Goal: Information Seeking & Learning: Learn about a topic

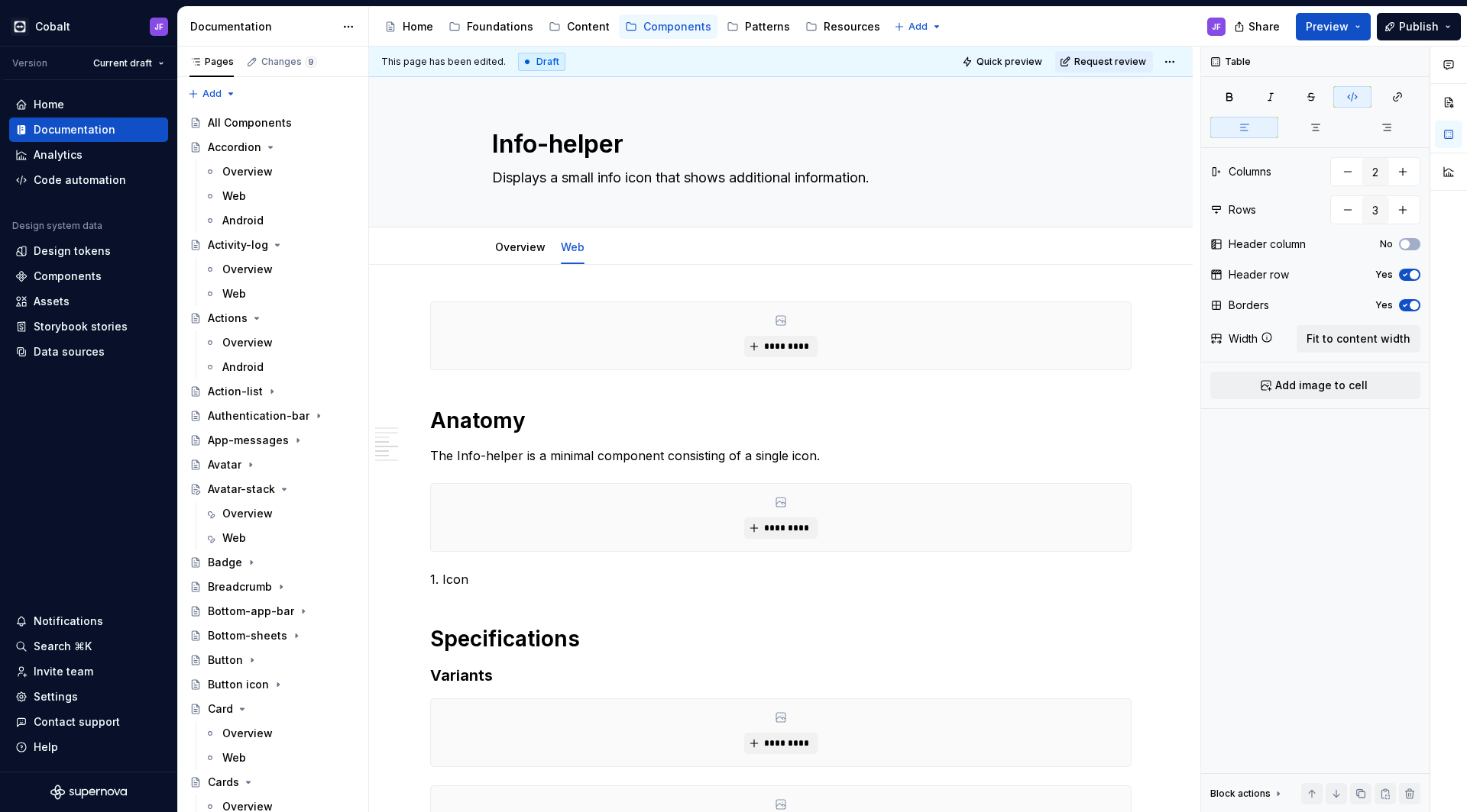
scroll to position [727, 0]
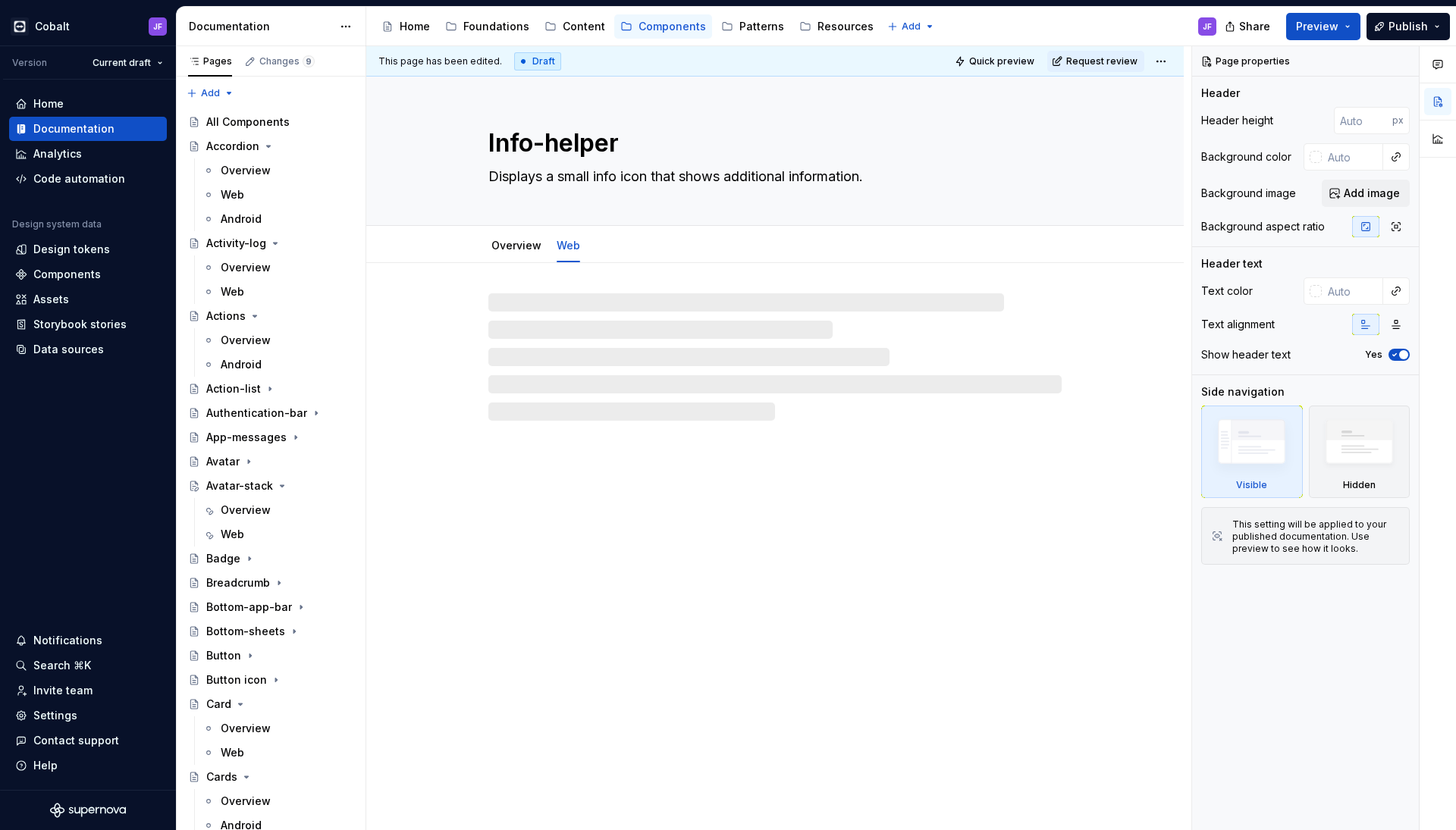
click at [831, 290] on div at bounding box center [775, 342] width 817 height 157
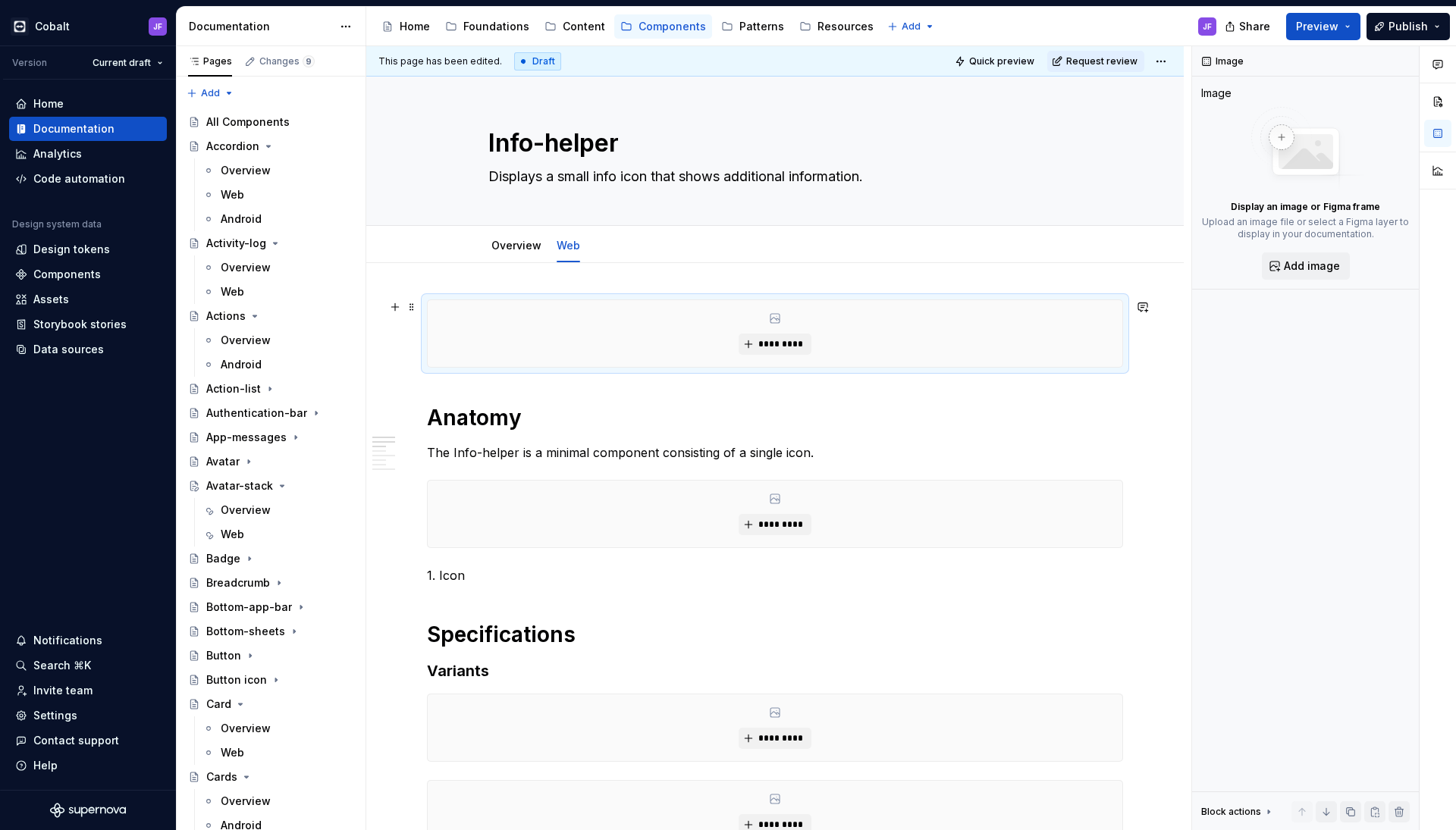
click at [858, 322] on div "*********" at bounding box center [774, 333] width 694 height 67
click at [1283, 259] on button "Add image" at bounding box center [1305, 265] width 88 height 27
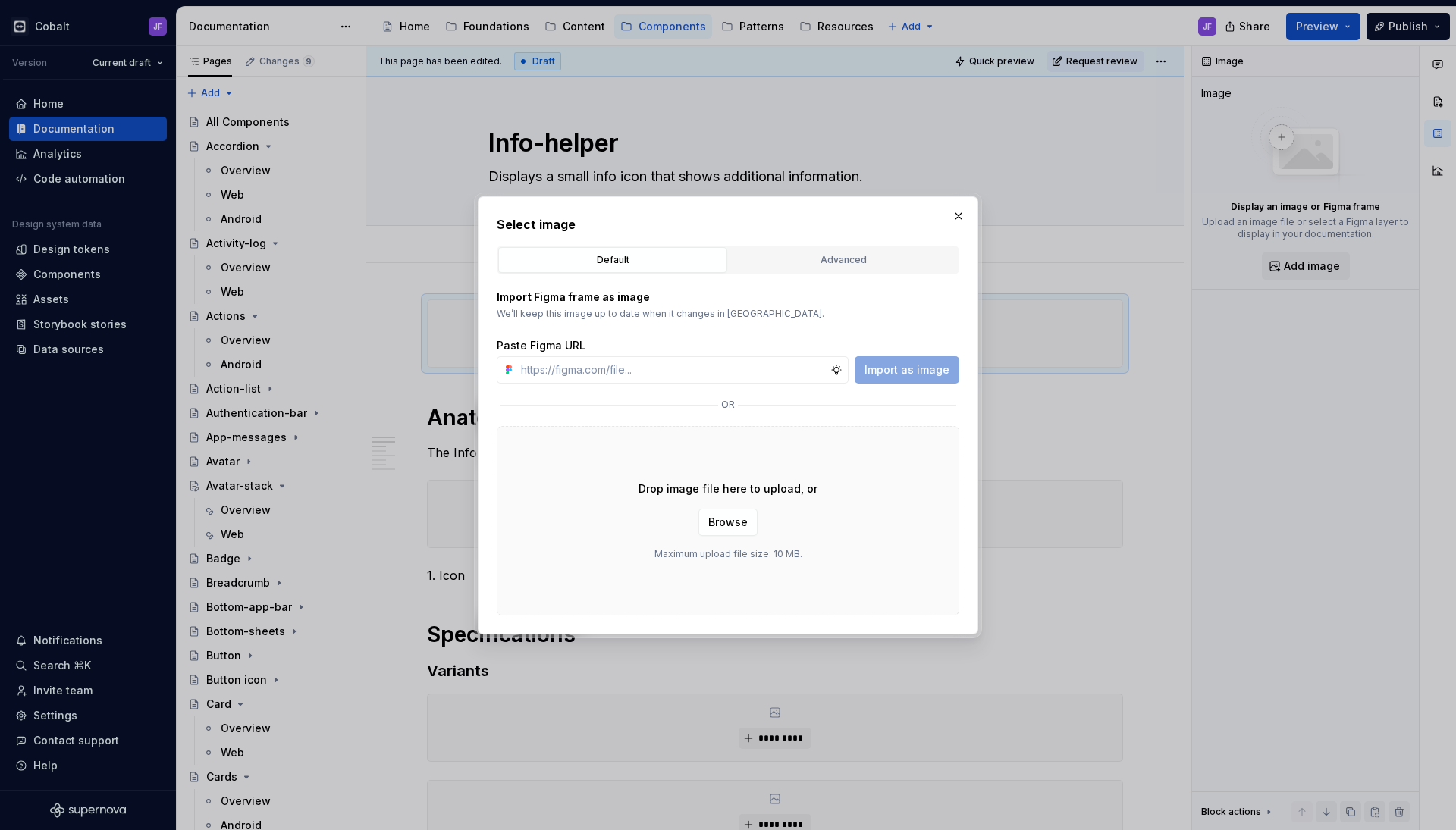
click at [868, 235] on div "Select image Default Advanced Import Figma frame as image We’ll keep this image…" at bounding box center [728, 415] width 462 height 400
click at [868, 249] on button "Advanced" at bounding box center [842, 260] width 229 height 26
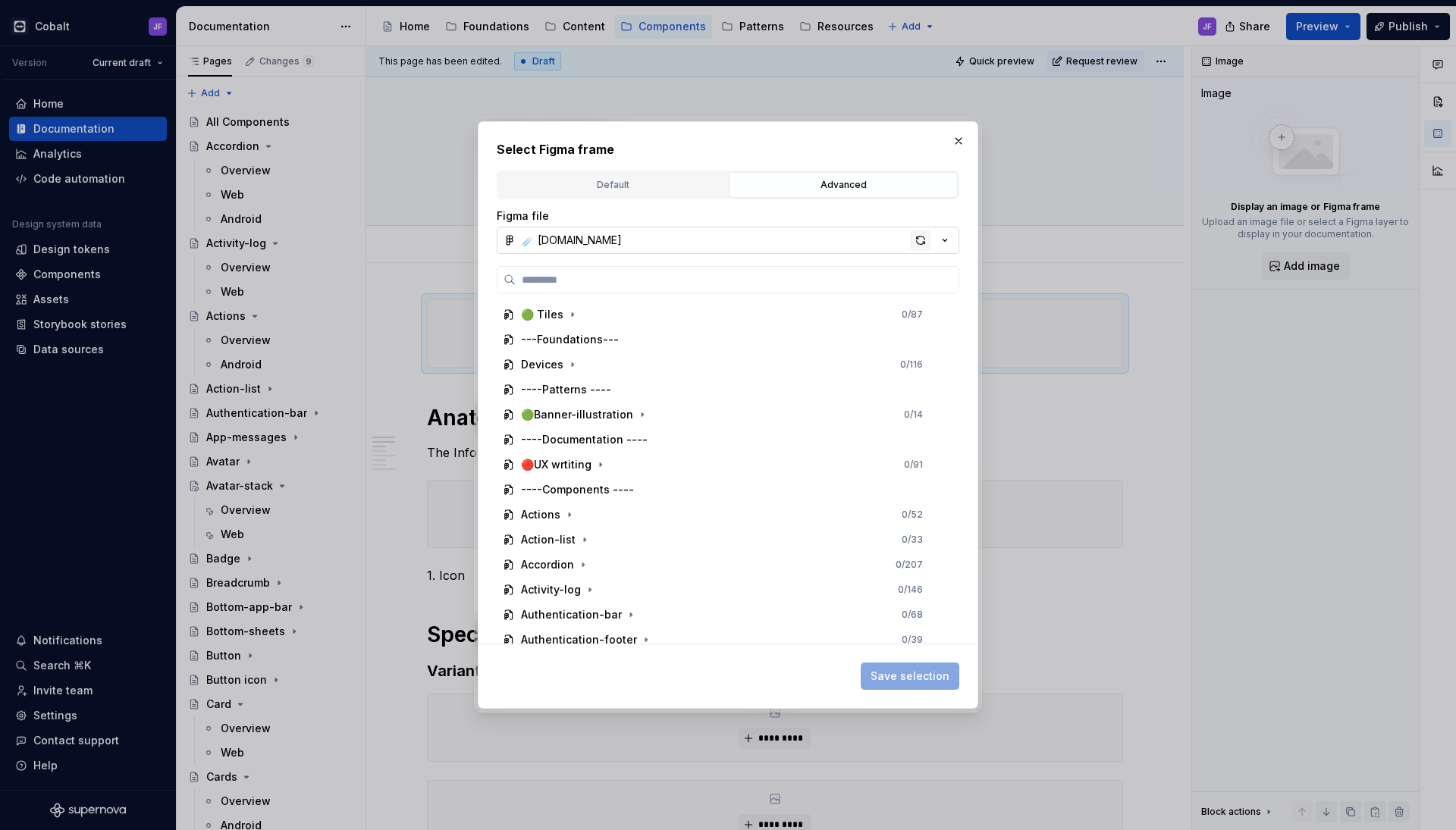
click at [925, 245] on div "button" at bounding box center [920, 240] width 21 height 21
click at [960, 145] on button "button" at bounding box center [958, 141] width 21 height 21
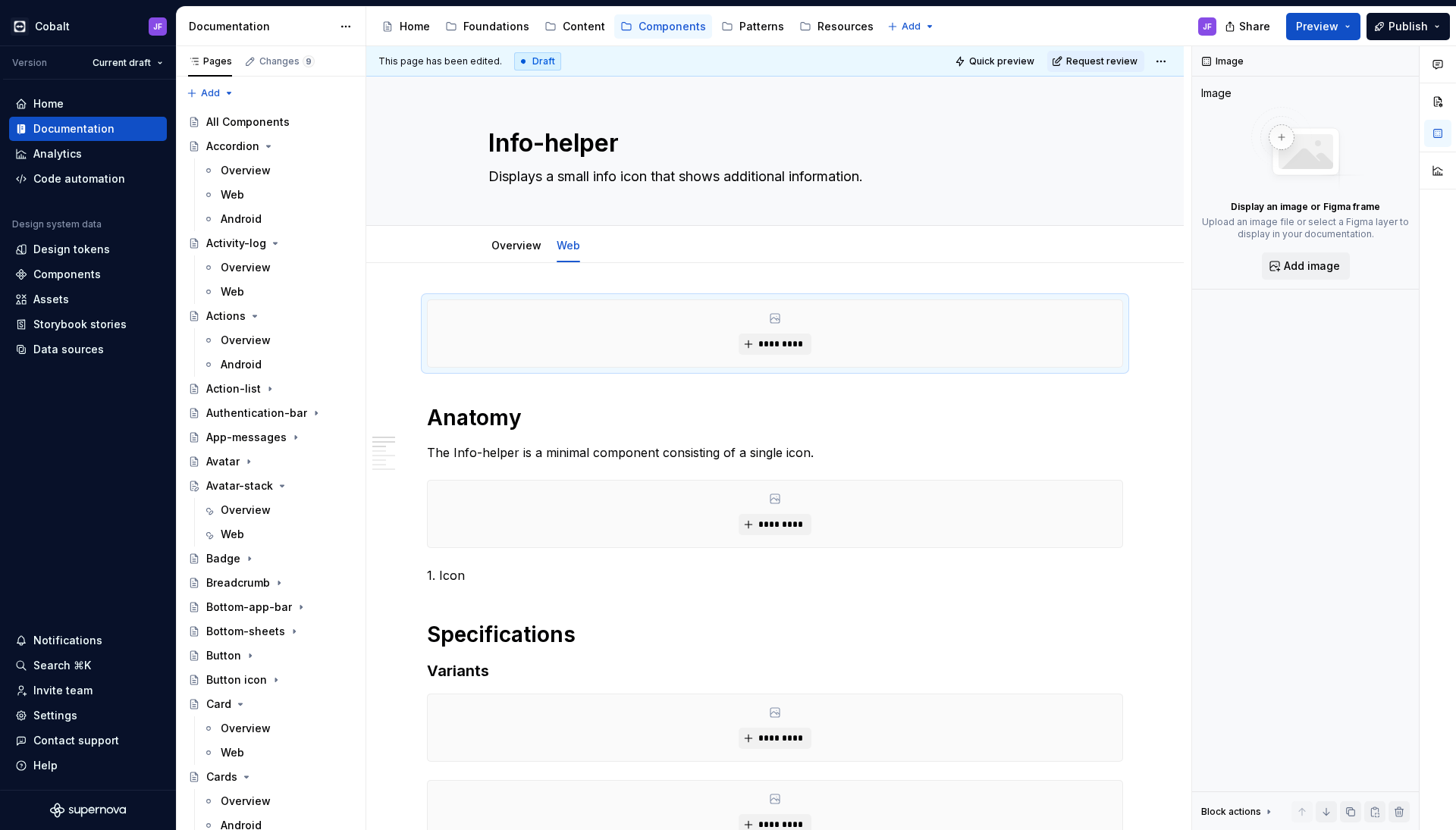
type textarea "*"
click at [790, 338] on button "*********" at bounding box center [775, 344] width 72 height 21
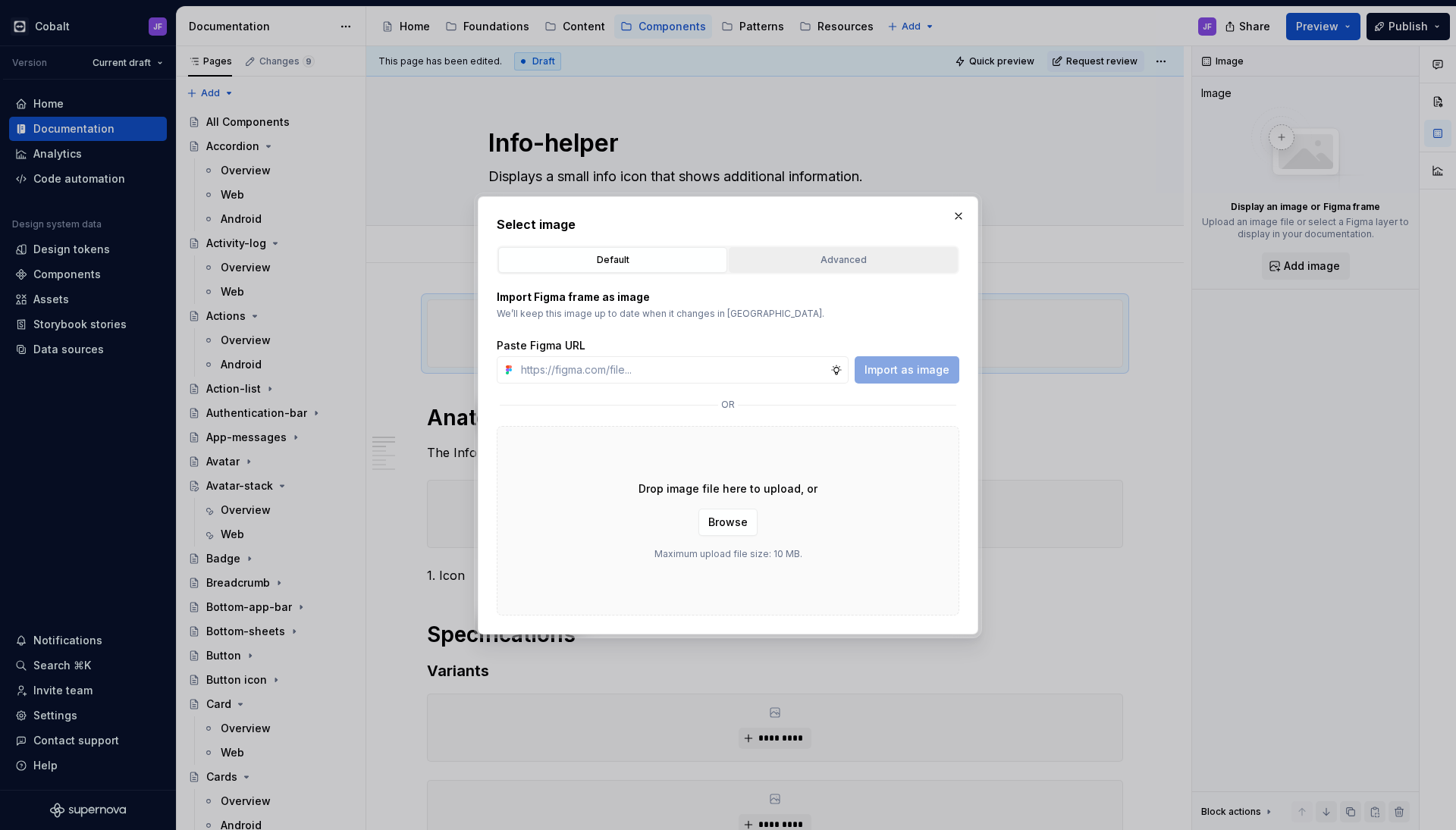
click at [835, 259] on div "Advanced" at bounding box center [843, 259] width 219 height 15
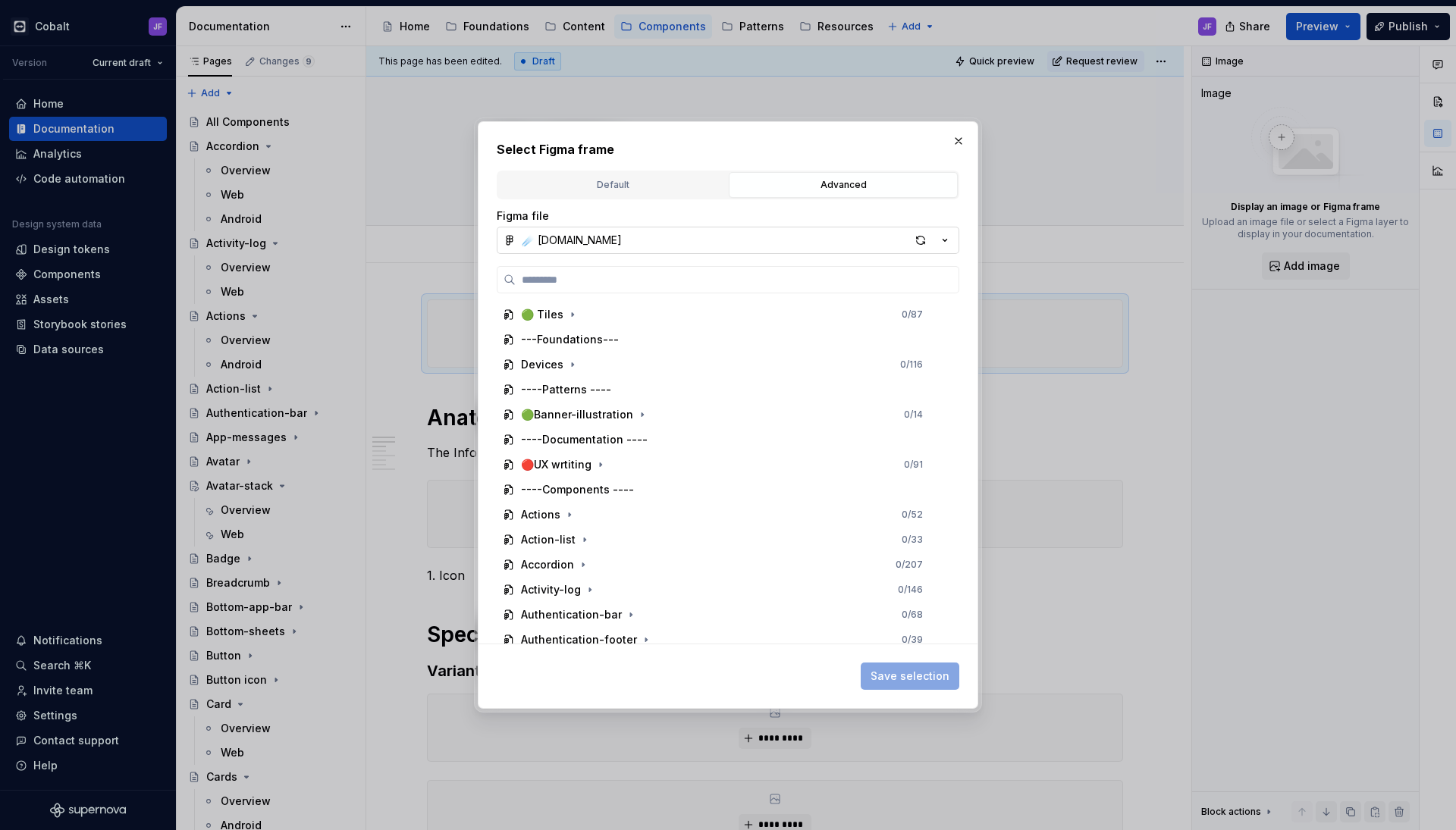
click at [809, 252] on button "☄️ Supernova.io" at bounding box center [728, 240] width 462 height 27
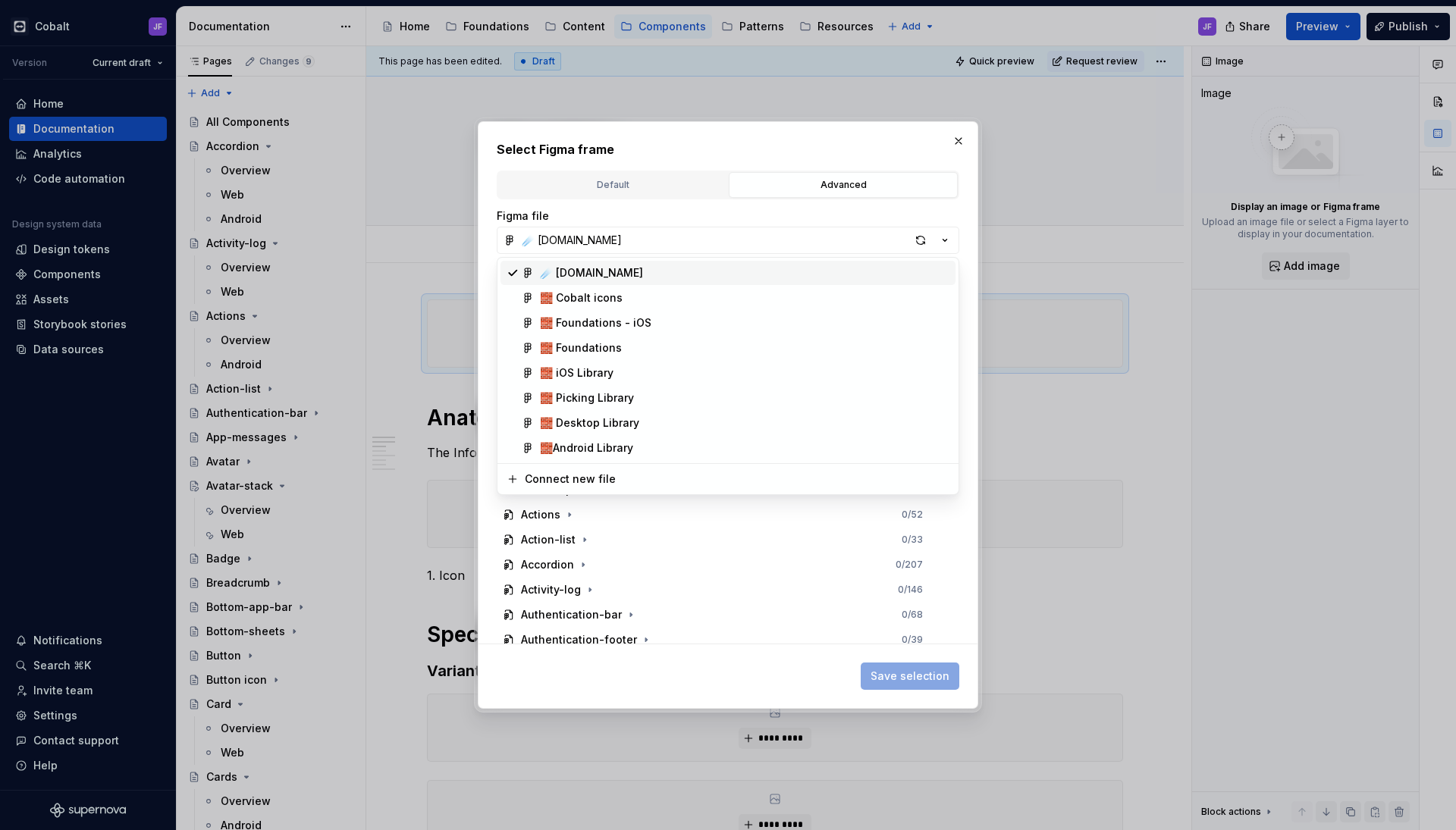
click at [801, 272] on div "☄️ Supernova.io" at bounding box center [744, 272] width 410 height 15
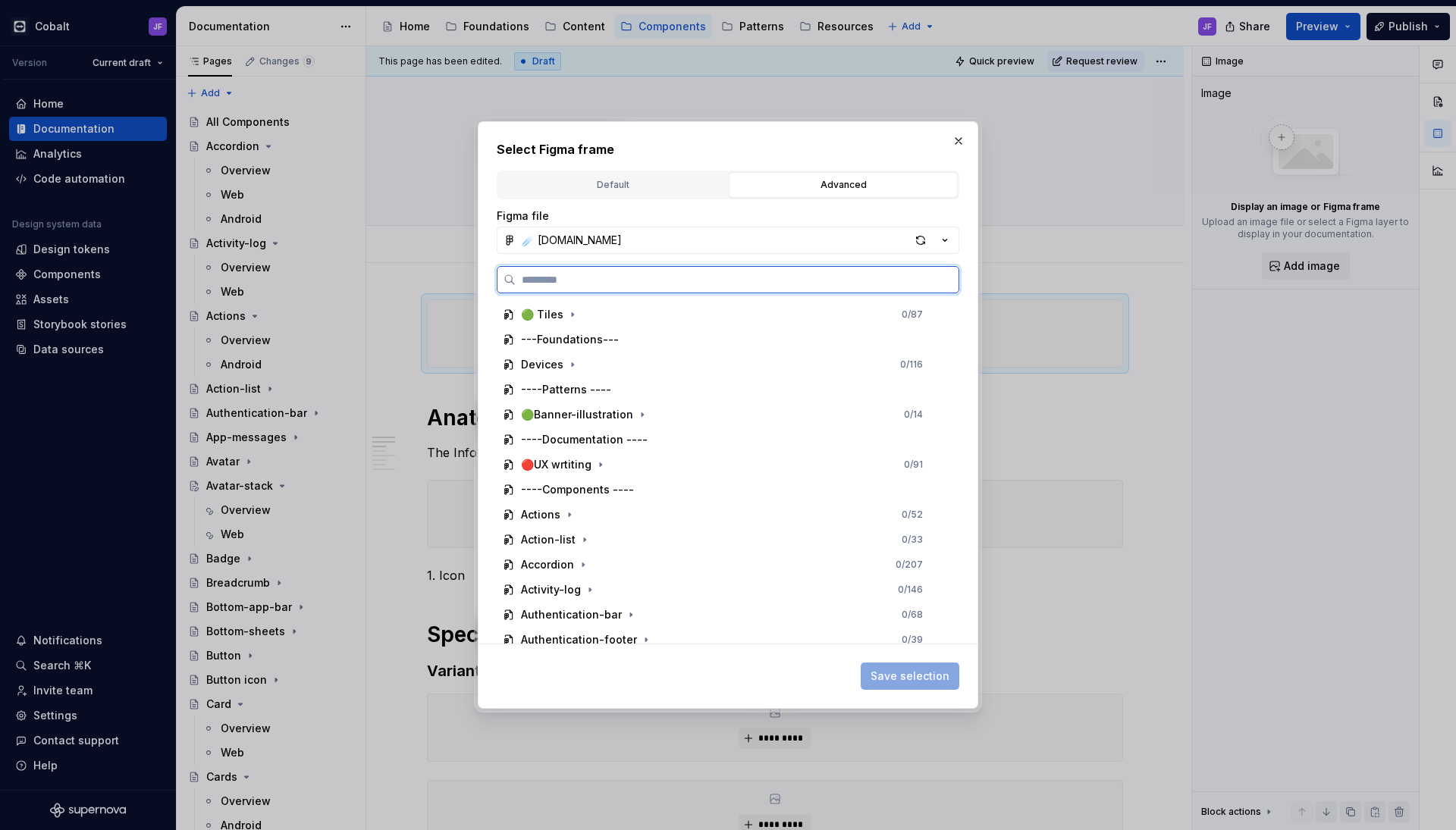
click at [794, 283] on input "search" at bounding box center [737, 280] width 443 height 15
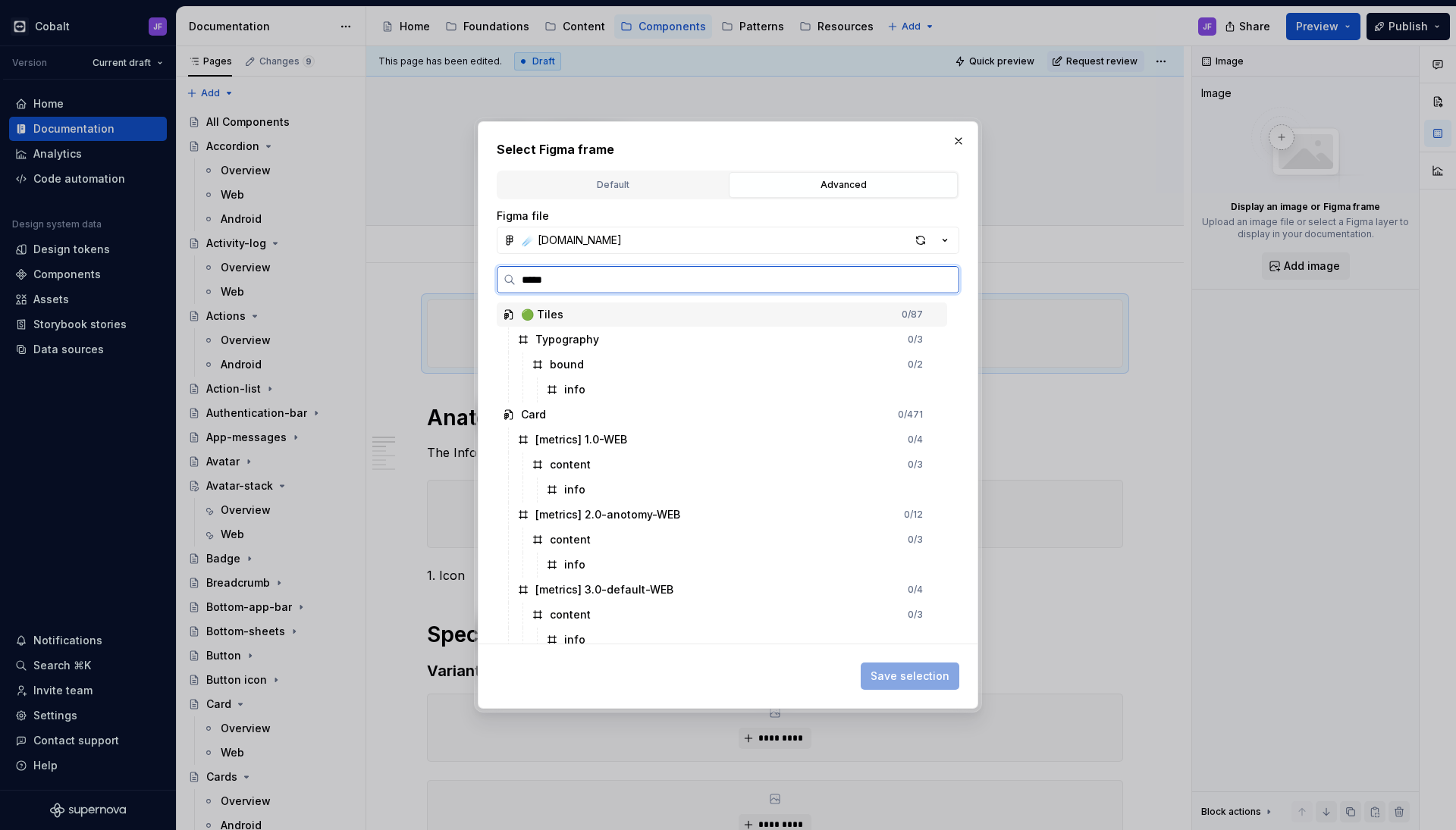
type input "******"
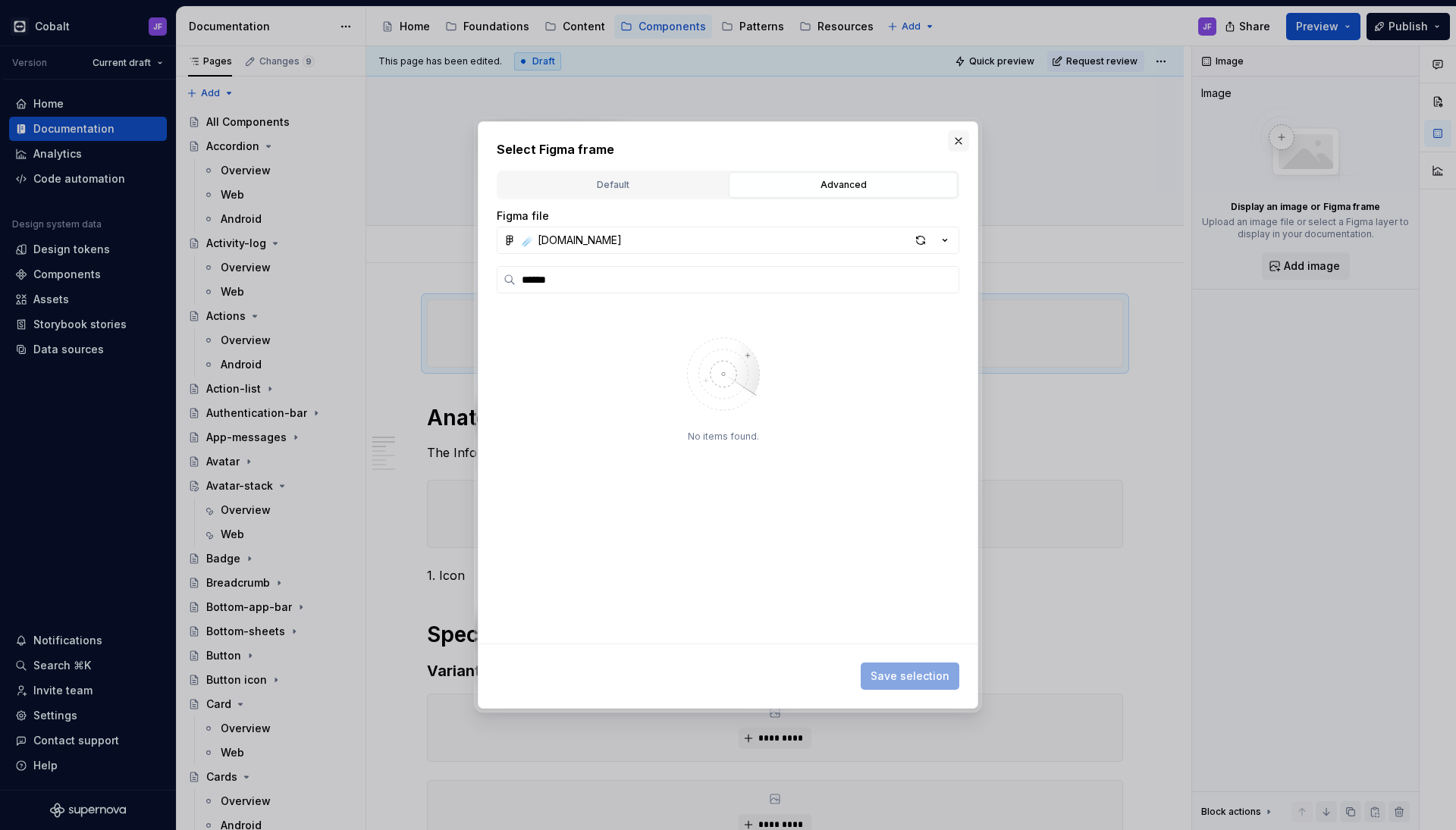
click at [951, 141] on button "button" at bounding box center [958, 141] width 21 height 21
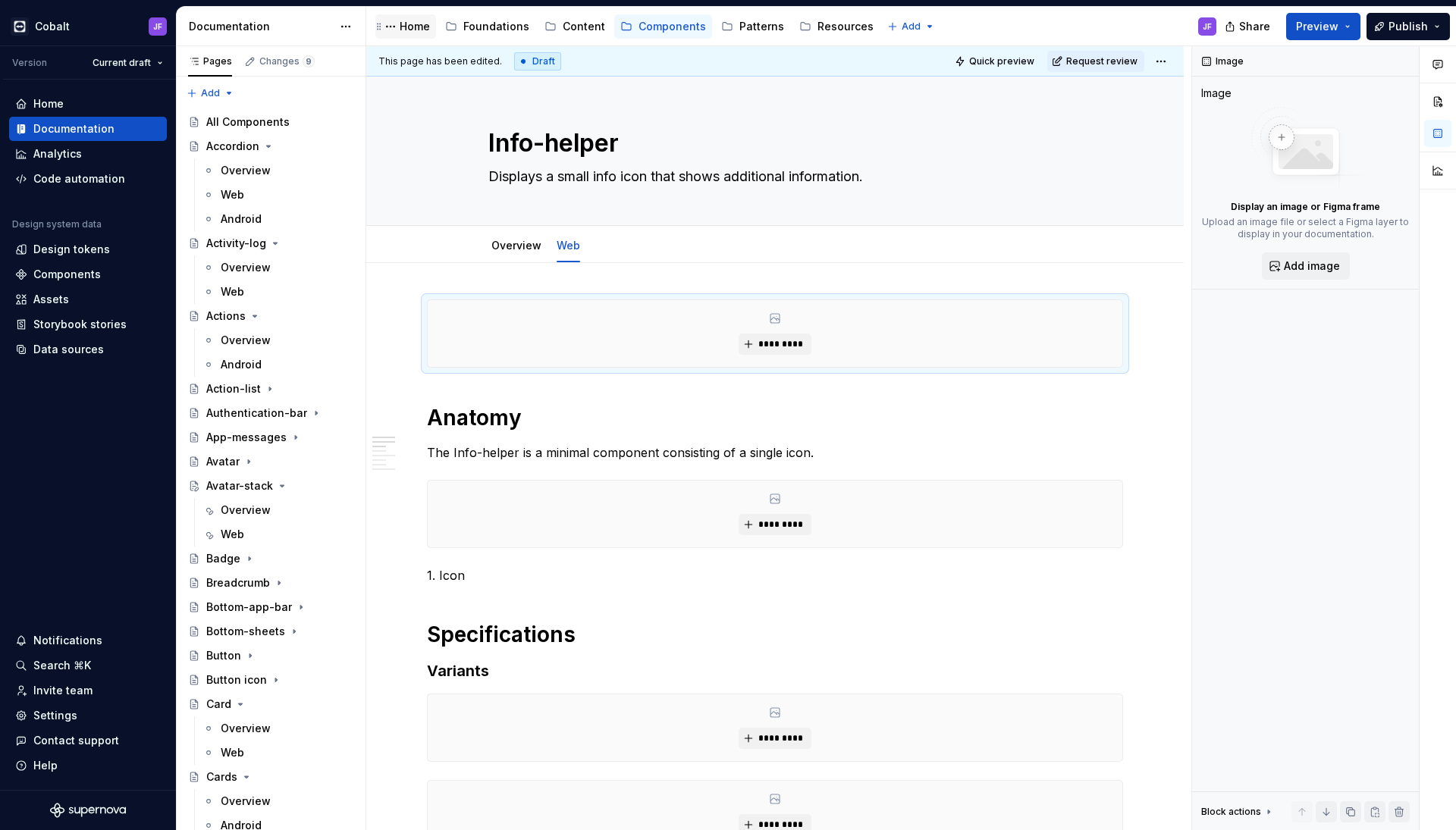
click at [409, 27] on div "Home" at bounding box center [414, 26] width 31 height 15
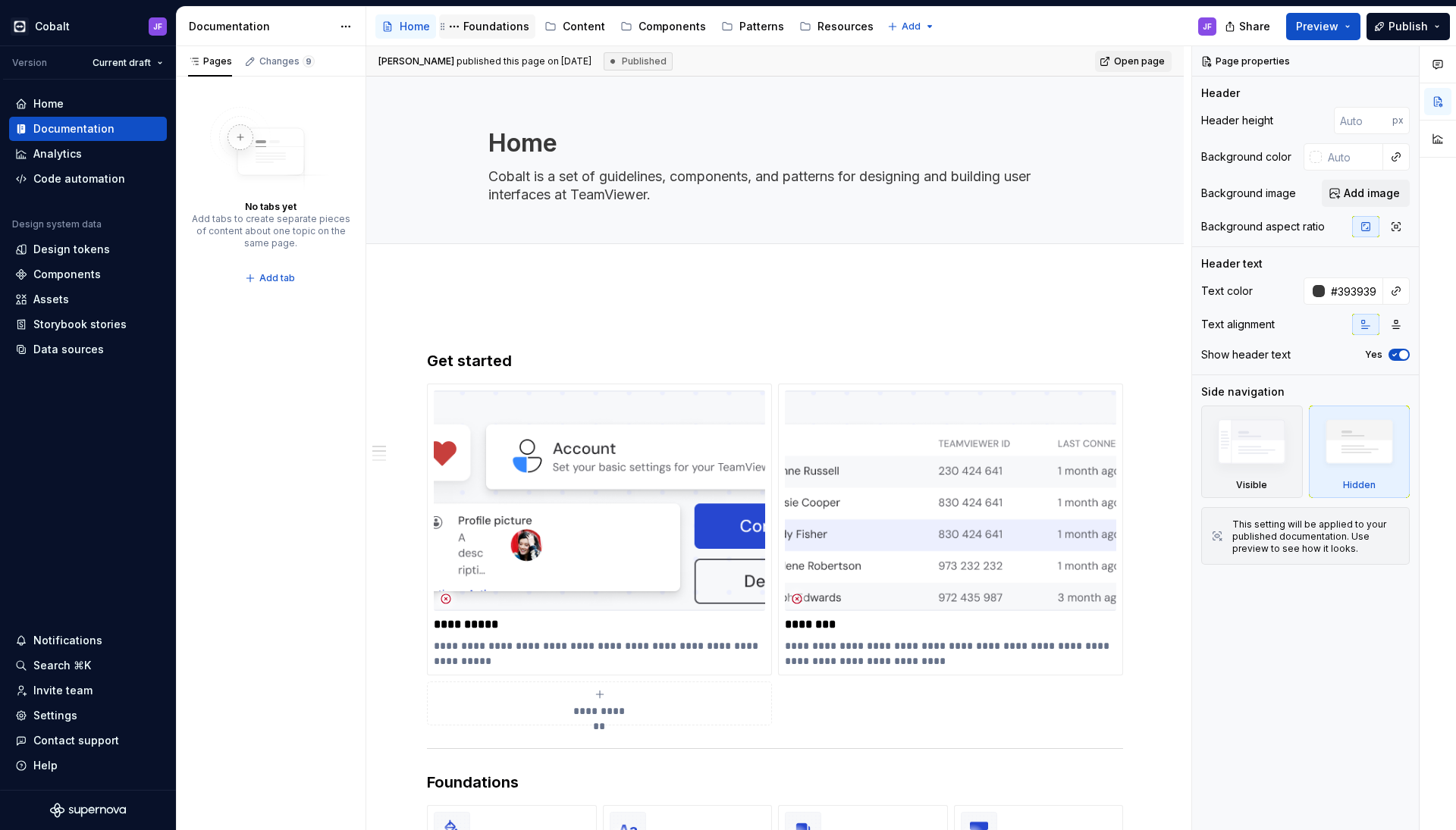
click at [500, 29] on div "Foundations" at bounding box center [496, 26] width 66 height 15
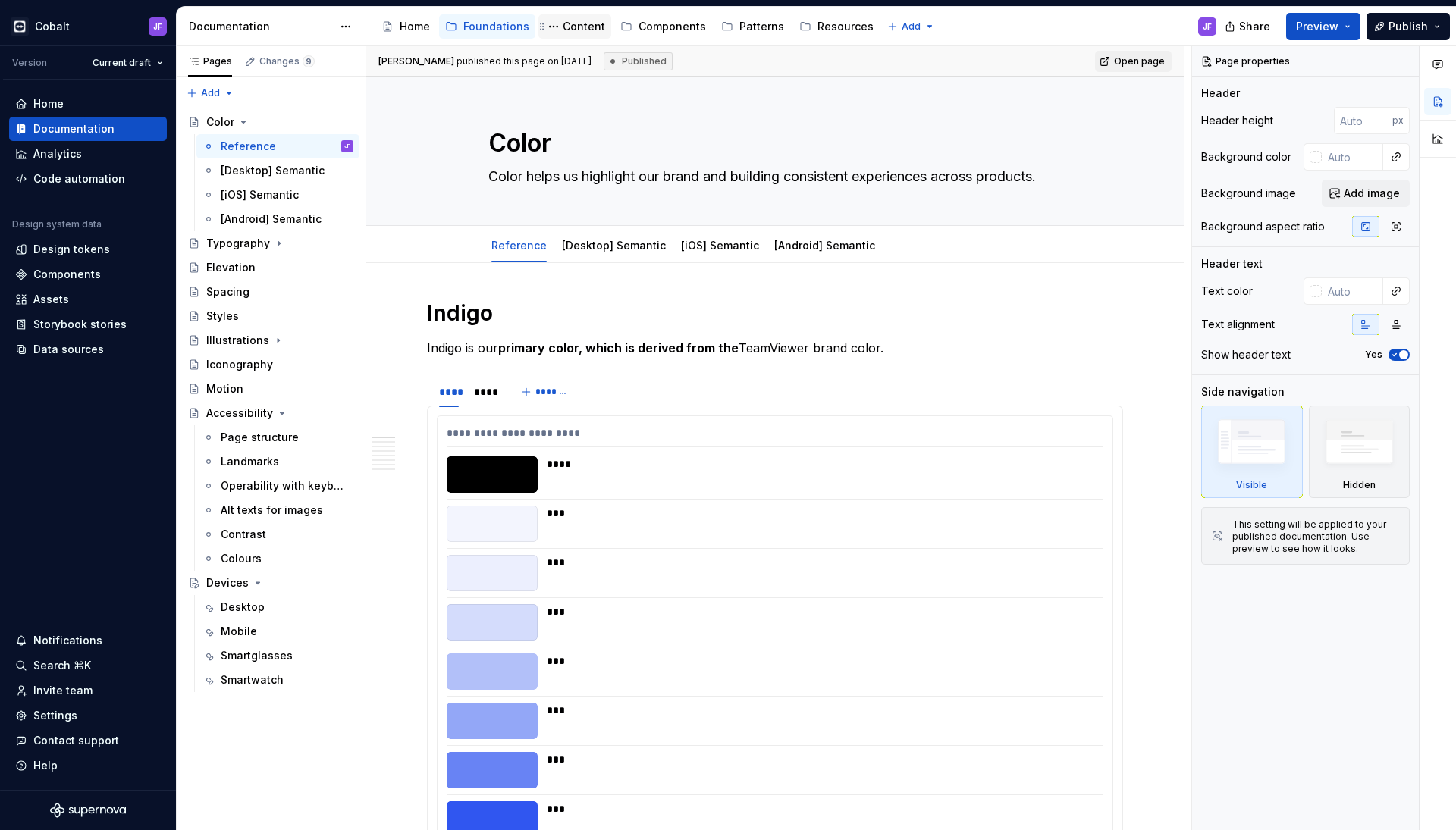
click at [577, 31] on div "Content" at bounding box center [584, 26] width 43 height 15
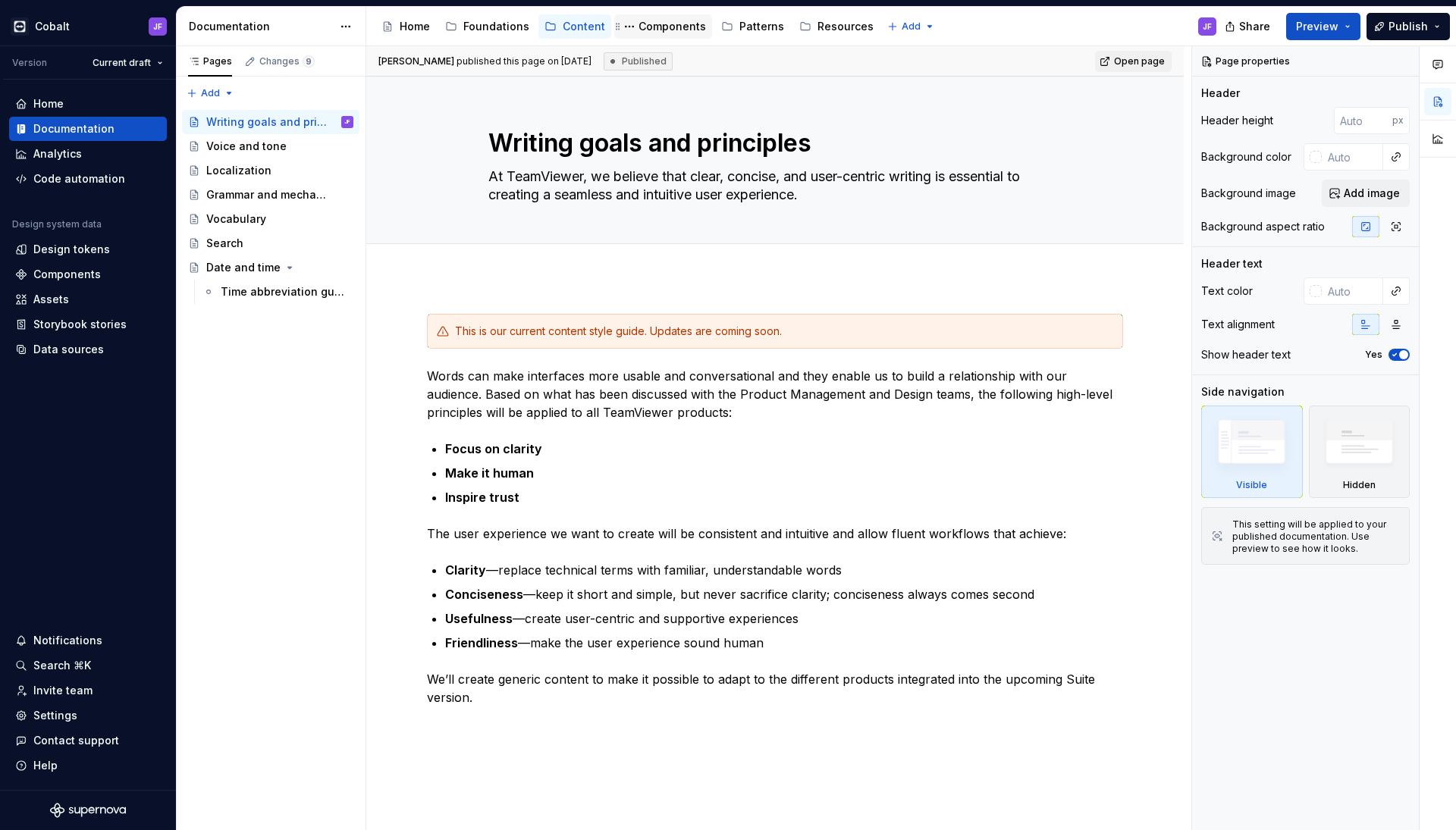
click at [665, 36] on div "Components" at bounding box center [664, 27] width 98 height 24
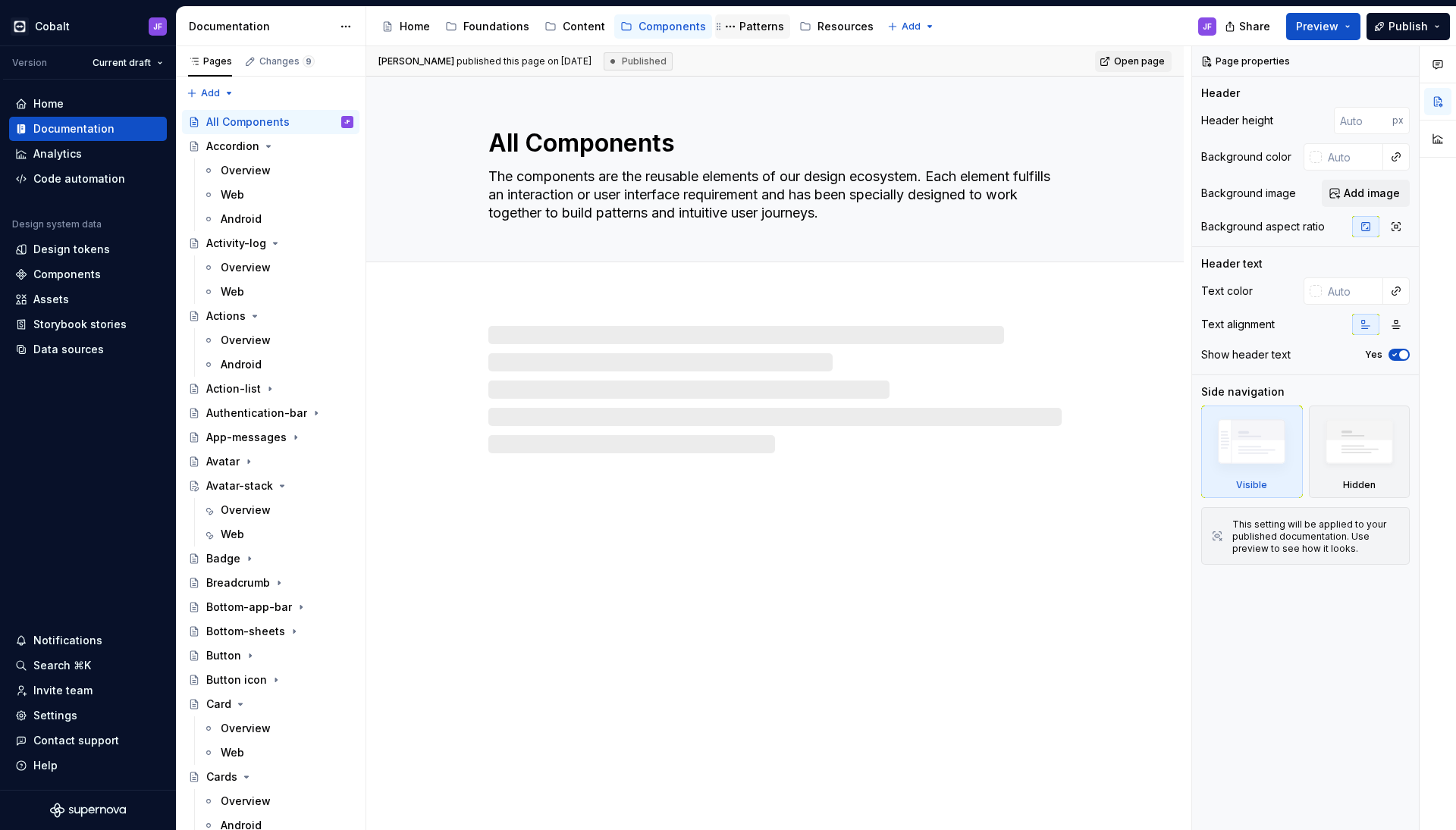
click at [751, 26] on div "Patterns" at bounding box center [762, 26] width 44 height 15
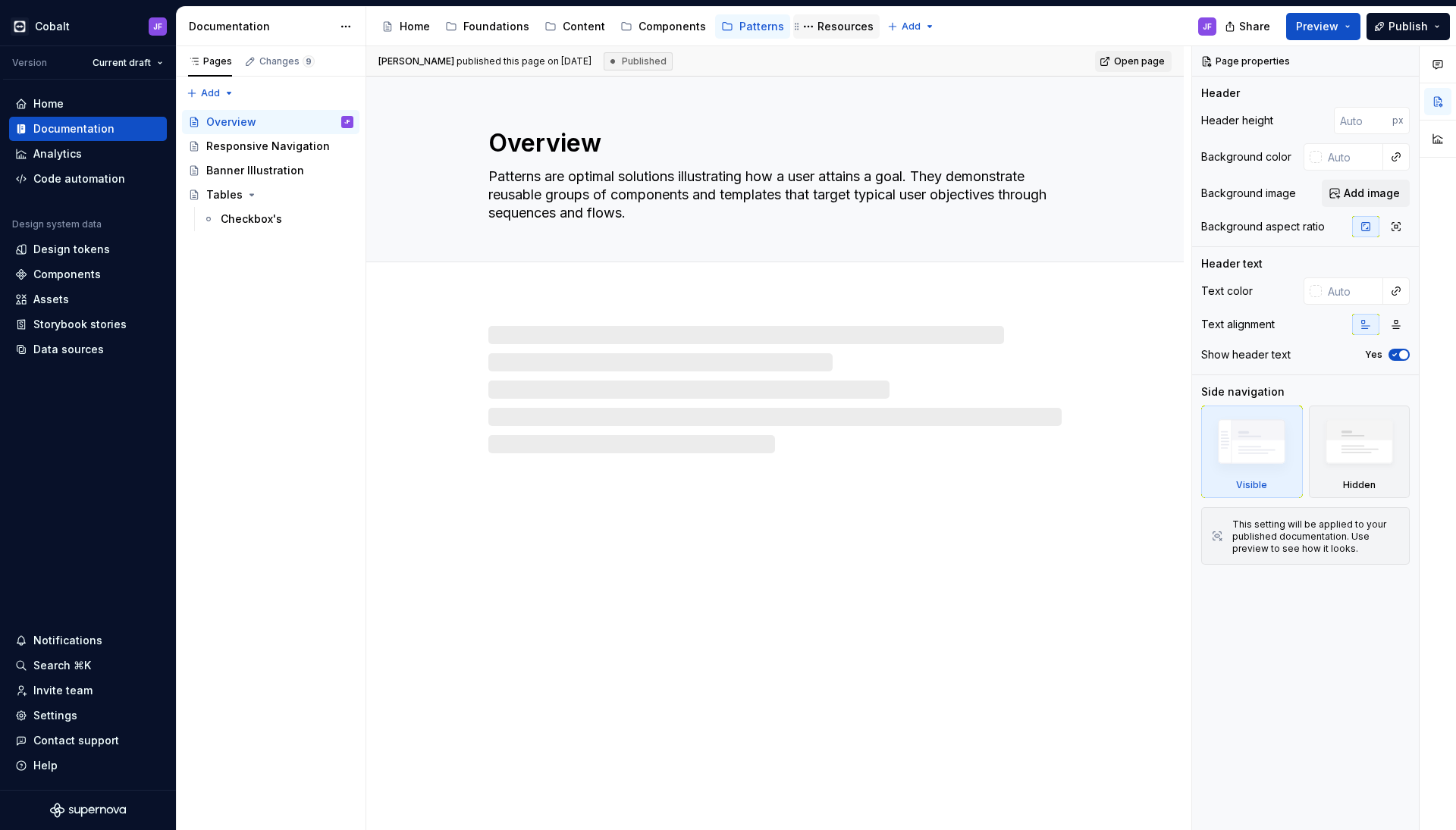
click at [826, 31] on div "Resources" at bounding box center [845, 26] width 57 height 15
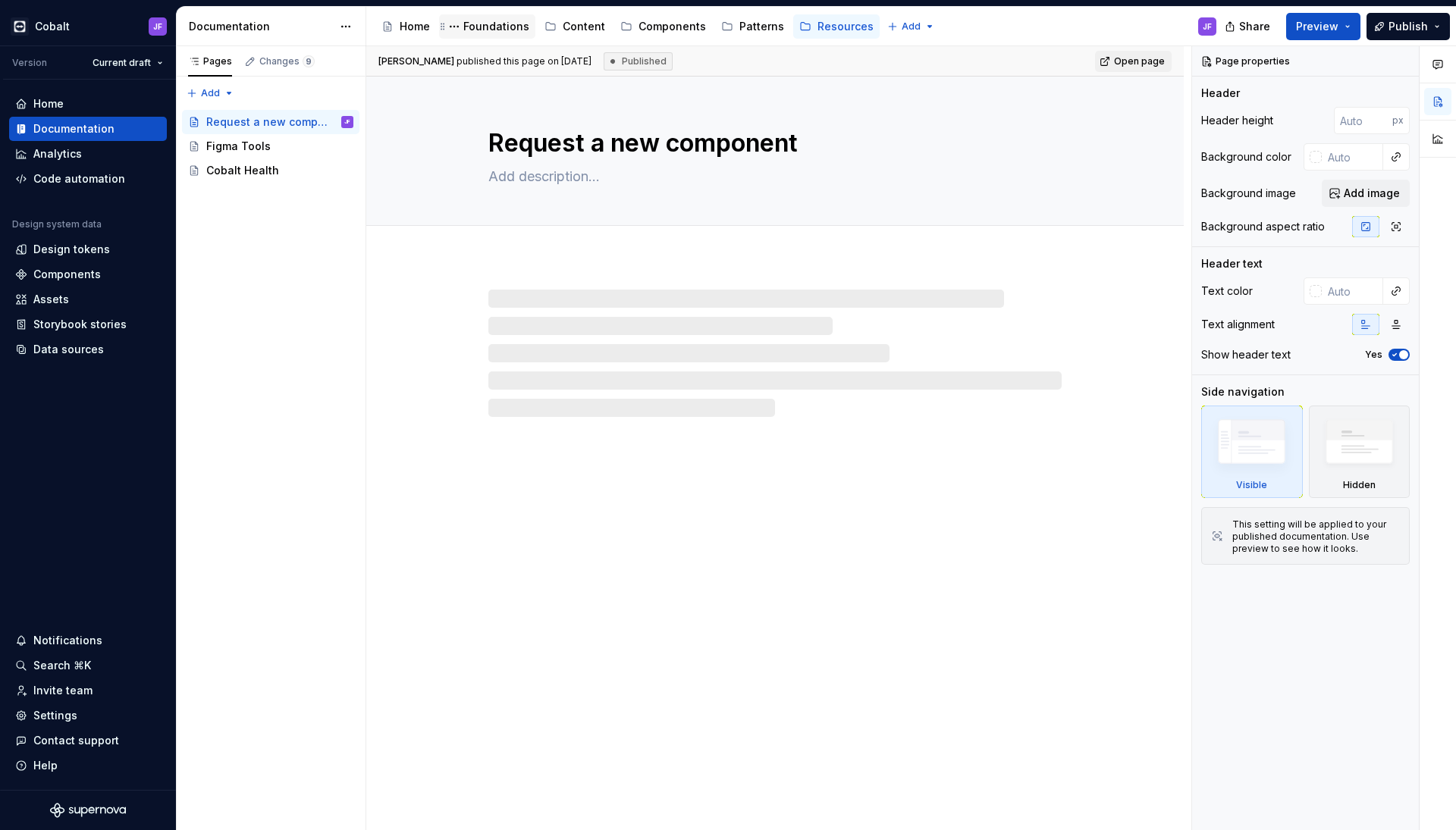
click at [483, 32] on div "Foundations" at bounding box center [496, 26] width 66 height 15
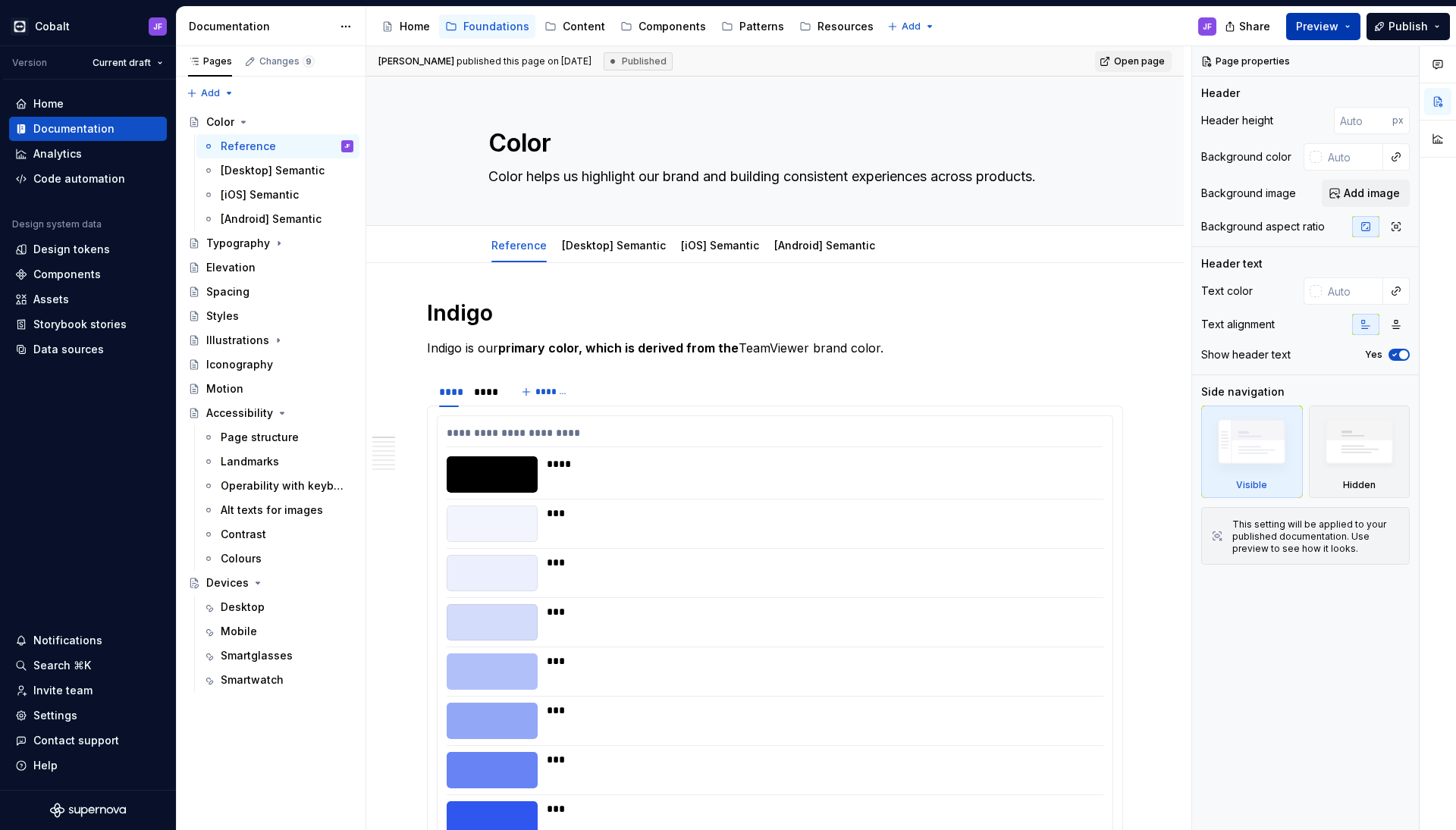
click at [1348, 18] on button "Preview" at bounding box center [1323, 26] width 74 height 27
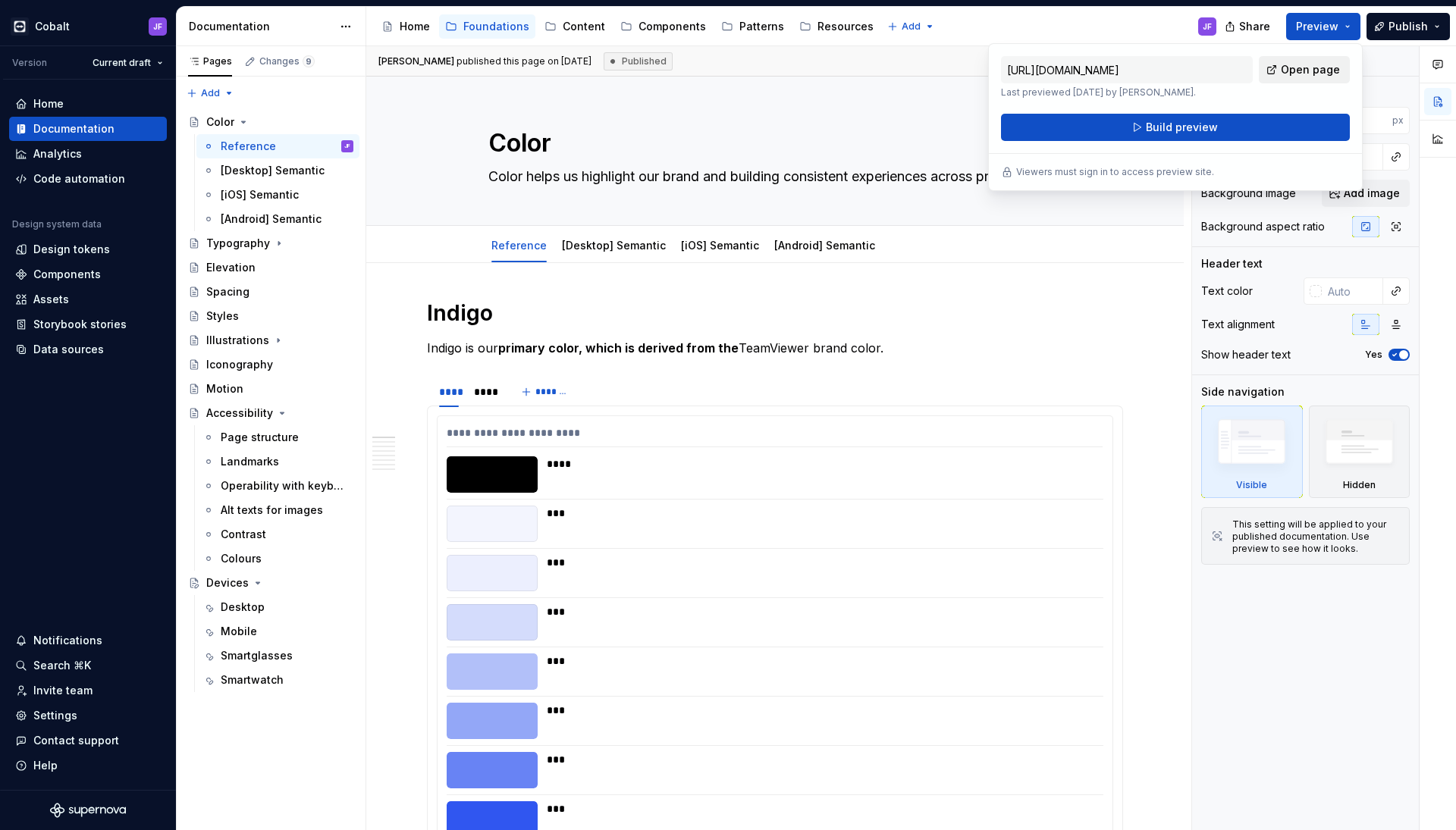
click at [1324, 65] on span "Open page" at bounding box center [1310, 69] width 59 height 15
click at [575, 32] on div "Content" at bounding box center [584, 26] width 43 height 15
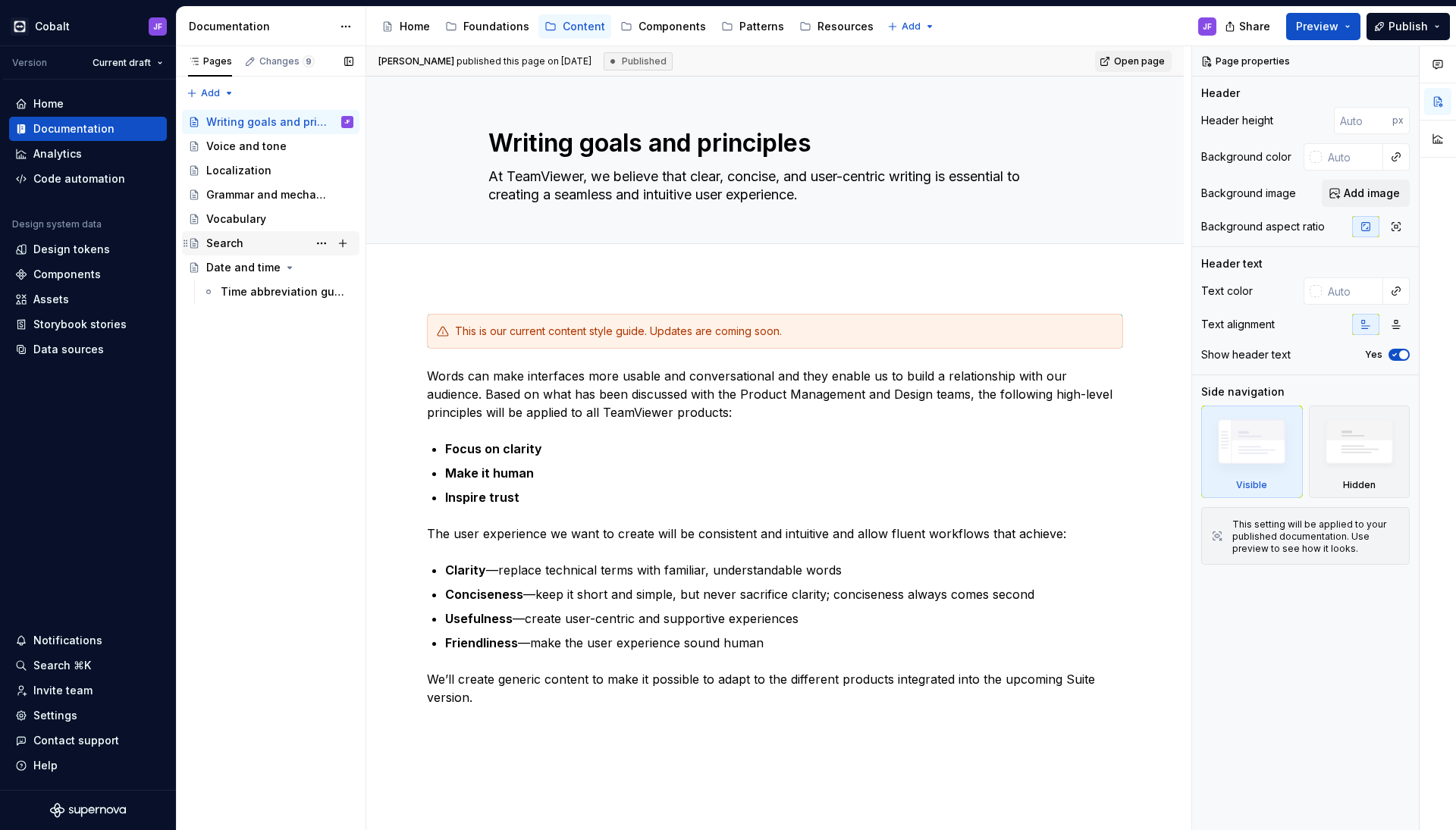
click at [240, 240] on div "Search" at bounding box center [225, 243] width 37 height 15
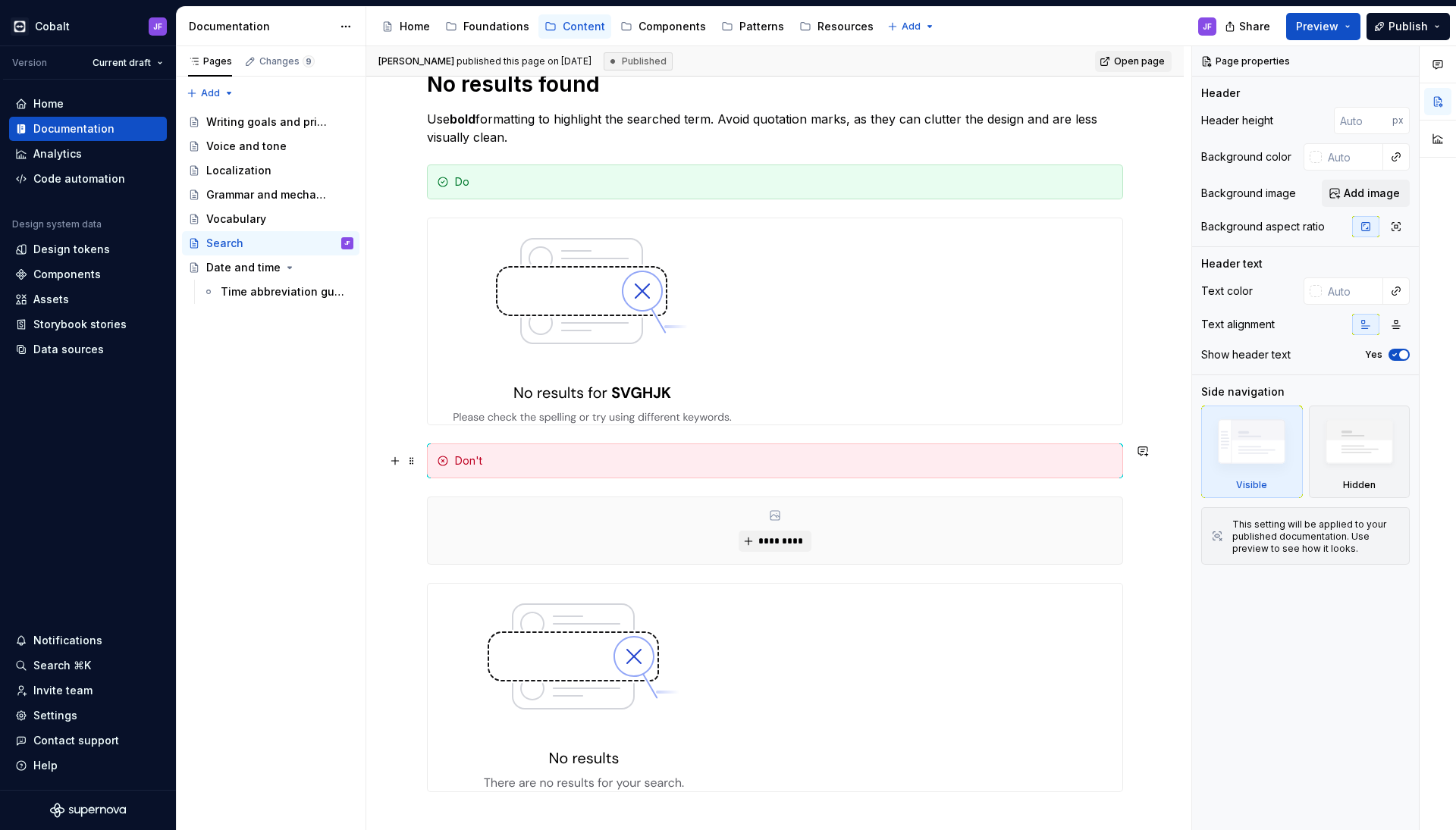
scroll to position [261, 0]
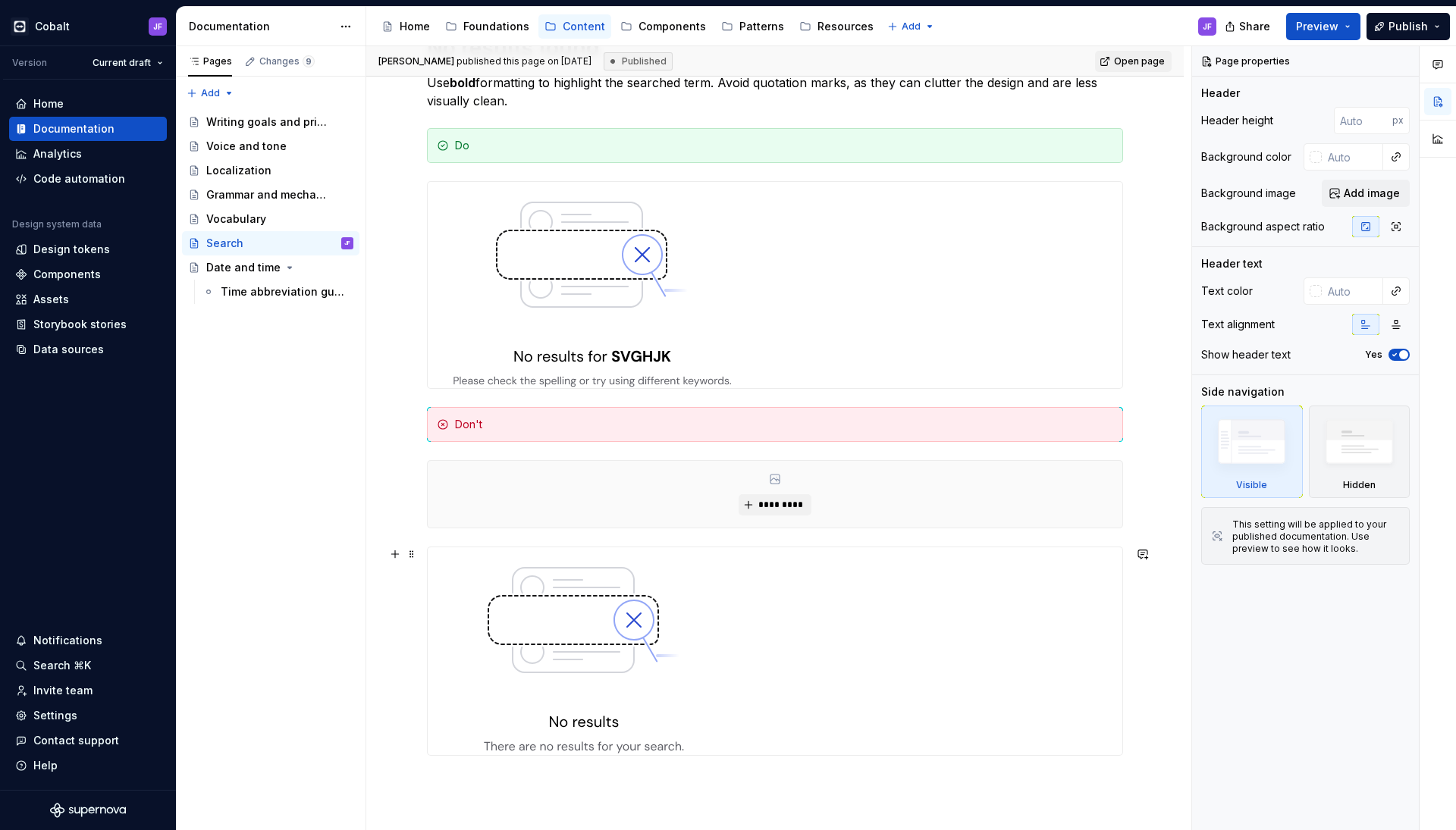
click at [586, 607] on img at bounding box center [583, 651] width 312 height 208
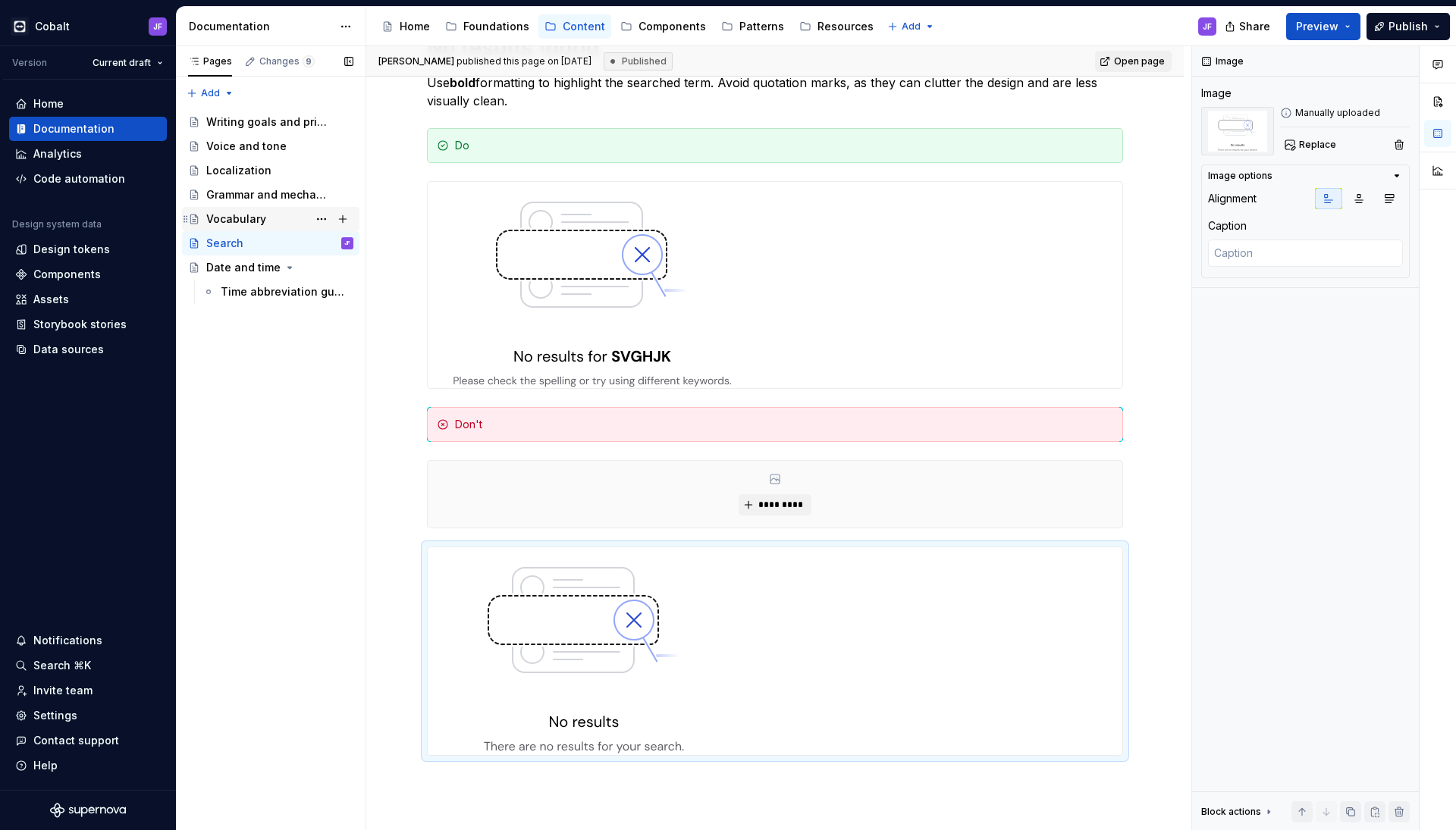
click at [260, 223] on div "Vocabulary" at bounding box center [236, 219] width 60 height 15
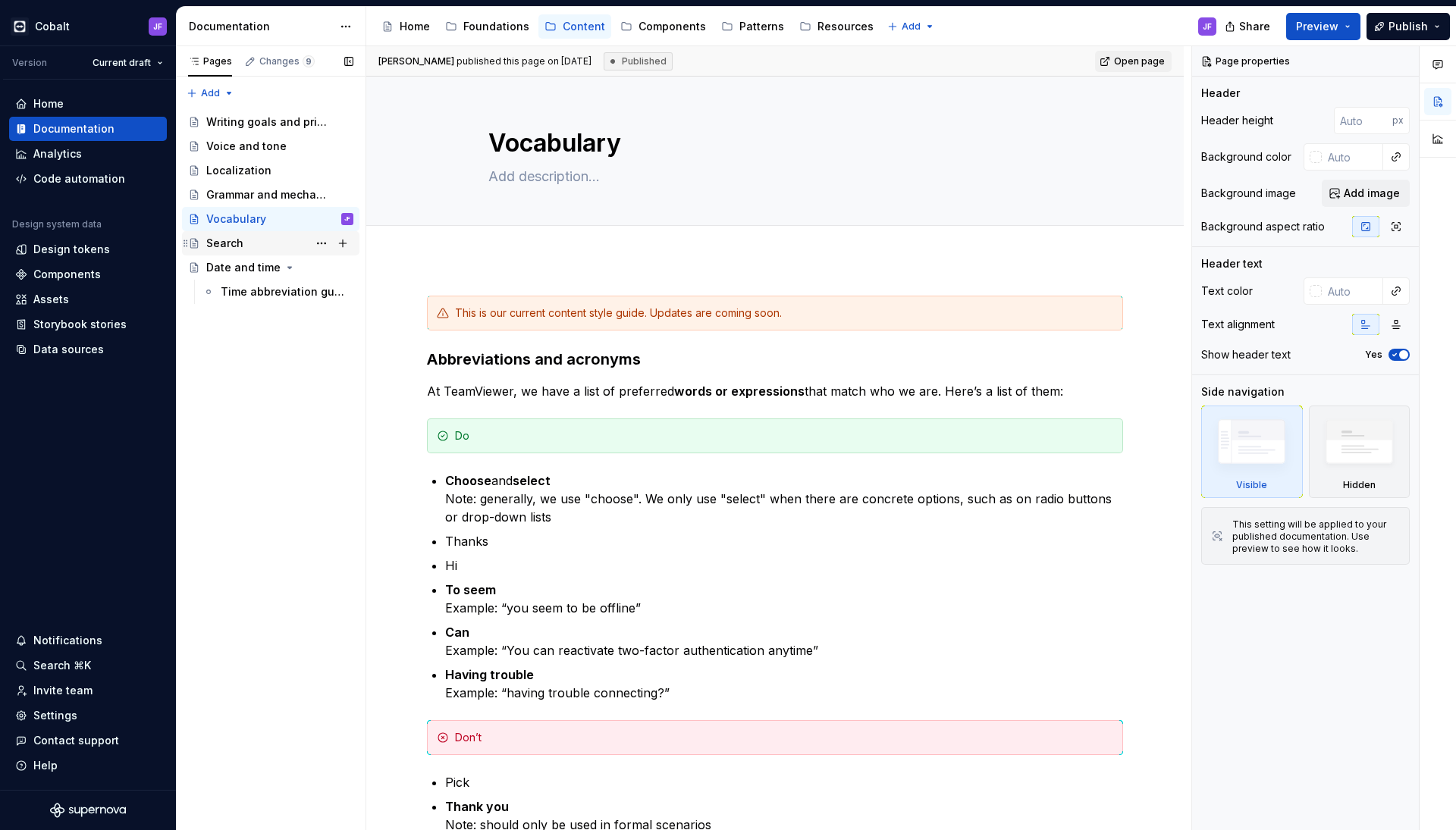
click at [245, 242] on div "Search" at bounding box center [280, 243] width 147 height 21
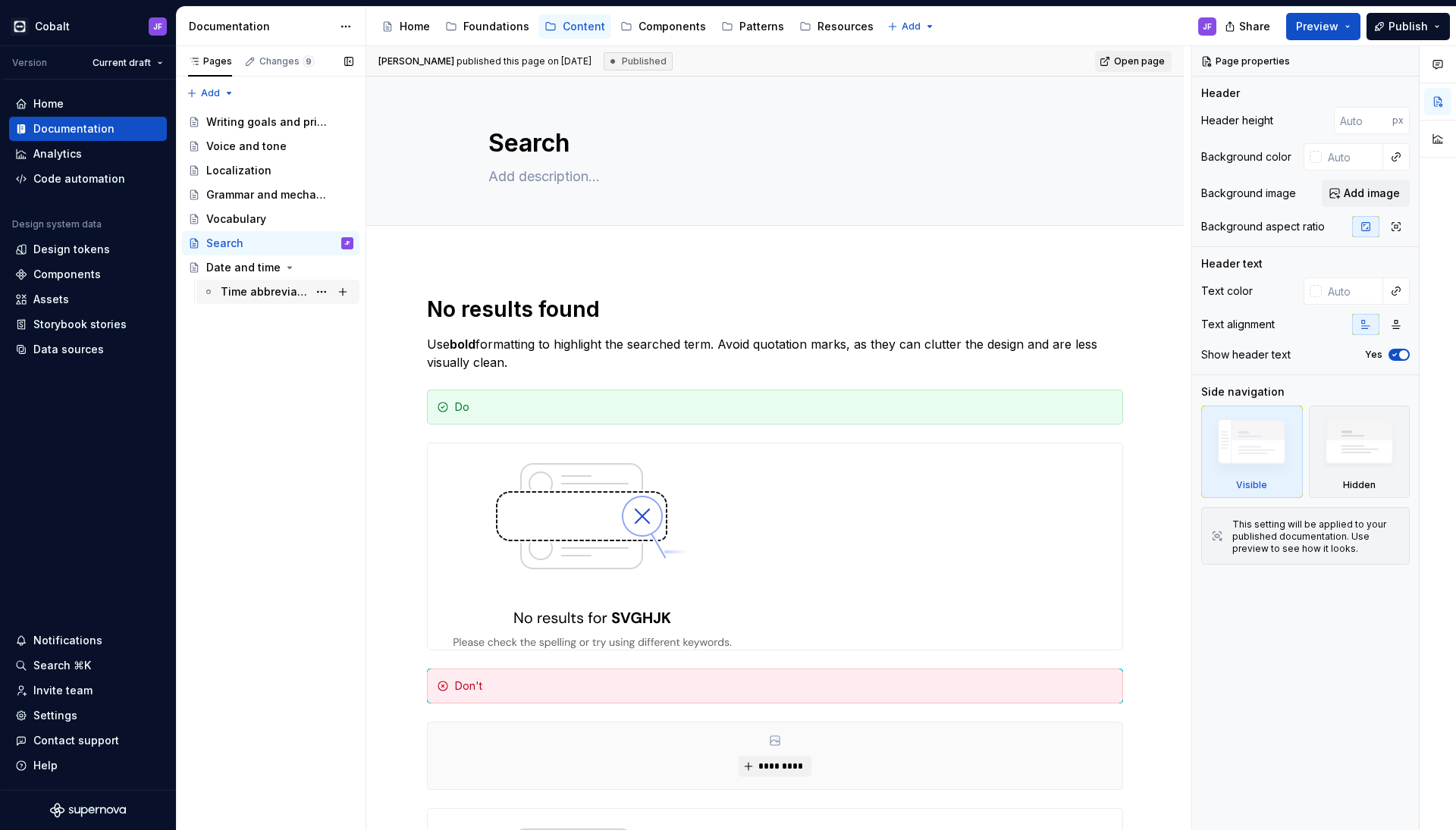
click at [244, 292] on div "Time abbreviation guidelines" at bounding box center [264, 292] width 87 height 15
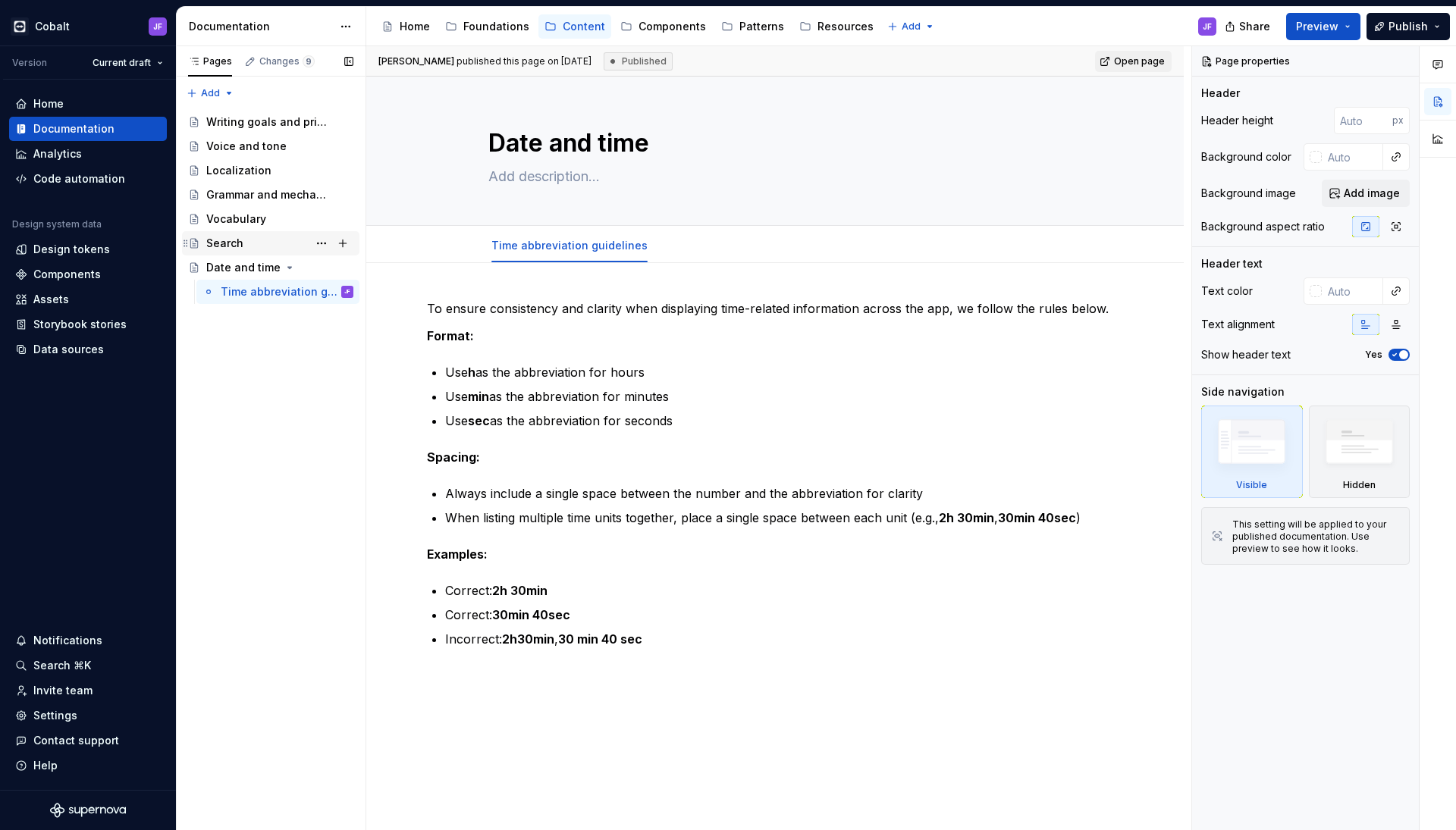
click at [240, 244] on div "Search" at bounding box center [225, 243] width 37 height 15
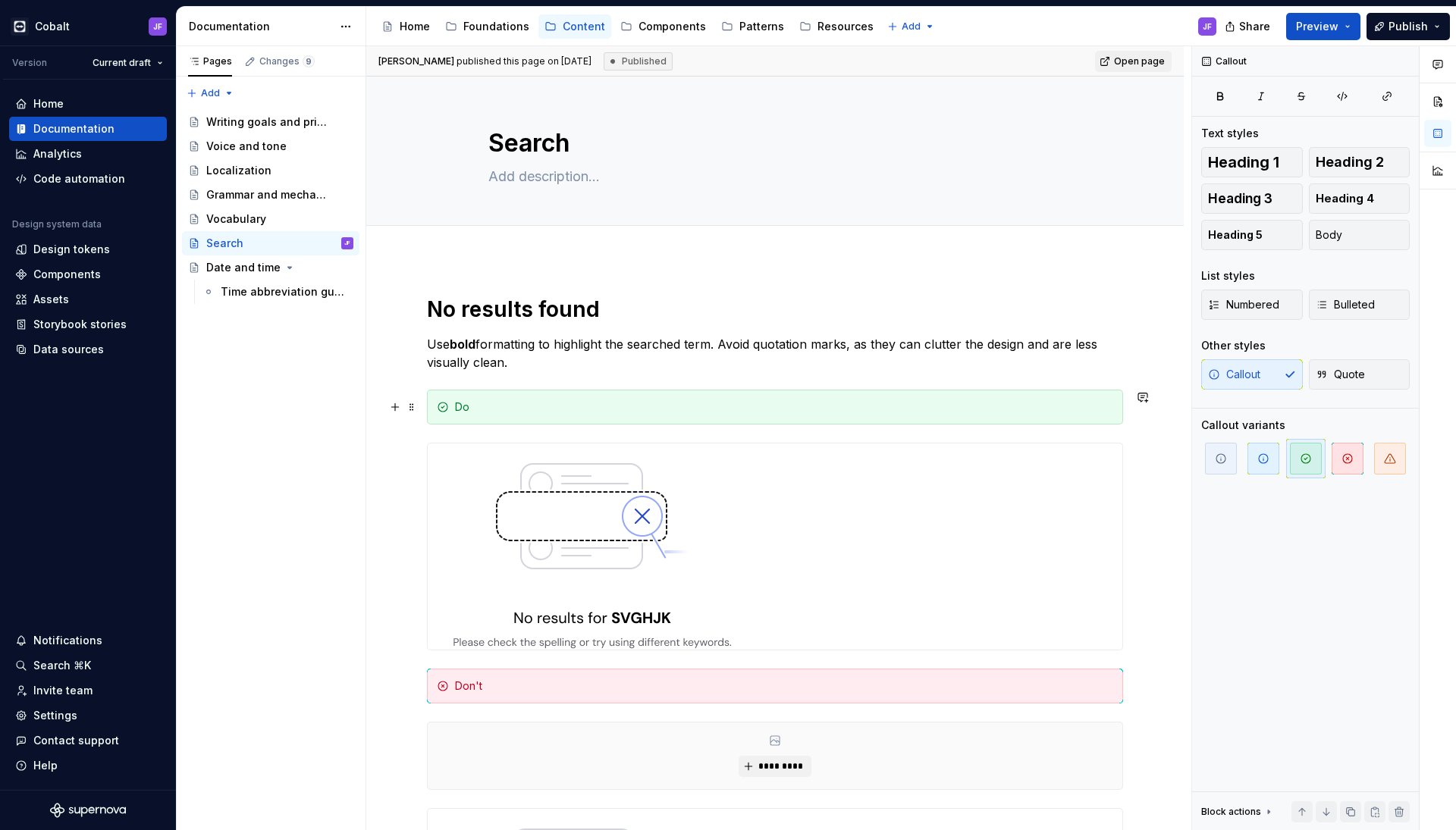
click at [551, 422] on div "Do" at bounding box center [775, 407] width 696 height 35
click at [661, 31] on div "Components" at bounding box center [672, 26] width 68 height 15
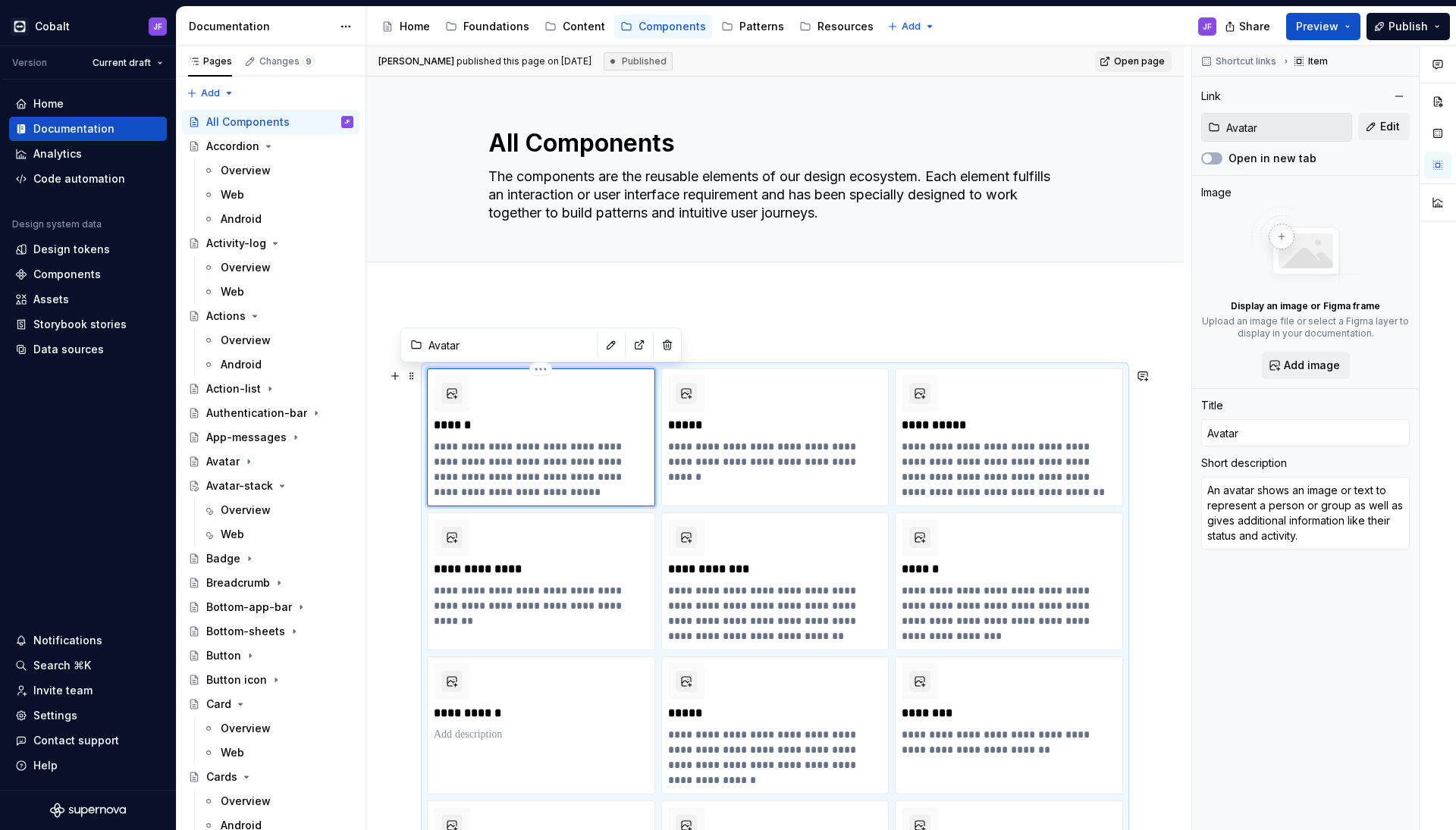
click at [516, 408] on div "**********" at bounding box center [541, 437] width 215 height 124
click at [237, 461] on div "Avatar" at bounding box center [223, 461] width 33 height 15
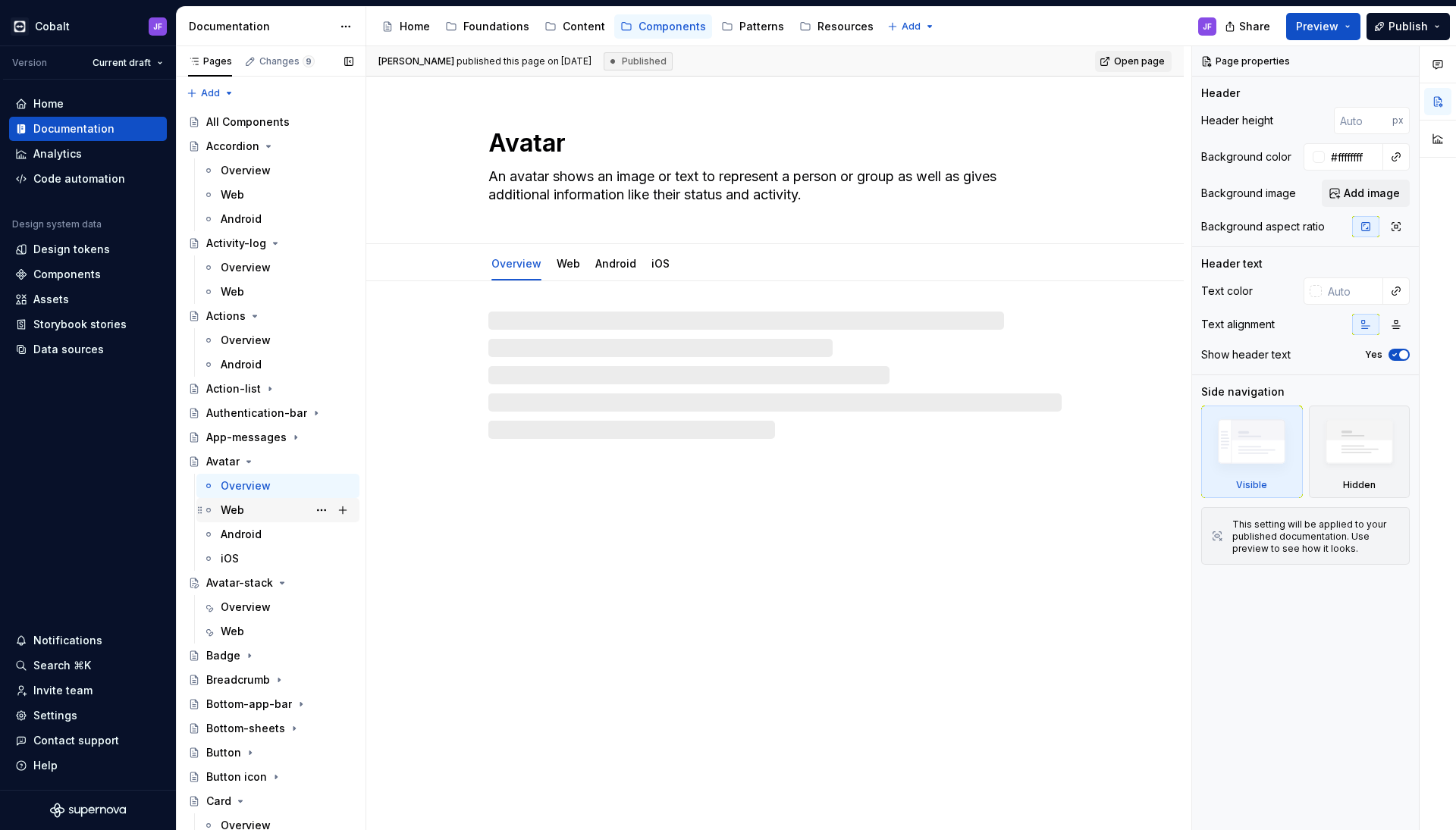
click at [254, 508] on div "Web" at bounding box center [286, 509] width 133 height 21
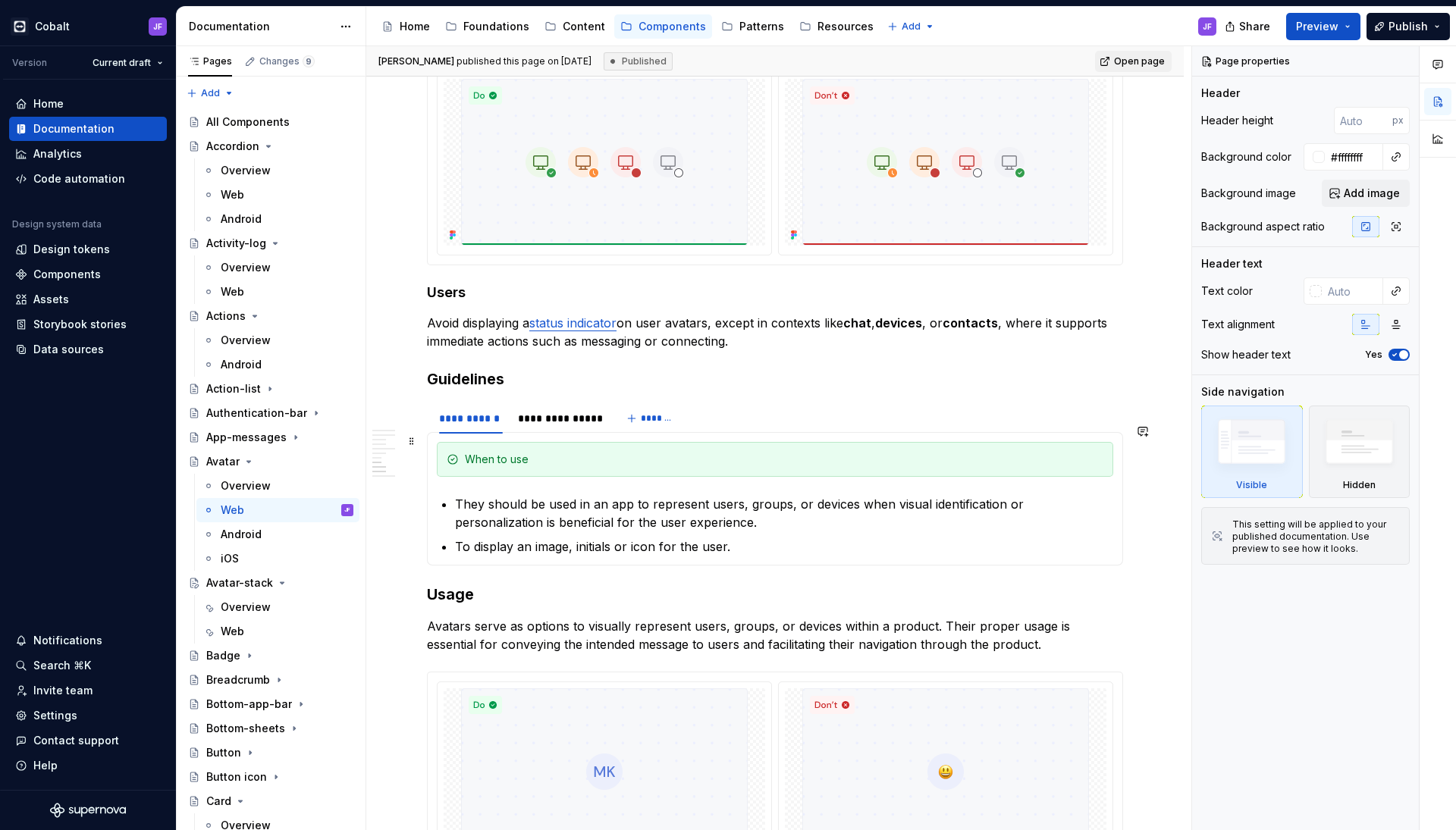
scroll to position [2255, 0]
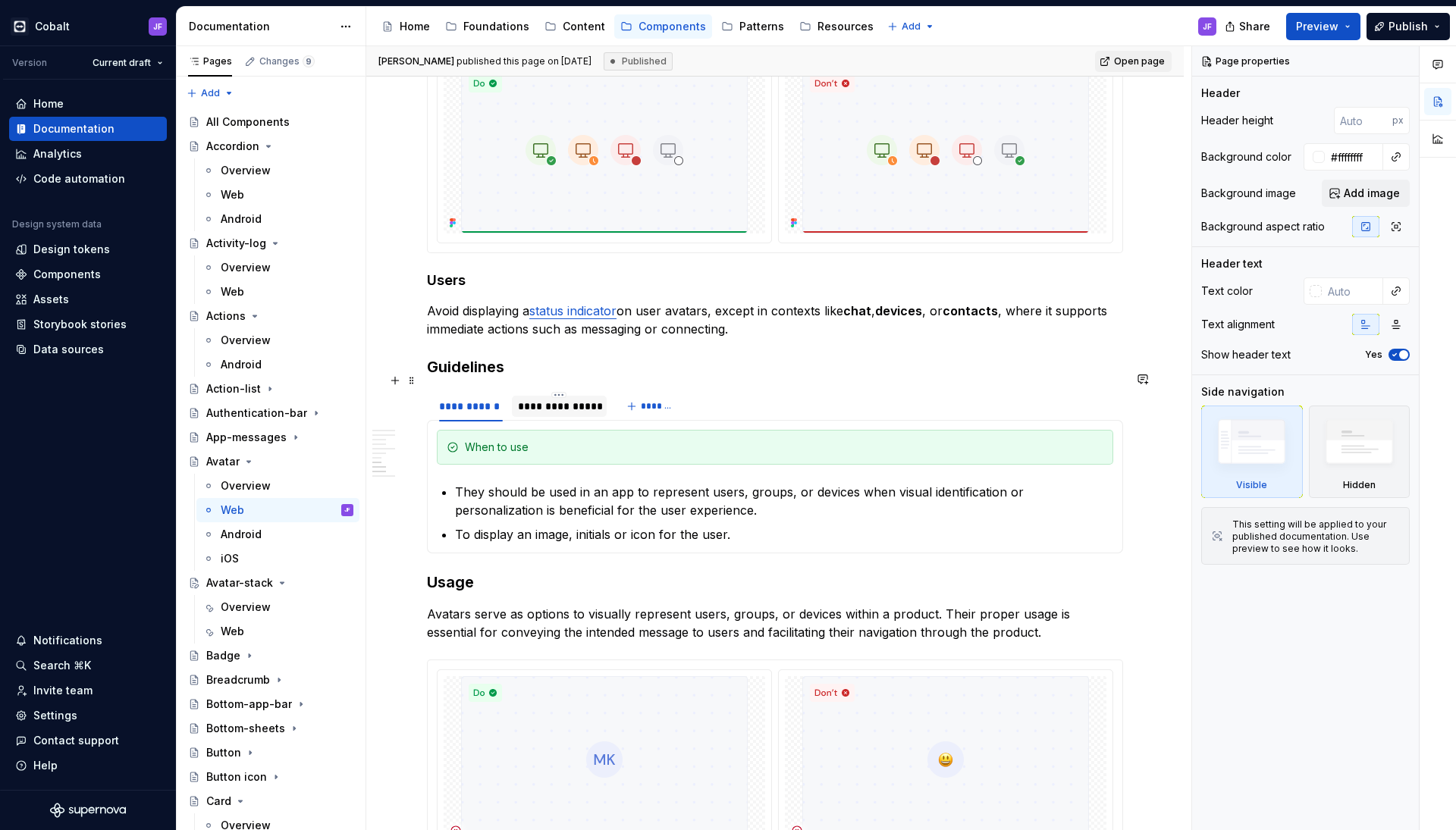
click at [564, 398] on div "**********" at bounding box center [559, 406] width 82 height 15
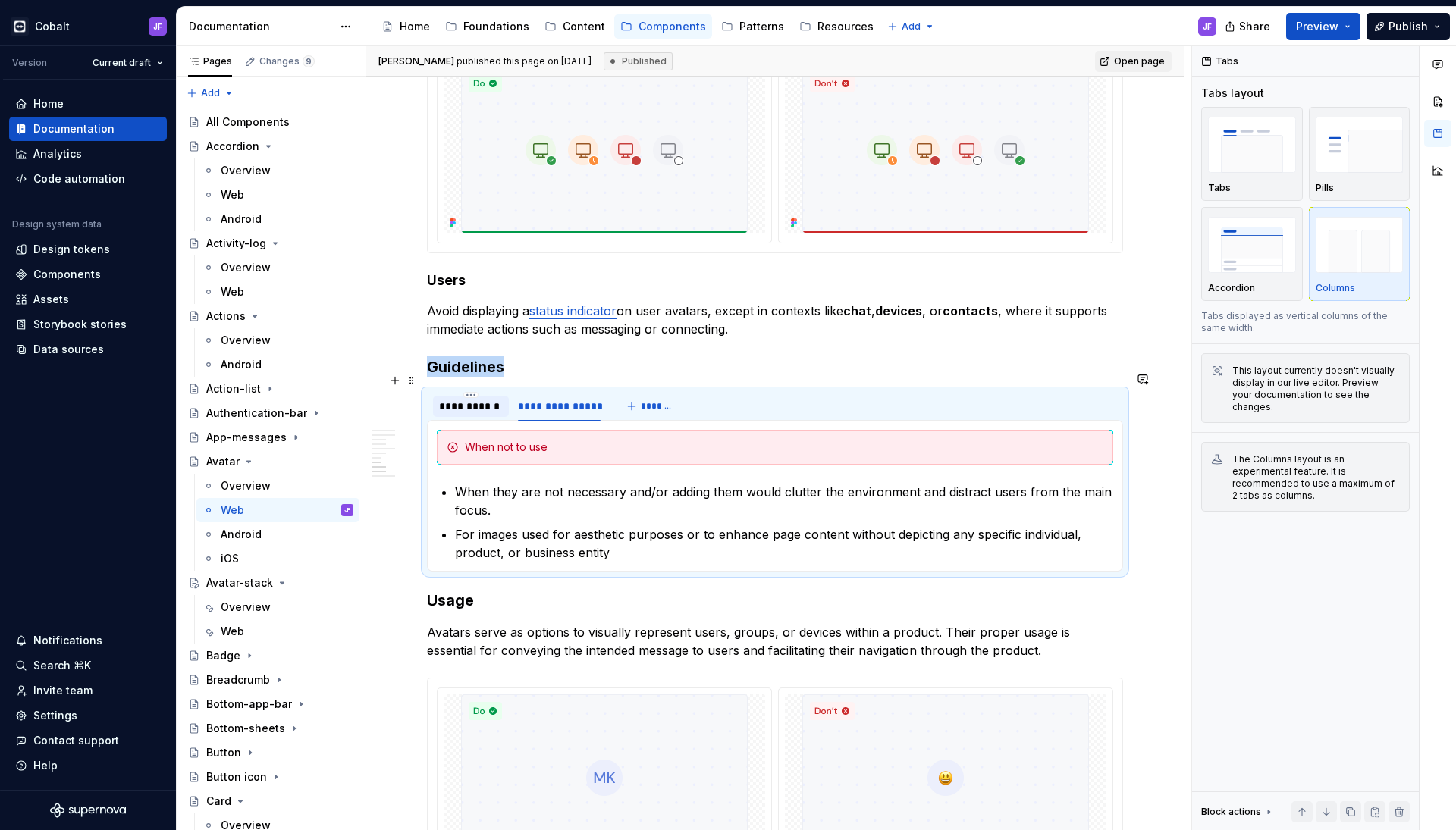
click at [485, 398] on div "**********" at bounding box center [471, 406] width 64 height 15
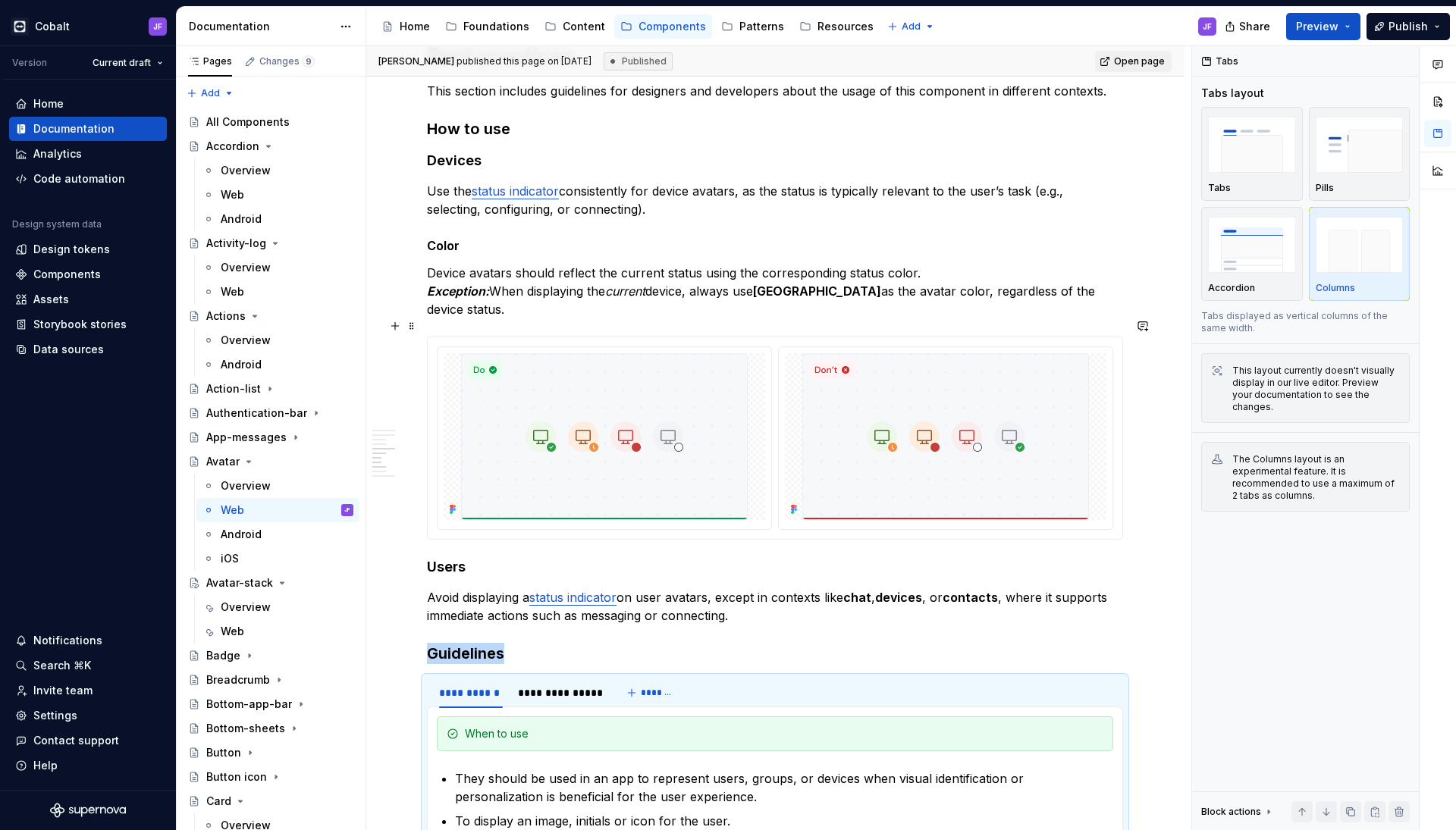
scroll to position [1951, 0]
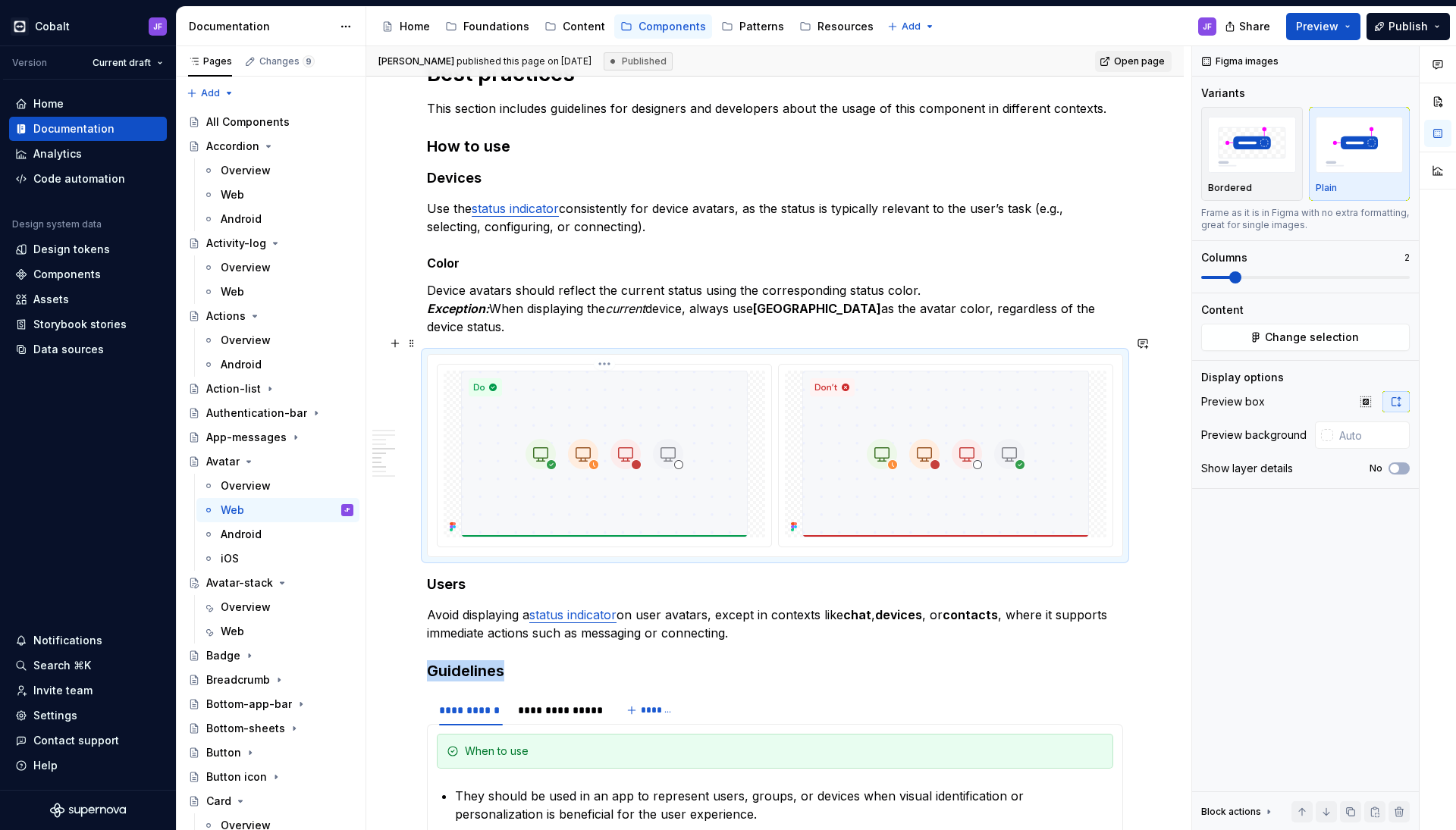
click at [594, 394] on img at bounding box center [603, 454] width 286 height 167
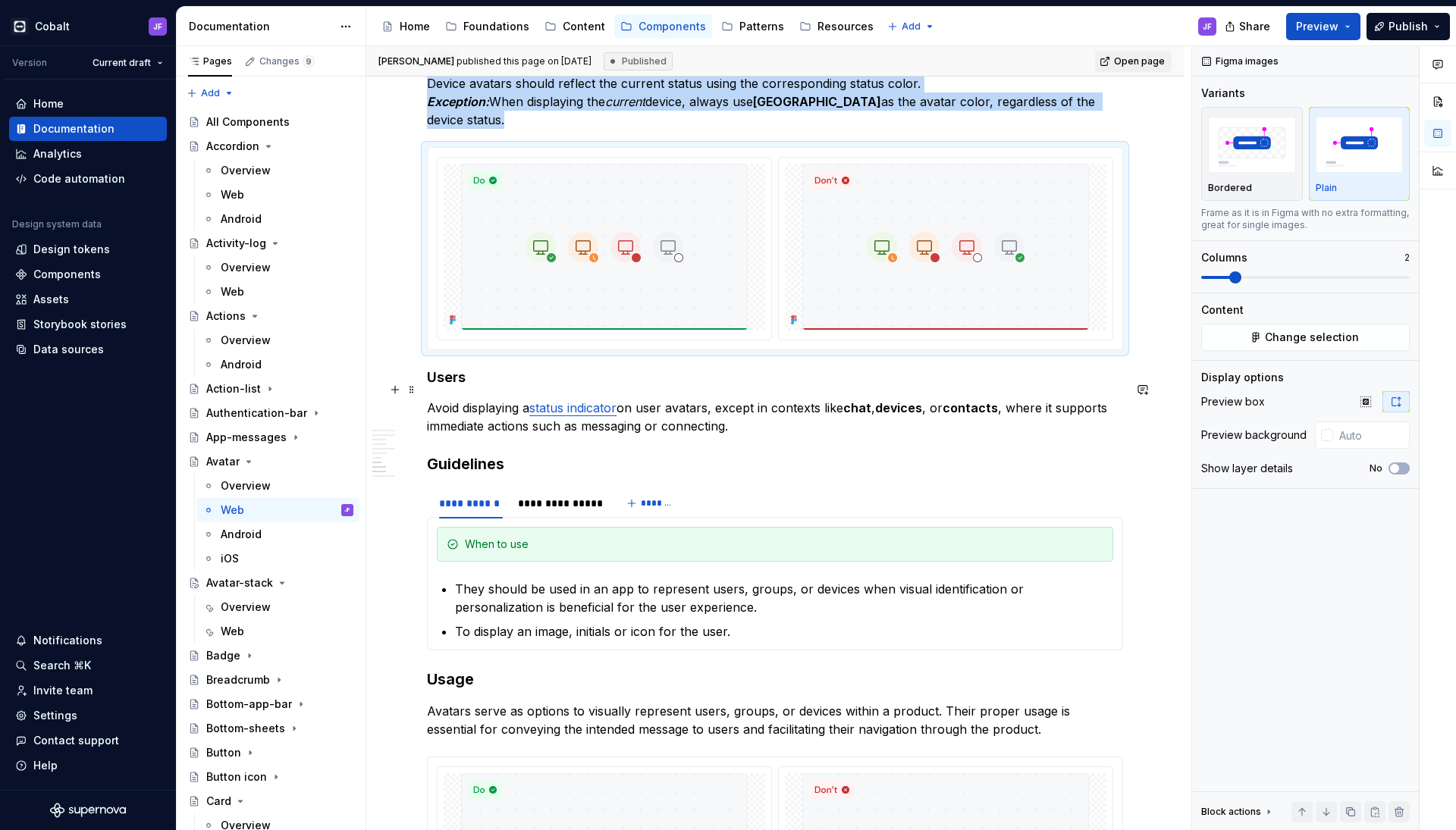
scroll to position [2150, 0]
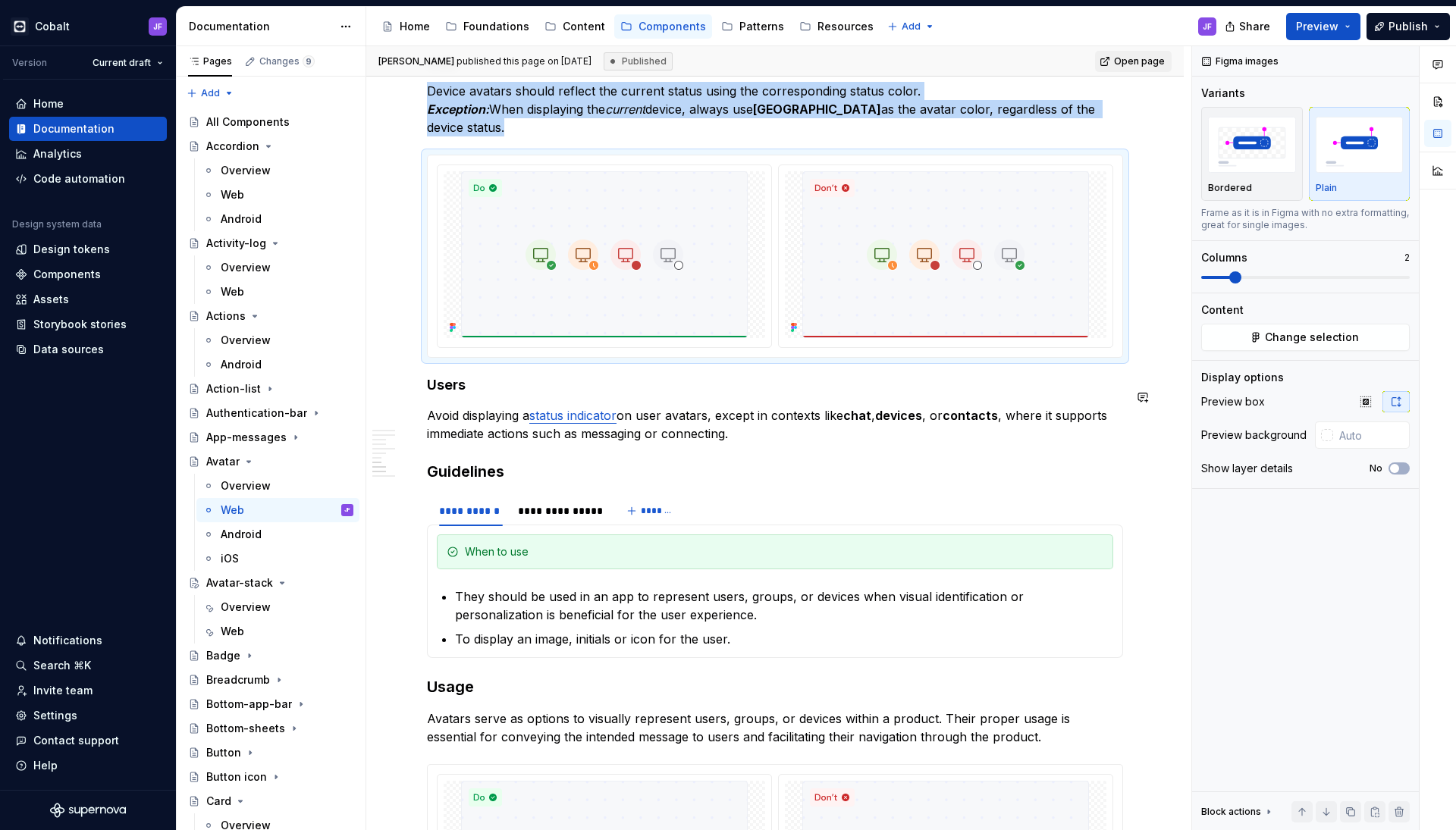
copy p "Device avatars should reflect the current status using the corresponding status…"
click at [589, 33] on div "Content" at bounding box center [584, 26] width 43 height 15
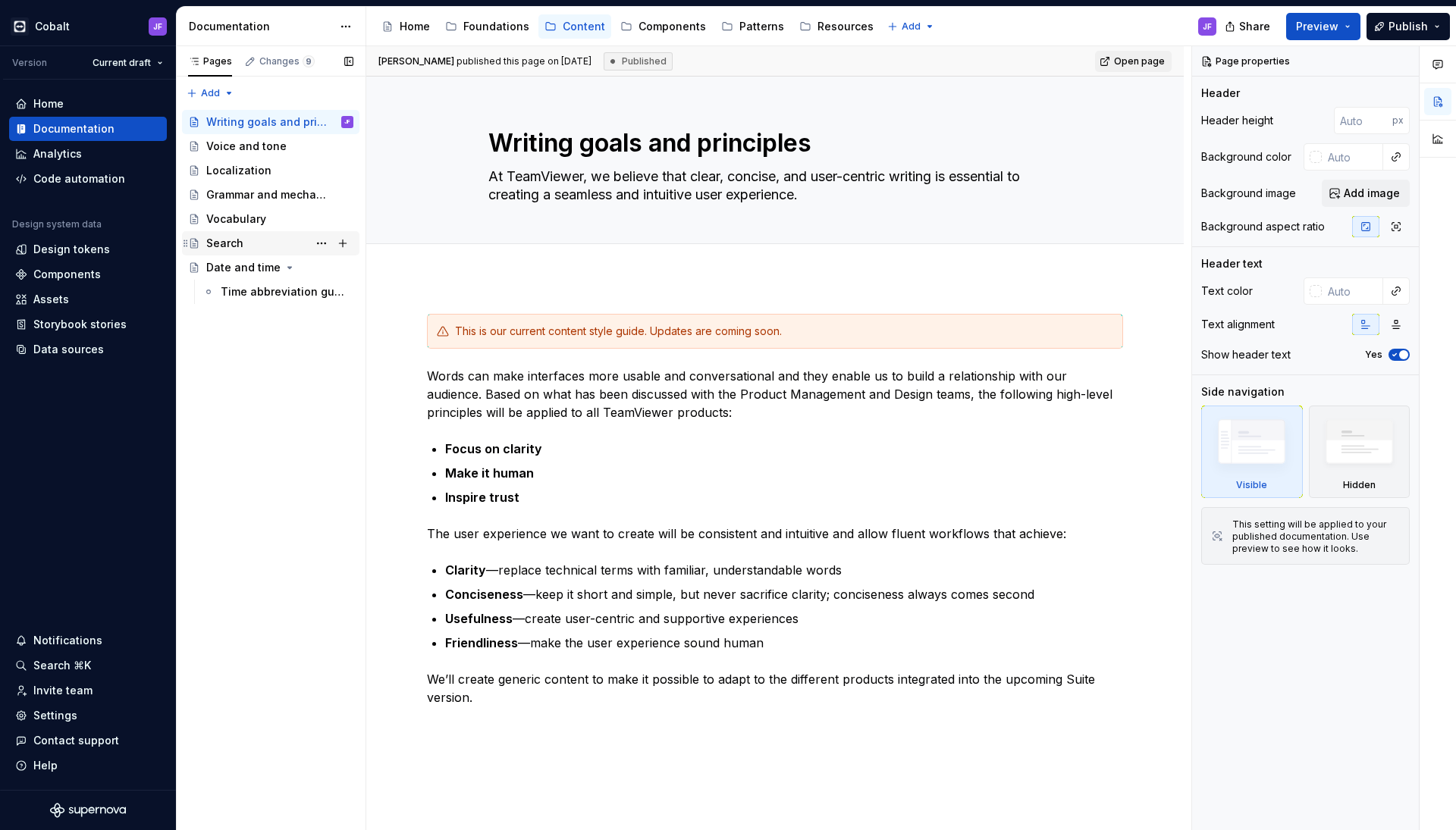
click at [251, 241] on div "Search" at bounding box center [280, 243] width 147 height 21
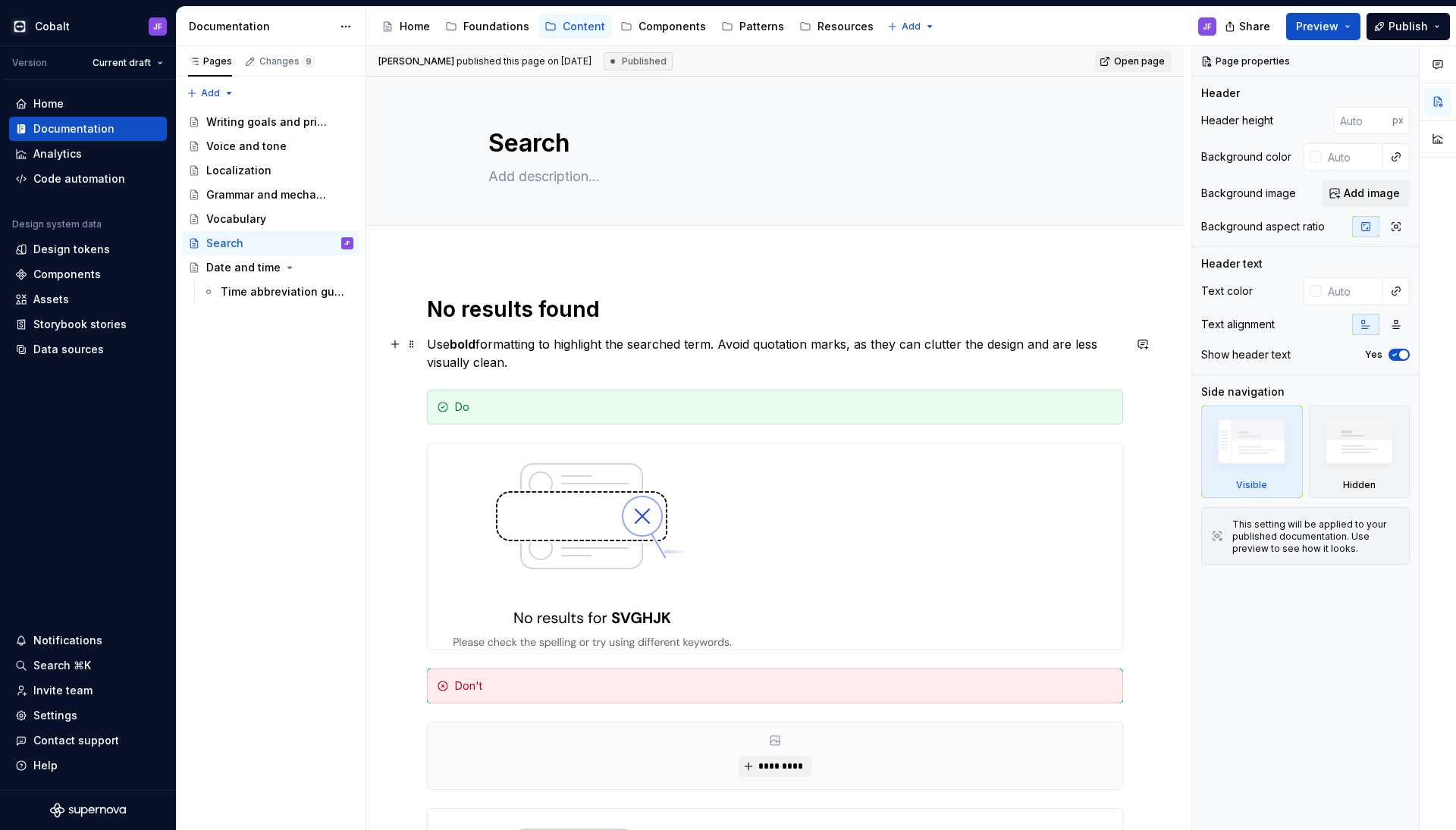
click at [579, 365] on p "Use bold formatting to highlight the searched term. Avoid quotation marks, as t…" at bounding box center [775, 353] width 696 height 36
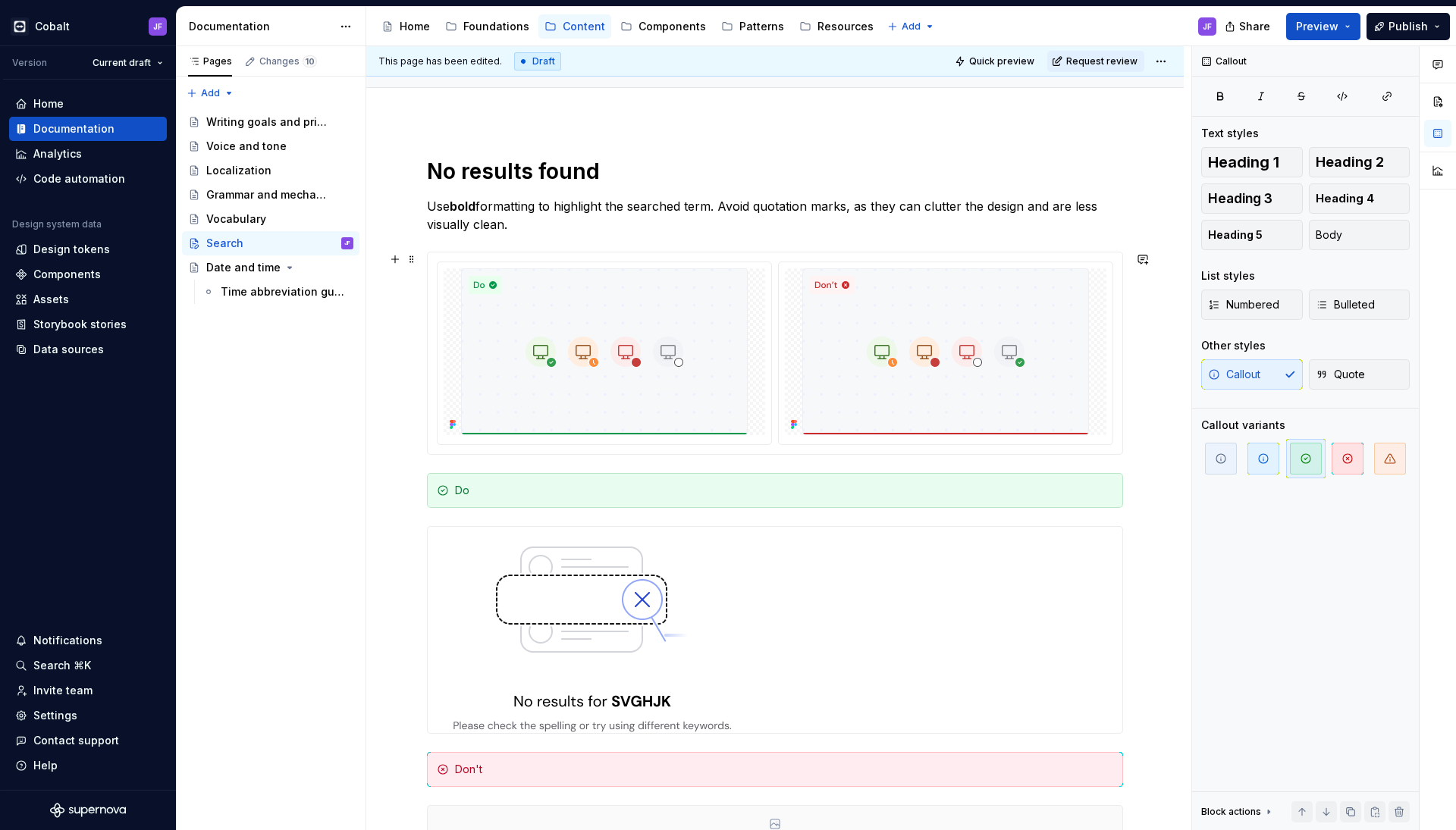
scroll to position [199, 0]
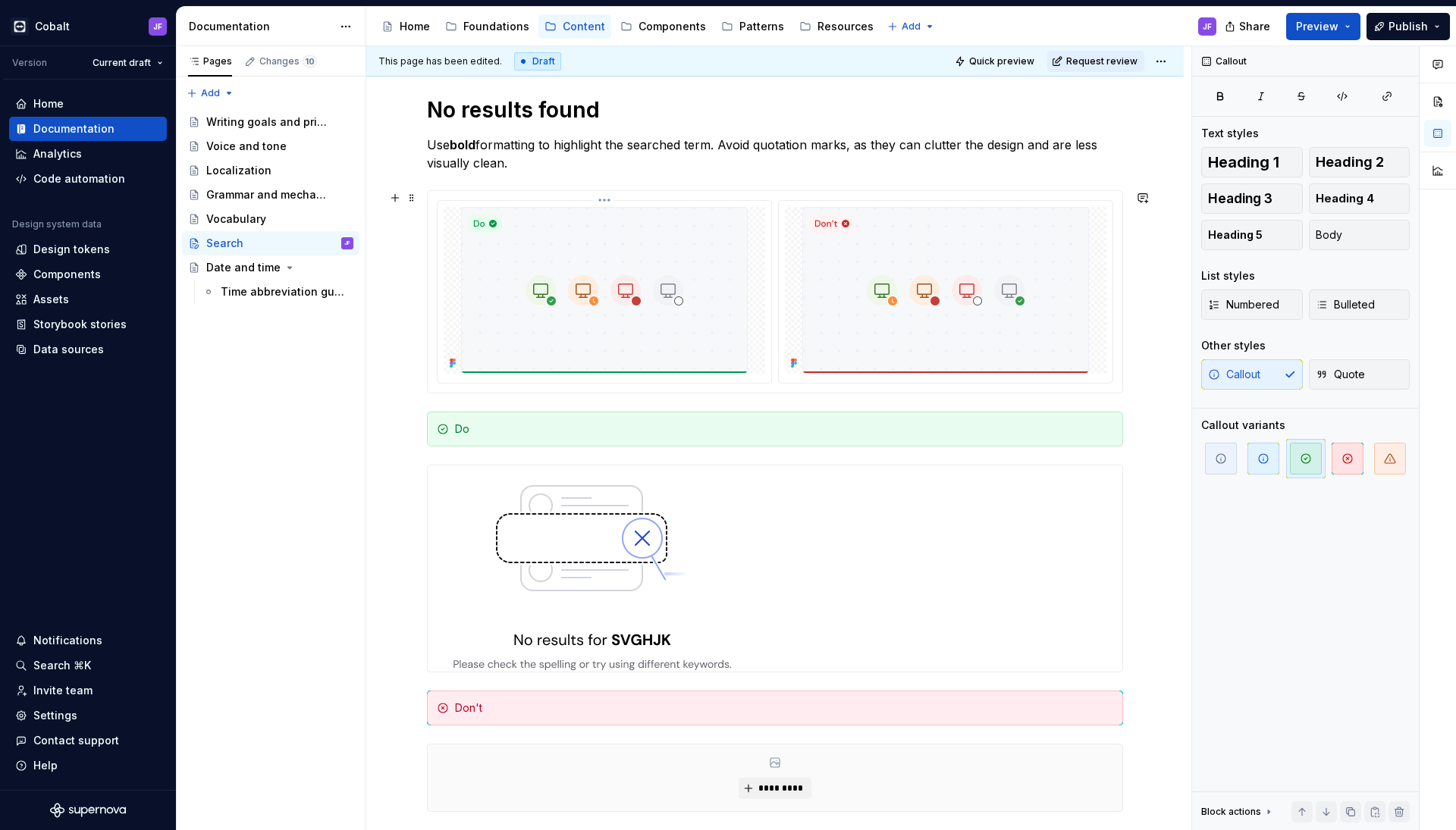
click at [601, 314] on img at bounding box center [603, 290] width 286 height 167
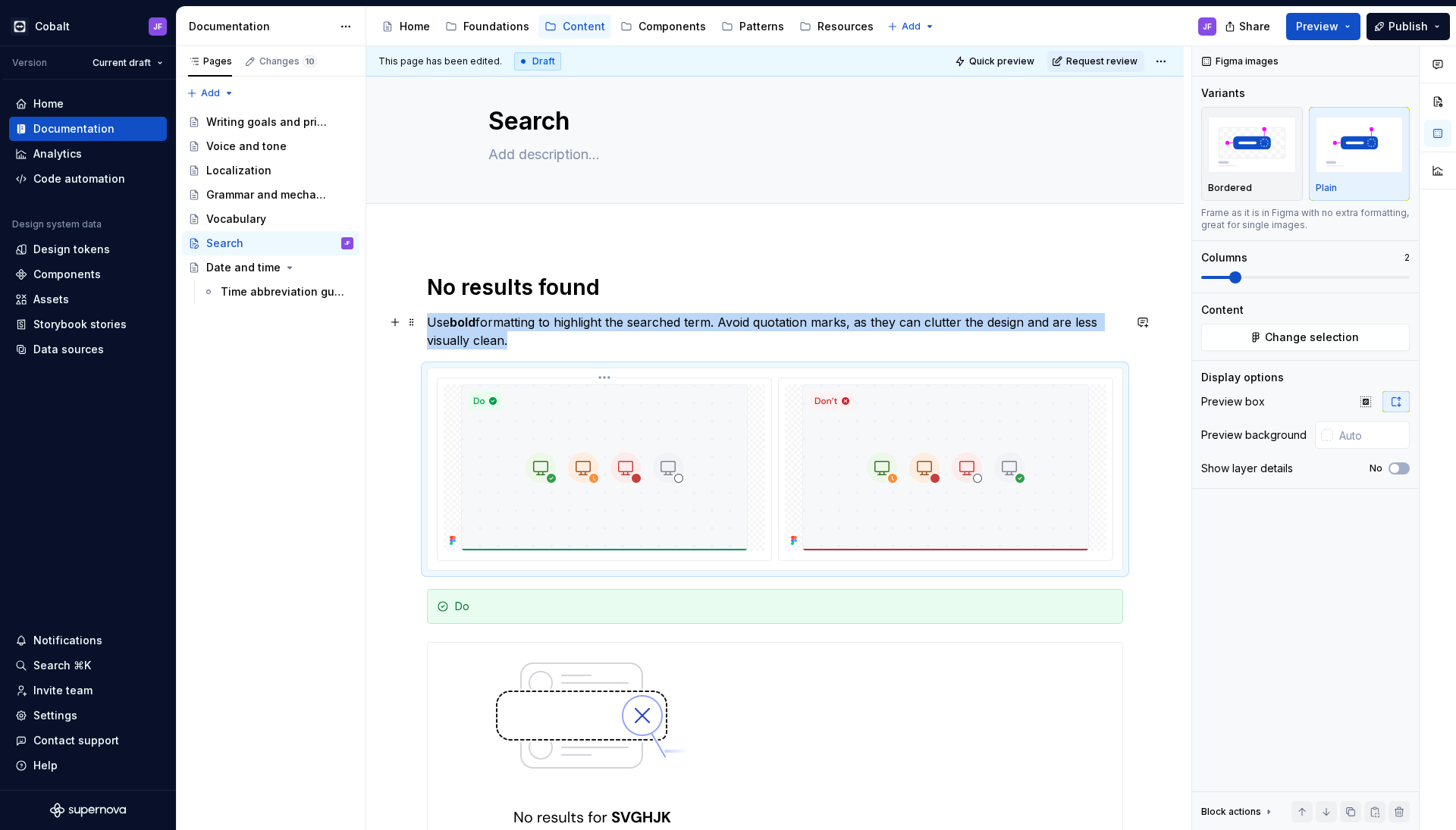
scroll to position [22, 0]
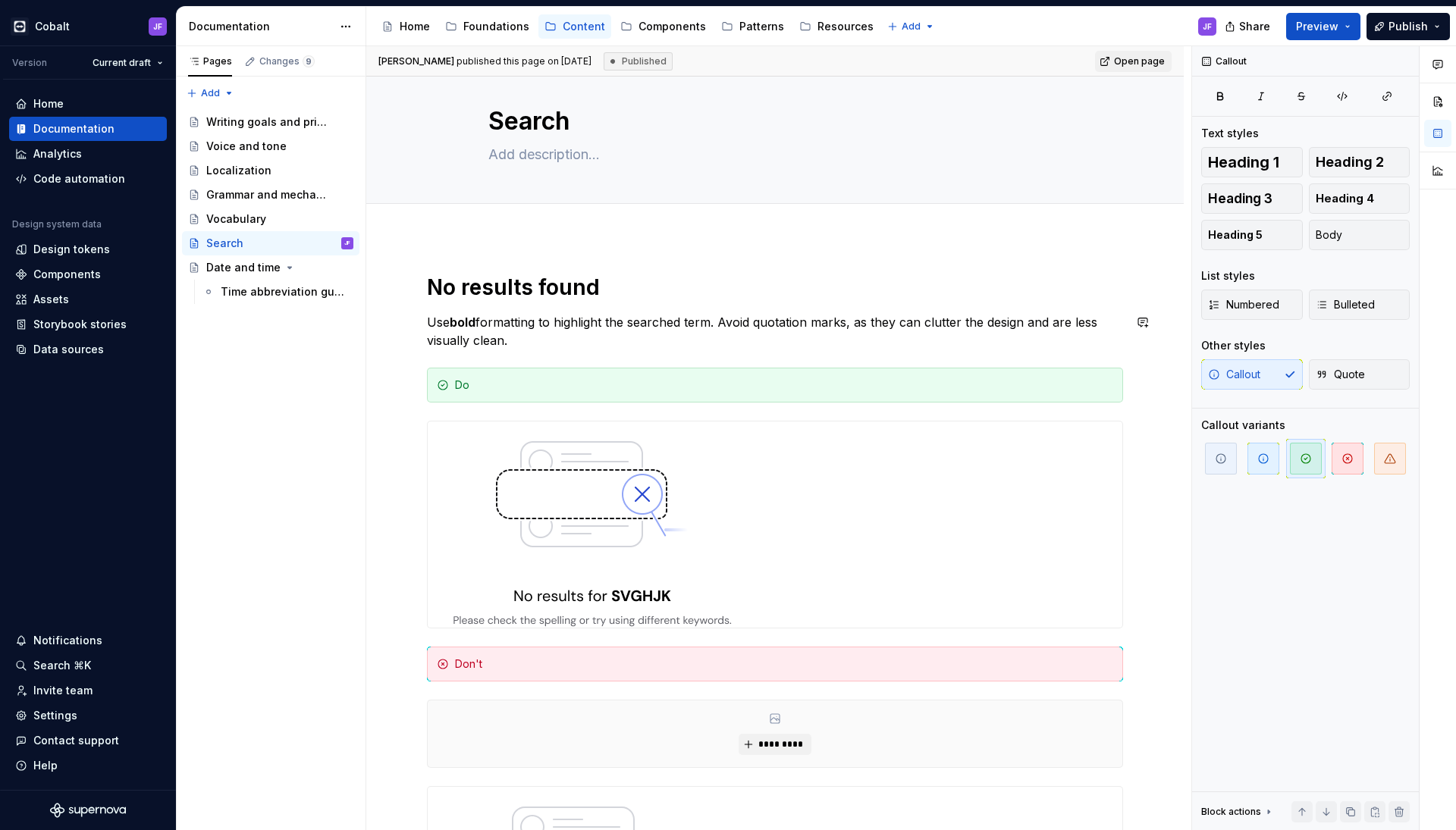
click at [563, 352] on div "No results found Use bold formatting to highlight the searched term. Avoid quot…" at bounding box center [775, 634] width 696 height 722
click at [552, 342] on p "Use bold formatting to highlight the searched term. Avoid quotation marks, as t…" at bounding box center [775, 331] width 696 height 36
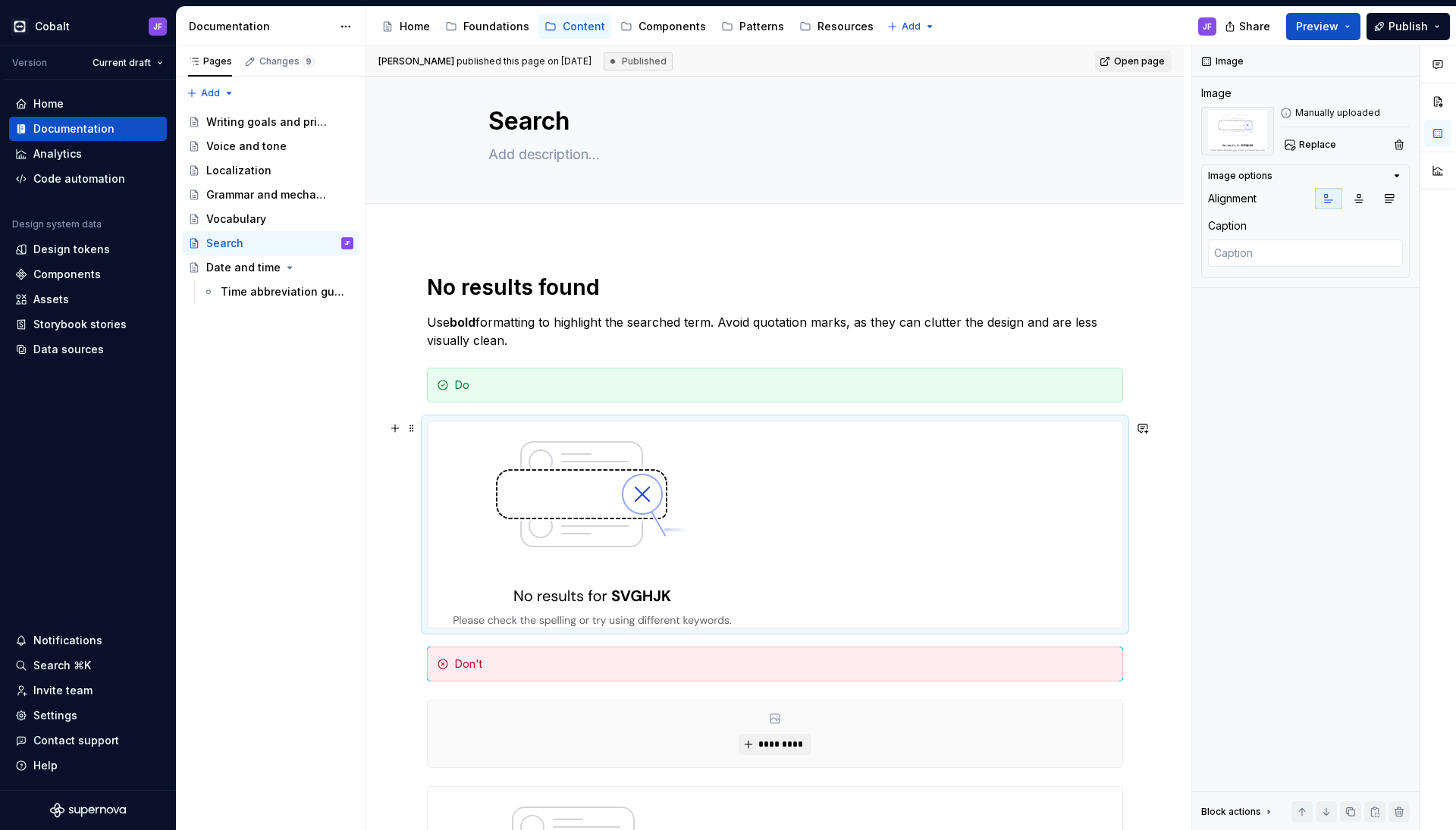
click at [611, 523] on img at bounding box center [591, 524] width 329 height 207
click at [1386, 198] on icon "button" at bounding box center [1389, 198] width 8 height 8
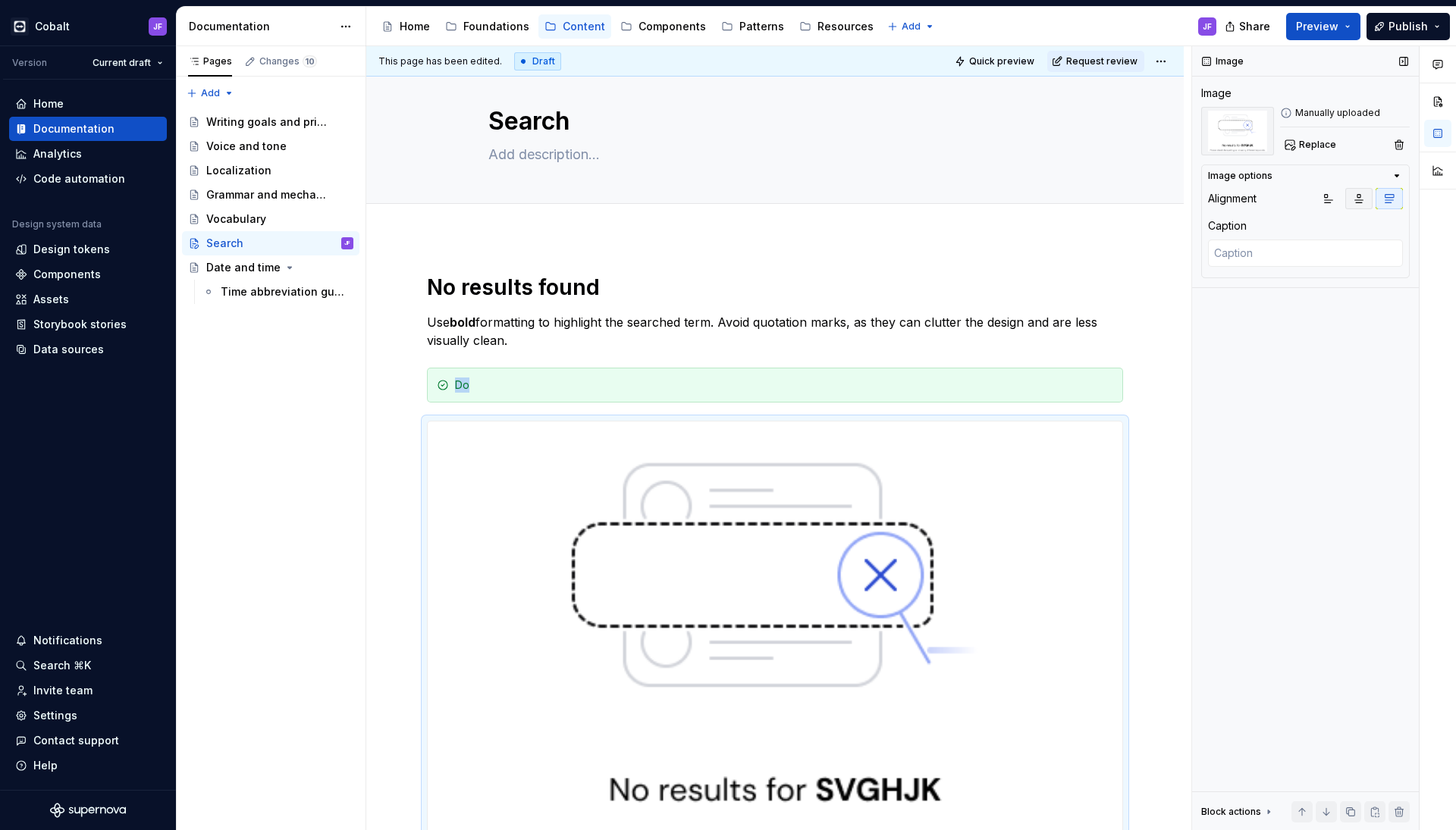
scroll to position [48, 0]
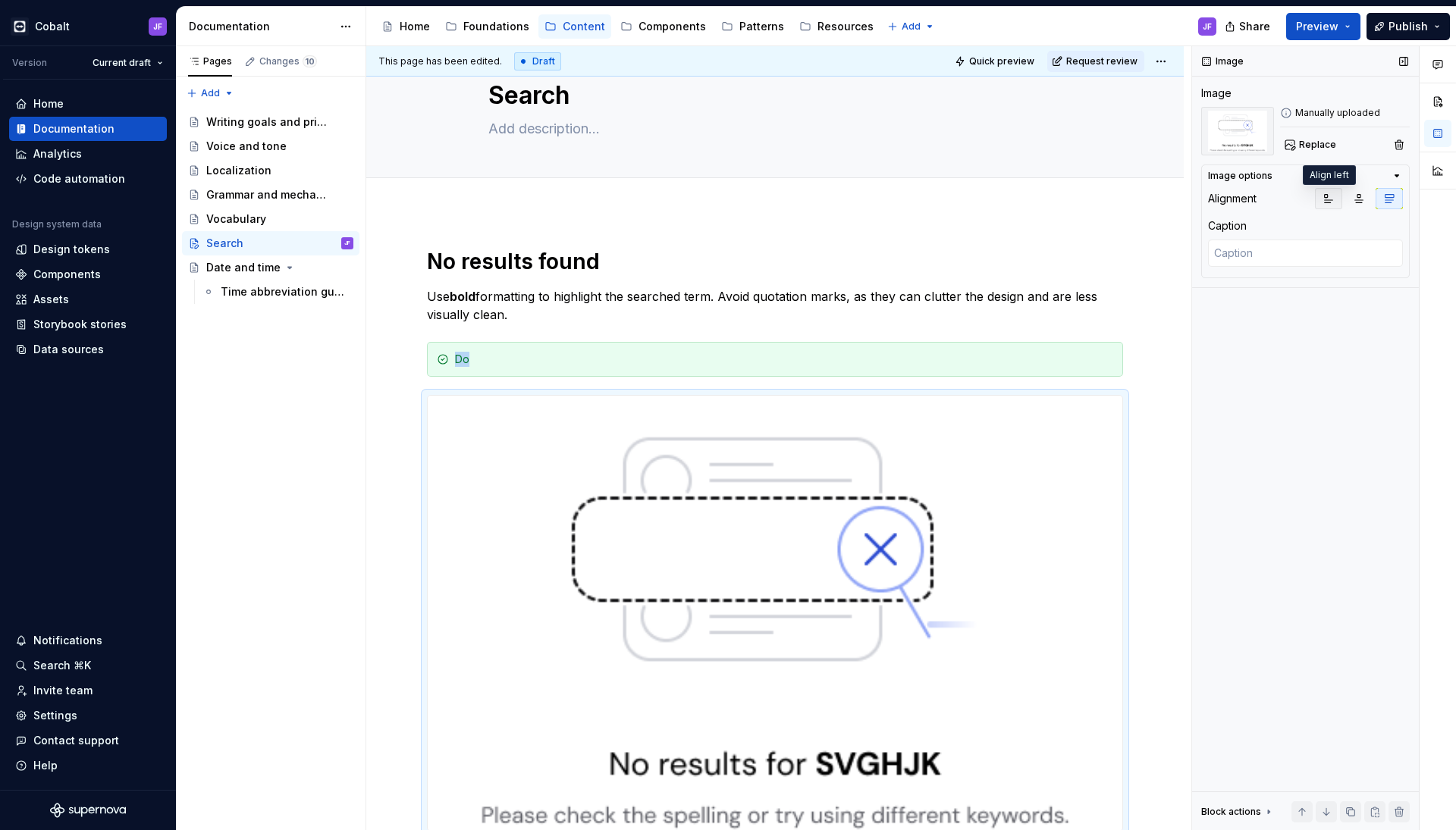
click at [1327, 194] on icon "button" at bounding box center [1328, 198] width 12 height 12
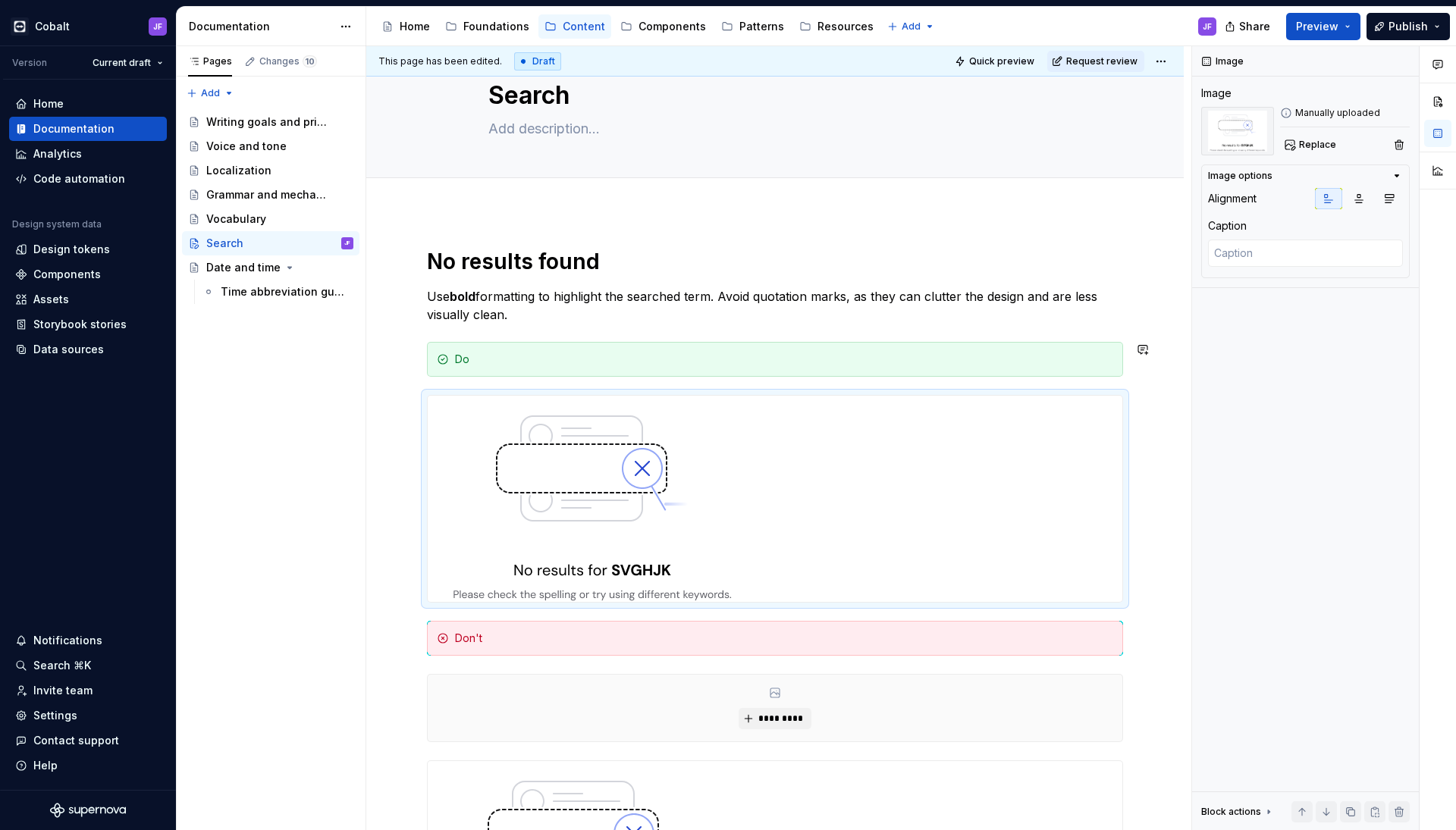
click at [669, 322] on p "Use bold formatting to highlight the searched term. Avoid quotation marks, as t…" at bounding box center [775, 305] width 696 height 36
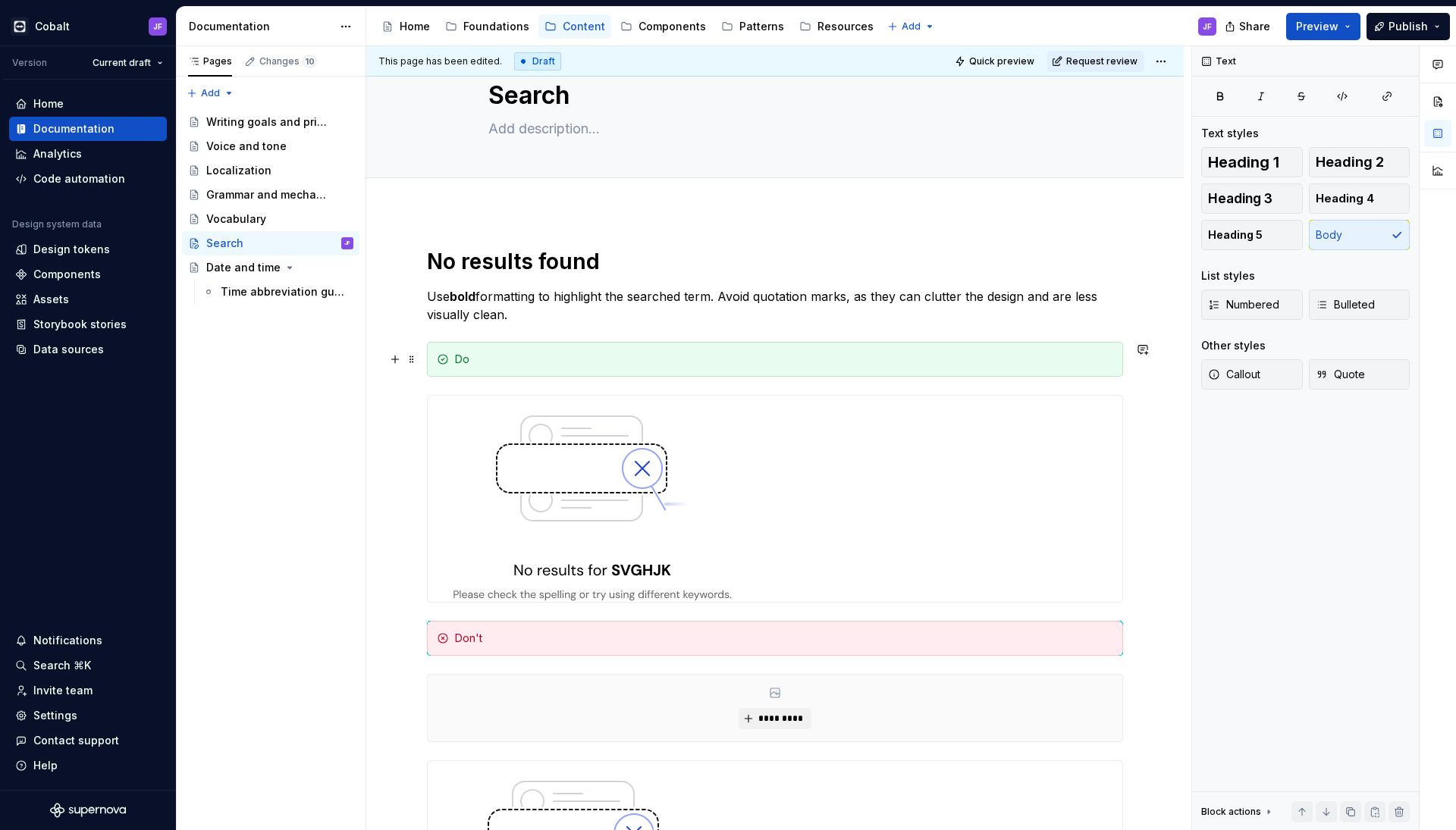
click at [590, 347] on div "Do" at bounding box center [775, 359] width 696 height 35
click at [590, 321] on p "Use bold formatting to highlight the searched term. Avoid quotation marks, as t…" at bounding box center [775, 305] width 696 height 36
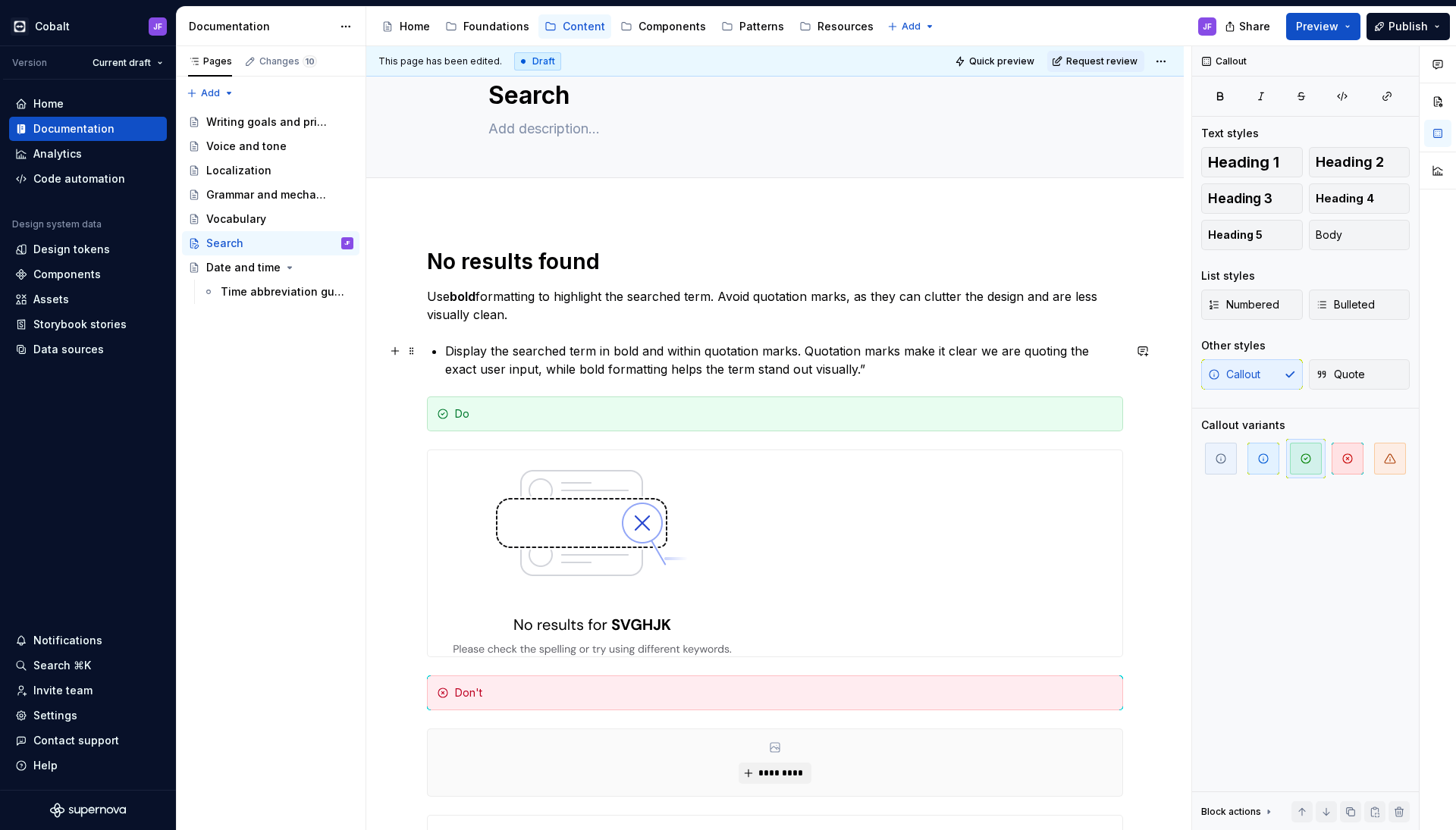
click at [449, 352] on li "Display the searched term in bold and within quotation marks. Quotation marks m…" at bounding box center [783, 359] width 677 height 36
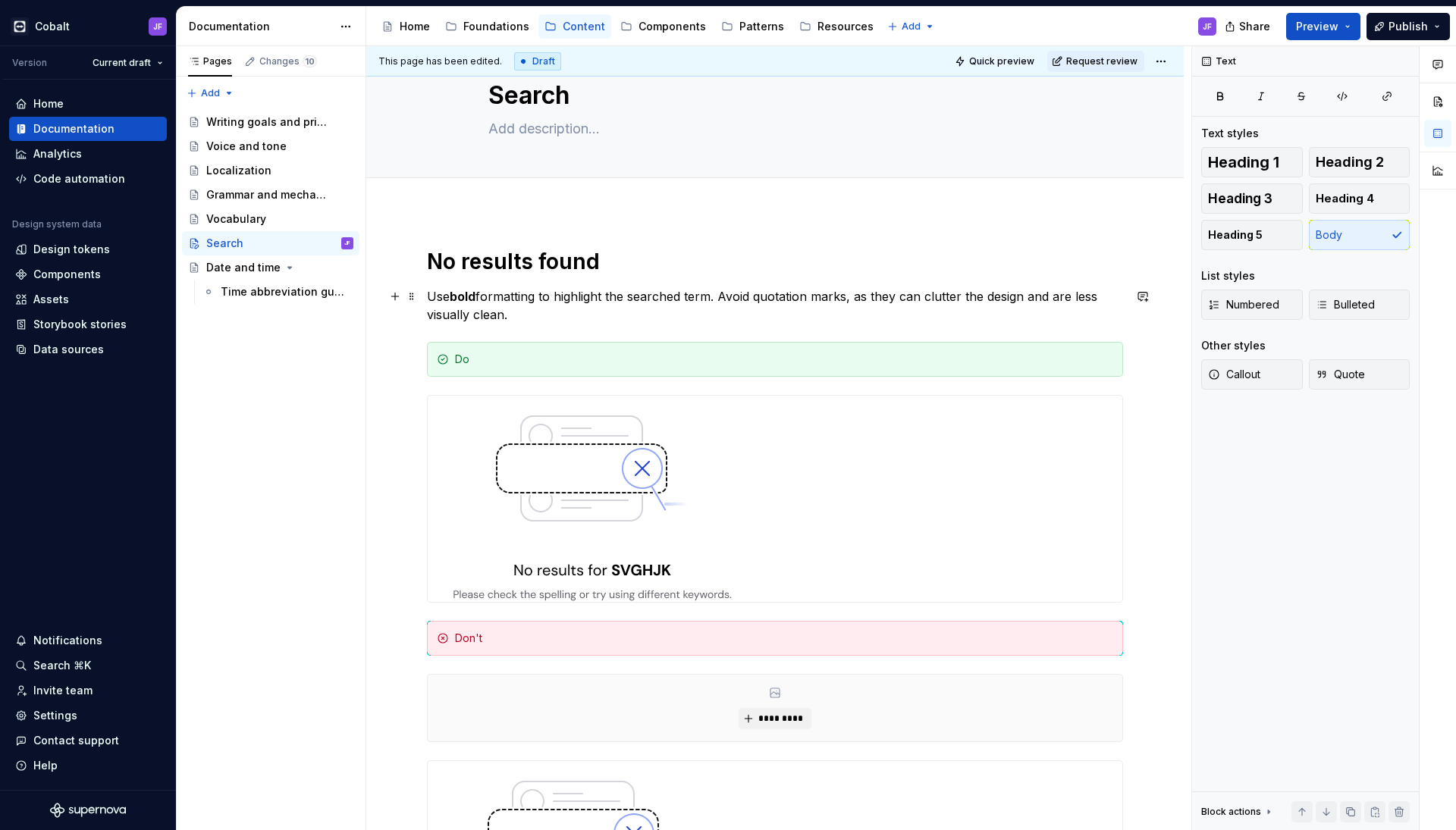
click at [512, 319] on p "Use bold formatting to highlight the searched term. Avoid quotation marks, as t…" at bounding box center [775, 305] width 696 height 36
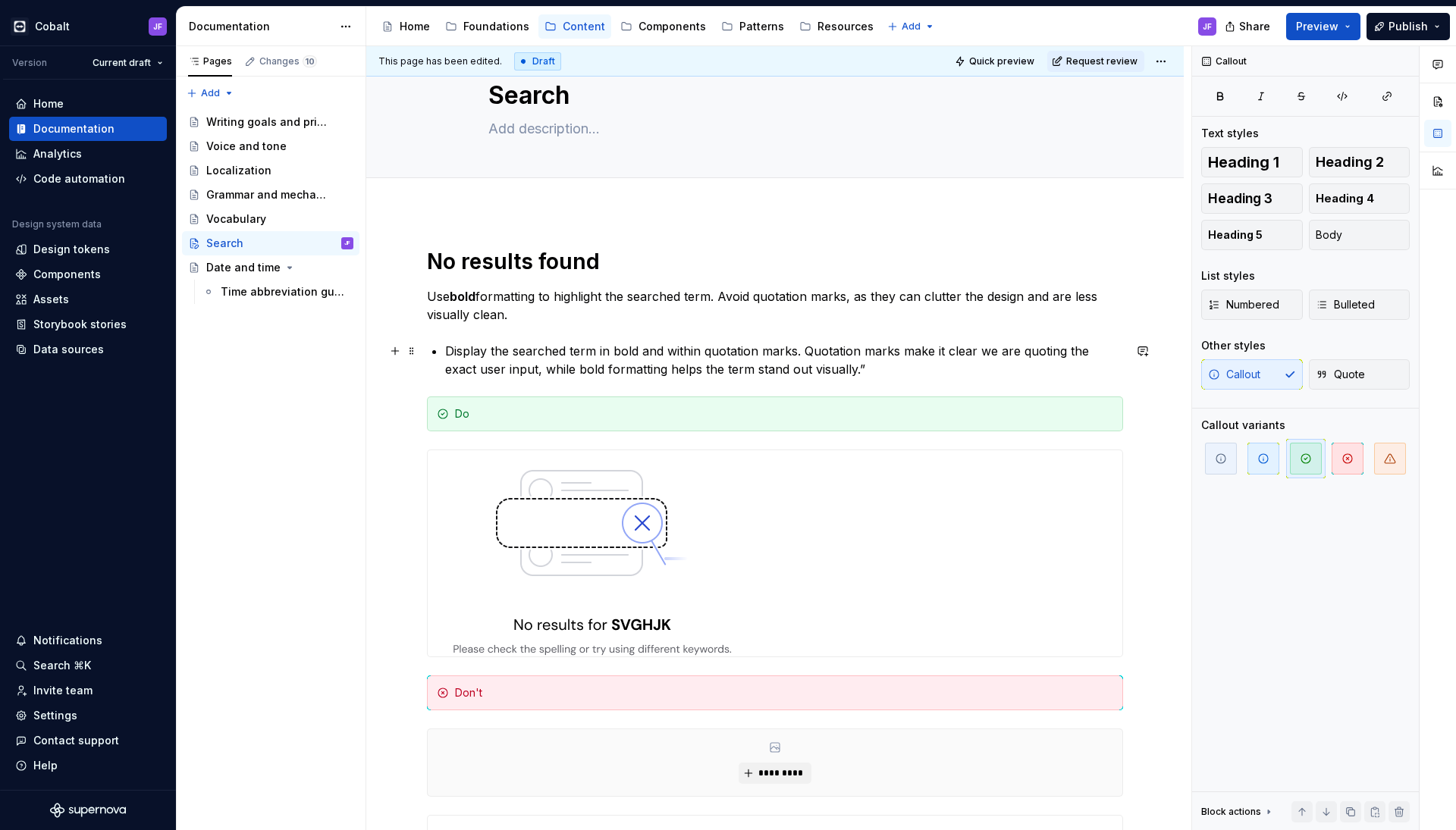
click at [444, 348] on div "No results found Use bold formatting to highlight the searched term. Avoid quot…" at bounding box center [775, 636] width 696 height 776
click at [517, 342] on li "Display the searched term in bold and within quotation marks. Quotation marks m…" at bounding box center [783, 359] width 677 height 36
click at [508, 357] on li "Display the searched term in bold and within quotation marks. Quotation marks m…" at bounding box center [783, 359] width 677 height 36
click at [810, 356] on li "Display the searched term in bold and within quotation marks. Quotation marks m…" at bounding box center [783, 359] width 677 height 36
click at [764, 383] on div "No results found Use bold formatting to highlight the searched term. Avoid quot…" at bounding box center [775, 636] width 696 height 776
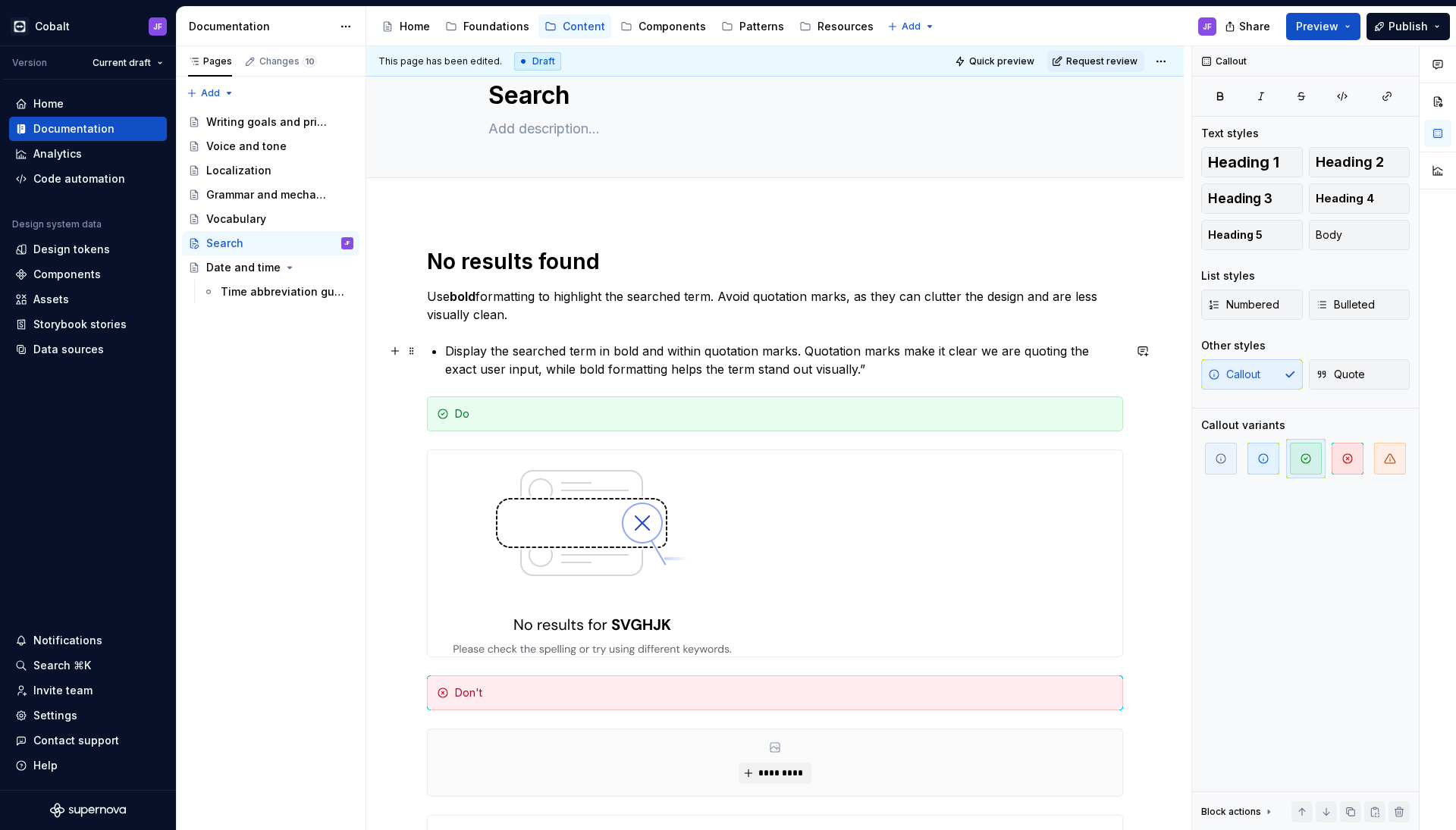
click at [703, 370] on li "Display the searched term in bold and within quotation marks. Quotation marks m…" at bounding box center [783, 359] width 677 height 36
click at [452, 349] on li "Display the searched term in bold and within quotation marks. Quotation marks m…" at bounding box center [783, 359] width 677 height 36
click at [564, 346] on li "Display the searched term in bold and within quotation marks. Quotation marks m…" at bounding box center [783, 359] width 677 height 36
click at [461, 346] on li "Display the searched term in bold and within quotation marks. Quotation marks m…" at bounding box center [783, 359] width 677 height 36
click at [461, 347] on li "Display the searched term in bold and within quotation marks. Quotation marks m…" at bounding box center [783, 359] width 677 height 36
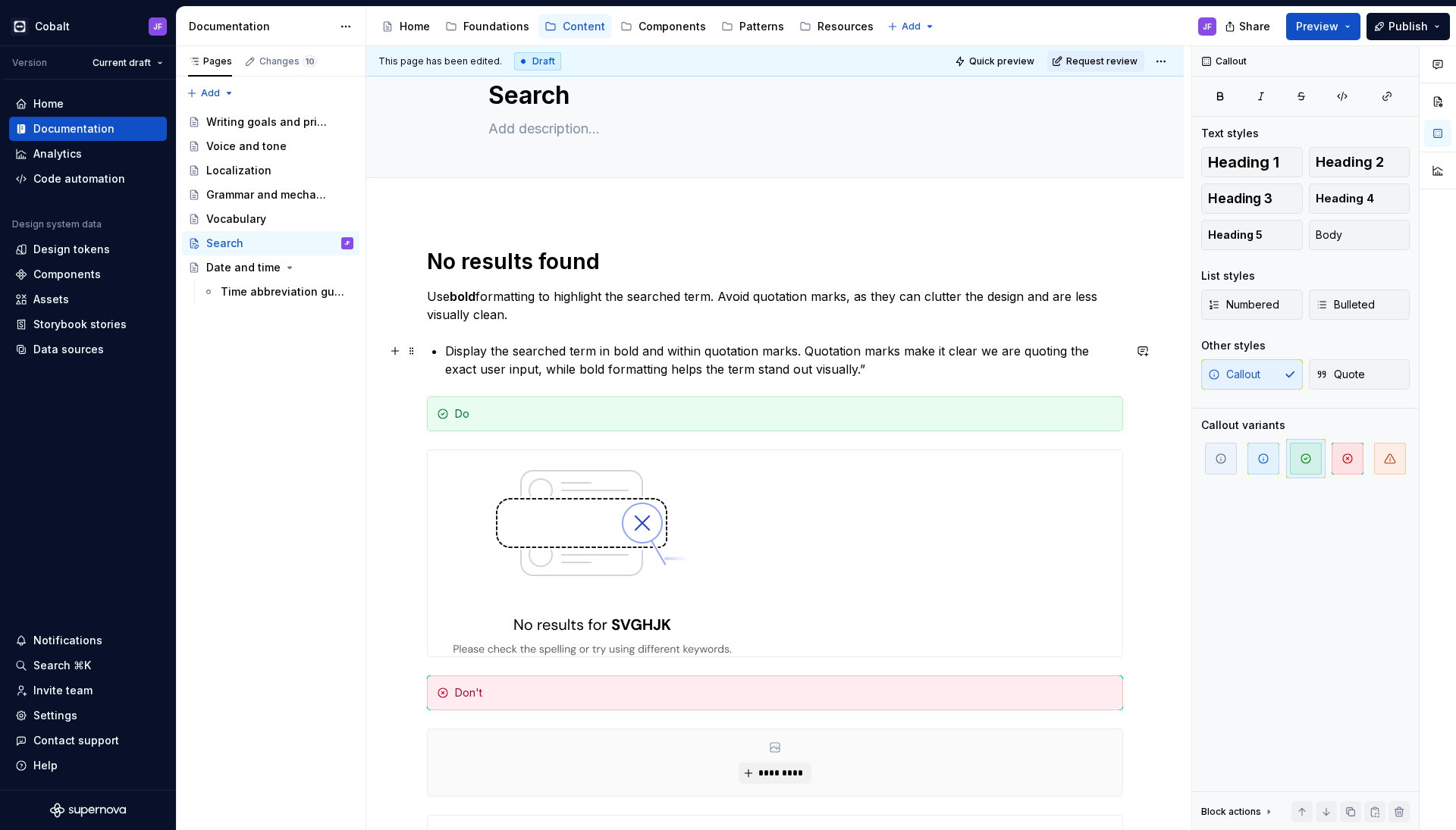
click at [539, 365] on li "Display the searched term in bold and within quotation marks. Quotation marks m…" at bounding box center [783, 359] width 677 height 36
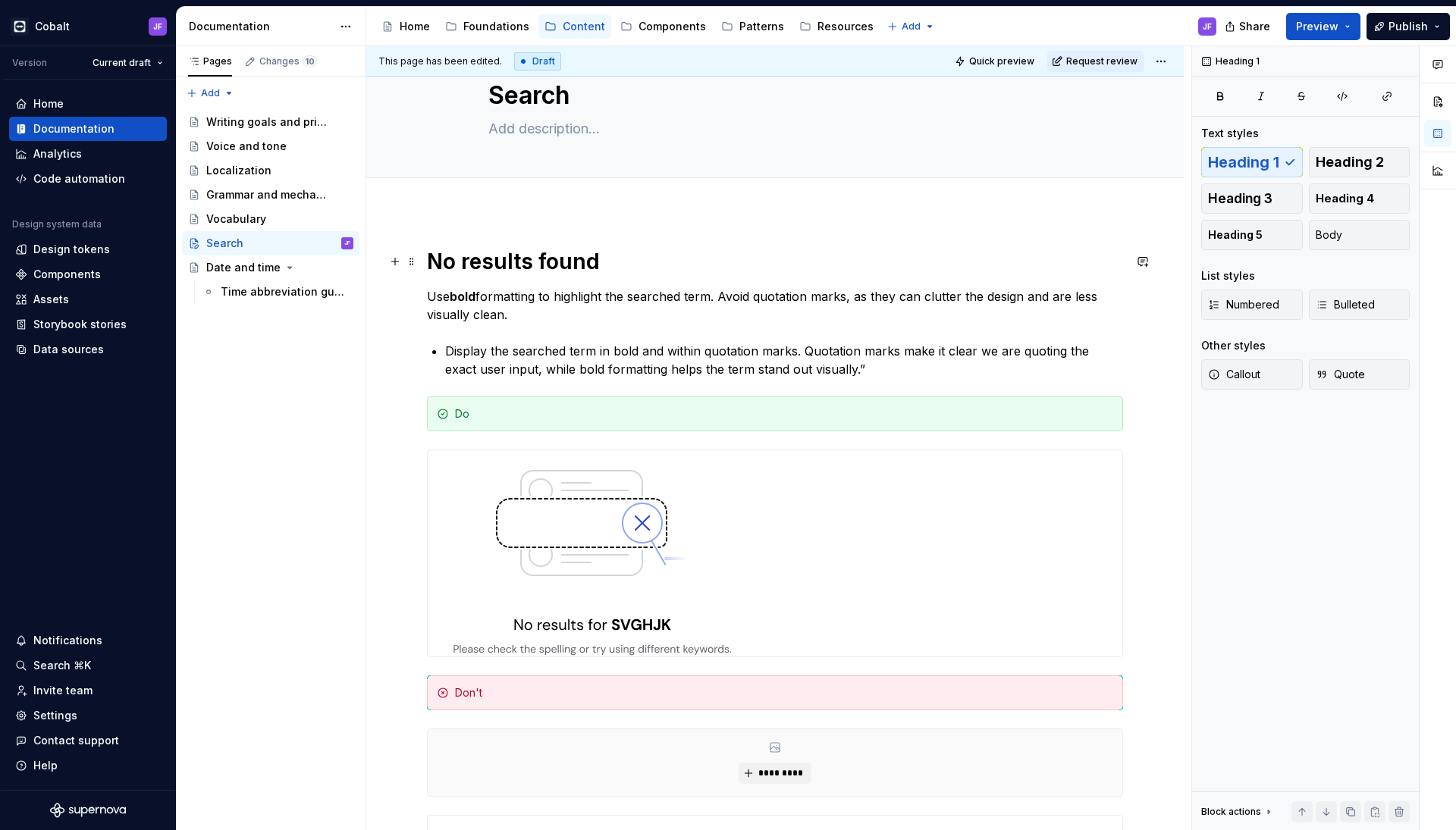
click at [488, 272] on h1 "No results found" at bounding box center [775, 261] width 696 height 27
click at [494, 311] on p "Use bold formatting to highlight the searched term. Avoid quotation marks, as t…" at bounding box center [775, 305] width 696 height 36
click at [504, 355] on li "Display the searched term in bold and within quotation marks. Quotation marks m…" at bounding box center [783, 359] width 677 height 36
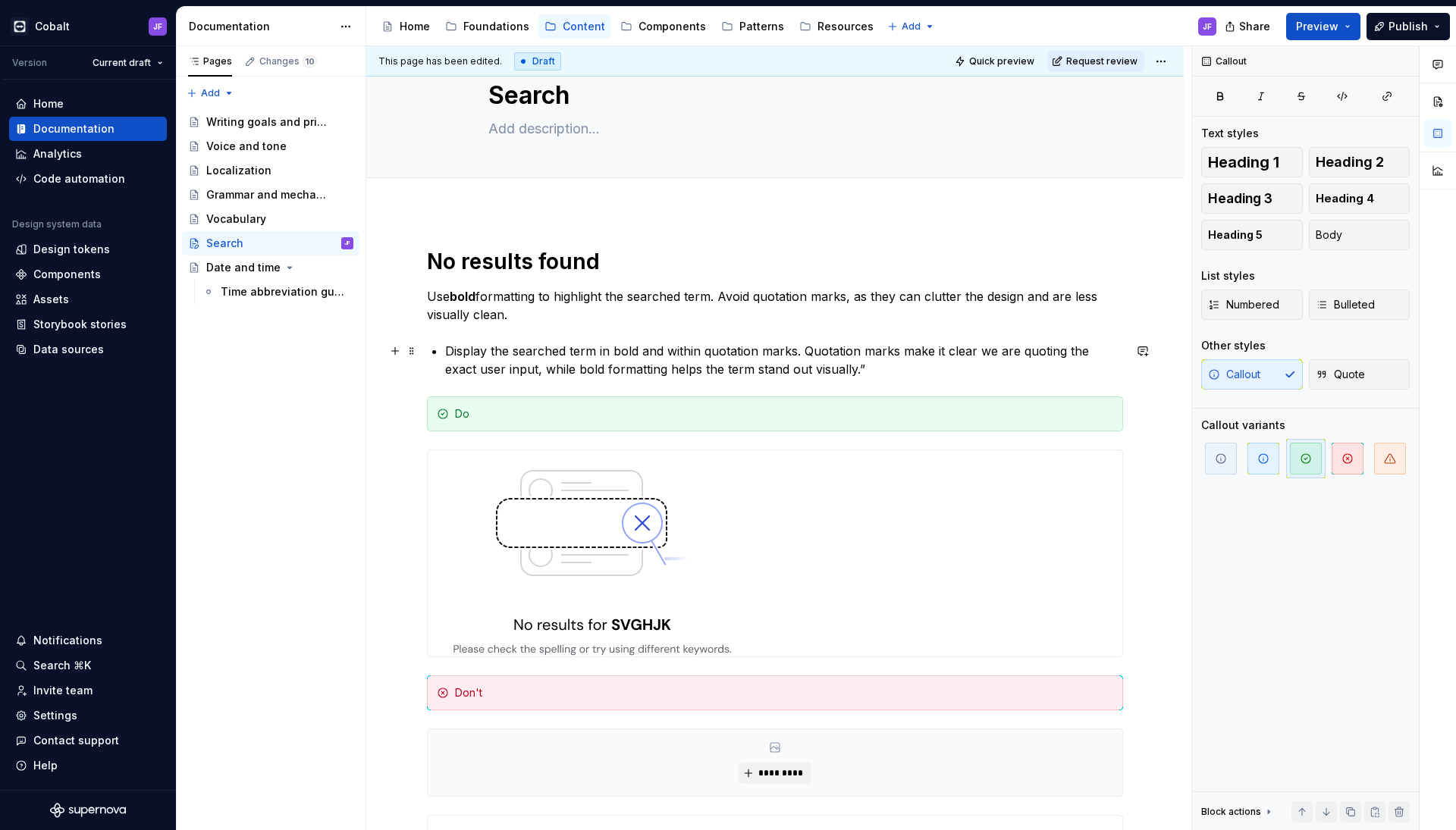
click at [536, 349] on li "Display the searched term in bold and within quotation marks. Quotation marks m…" at bounding box center [783, 359] width 677 height 36
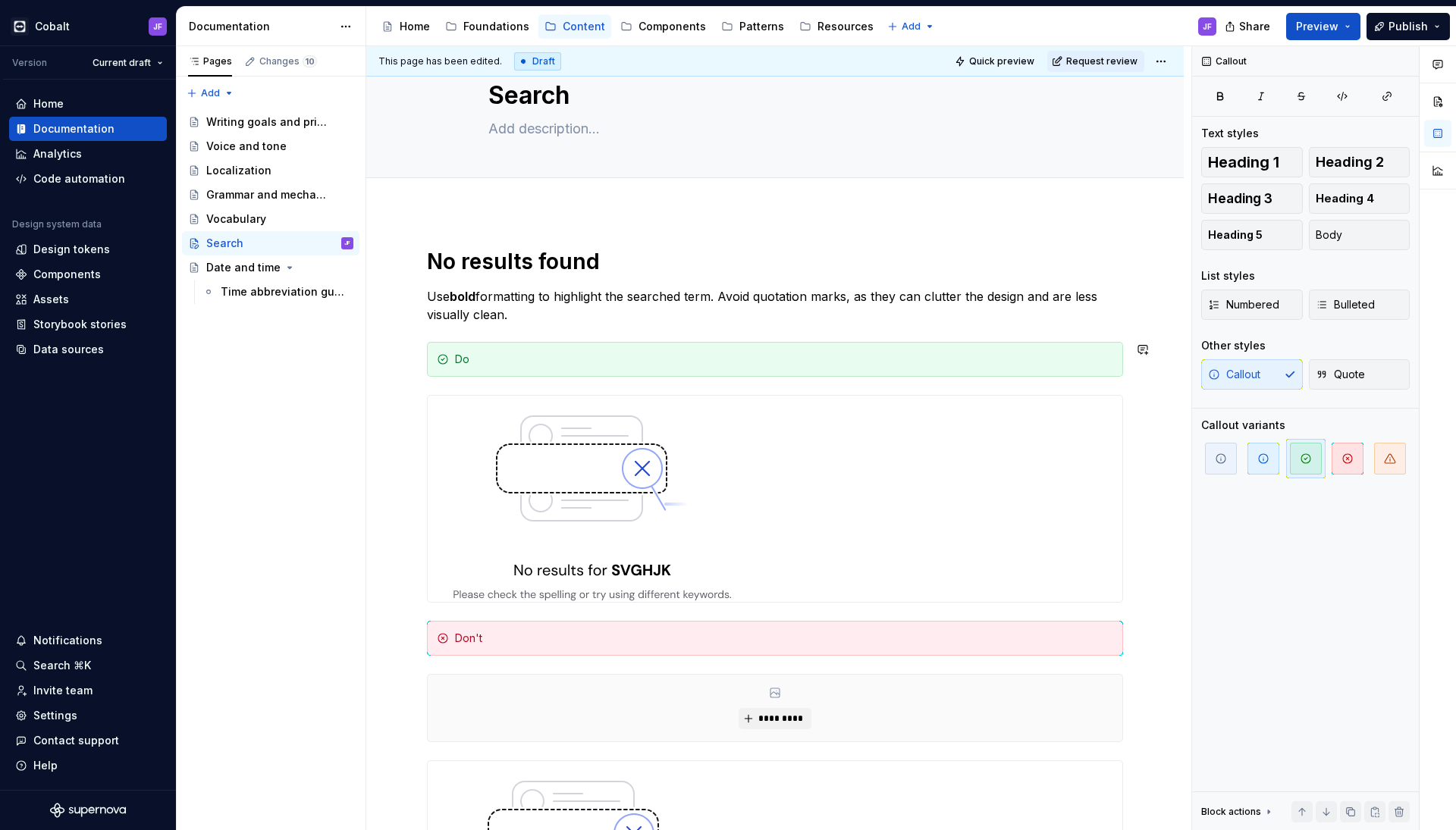
click at [549, 316] on p "Use bold formatting to highlight the searched term. Avoid quotation marks, as t…" at bounding box center [775, 305] width 696 height 36
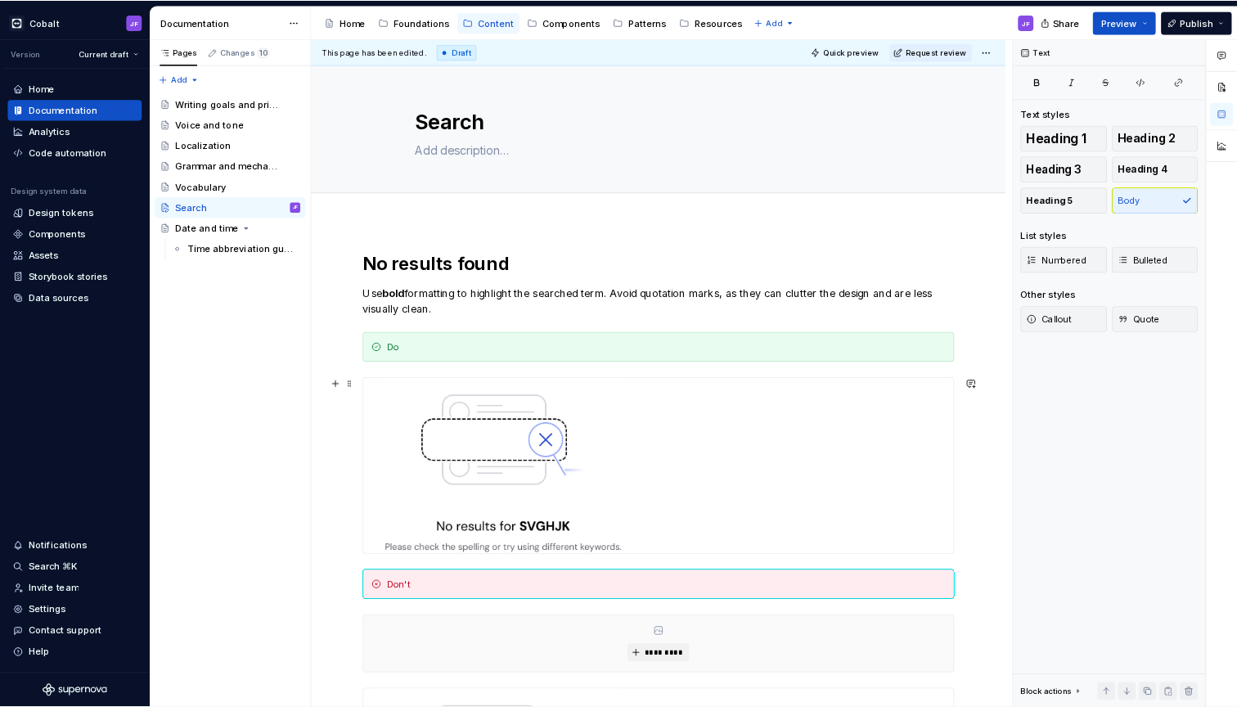
scroll to position [0, 0]
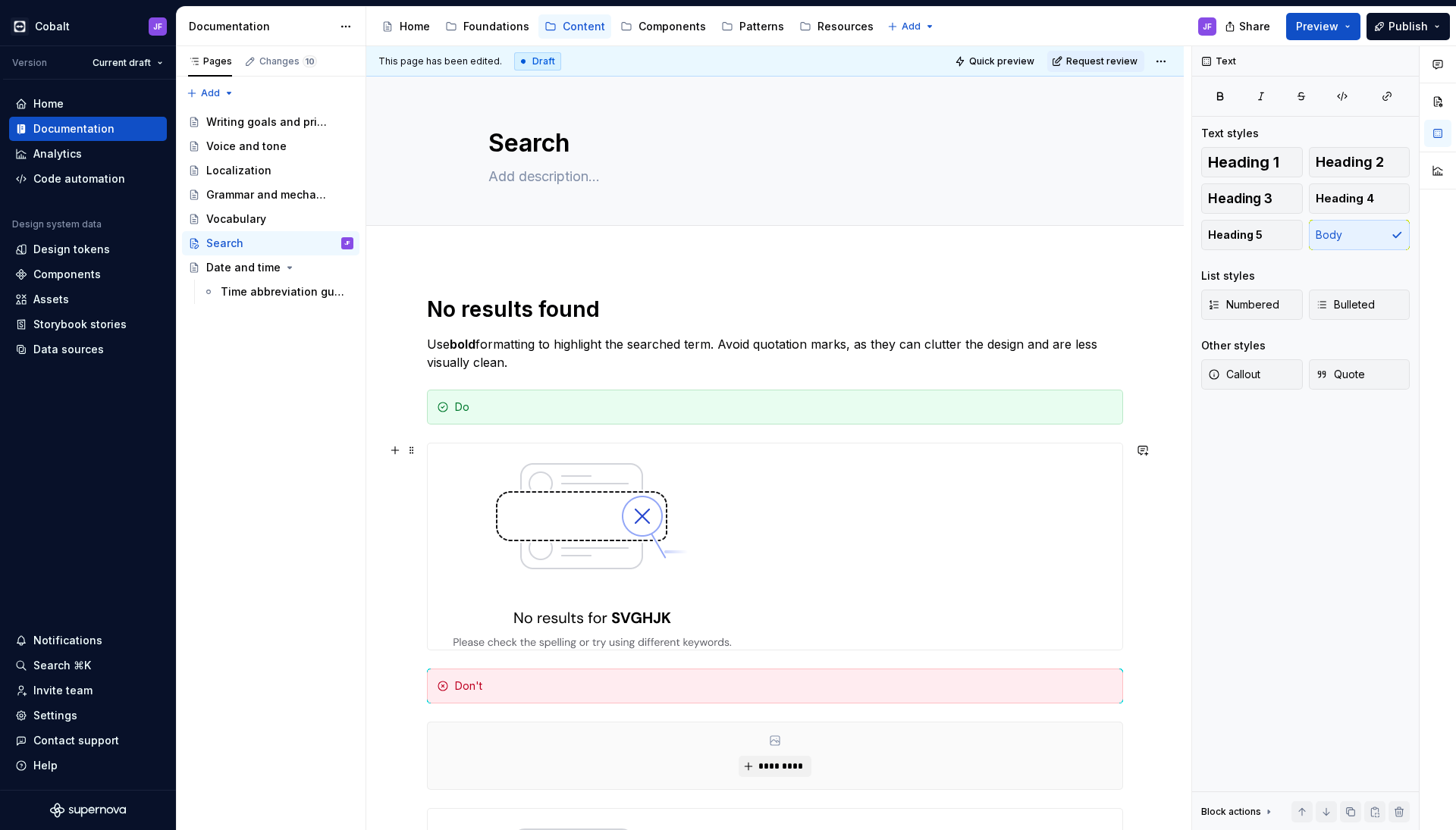
type textarea "*"
click at [497, 360] on p "Use bold formatting to highlight the searched term. Avoid quotation marks, as t…" at bounding box center [775, 353] width 696 height 36
click at [498, 360] on p "Use bold formatting to highlight the searched term. Avoid quotation marks, as t…" at bounding box center [775, 353] width 696 height 36
drag, startPoint x: 514, startPoint y: 360, endPoint x: 423, endPoint y: 340, distance: 93.2
click at [423, 340] on div "No results found Use bold formatting to highlight the searched term. Avoid quot…" at bounding box center [775, 772] width 817 height 1025
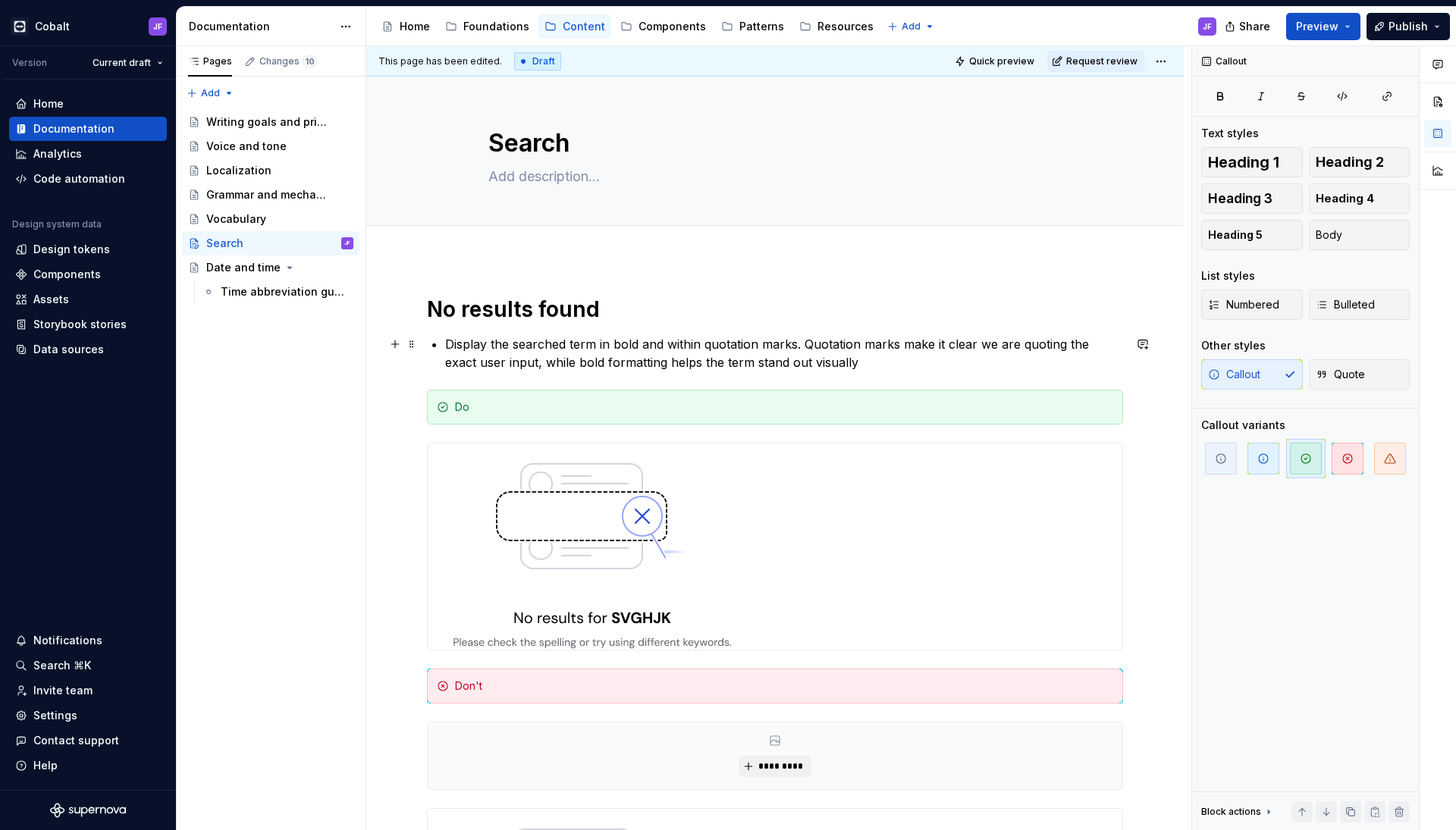
click at [445, 340] on li "Display the searched term in bold and within quotation marks. Quotation marks m…" at bounding box center [783, 353] width 677 height 36
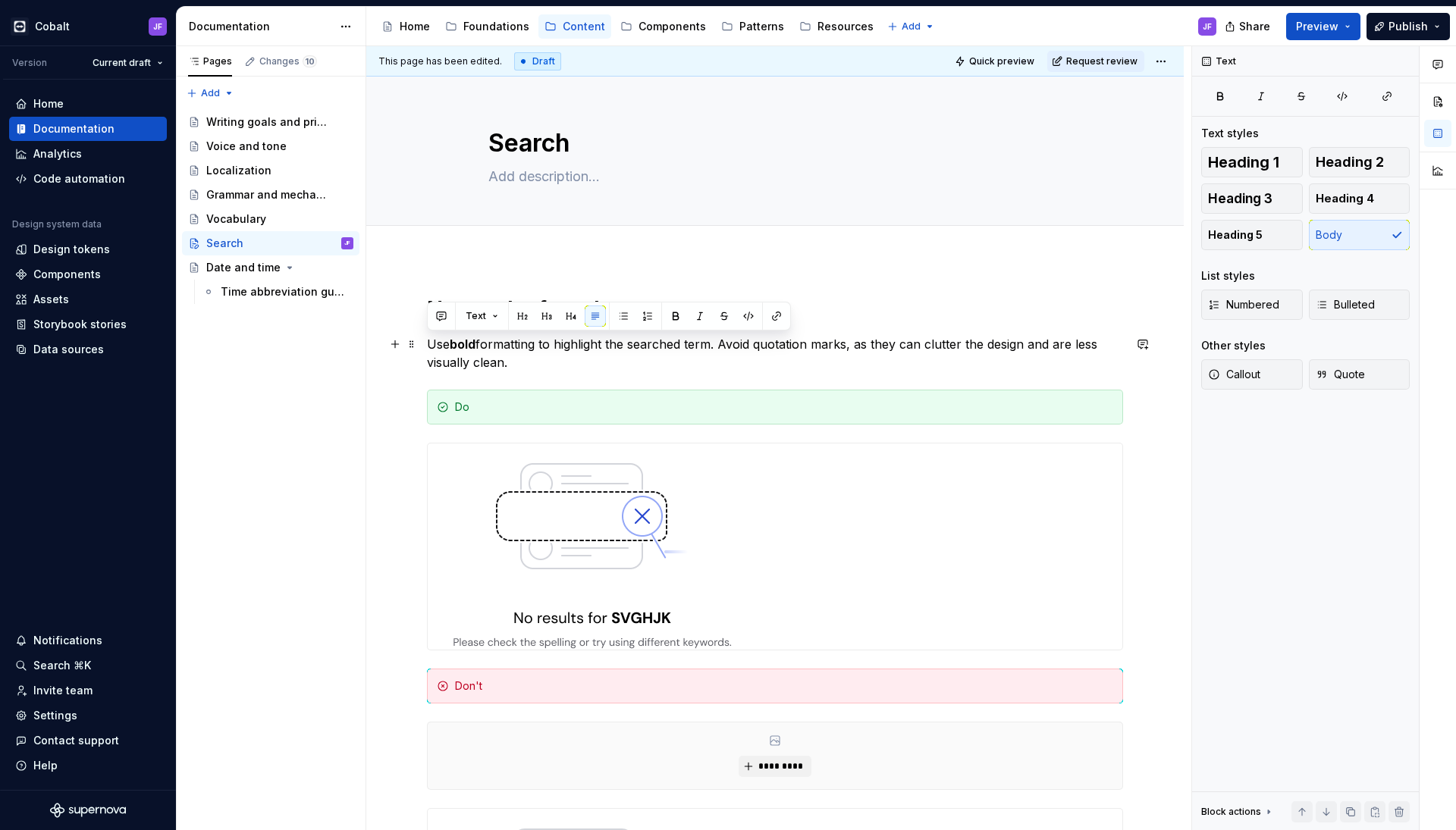
drag, startPoint x: 511, startPoint y: 356, endPoint x: 425, endPoint y: 343, distance: 87.0
click at [425, 343] on div "No results found Use bold formatting to highlight the searched term. Avoid quot…" at bounding box center [775, 772] width 817 height 1025
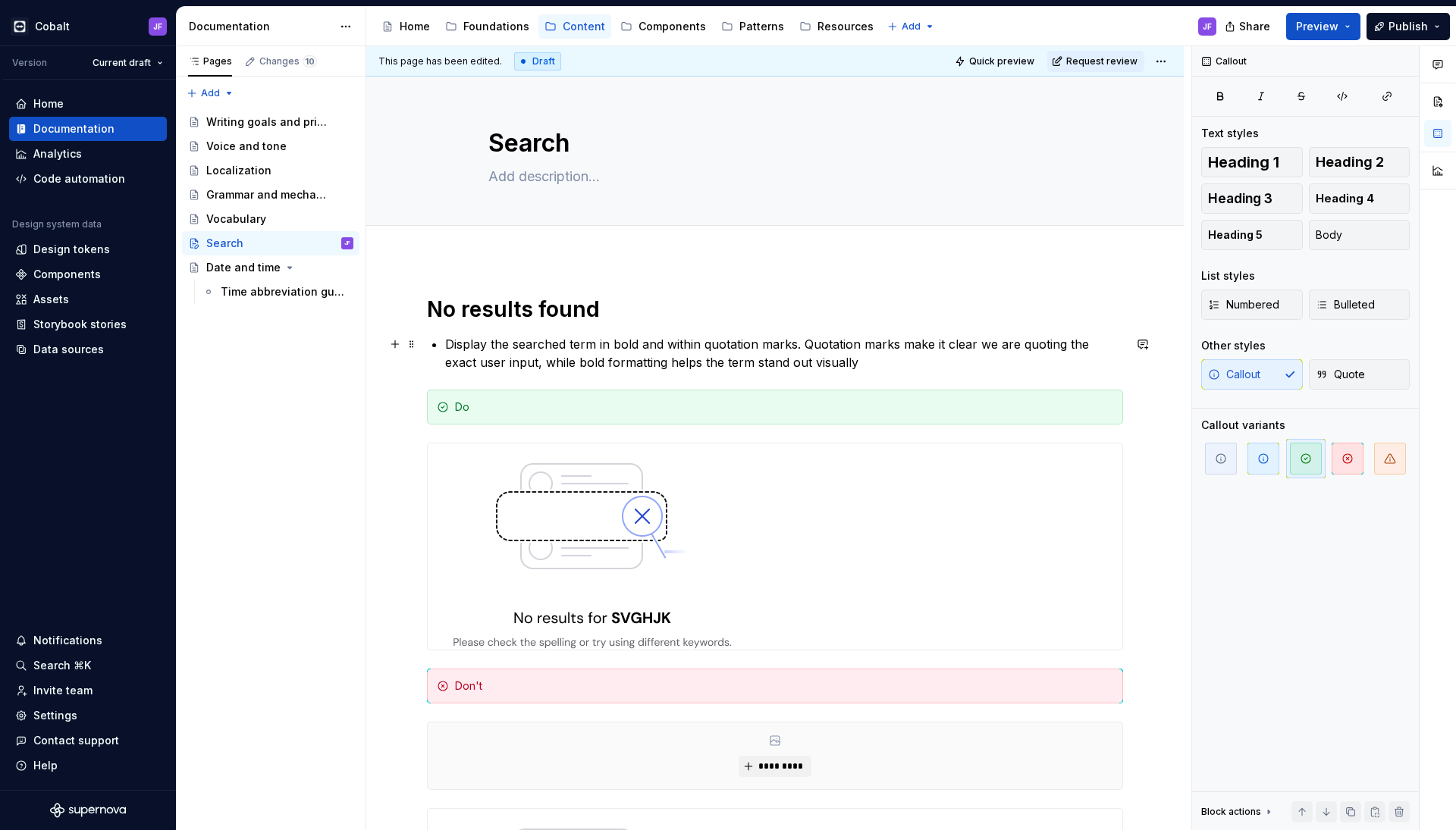
click at [455, 342] on li "Display the searched term in bold and within quotation marks. Quotation marks m…" at bounding box center [783, 353] width 677 height 36
click at [429, 335] on p "Use bold formatting to highlight the searched term. Avoid quotation marks, as t…" at bounding box center [775, 353] width 696 height 36
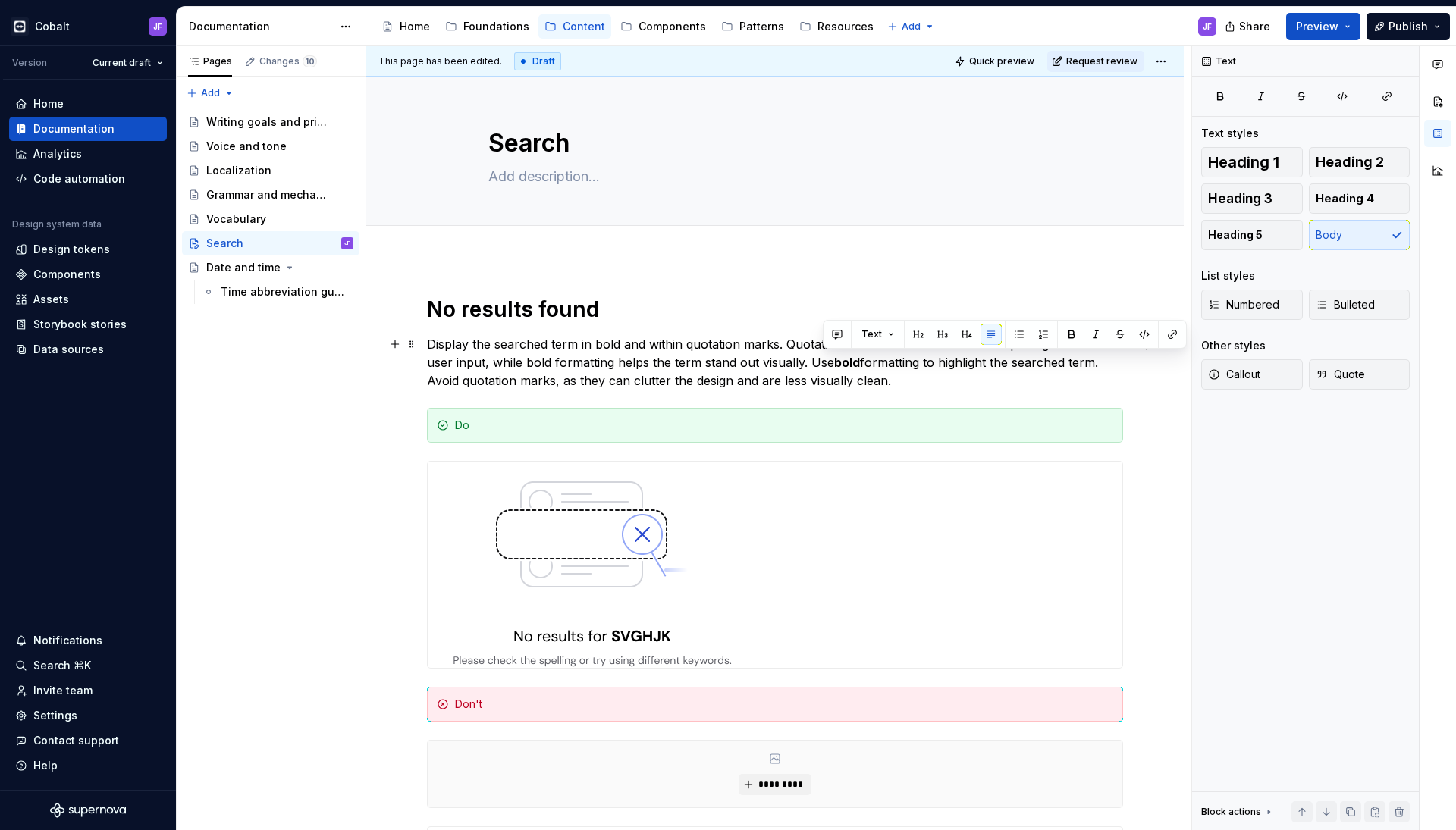
drag, startPoint x: 892, startPoint y: 376, endPoint x: 815, endPoint y: 364, distance: 77.9
click at [815, 364] on p "Display the searched term in bold and within quotation marks. Quotation marks m…" at bounding box center [775, 362] width 696 height 55
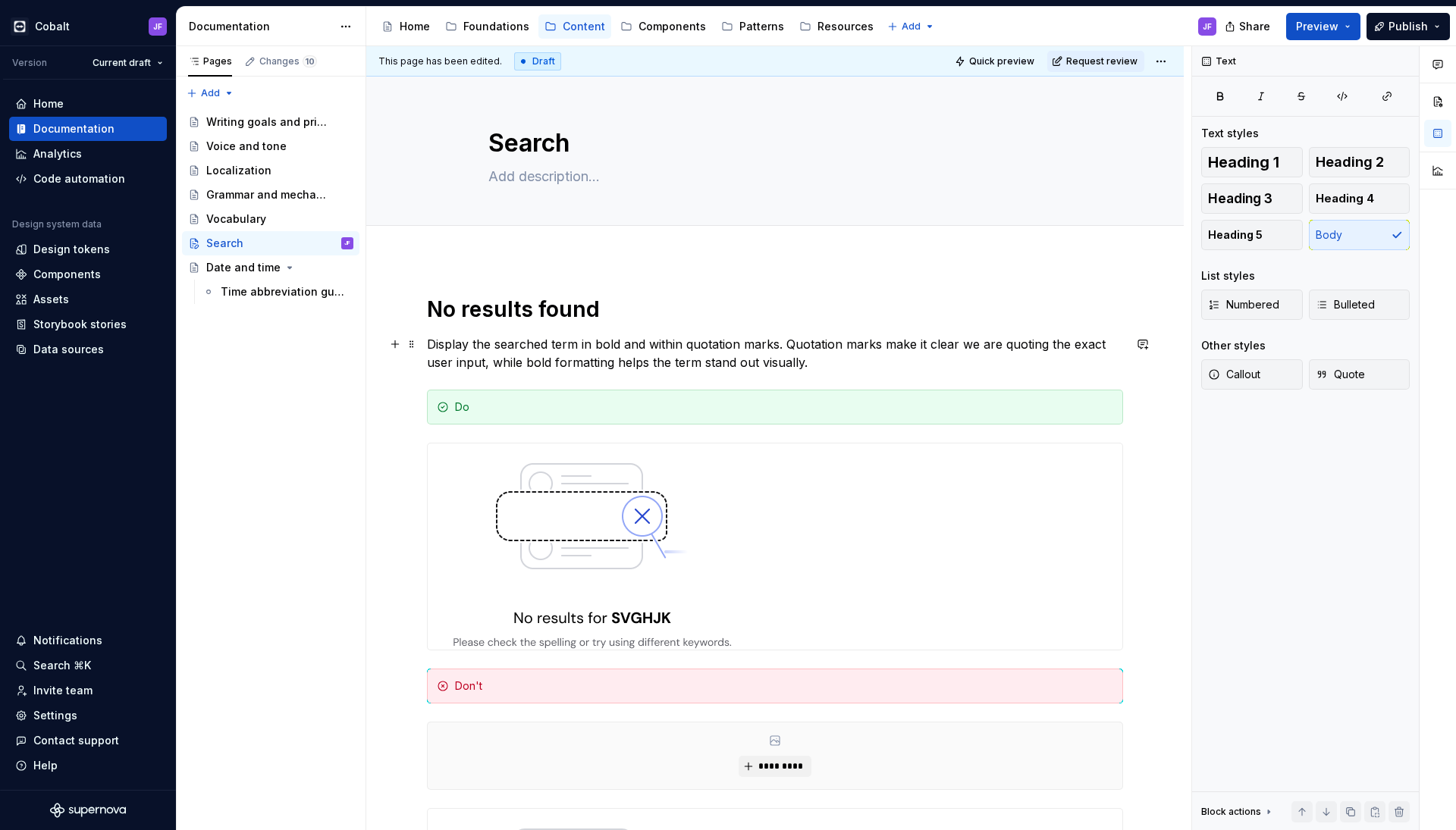
click at [601, 342] on p "Display the searched term in bold and within quotation marks. Quotation marks m…" at bounding box center [775, 353] width 696 height 36
click at [835, 312] on button "button" at bounding box center [842, 316] width 21 height 21
click at [519, 335] on p "Display the searched term in bold and within quotation marks. Quotation marks m…" at bounding box center [775, 353] width 696 height 36
click at [451, 338] on p "Display the searched term in bold and within quotation marks. Quotation marks m…" at bounding box center [775, 353] width 696 height 36
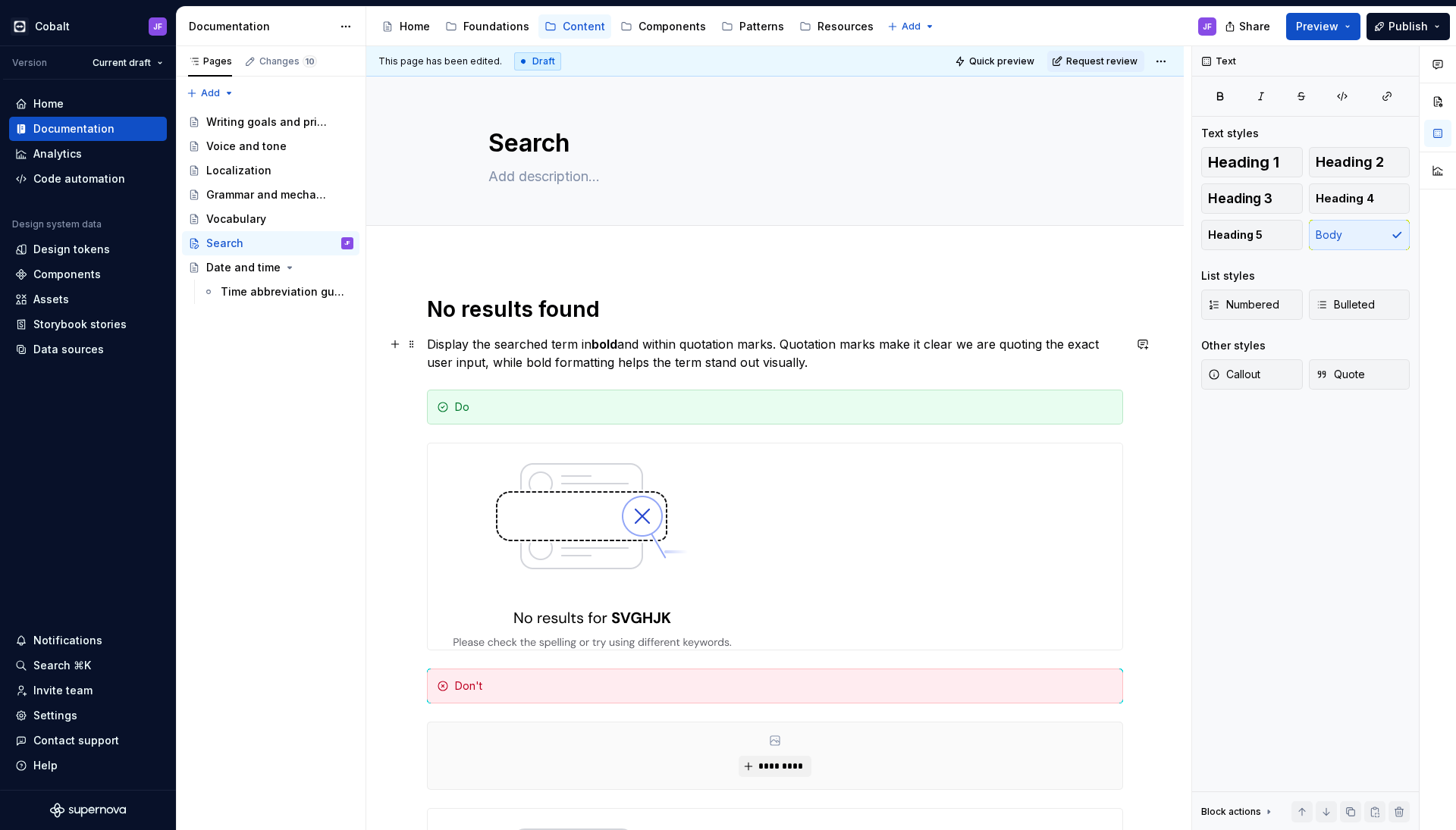
click at [776, 359] on p "Display the searched term in bold and within quotation marks. Quotation marks m…" at bounding box center [775, 353] width 696 height 36
click at [805, 359] on p "Display the searched term in bold and within quotation marks. Quotation marks m…" at bounding box center [775, 353] width 696 height 36
click at [786, 346] on p "Display the searched term in bold and within quotation marks. Quotation marks m…" at bounding box center [775, 353] width 696 height 36
click at [830, 367] on p "Display the searched term in bold and within quotation marks. Quotation marks m…" at bounding box center [775, 353] width 696 height 36
click at [832, 359] on p "Display the searched term in bold and within quotation marks. Quotation marks m…" at bounding box center [775, 353] width 696 height 36
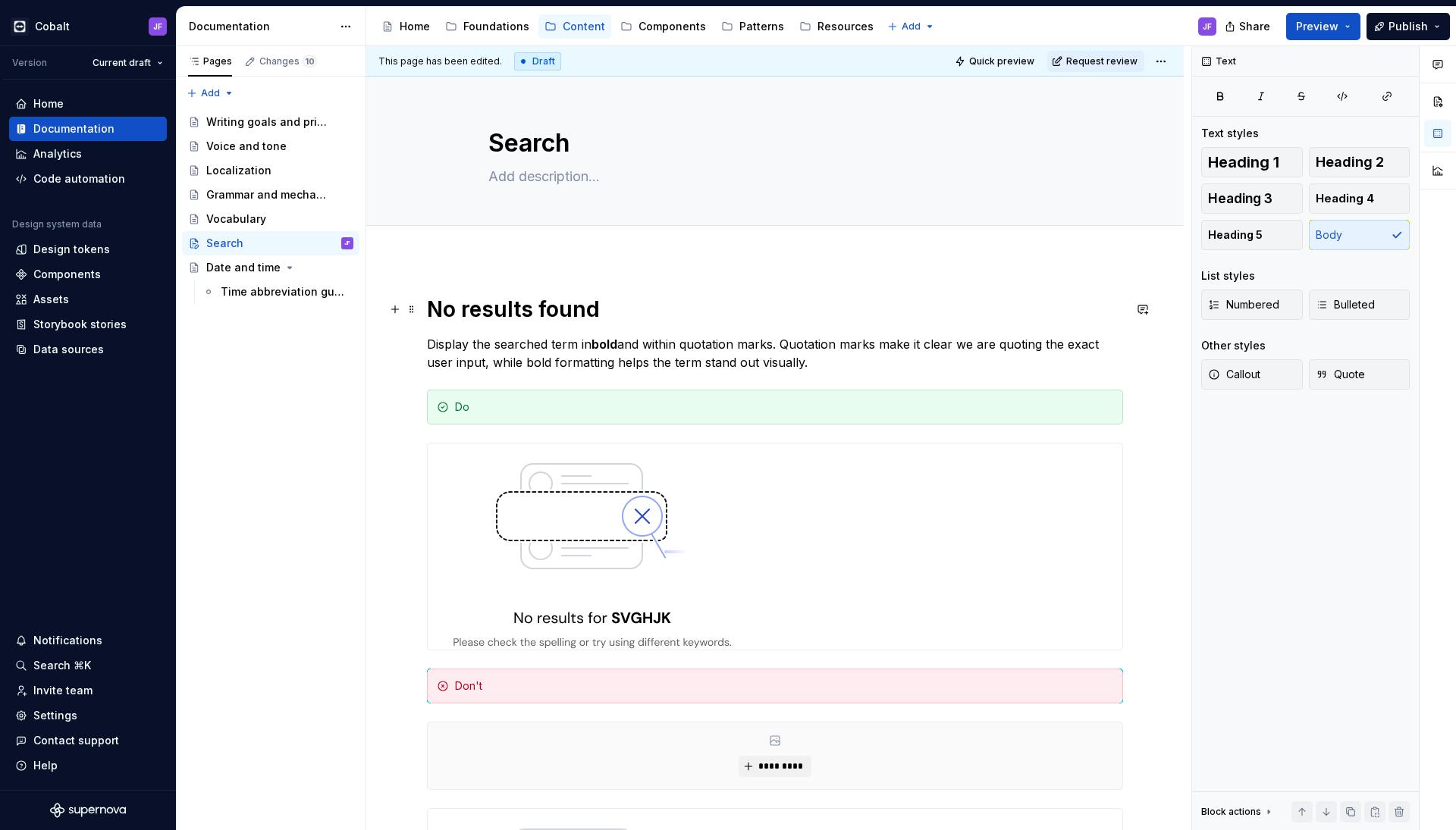
click at [663, 313] on h1 "No results found" at bounding box center [775, 308] width 696 height 27
click at [634, 508] on img at bounding box center [591, 547] width 329 height 207
click at [844, 349] on p "Display the searched term in bold and within quotation marks. Quotation marks m…" at bounding box center [775, 353] width 696 height 36
click at [831, 360] on p "Display the searched term in bold and within quotation marks. Quotation marks m…" at bounding box center [775, 353] width 696 height 36
click at [695, 318] on h1 "No results found" at bounding box center [775, 308] width 696 height 27
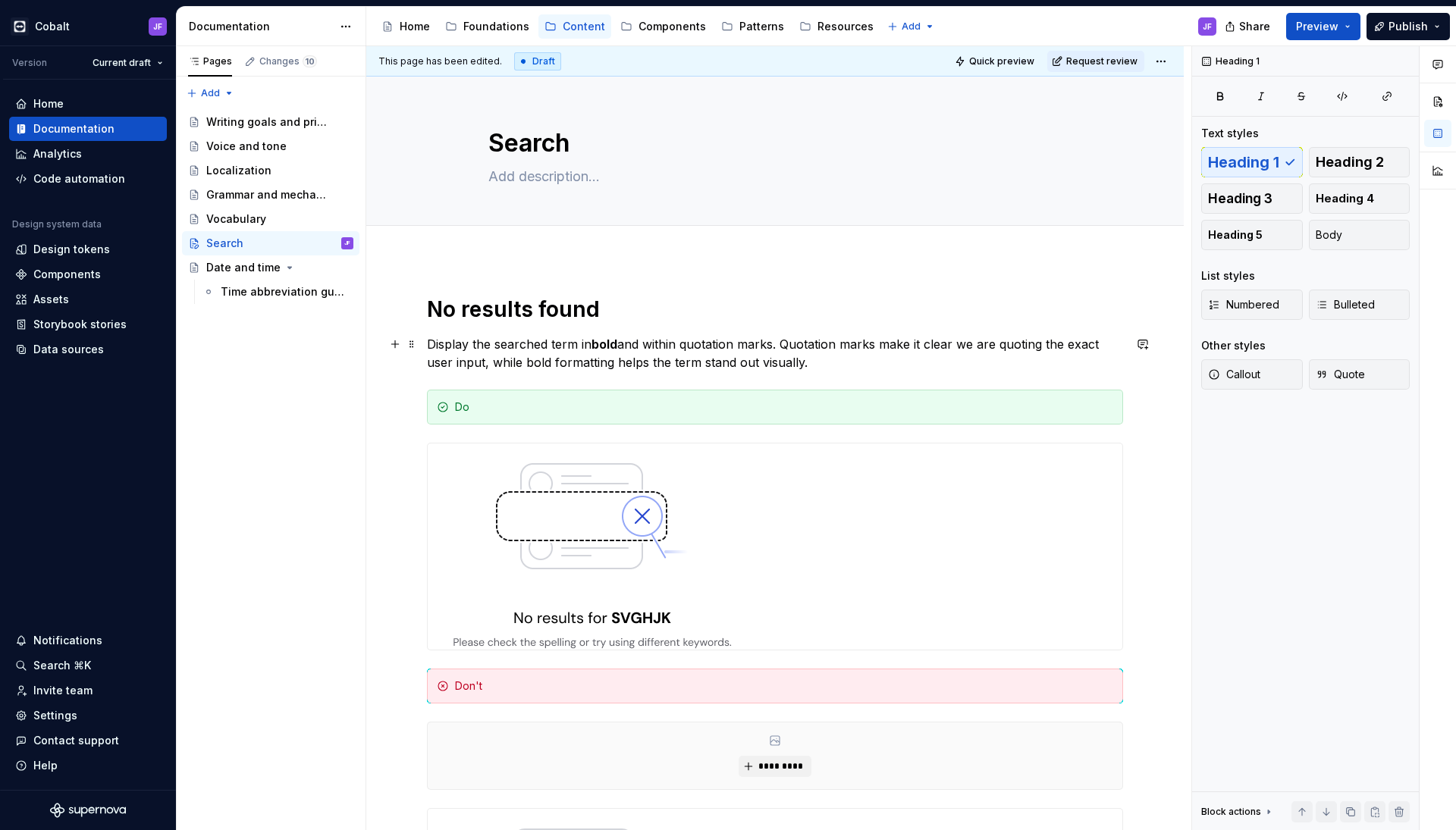
click at [817, 364] on p "Display the searched term in bold and within quotation marks. Quotation marks m…" at bounding box center [775, 353] width 696 height 36
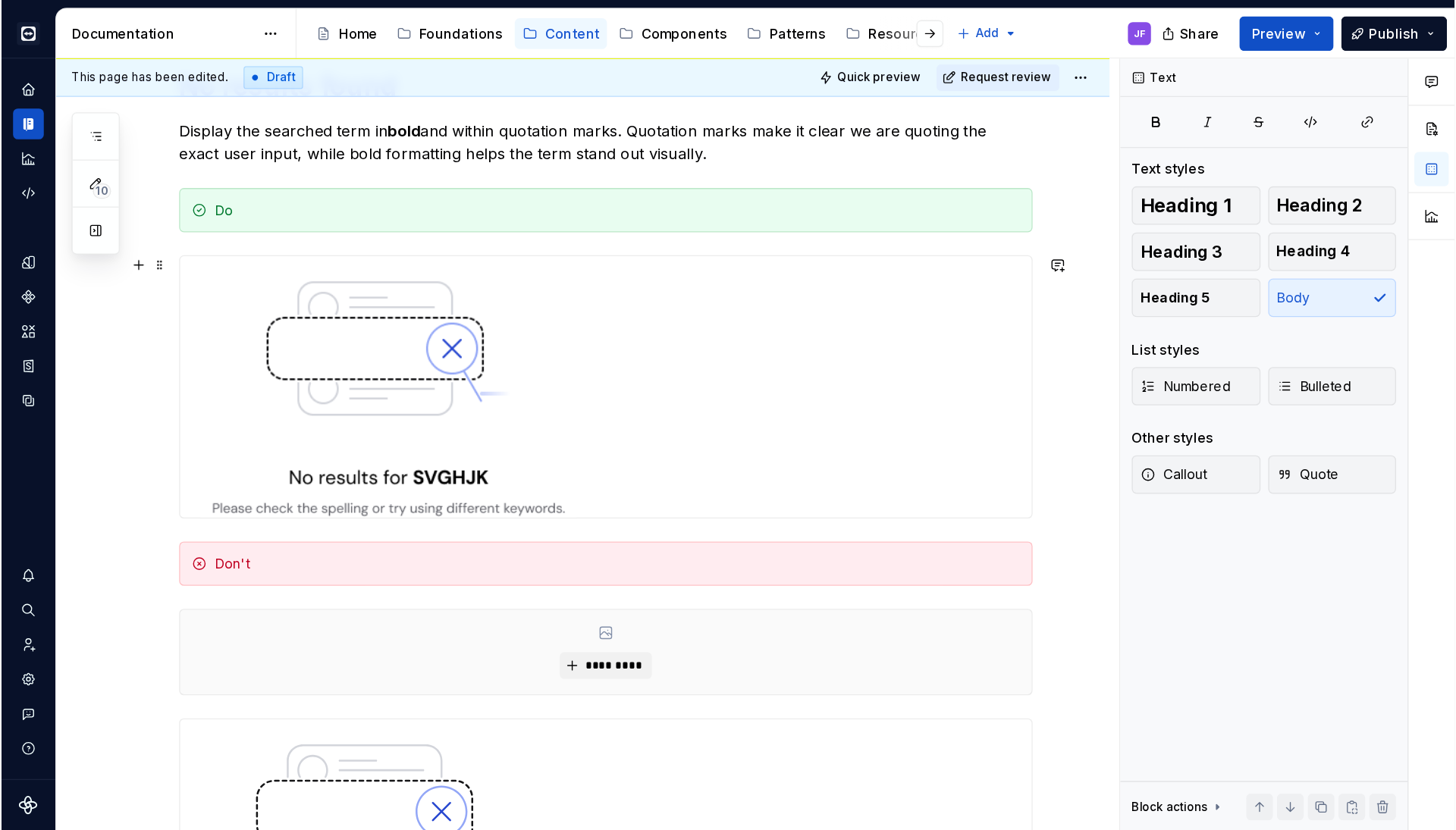
scroll to position [265, 0]
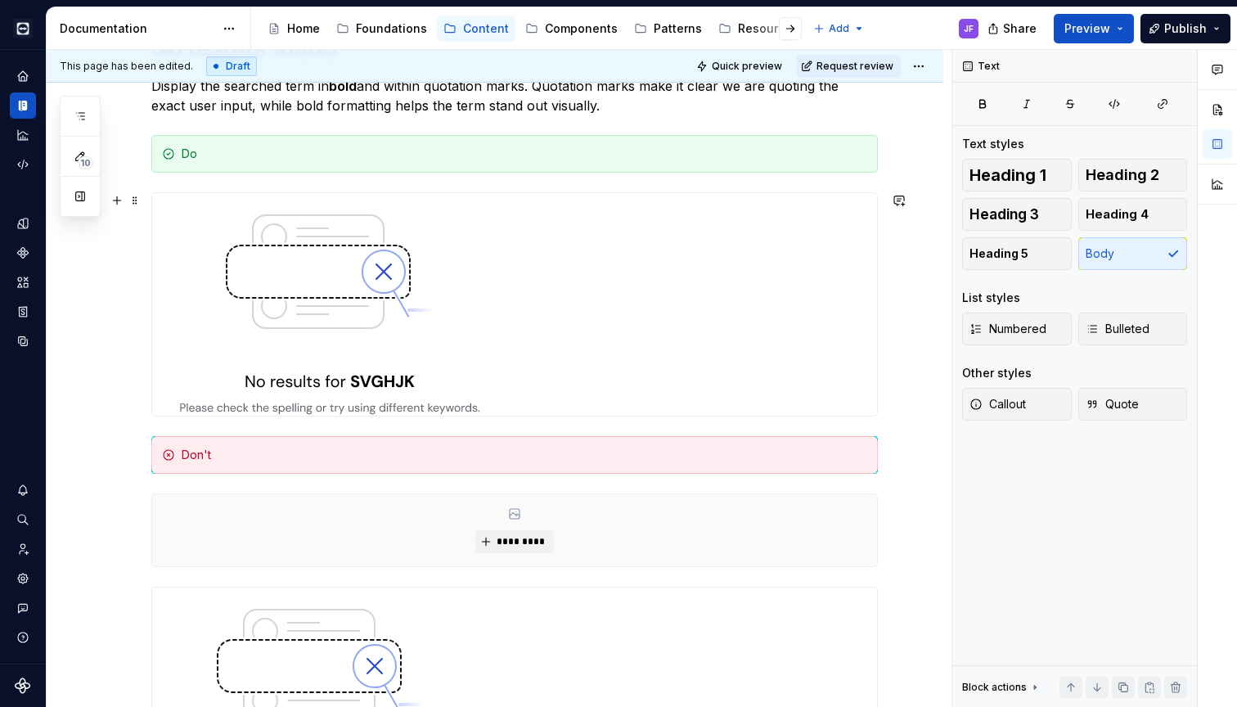
click at [387, 326] on img at bounding box center [329, 304] width 355 height 223
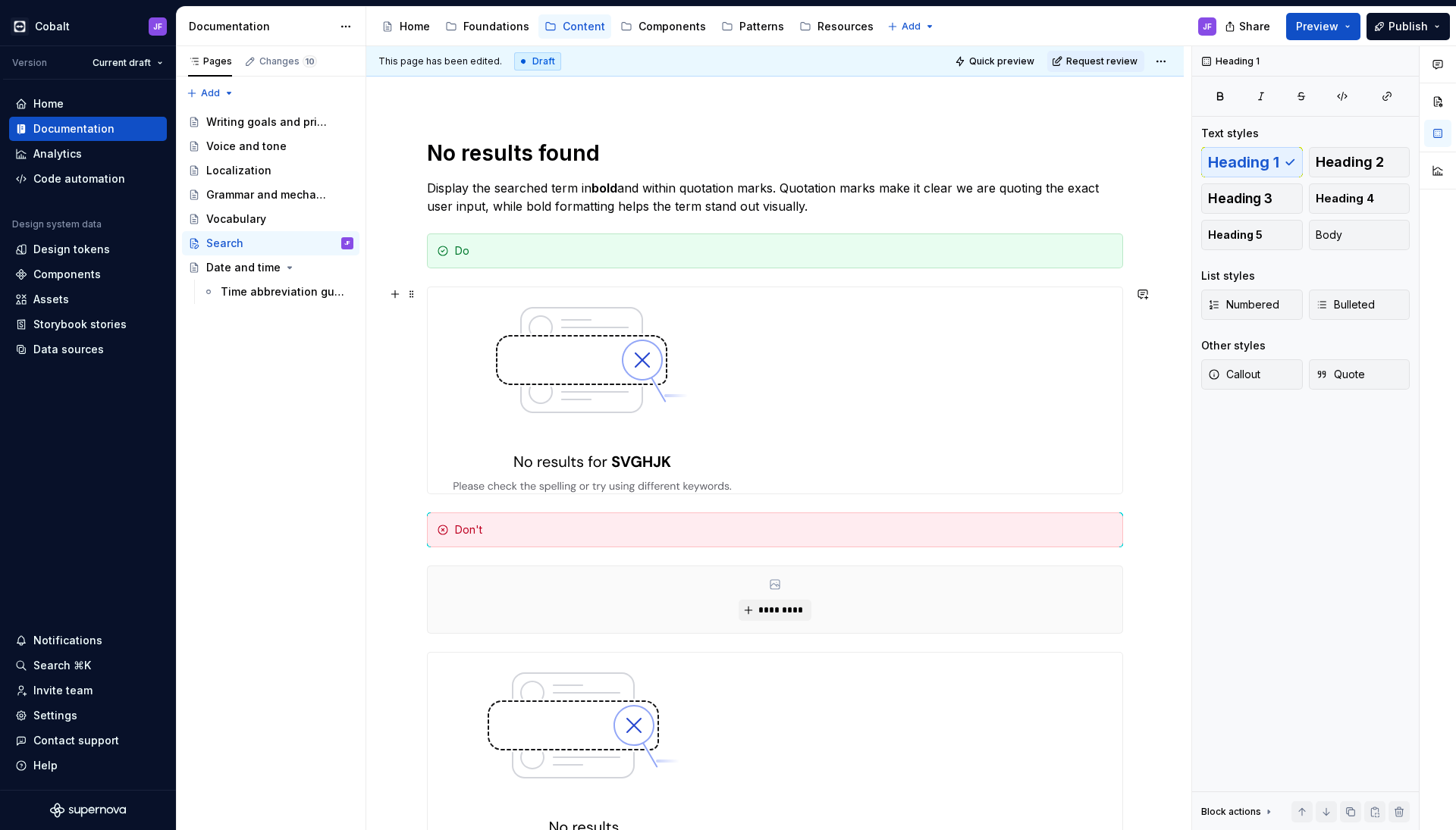
scroll to position [146, 0]
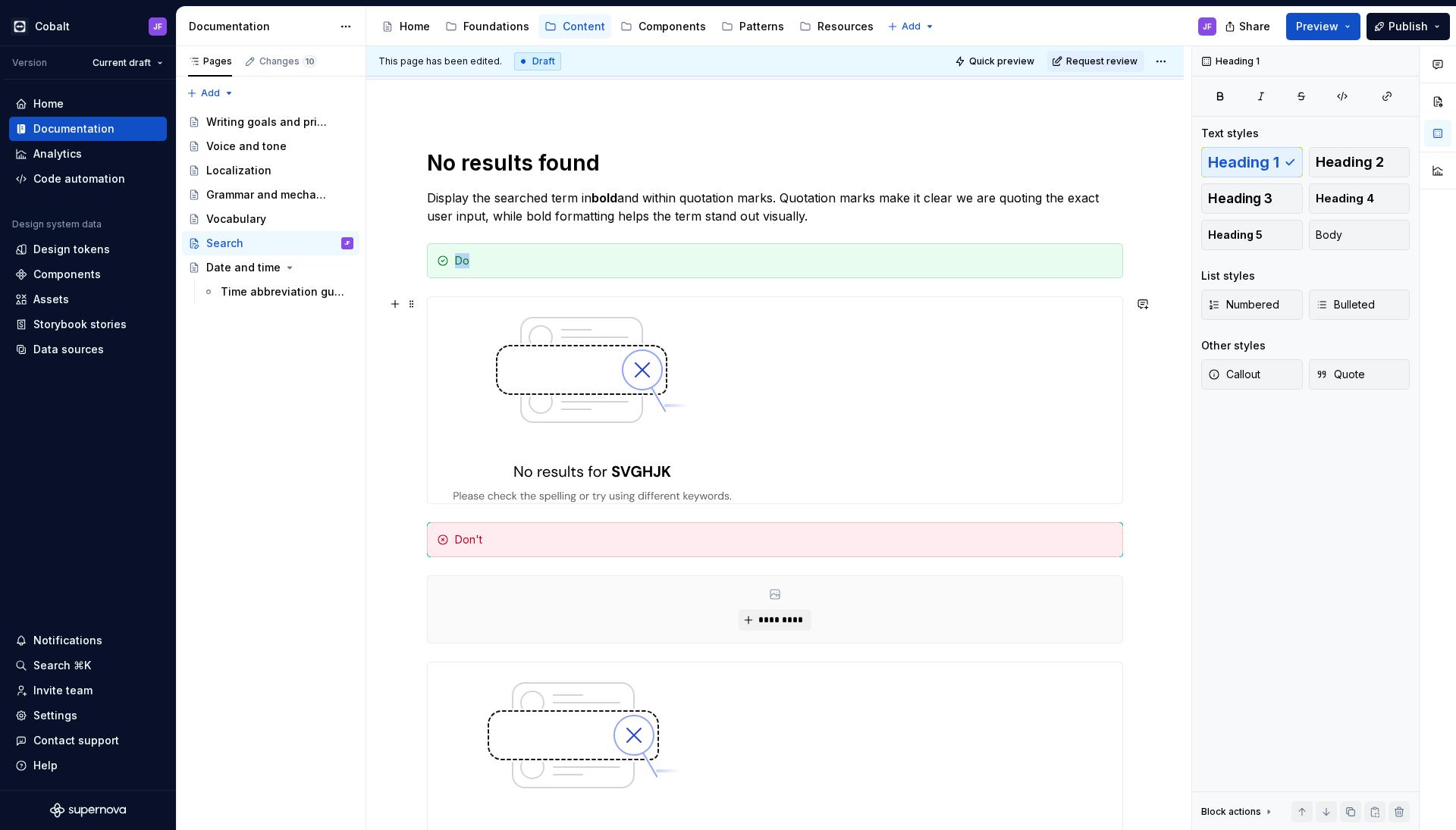
click at [606, 372] on img at bounding box center [591, 400] width 329 height 207
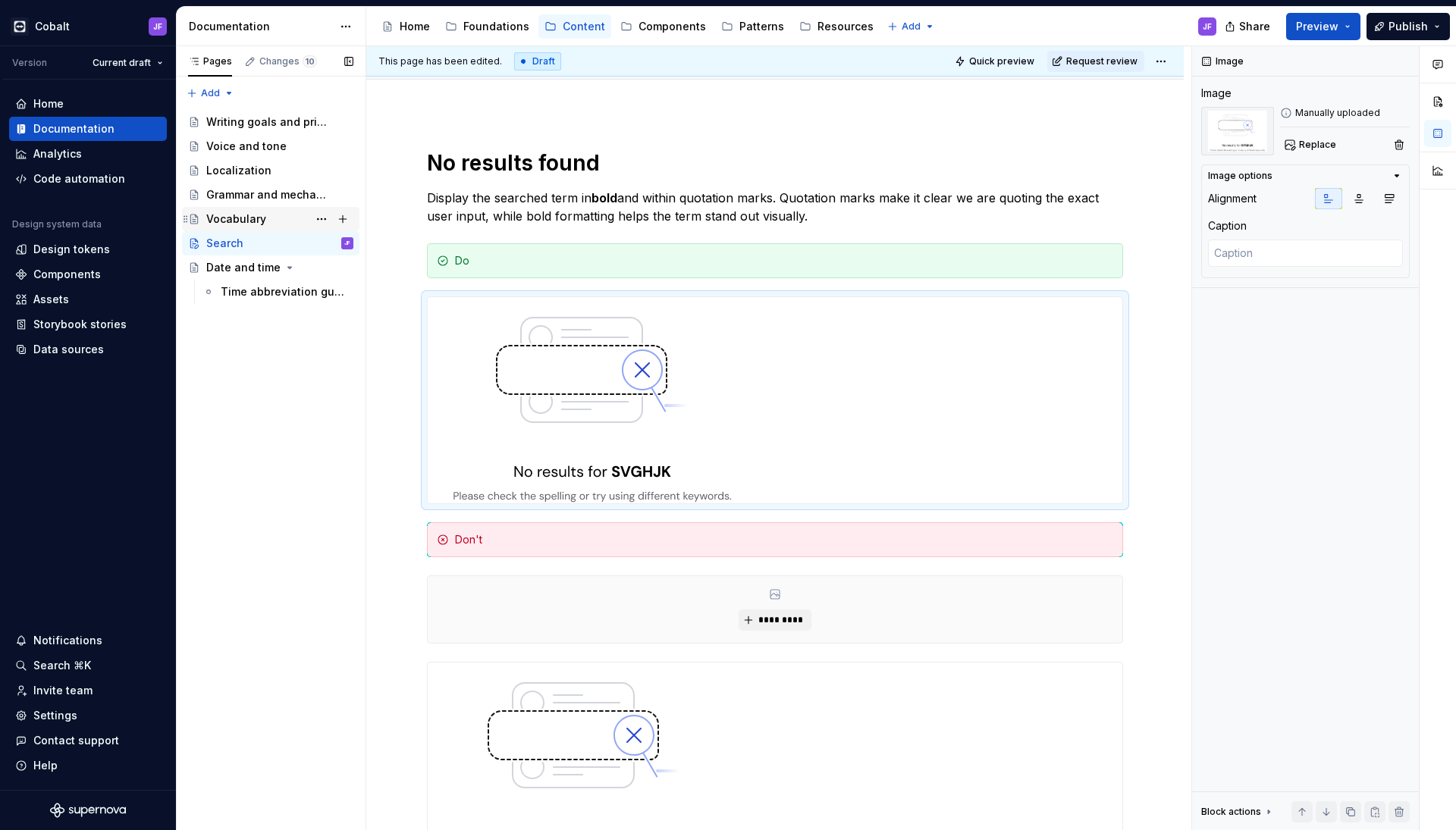
click at [243, 211] on div "Vocabulary" at bounding box center [236, 219] width 60 height 15
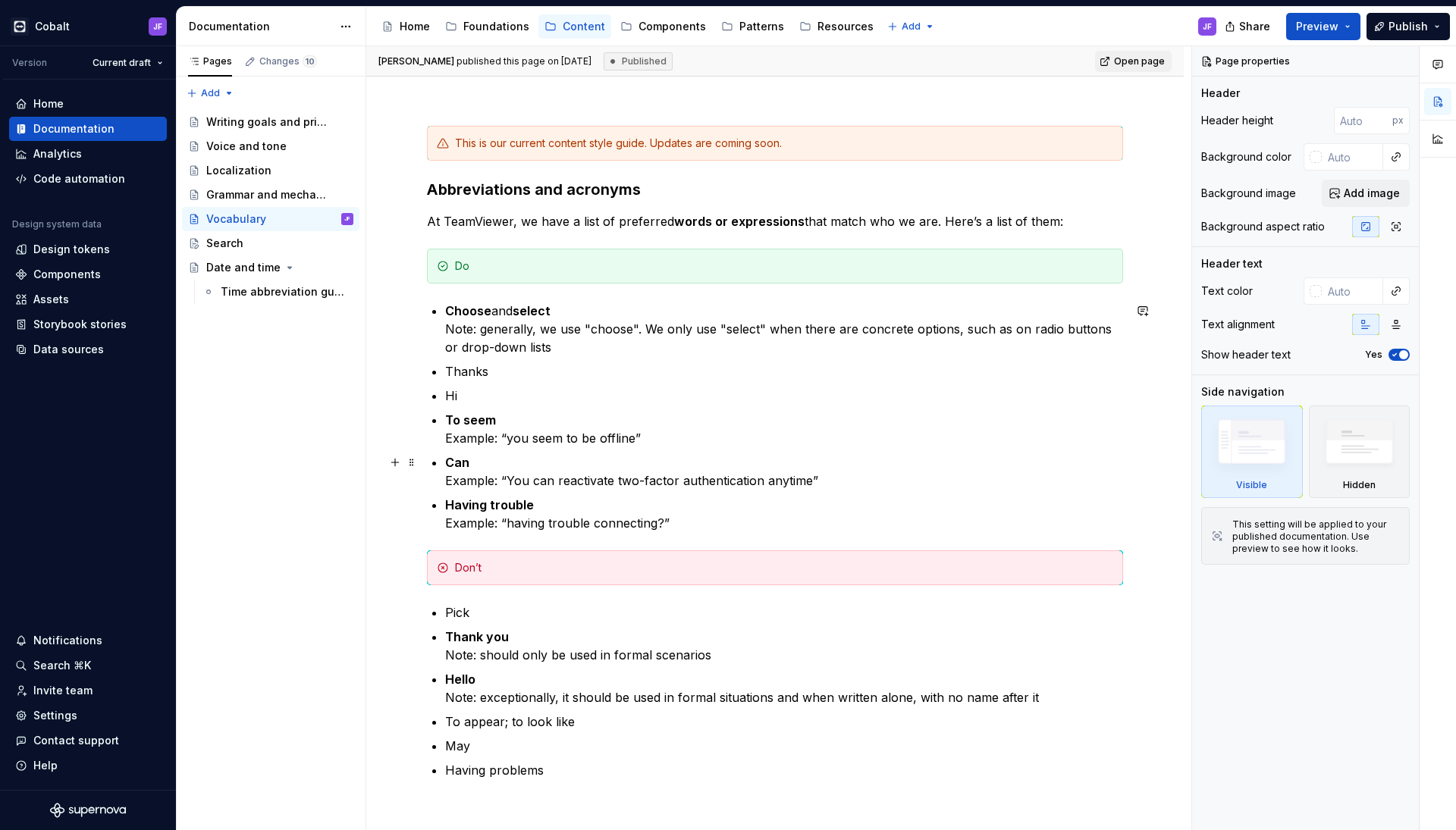
scroll to position [141, 0]
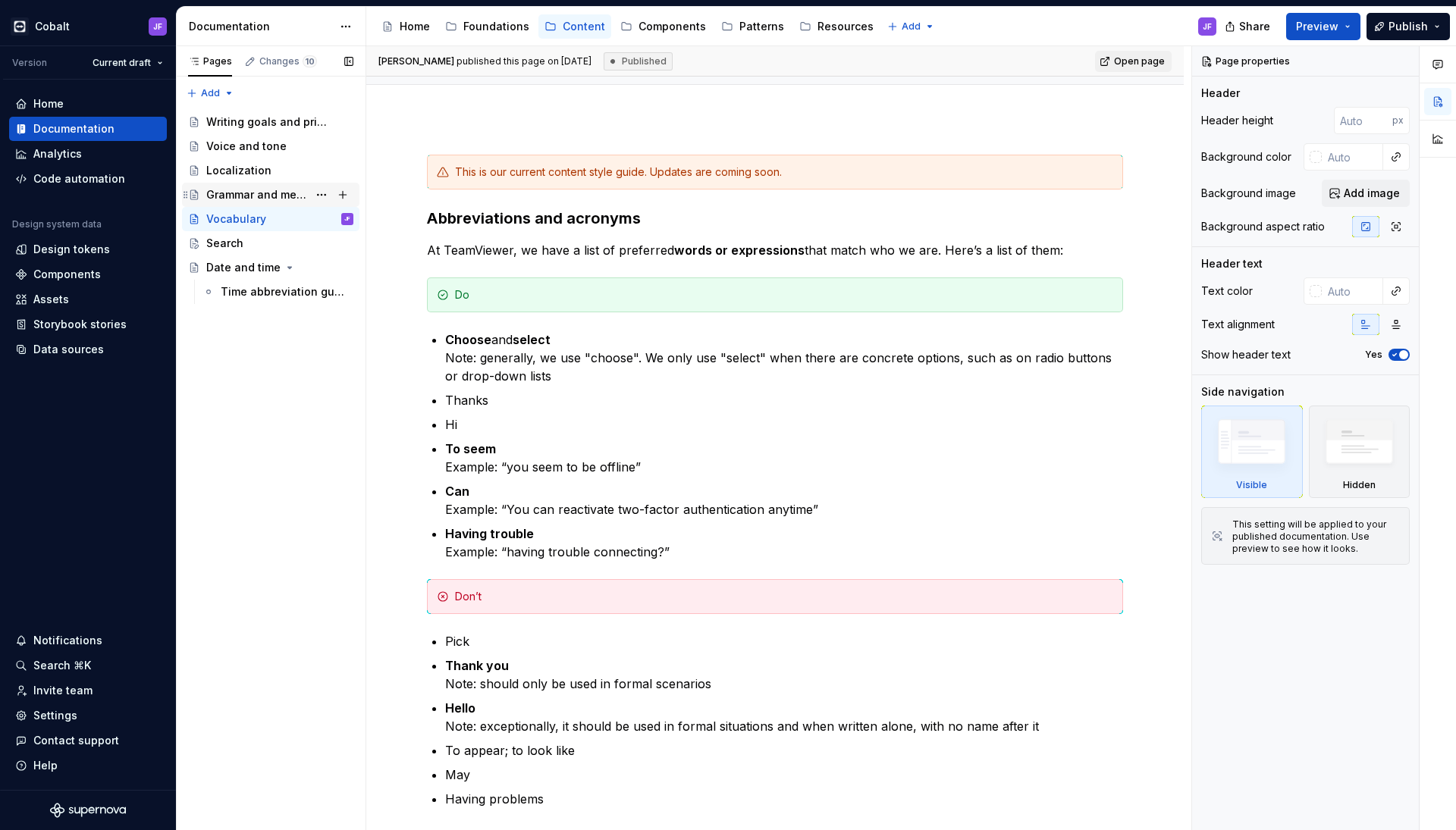
click at [258, 194] on div "Grammar and mechanics" at bounding box center [258, 195] width 102 height 15
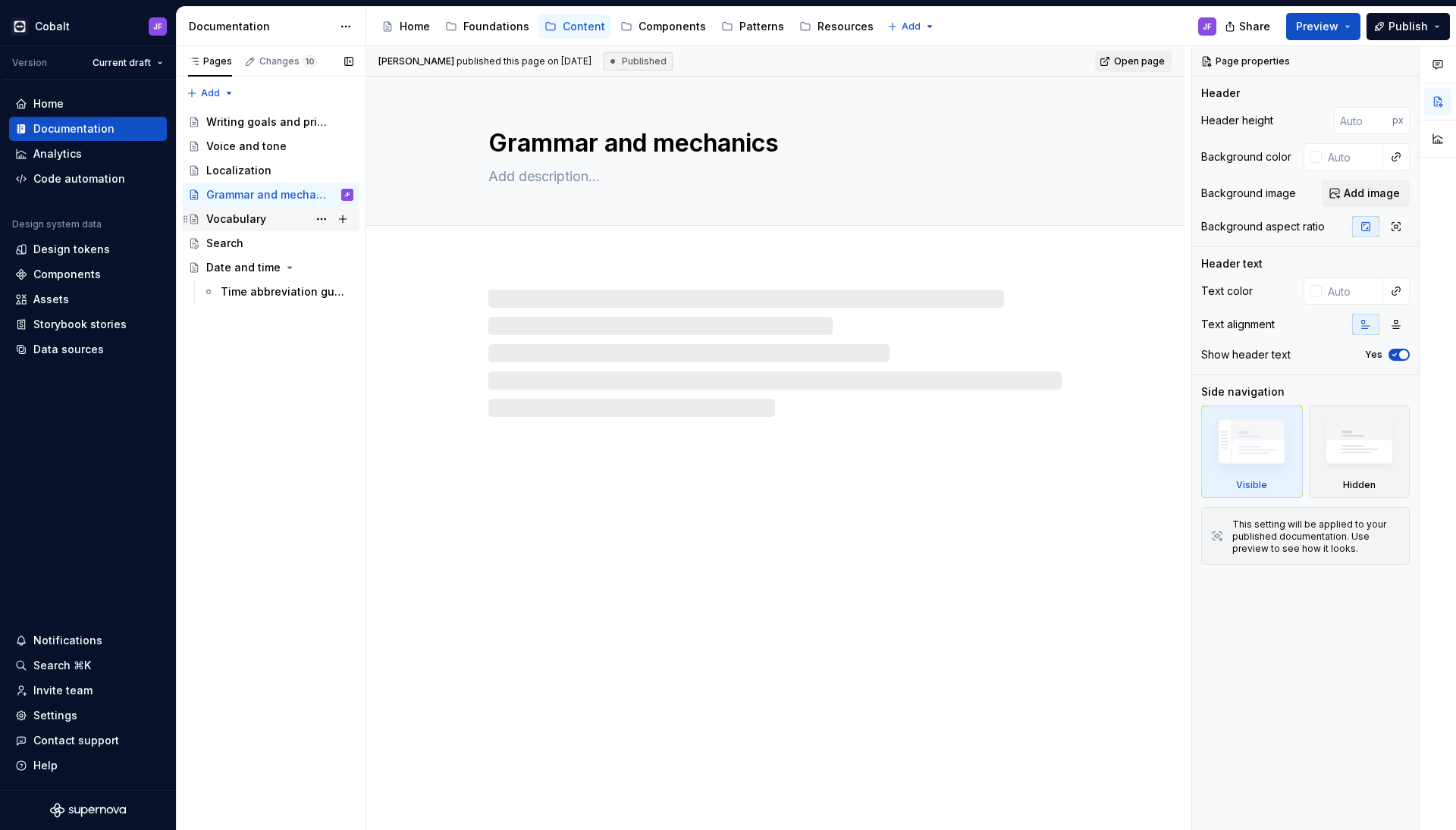
click at [247, 224] on div "Vocabulary" at bounding box center [236, 219] width 60 height 15
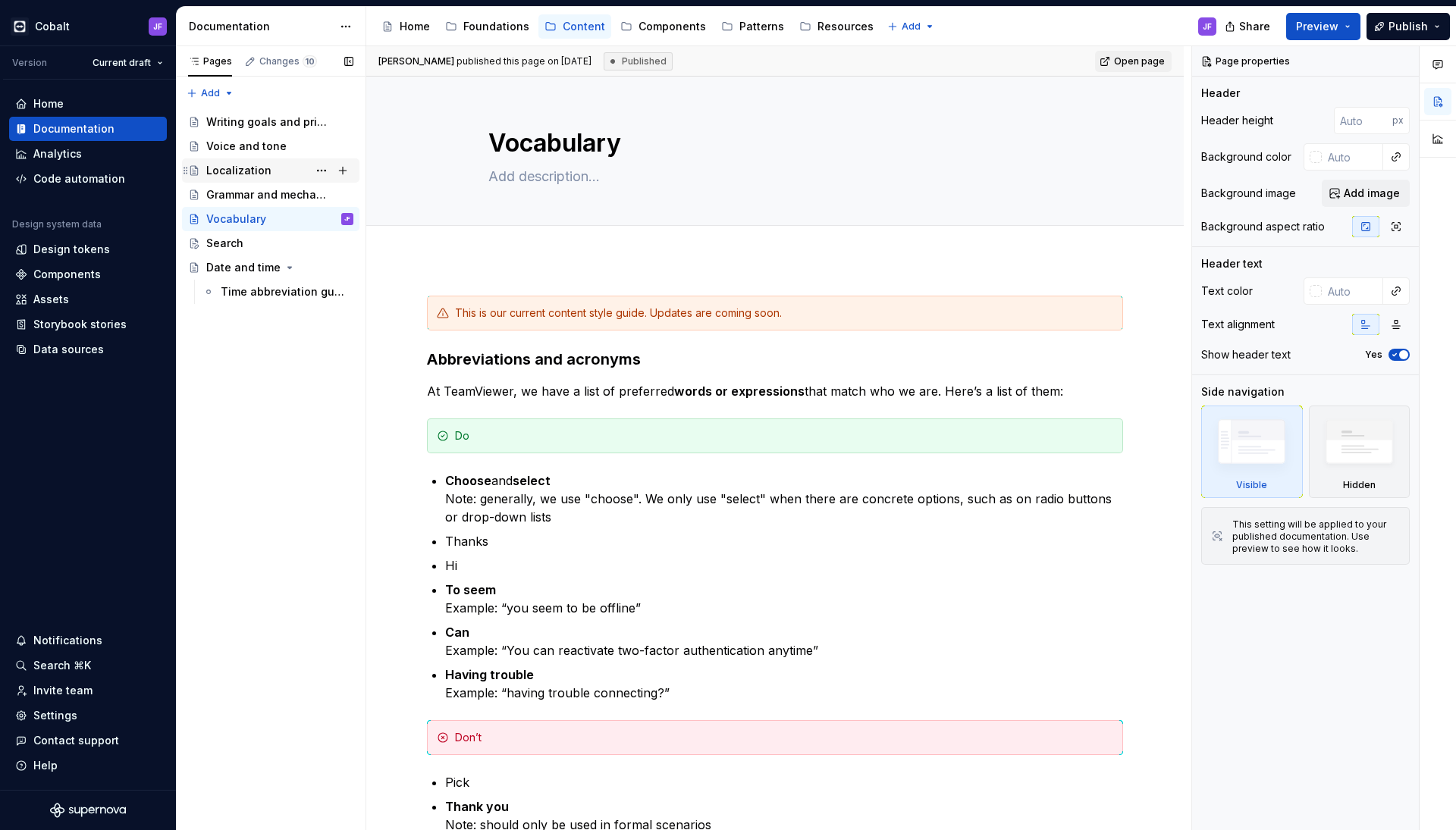
click at [241, 163] on div "Localization" at bounding box center [239, 170] width 65 height 15
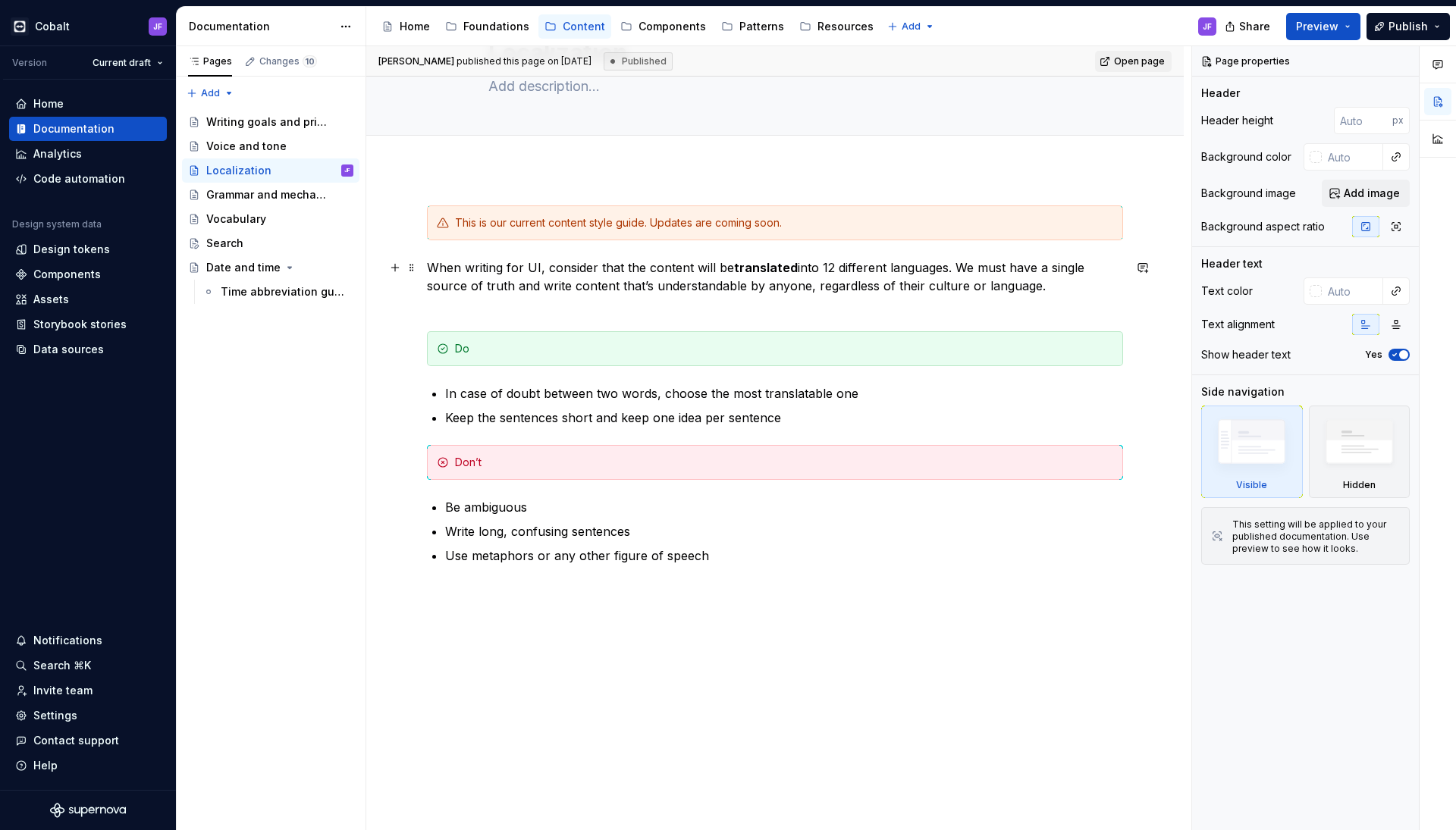
scroll to position [96, 0]
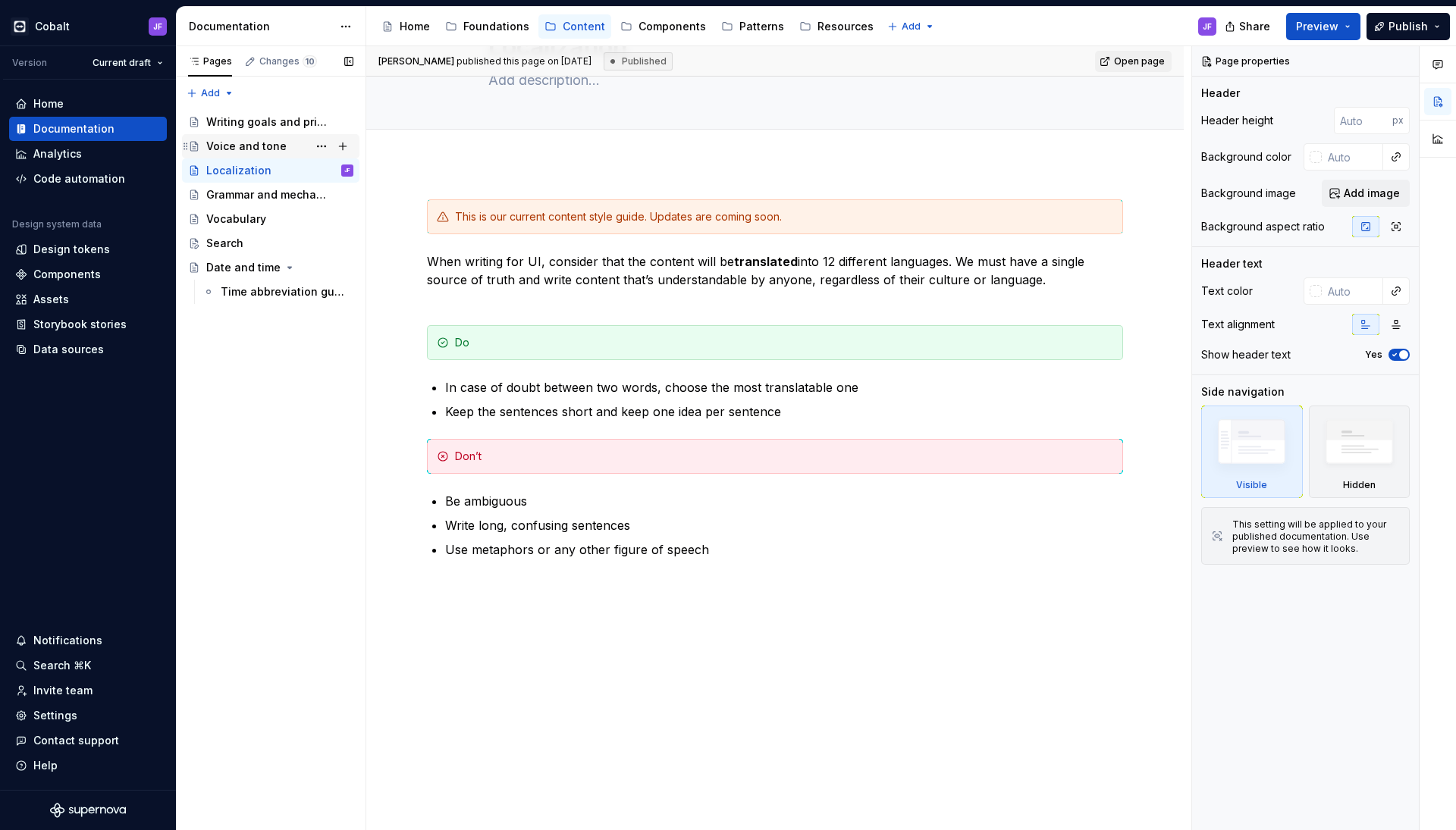
click at [264, 143] on div "Voice and tone" at bounding box center [247, 146] width 81 height 15
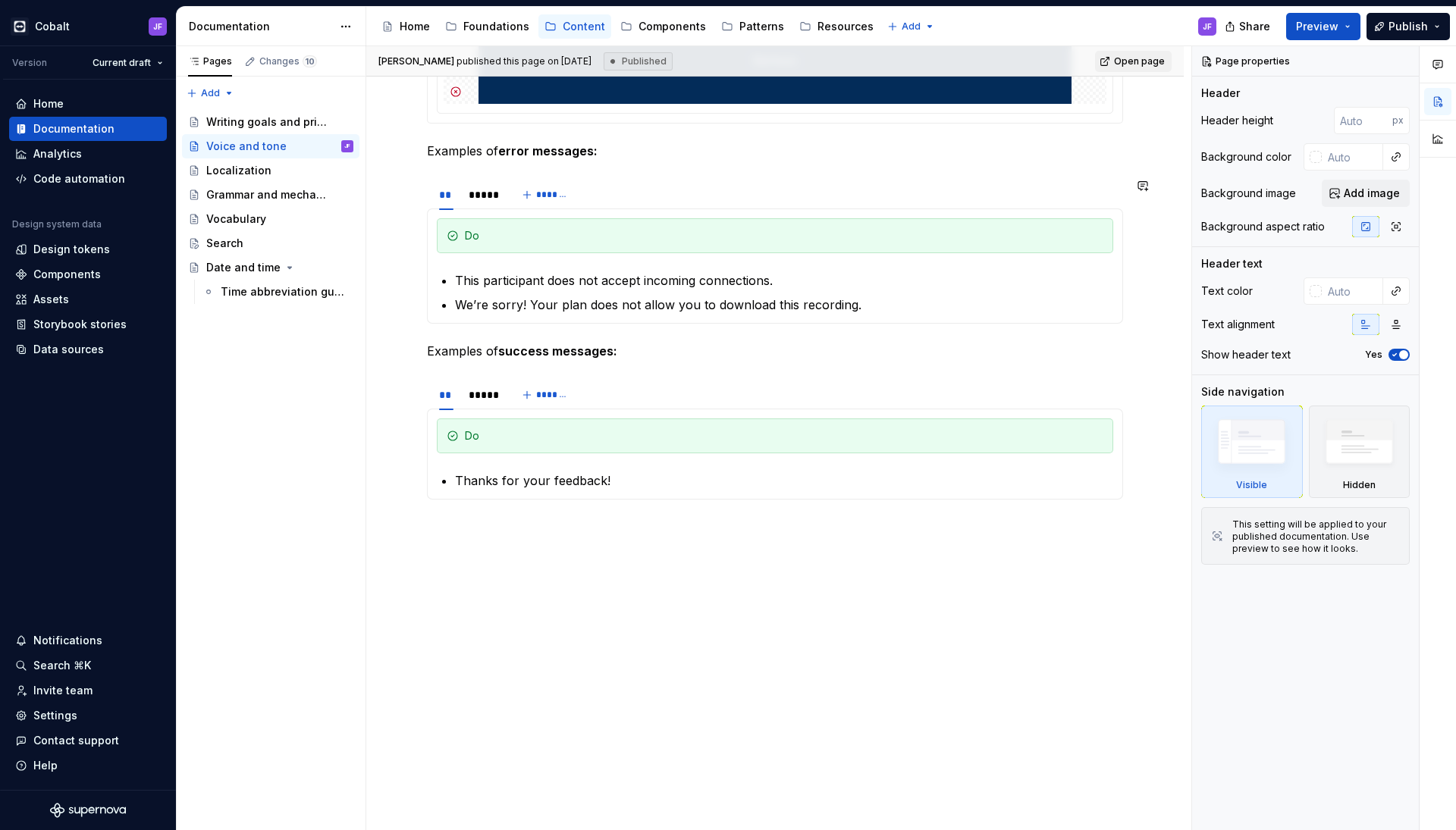
scroll to position [1113, 0]
click at [479, 198] on div "*****" at bounding box center [482, 195] width 27 height 15
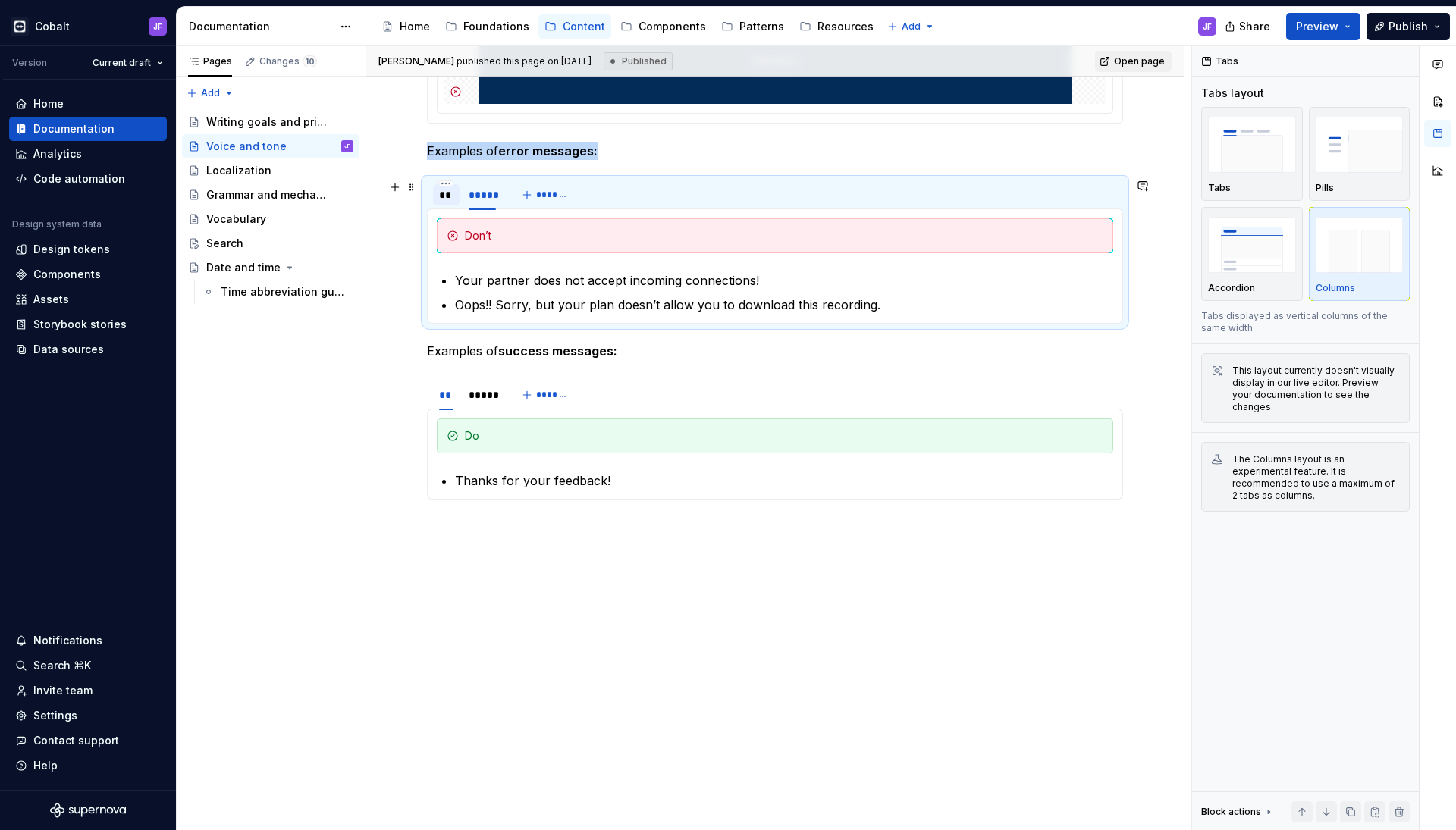
click at [452, 194] on div "**" at bounding box center [447, 195] width 15 height 15
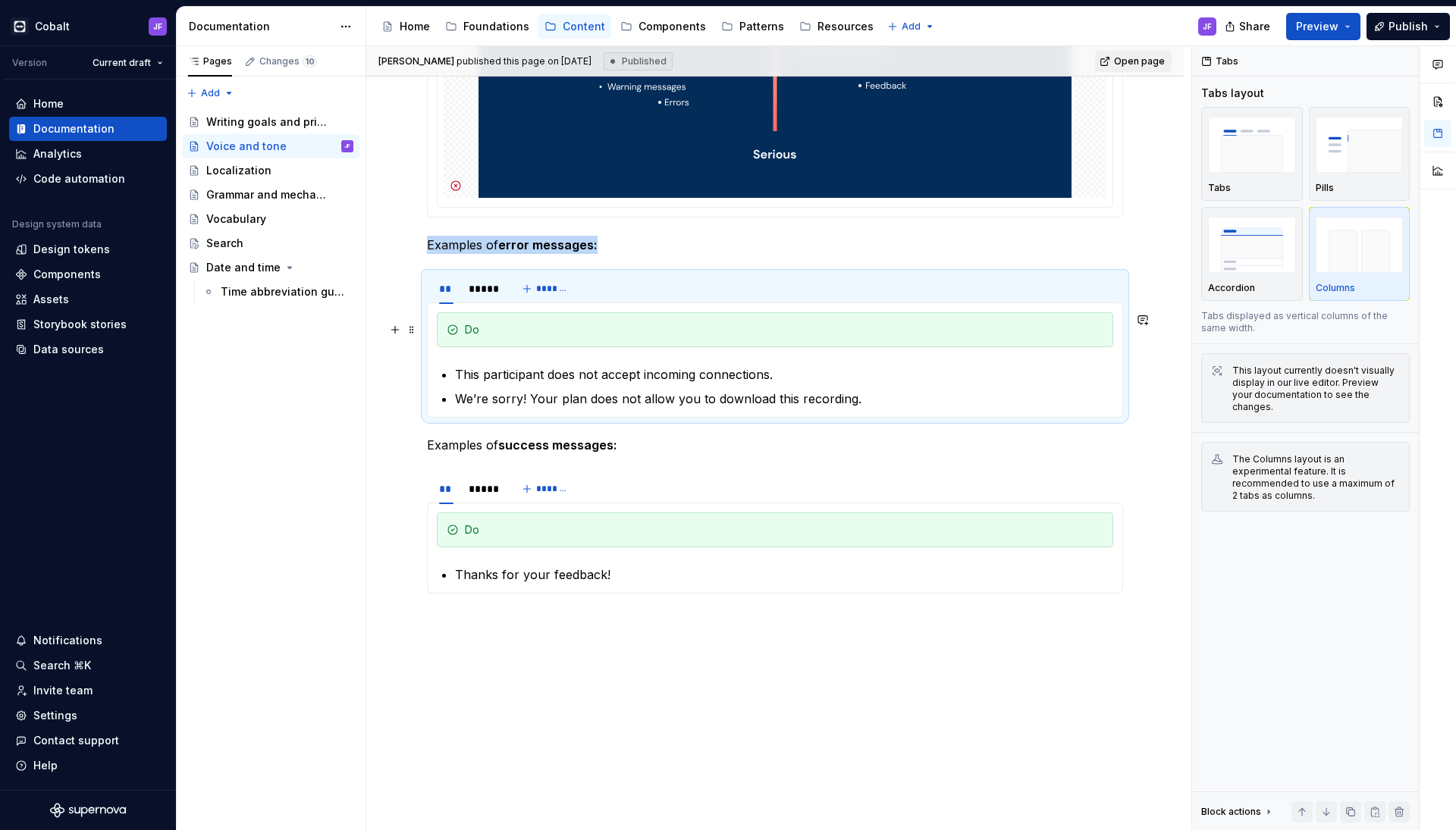
scroll to position [986, 0]
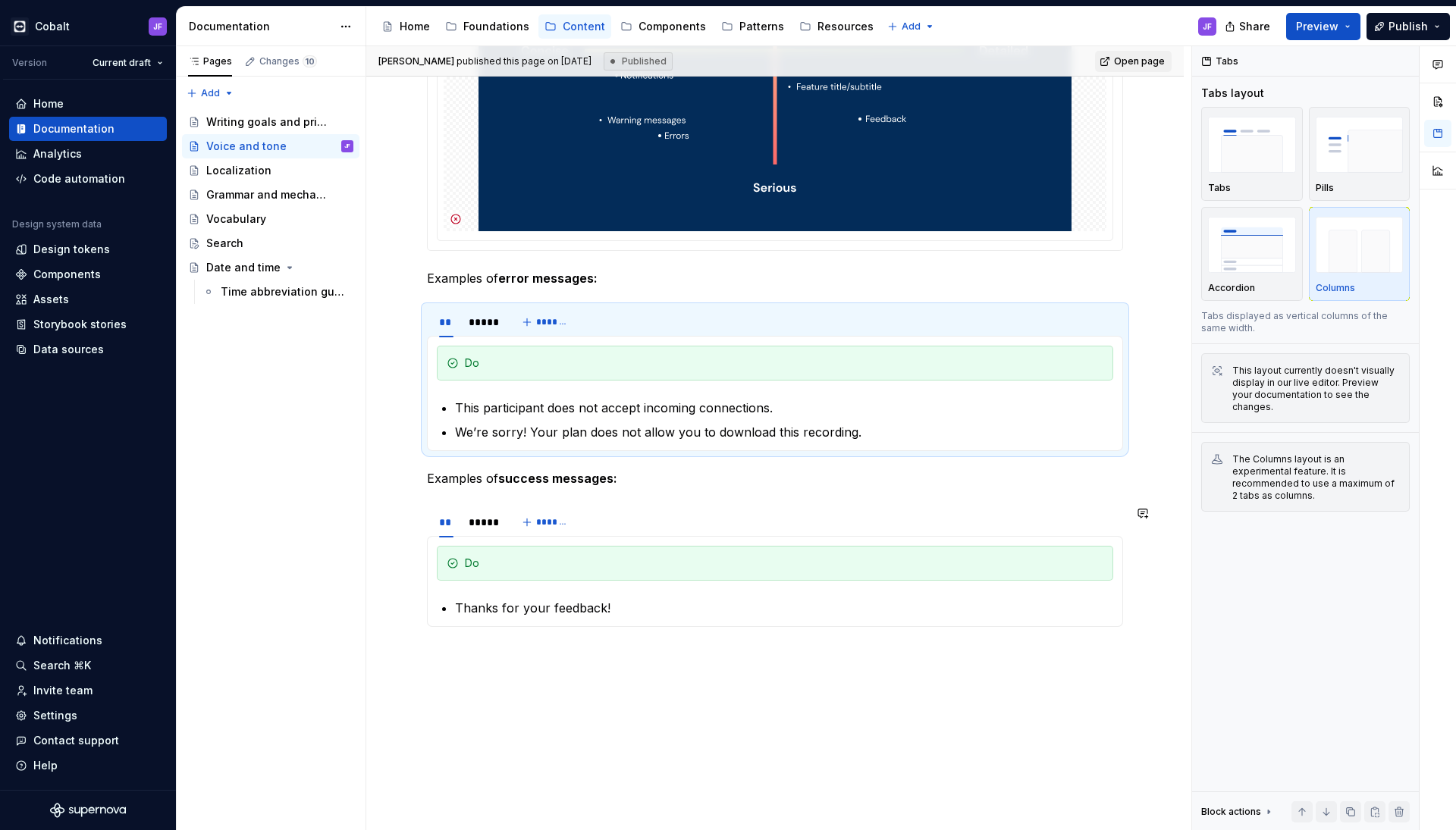
click at [453, 494] on div "**********" at bounding box center [775, 0] width 696 height 1380
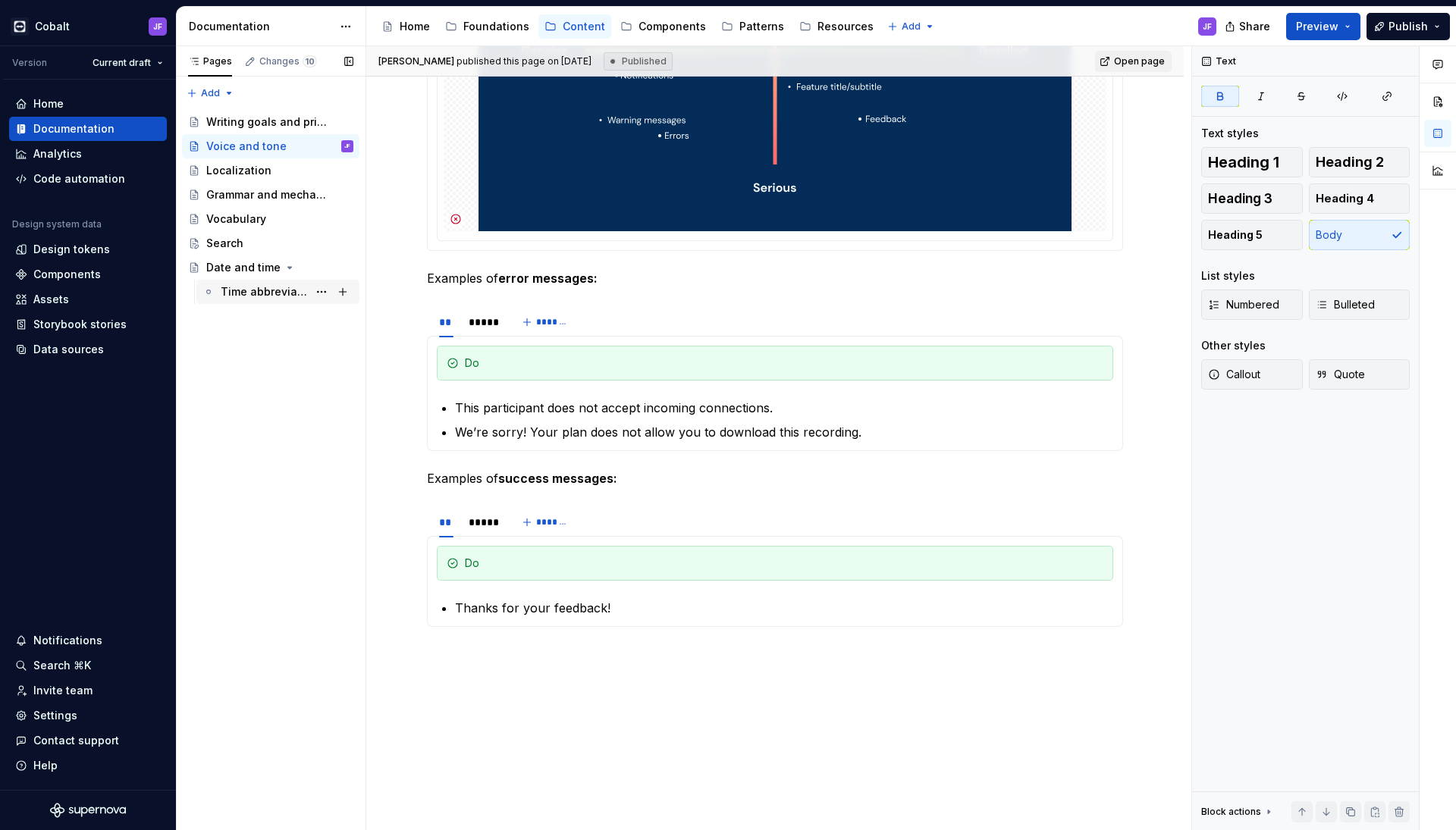
click at [254, 296] on div "Time abbreviation guidelines" at bounding box center [264, 292] width 87 height 15
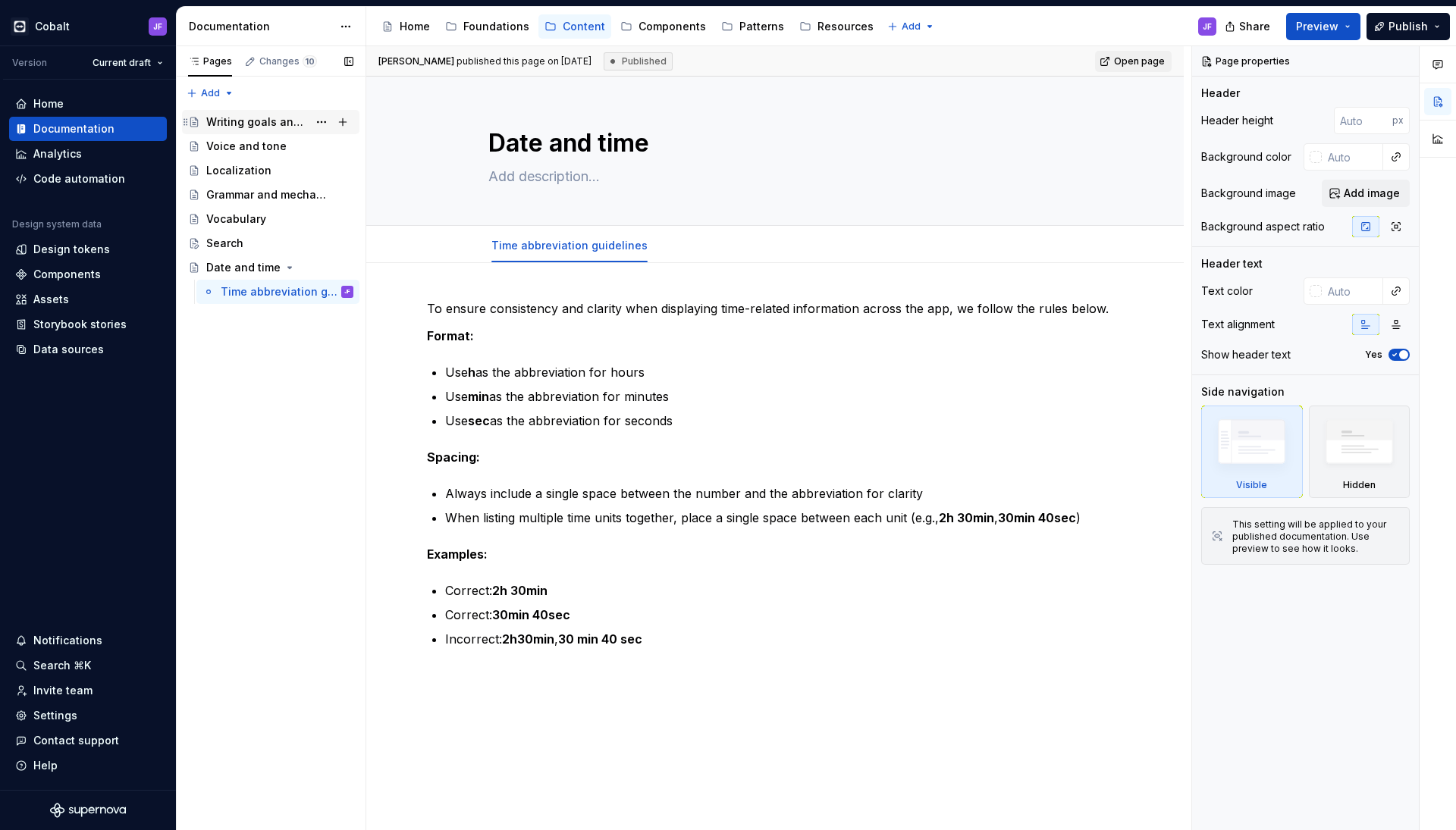
click at [243, 119] on div "Writing goals and principles" at bounding box center [258, 122] width 102 height 15
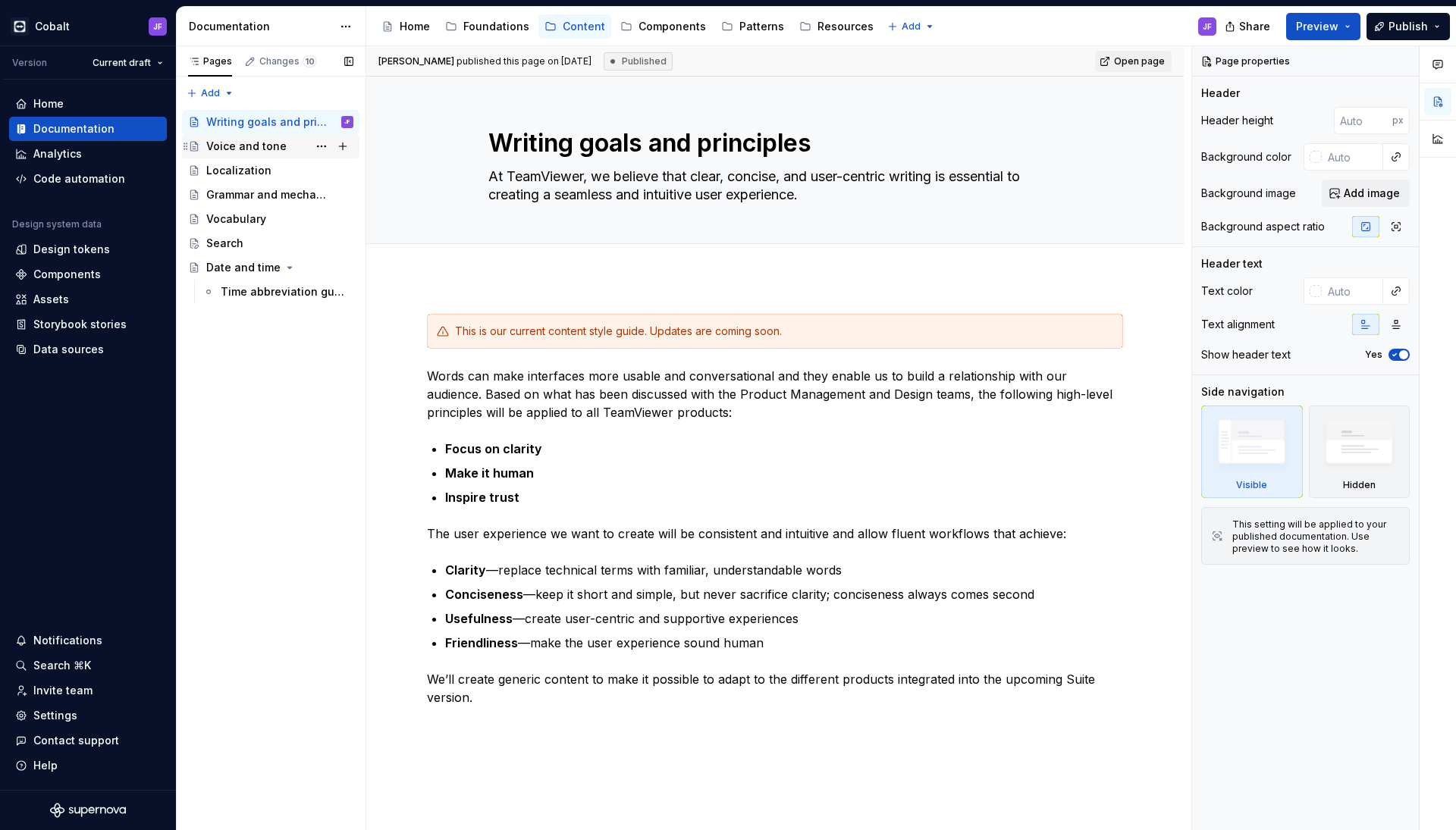
click at [238, 148] on div "Voice and tone" at bounding box center [247, 146] width 81 height 15
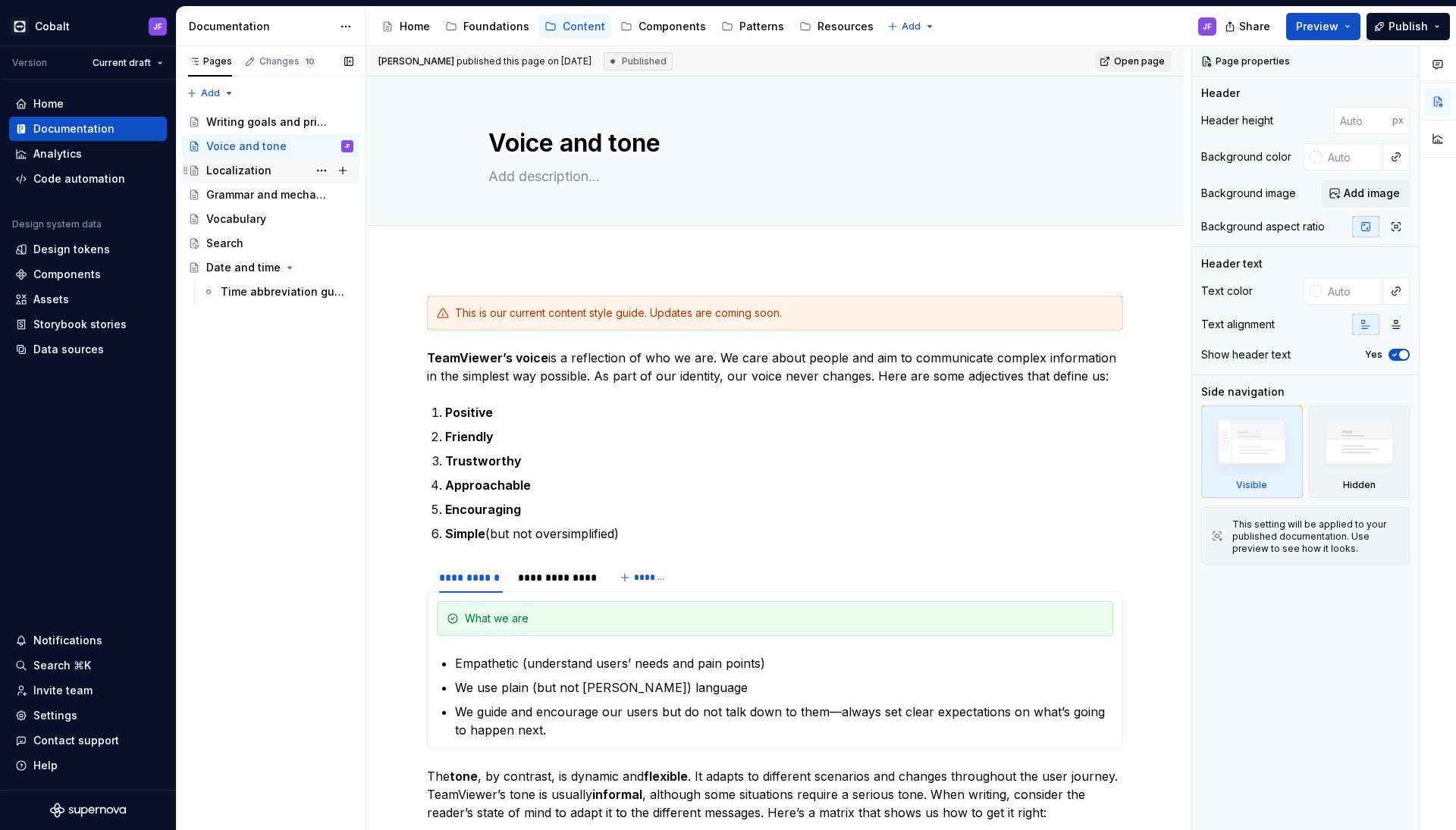
click at [250, 173] on div "Localization" at bounding box center [239, 170] width 65 height 15
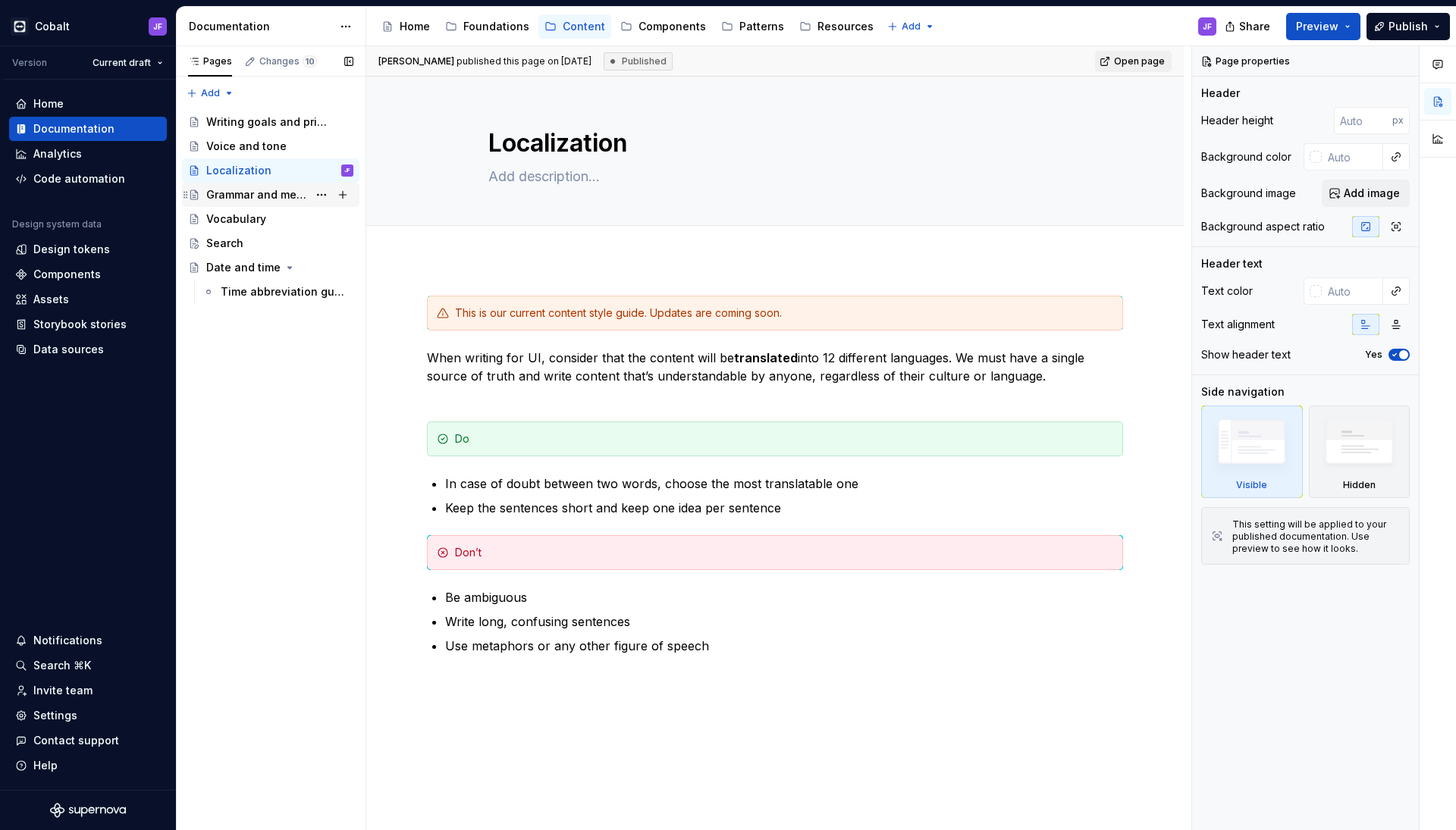
click at [241, 196] on div "Grammar and mechanics" at bounding box center [258, 195] width 102 height 15
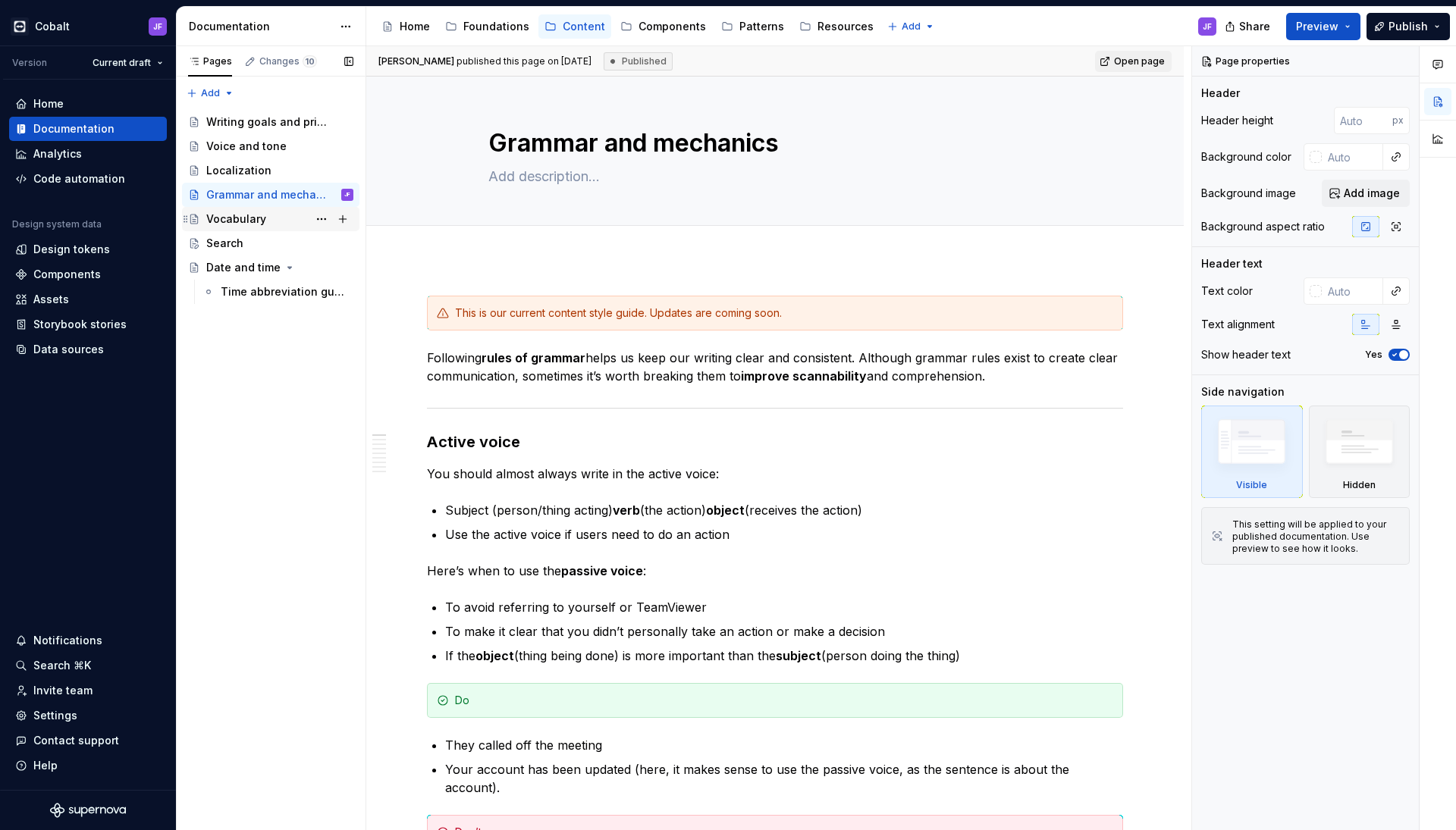
click at [232, 222] on div "Vocabulary" at bounding box center [236, 219] width 60 height 15
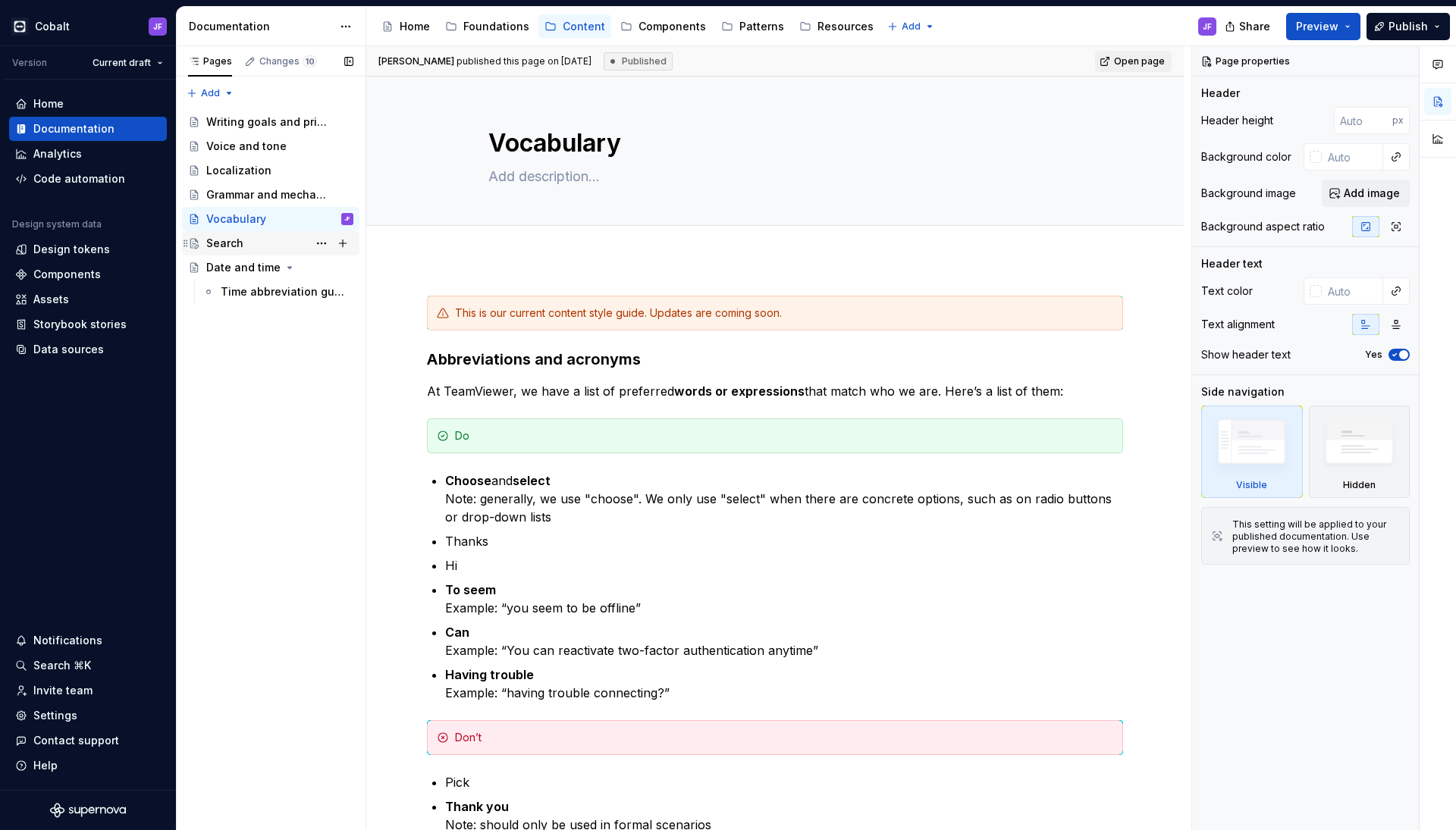
click at [235, 245] on div "Search" at bounding box center [225, 243] width 37 height 15
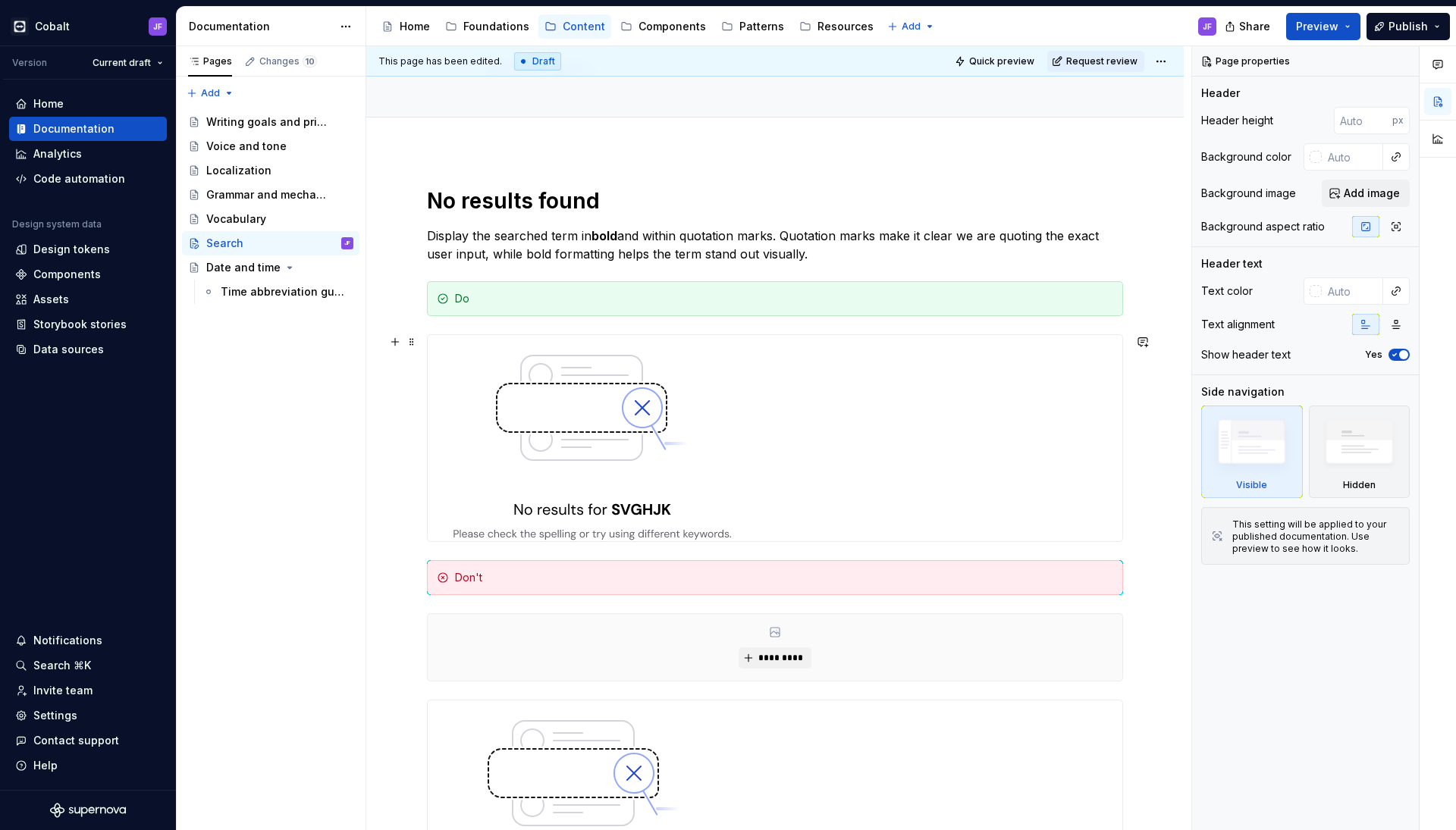
scroll to position [109, 0]
click at [254, 214] on div "Vocabulary" at bounding box center [236, 219] width 60 height 15
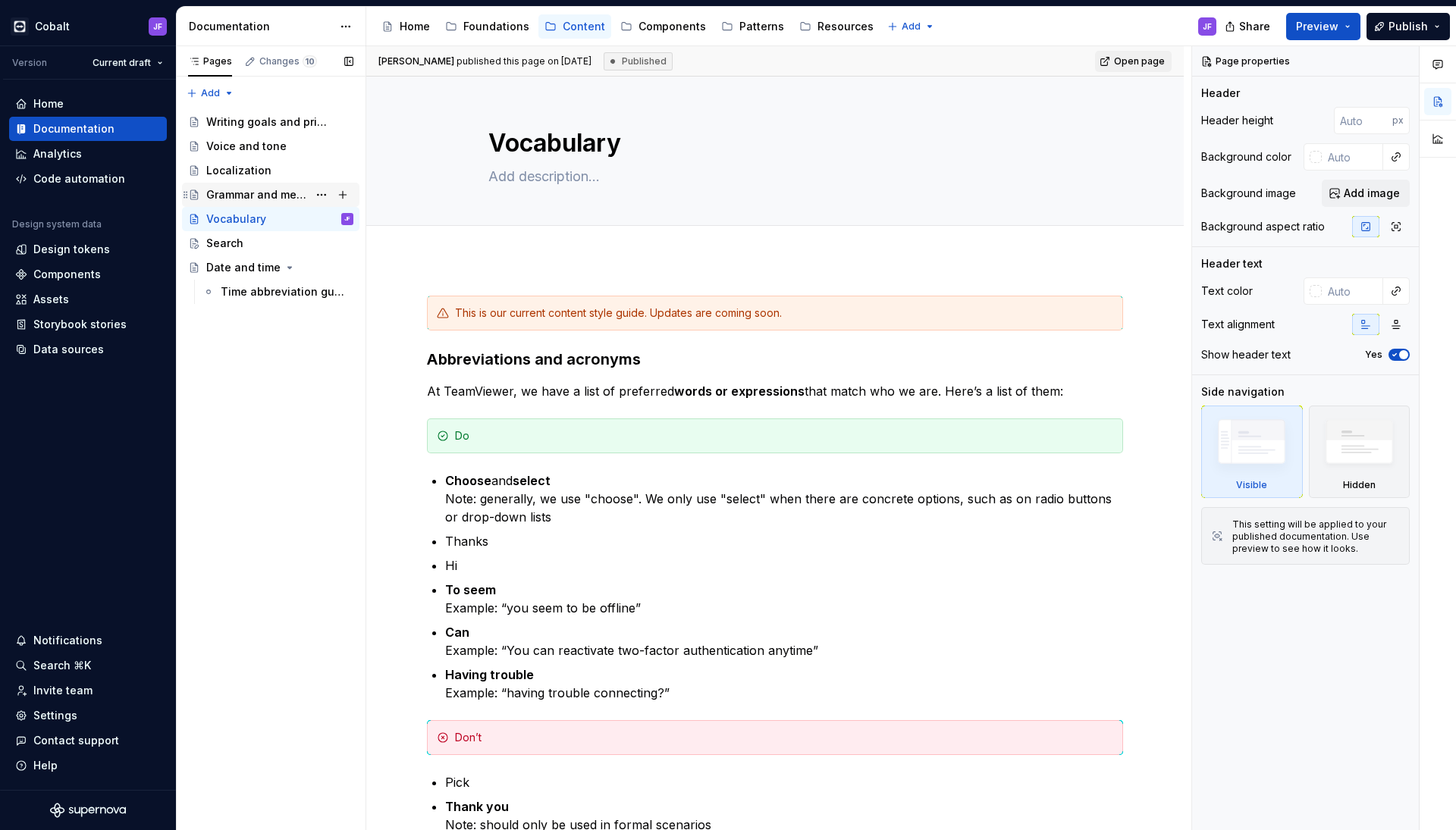
click at [264, 192] on div "Grammar and mechanics" at bounding box center [258, 195] width 102 height 15
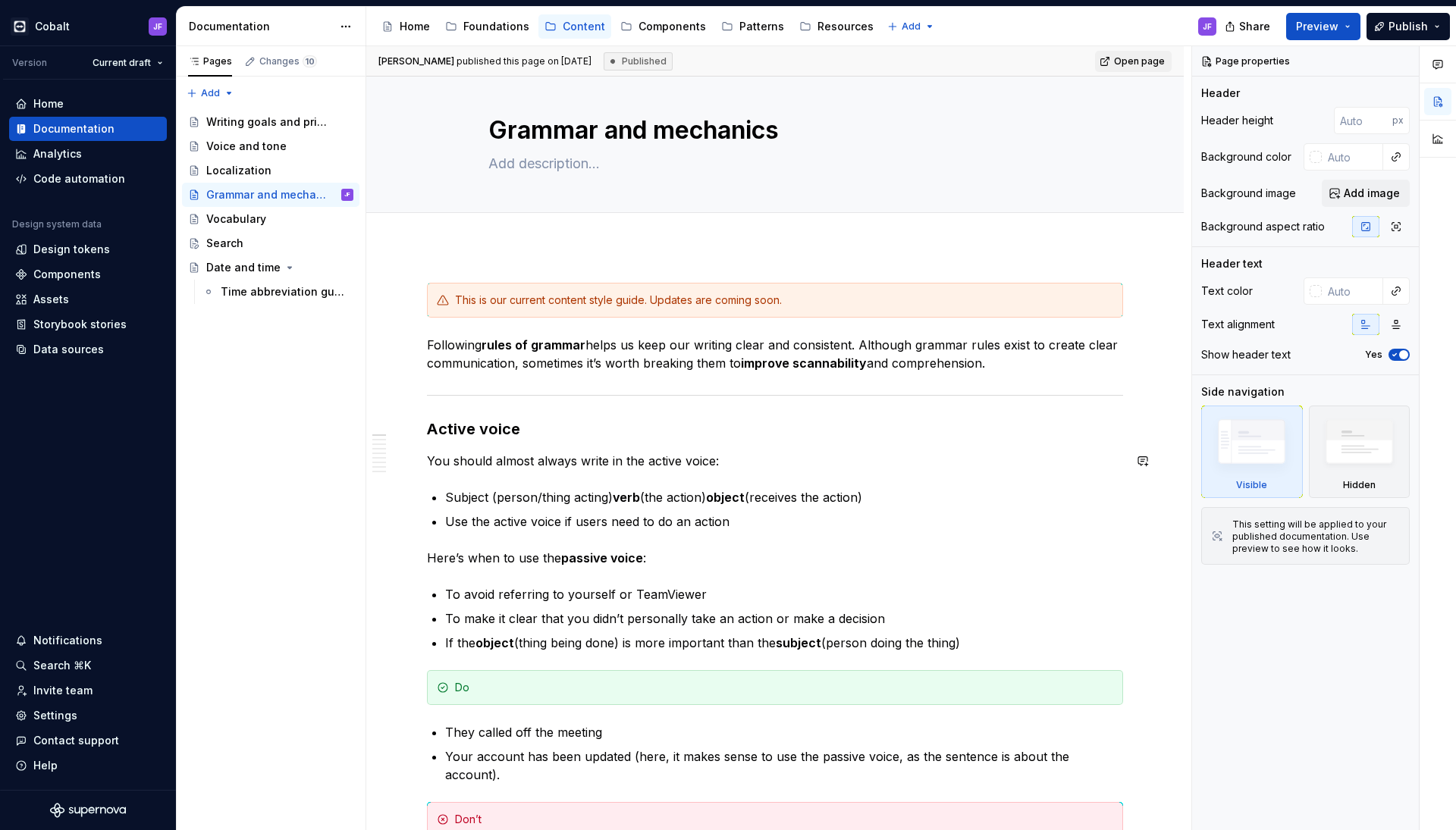
scroll to position [2, 0]
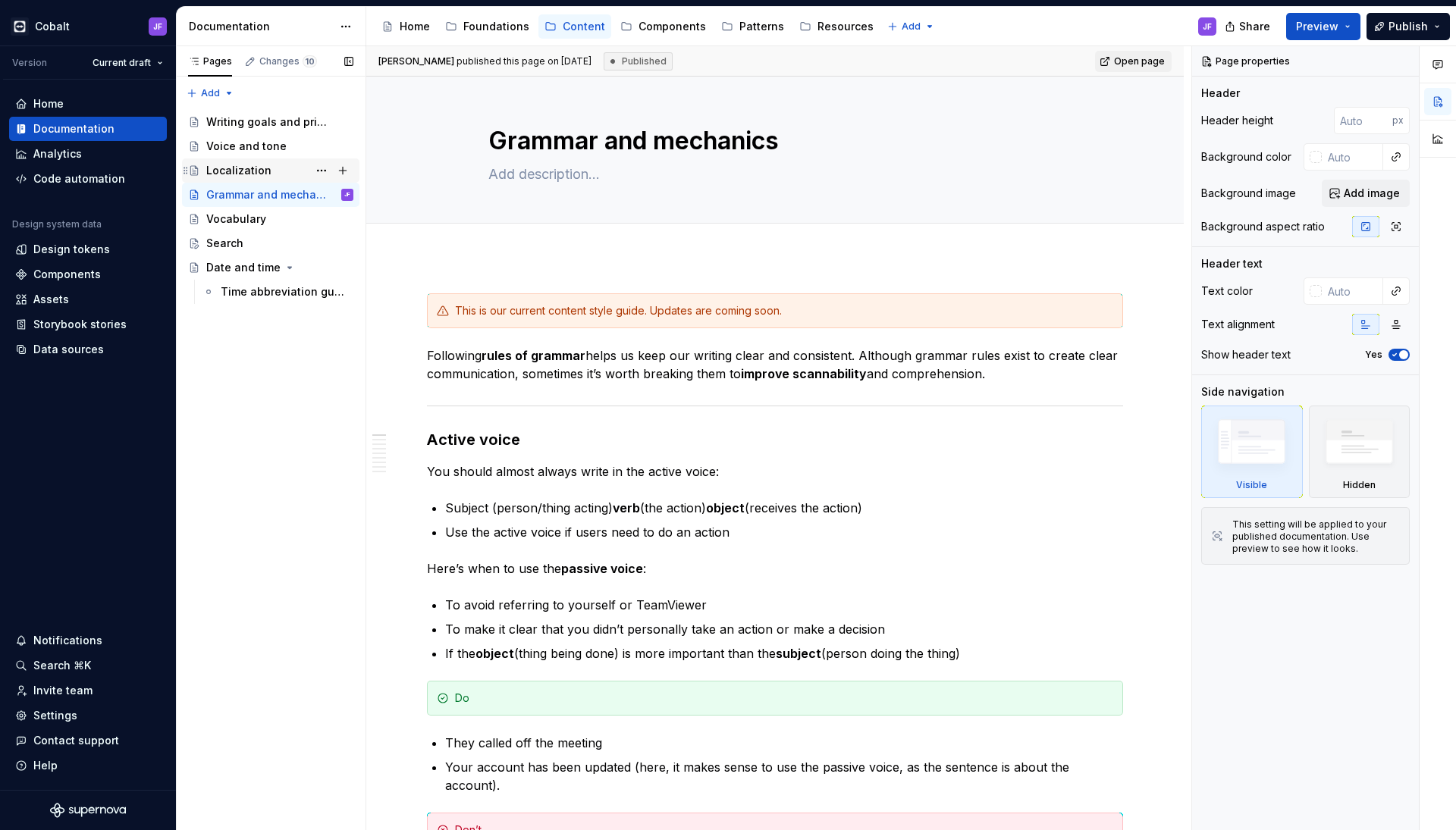
click at [256, 170] on div "Localization" at bounding box center [239, 170] width 65 height 15
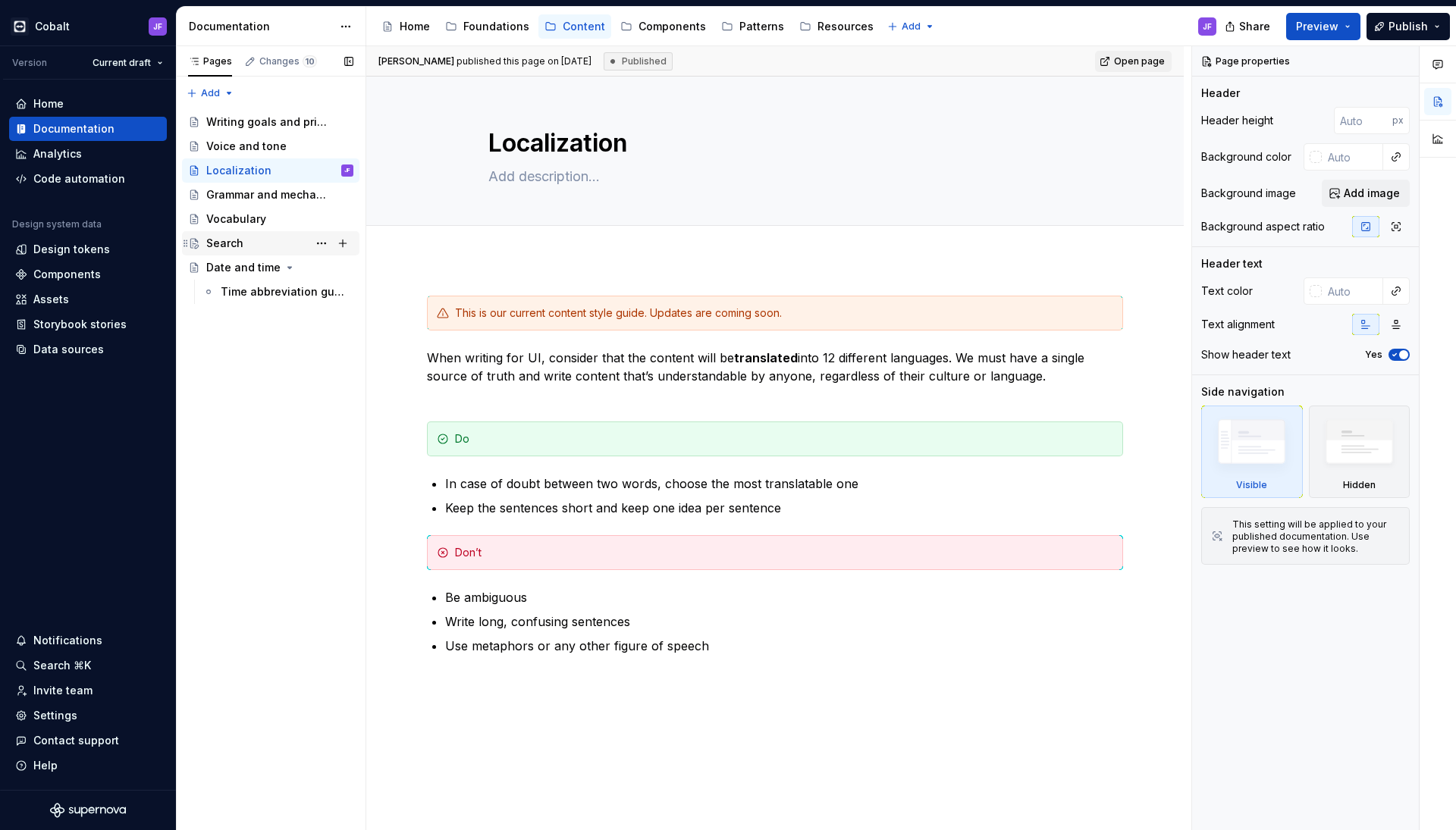
click at [259, 244] on div "Search" at bounding box center [280, 243] width 147 height 21
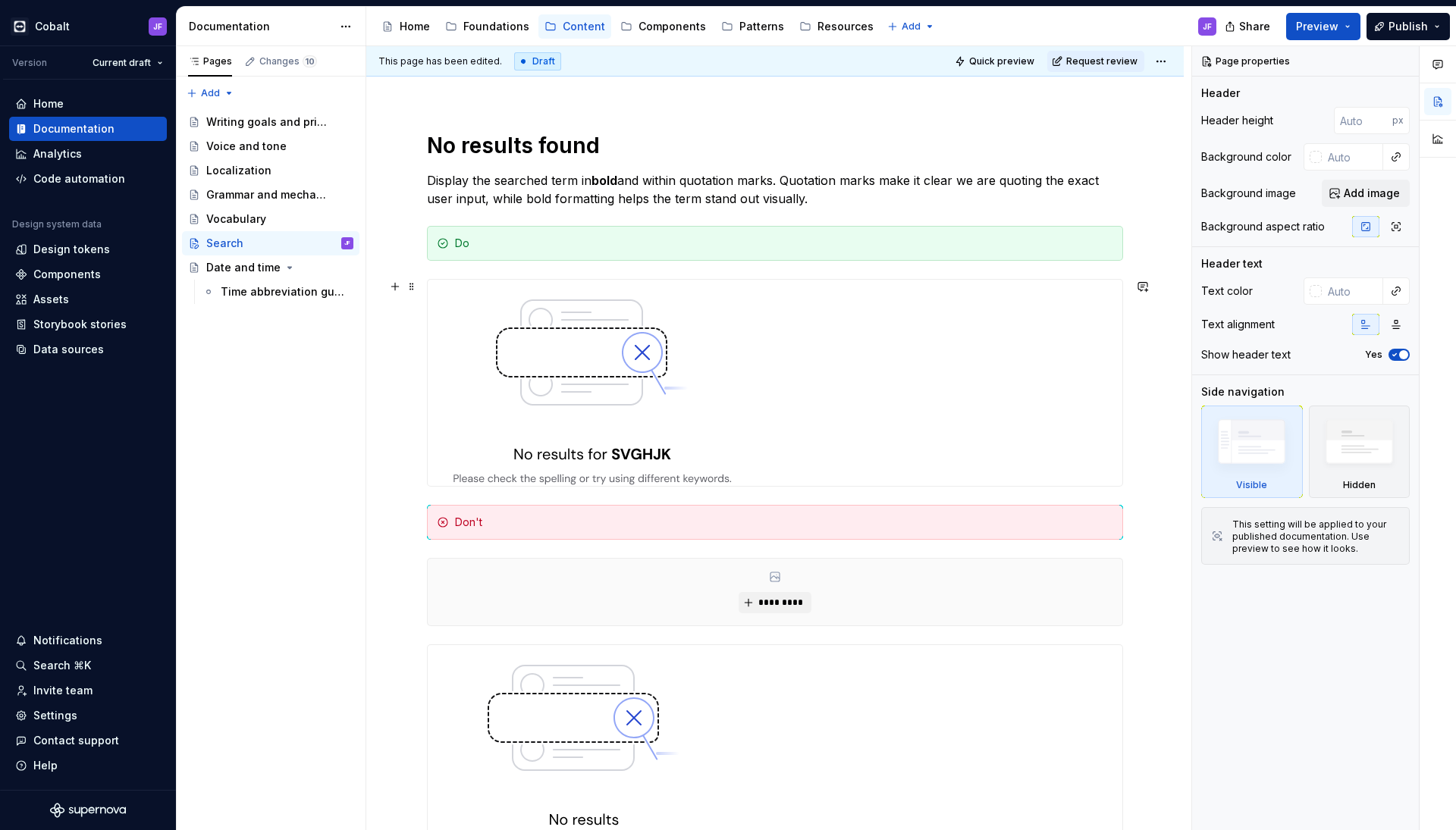
scroll to position [175, 0]
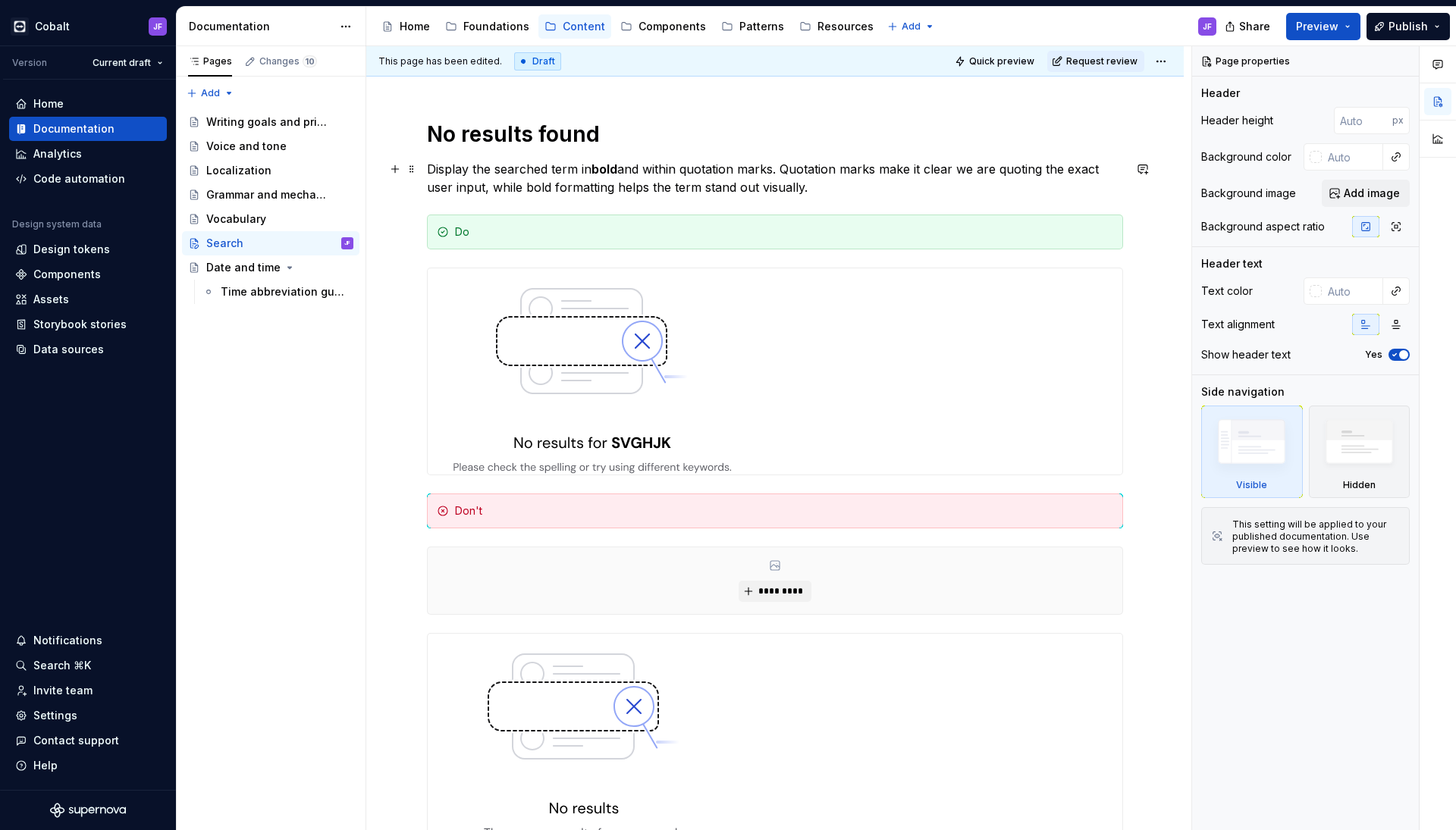
click at [806, 189] on p "Display the searched term in bold and within quotation marks. Quotation marks m…" at bounding box center [775, 178] width 696 height 36
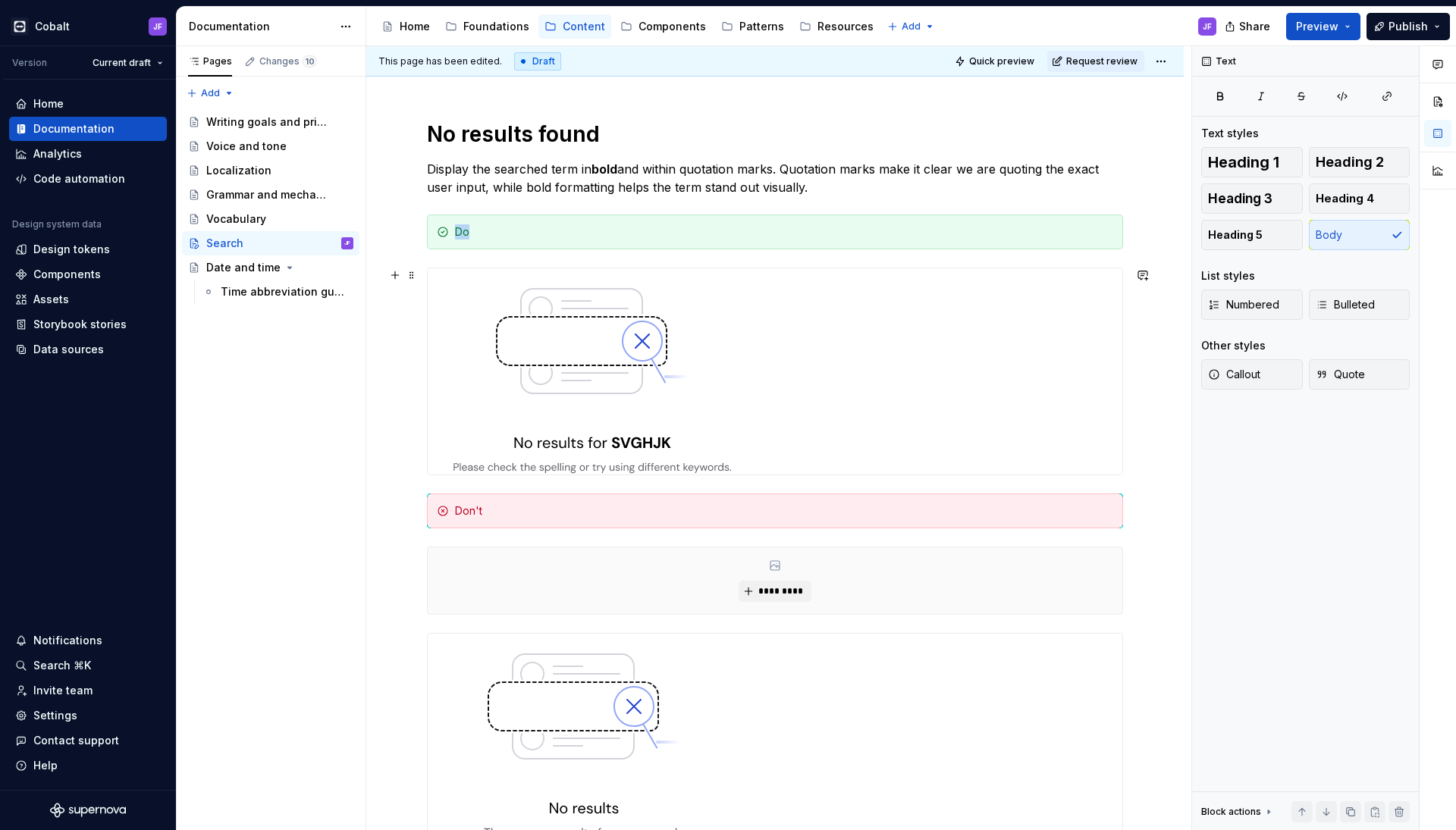
click at [639, 369] on img at bounding box center [591, 371] width 329 height 207
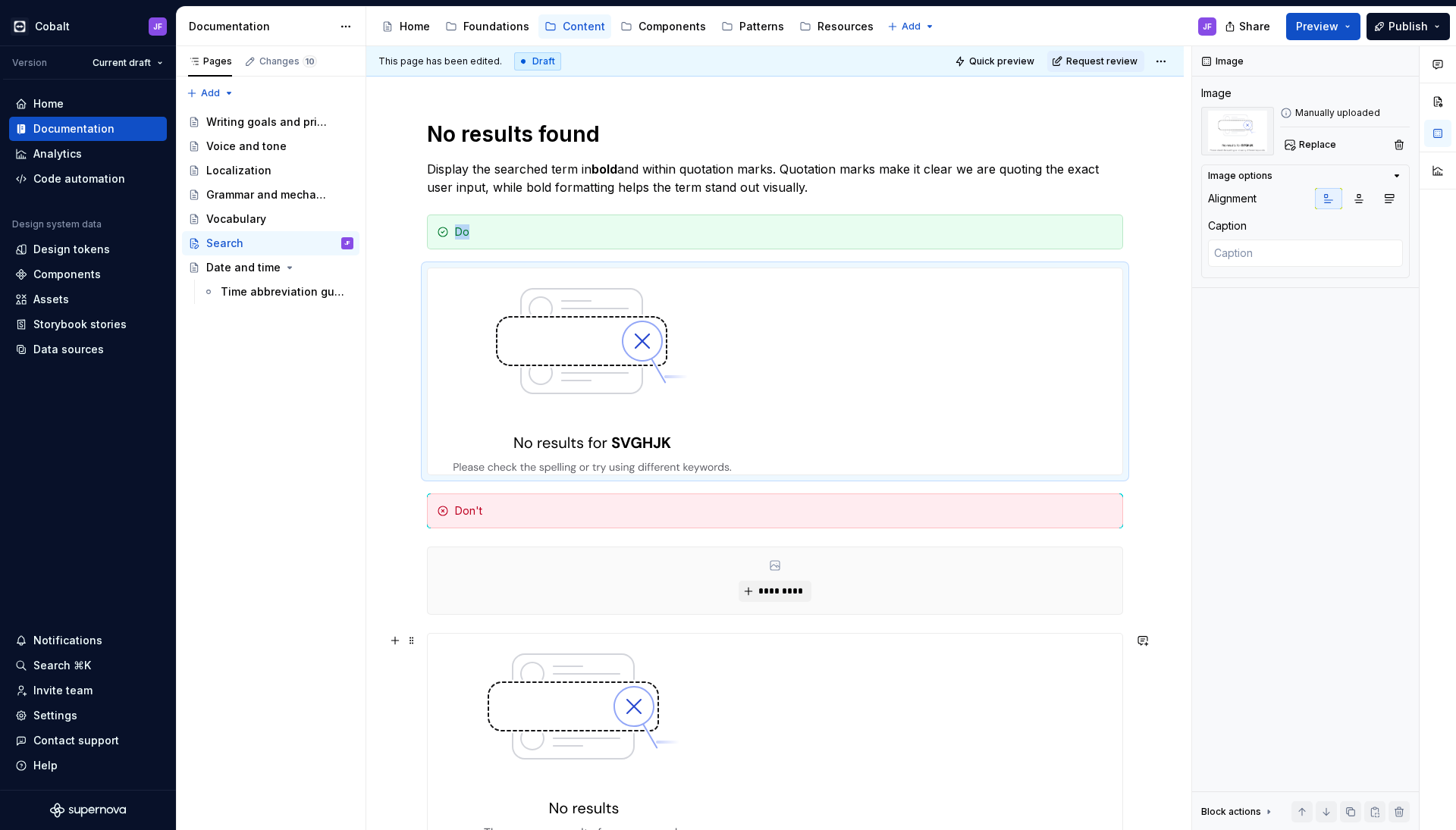
click at [589, 672] on img at bounding box center [583, 737] width 312 height 208
click at [606, 452] on img at bounding box center [591, 371] width 329 height 207
click at [247, 209] on div "Vocabulary" at bounding box center [280, 219] width 147 height 21
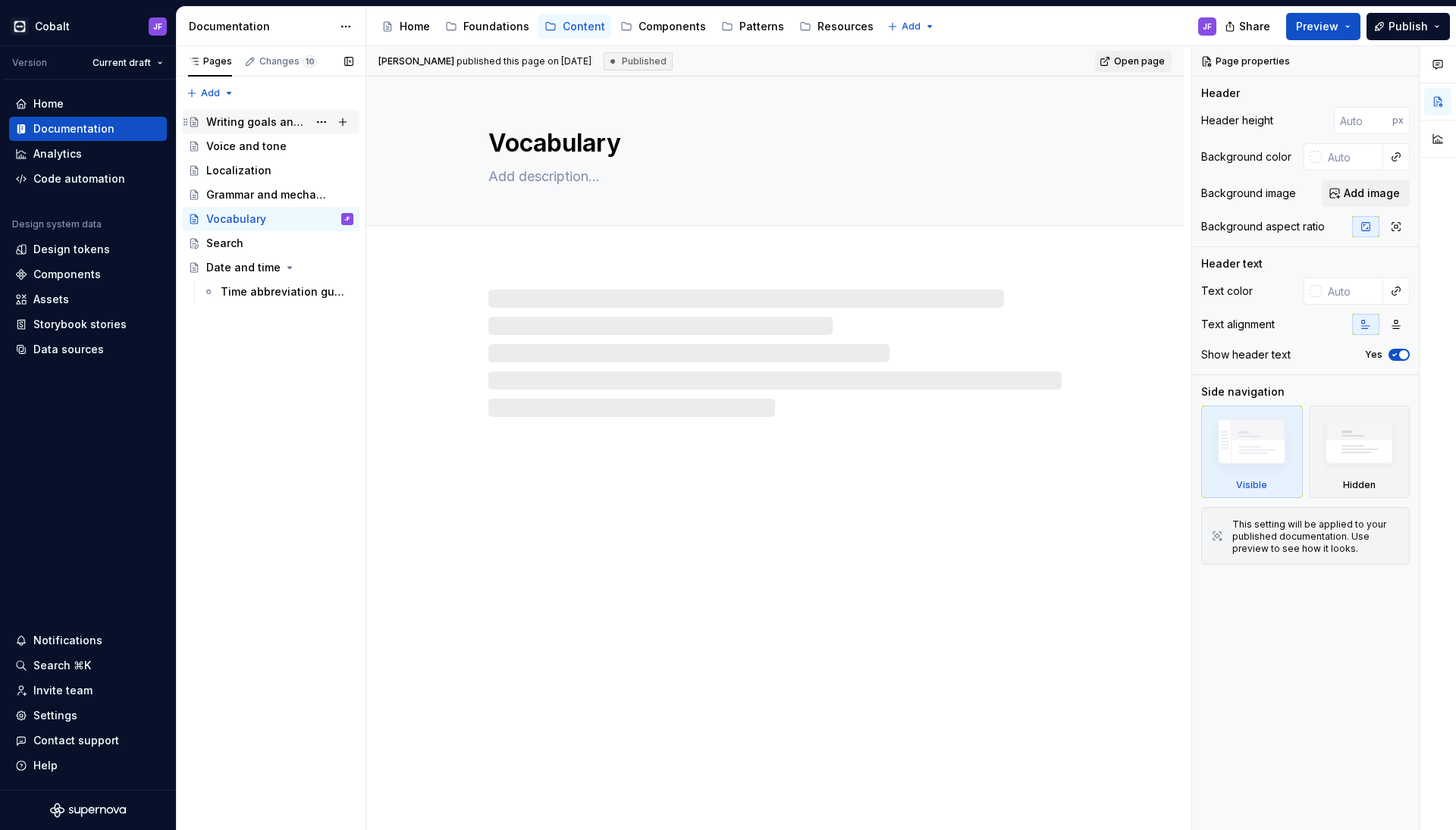
click at [247, 119] on div "Writing goals and principles" at bounding box center [258, 122] width 102 height 15
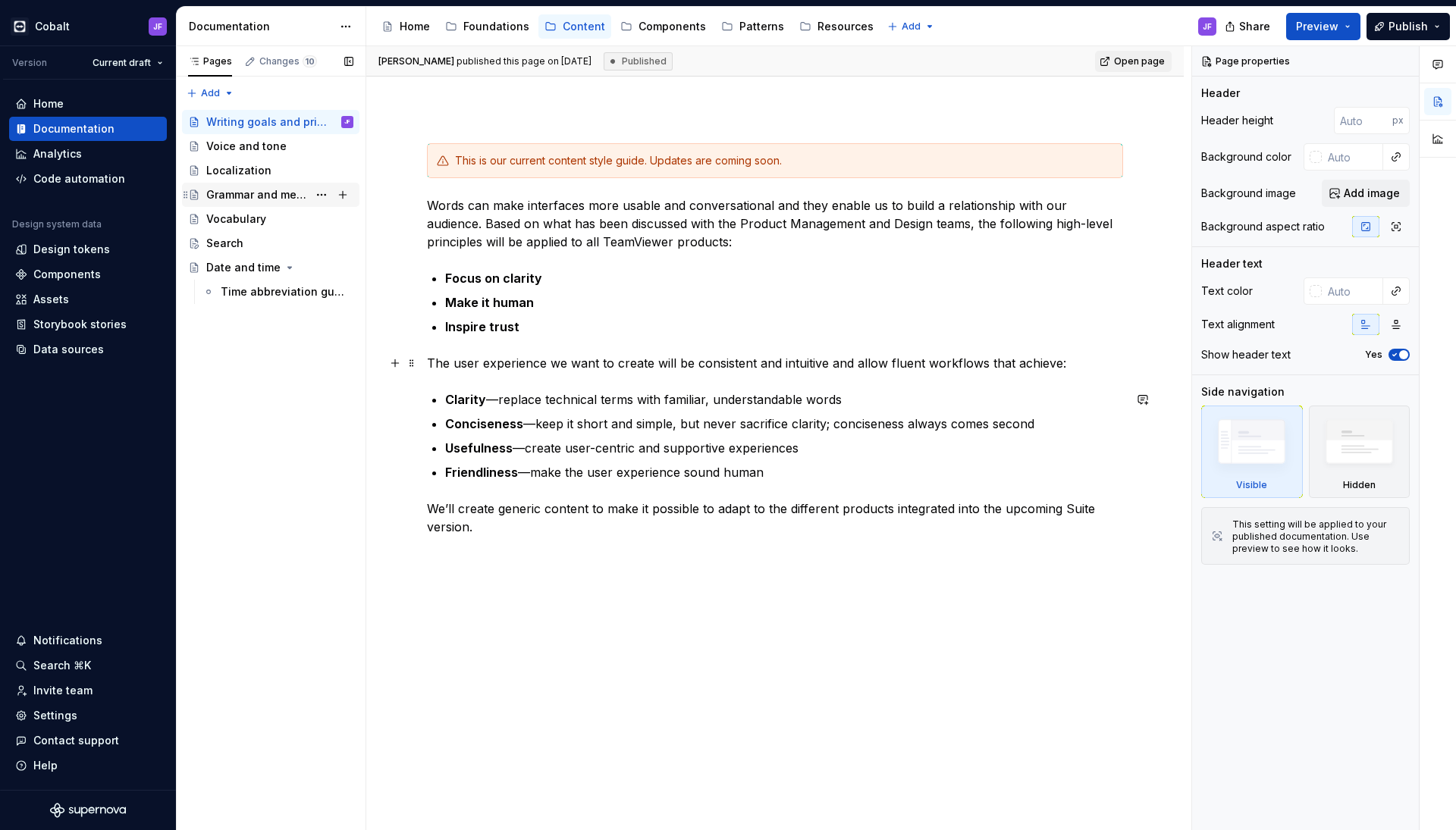
scroll to position [170, 0]
click at [260, 145] on div "Voice and tone" at bounding box center [247, 146] width 81 height 15
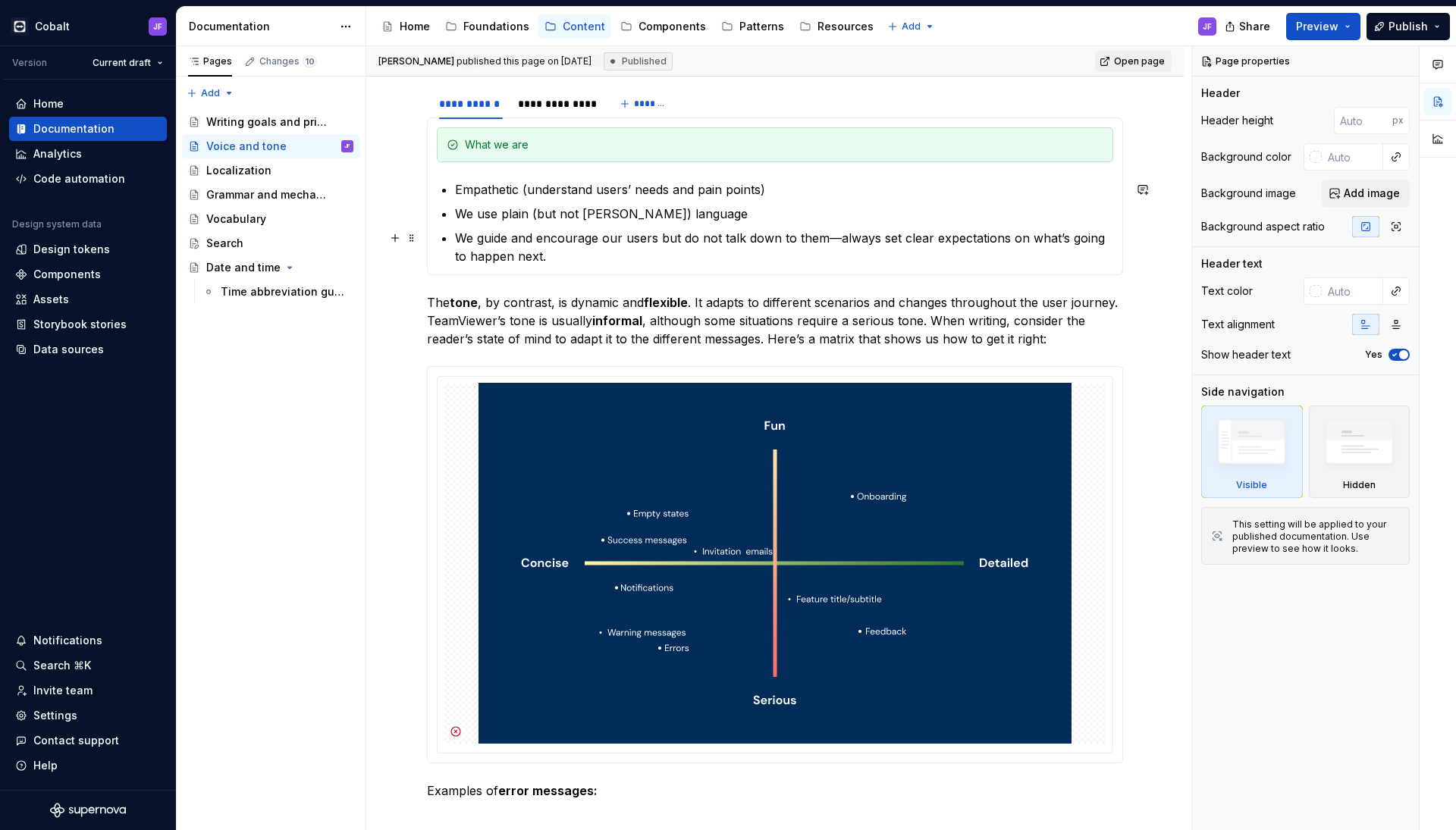
scroll to position [749, 0]
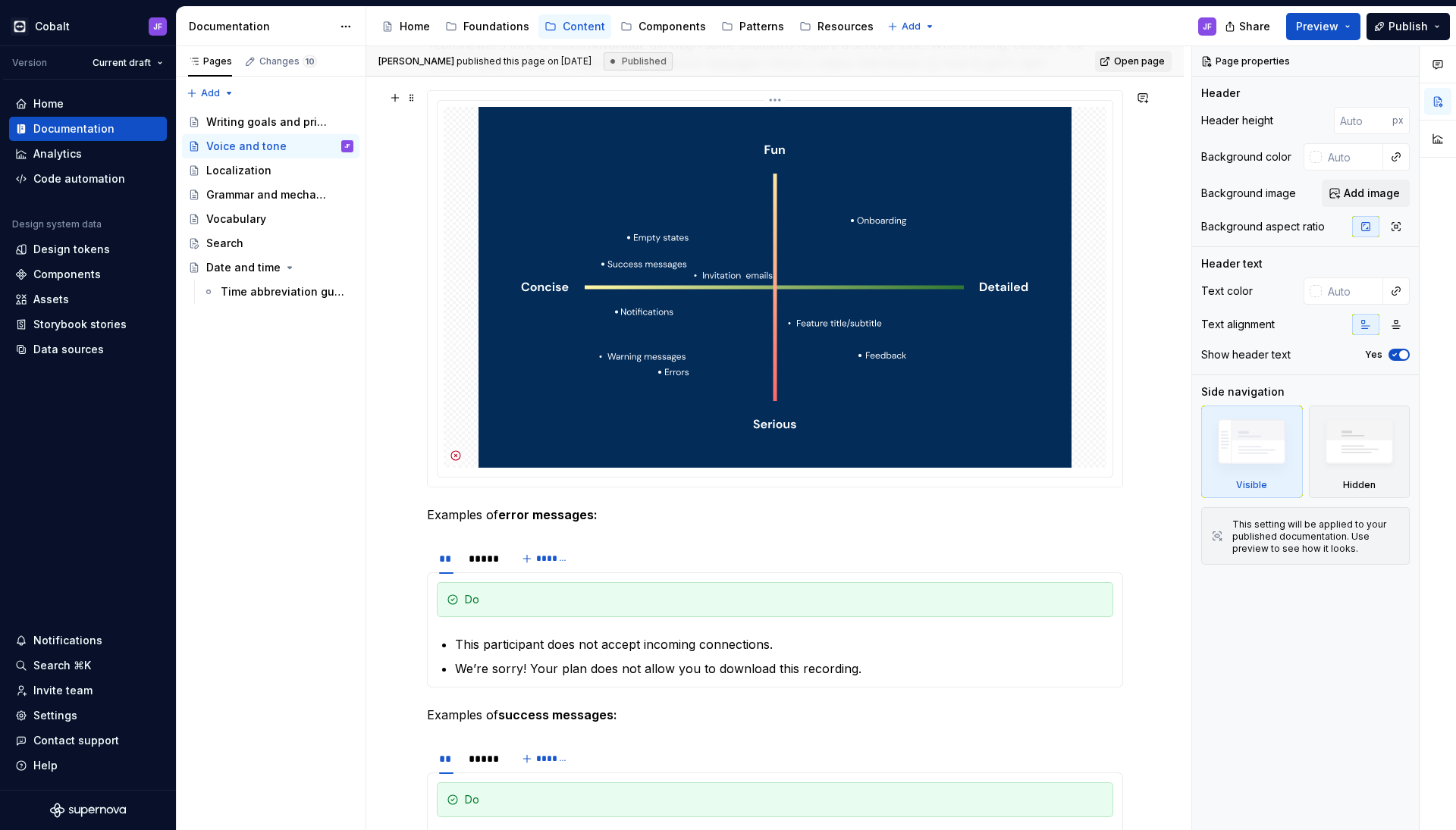
click at [626, 293] on img at bounding box center [775, 286] width 593 height 360
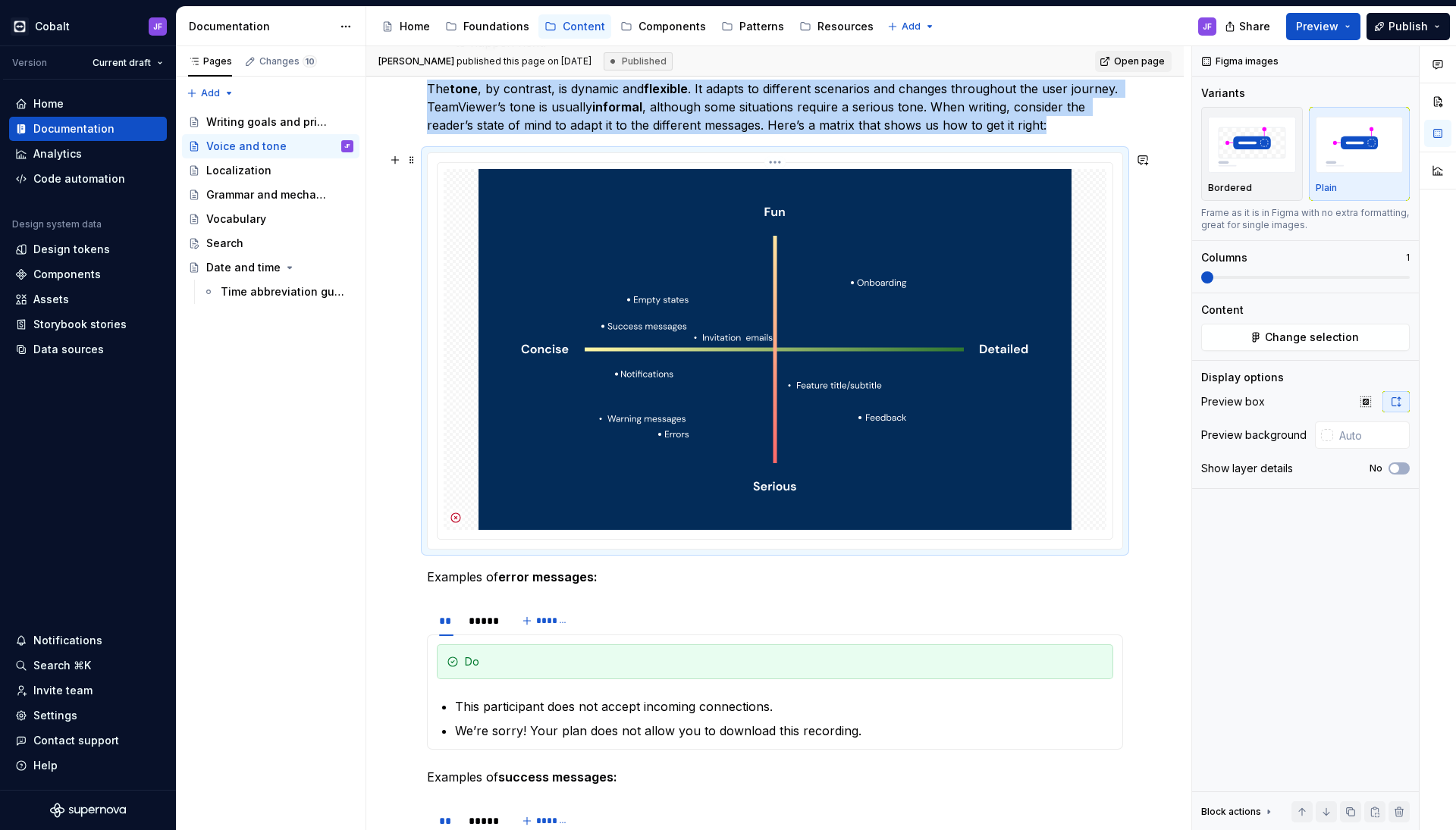
scroll to position [668, 0]
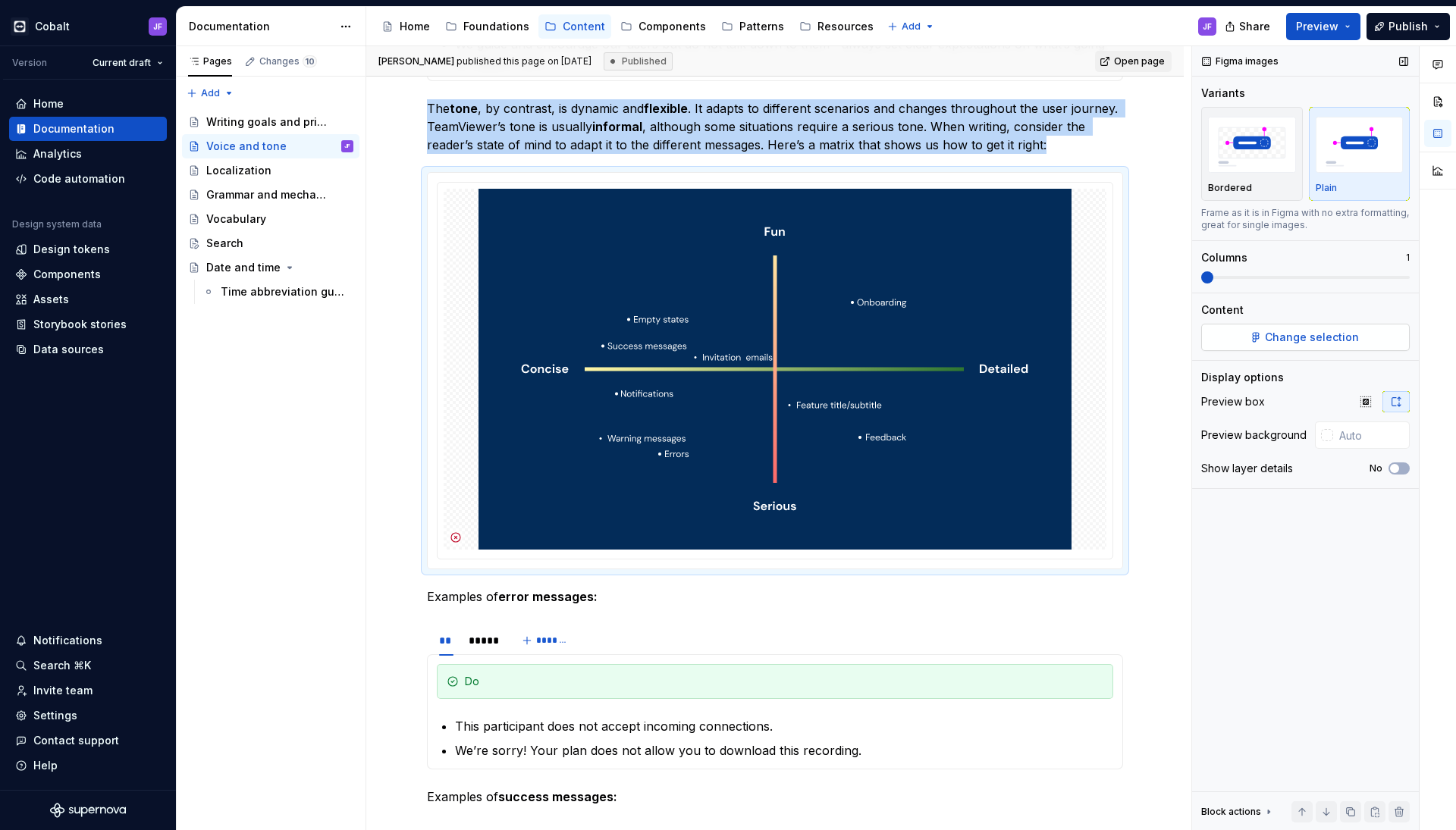
click at [1279, 331] on span "Change selection" at bounding box center [1311, 337] width 94 height 15
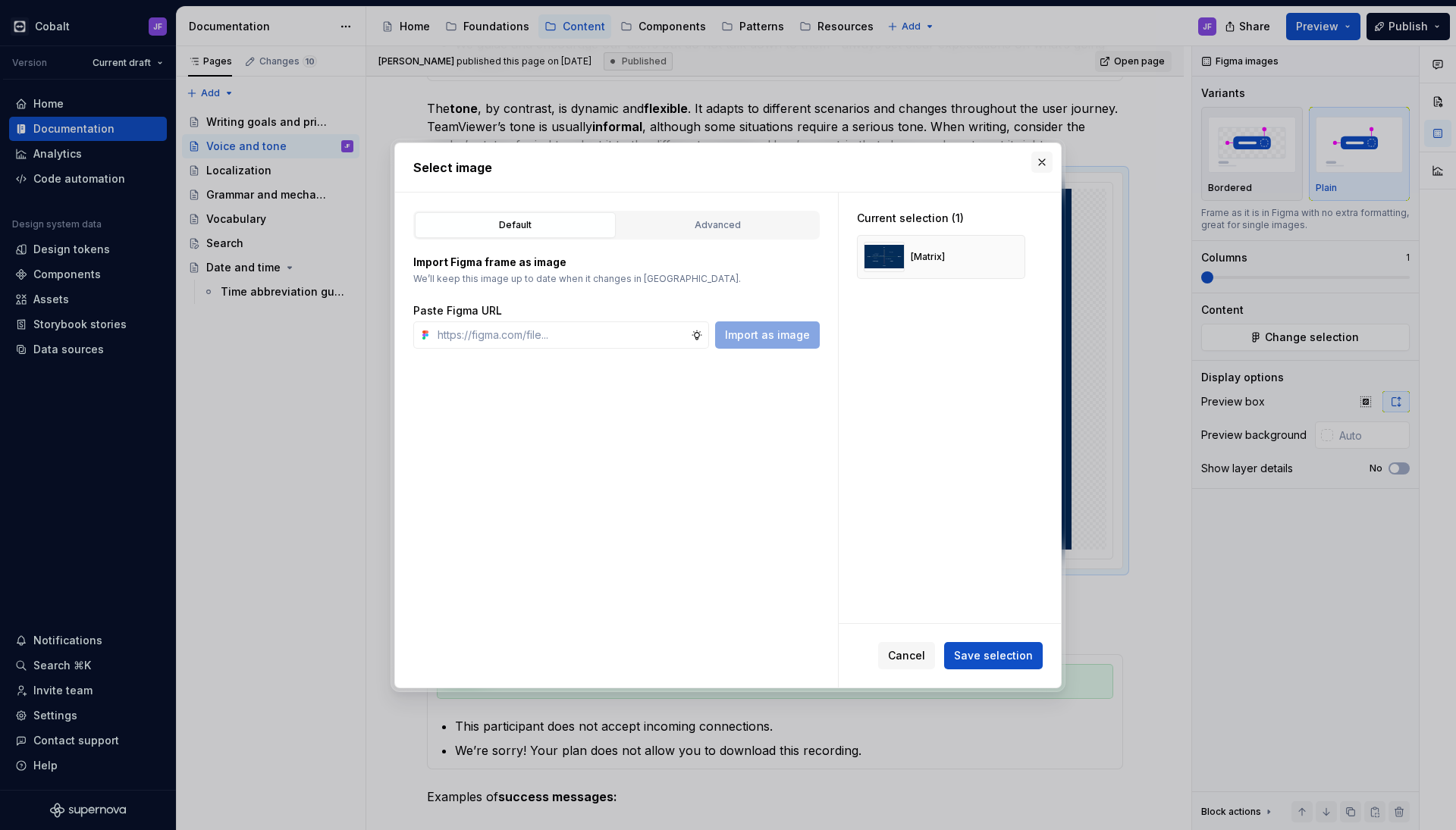
click at [1042, 159] on button "button" at bounding box center [1042, 162] width 21 height 21
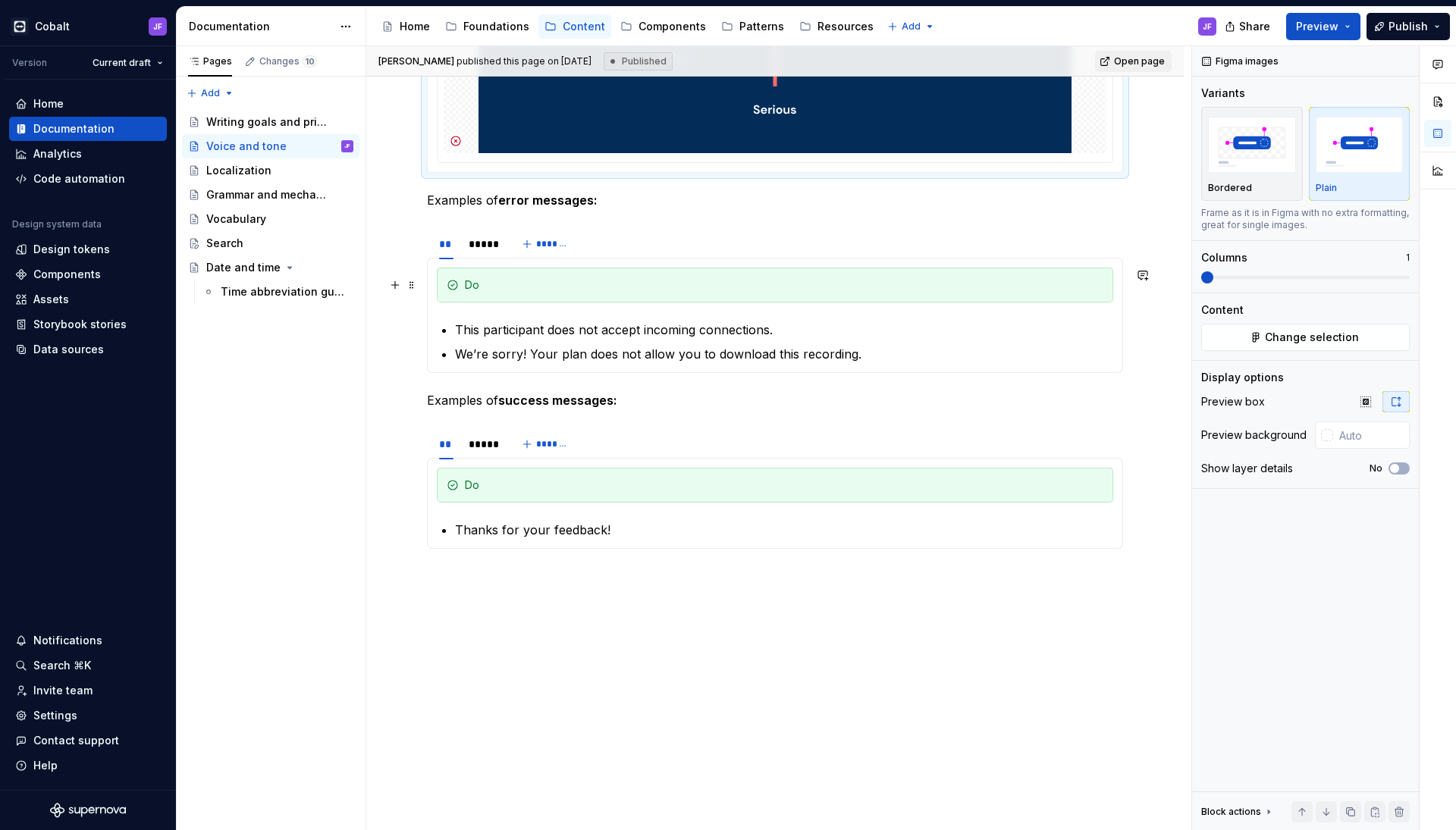
scroll to position [1068, 0]
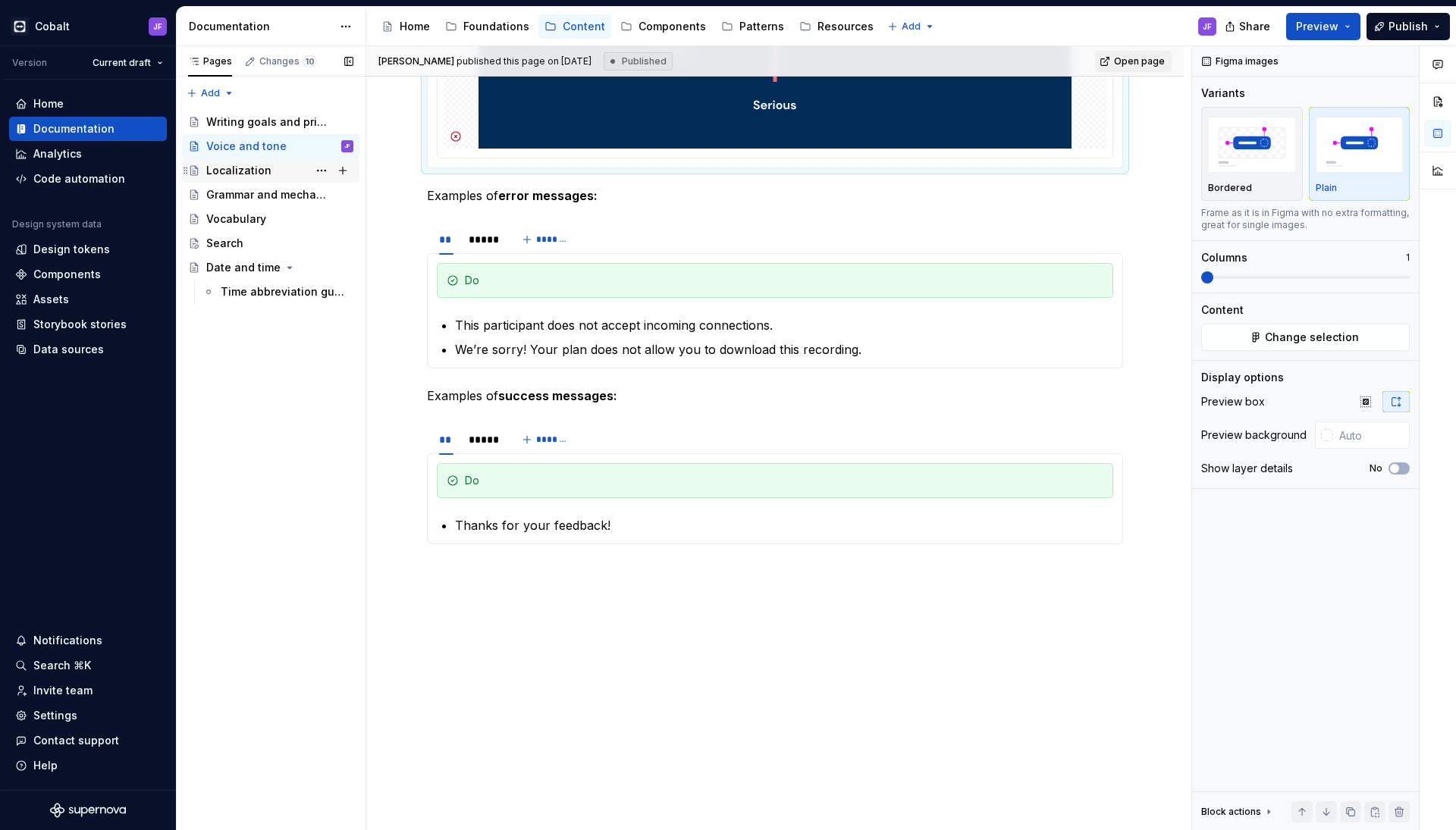
click at [269, 172] on div "Localization" at bounding box center [280, 170] width 147 height 21
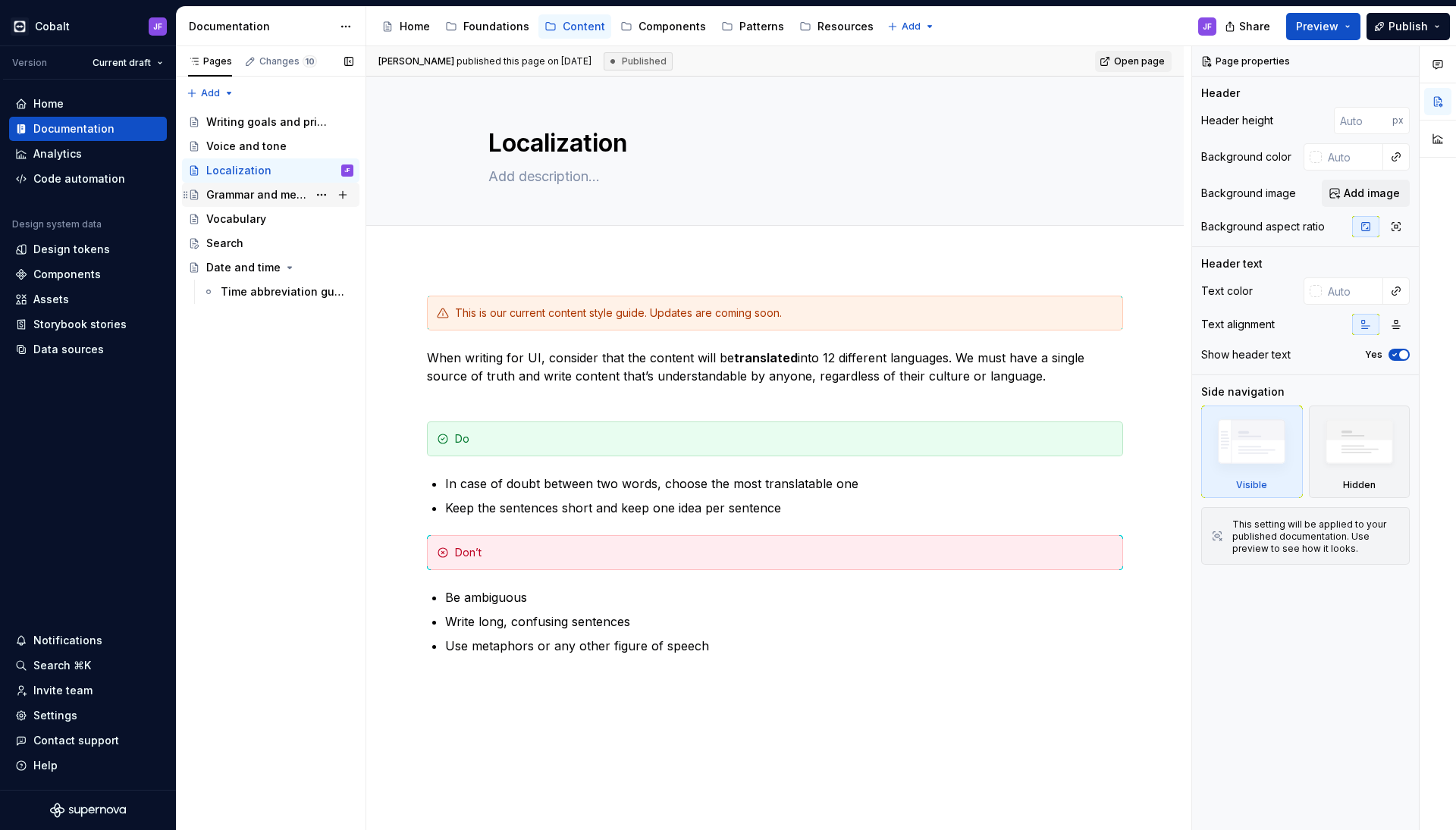
click at [265, 190] on div "Grammar and mechanics" at bounding box center [258, 195] width 102 height 15
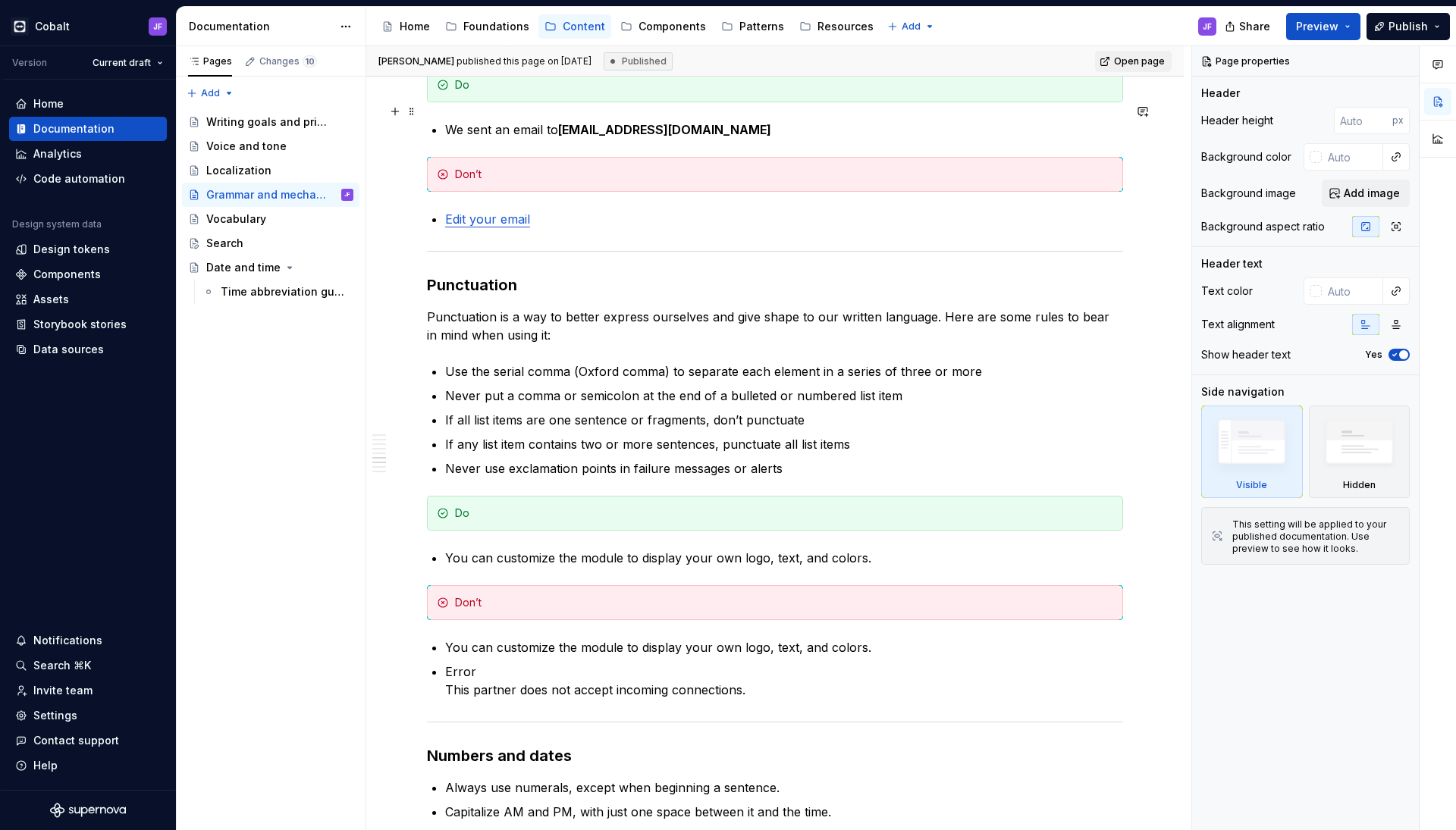
scroll to position [3389, 0]
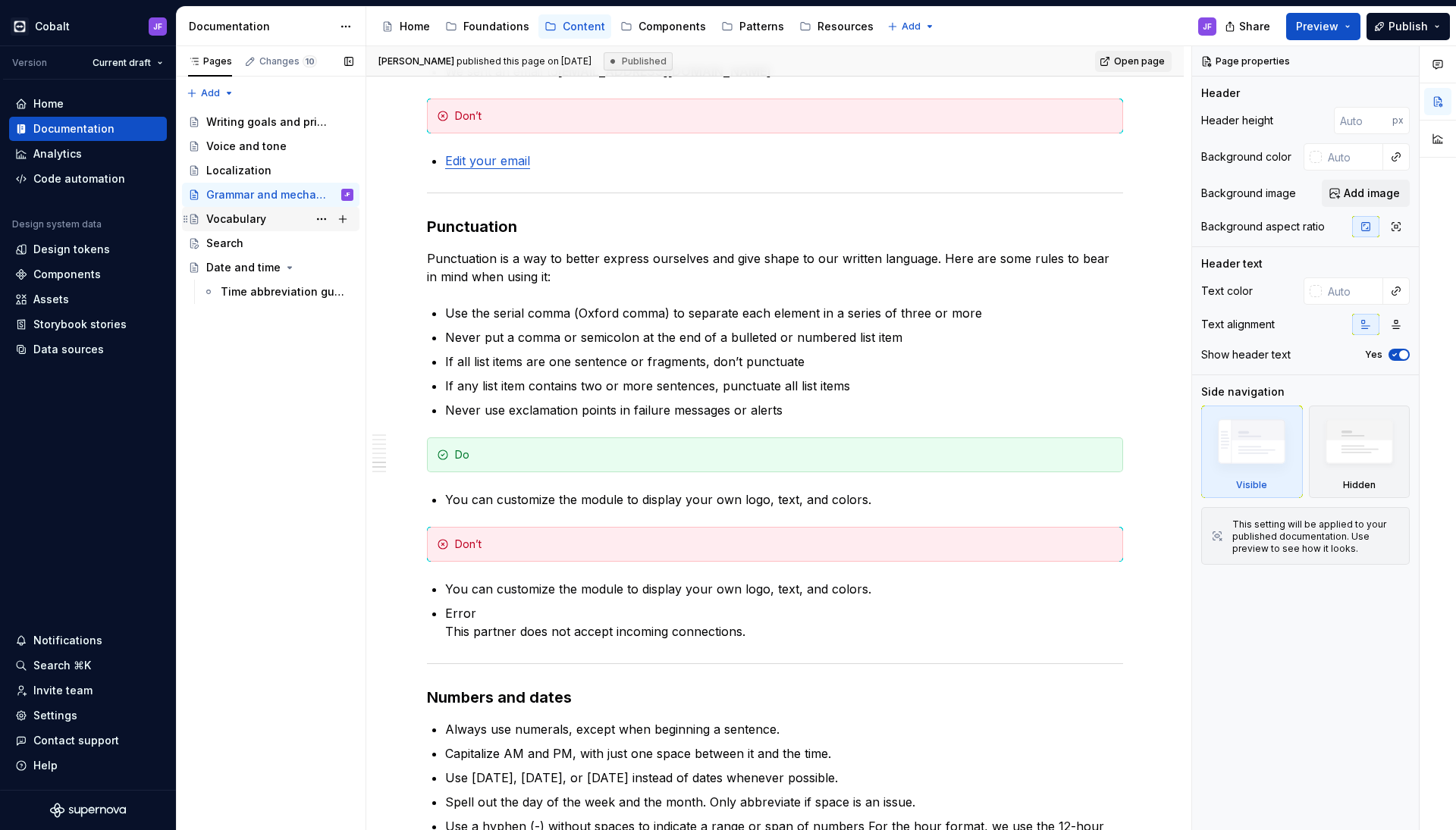
click at [247, 219] on div "Vocabulary" at bounding box center [236, 219] width 60 height 15
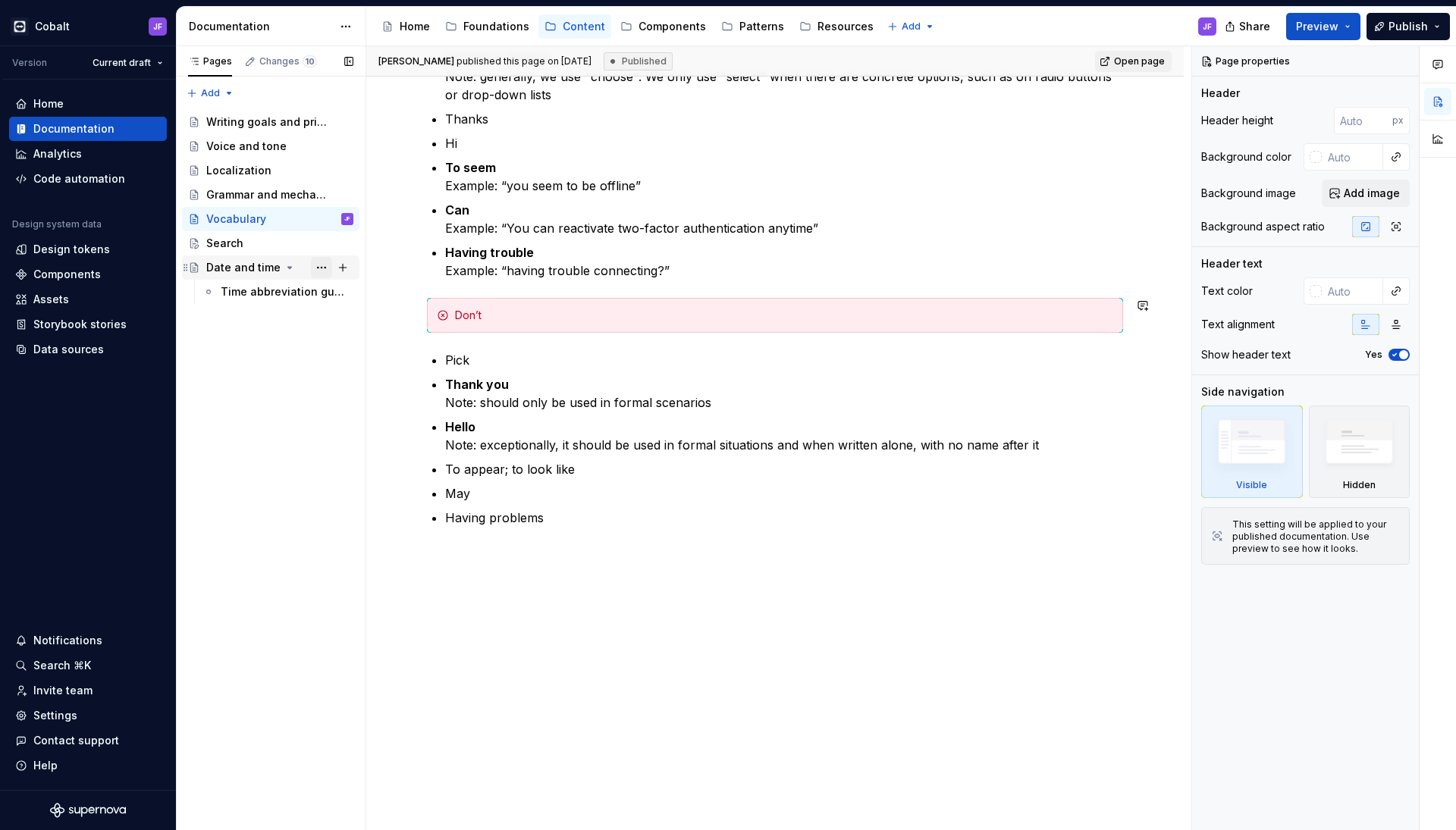
scroll to position [422, 0]
click at [260, 248] on div "Search" at bounding box center [280, 243] width 147 height 21
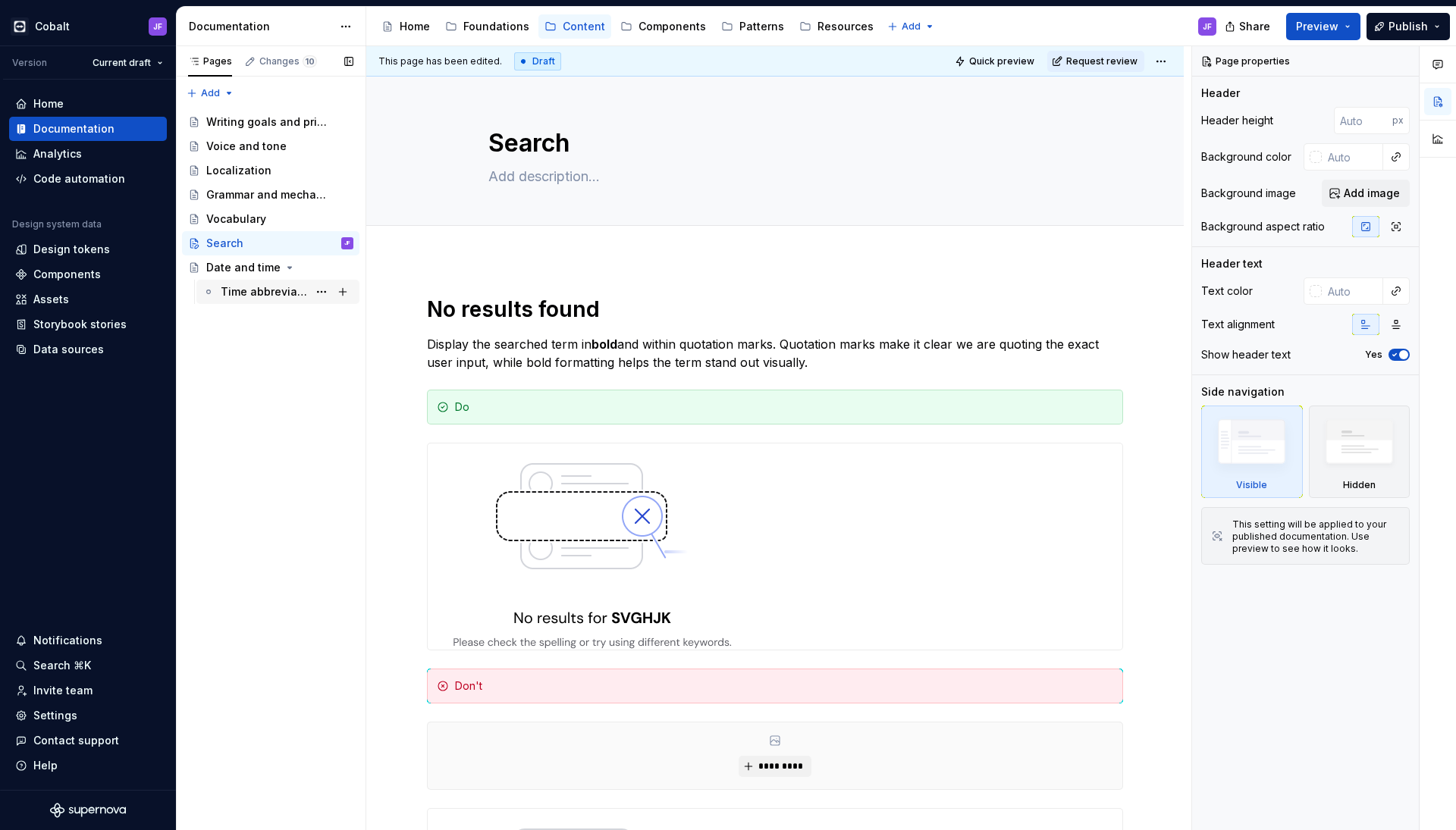
click at [247, 296] on div "Time abbreviation guidelines" at bounding box center [264, 292] width 87 height 15
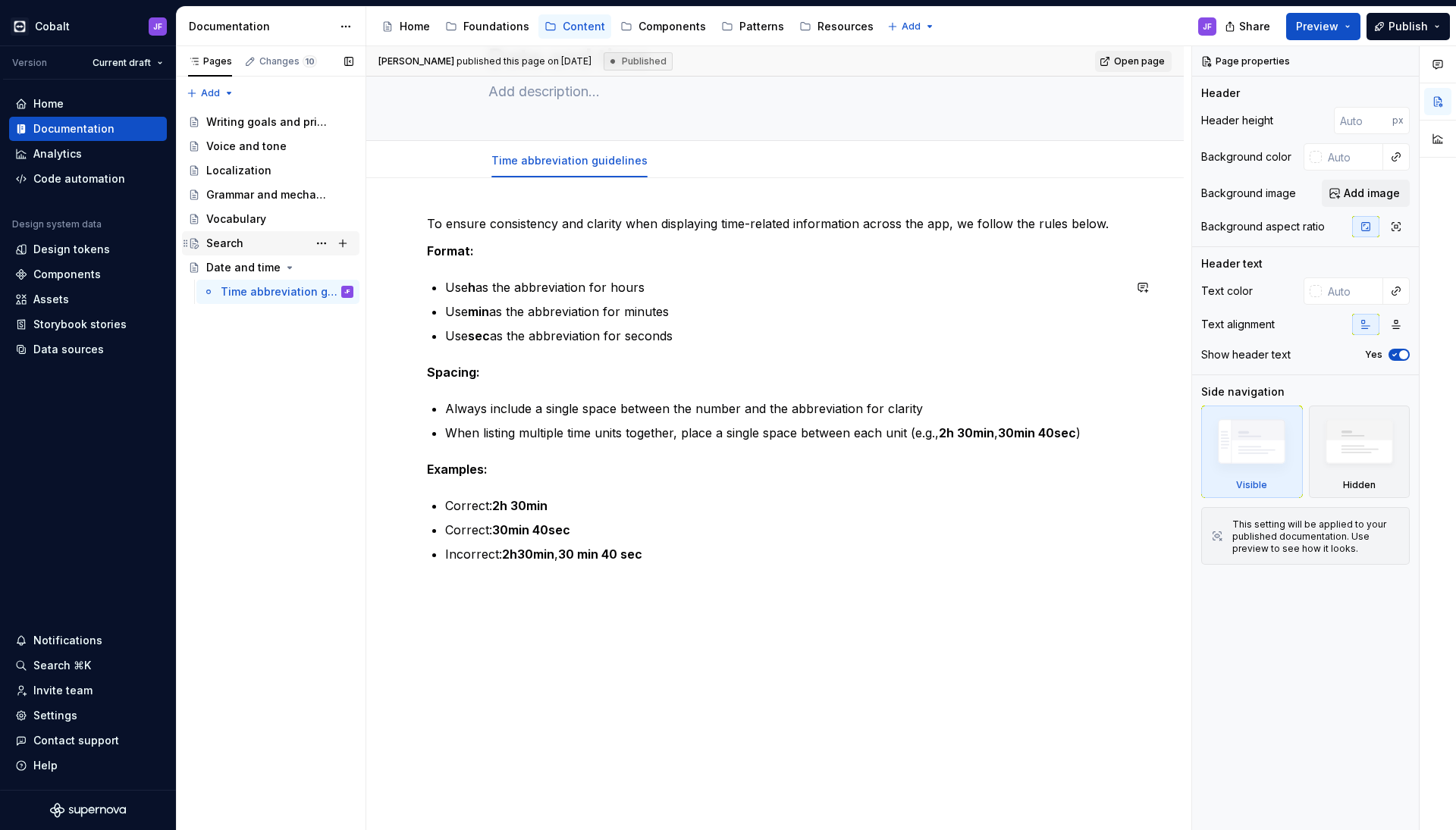
scroll to position [85, 0]
click at [226, 239] on div "Search" at bounding box center [225, 243] width 37 height 15
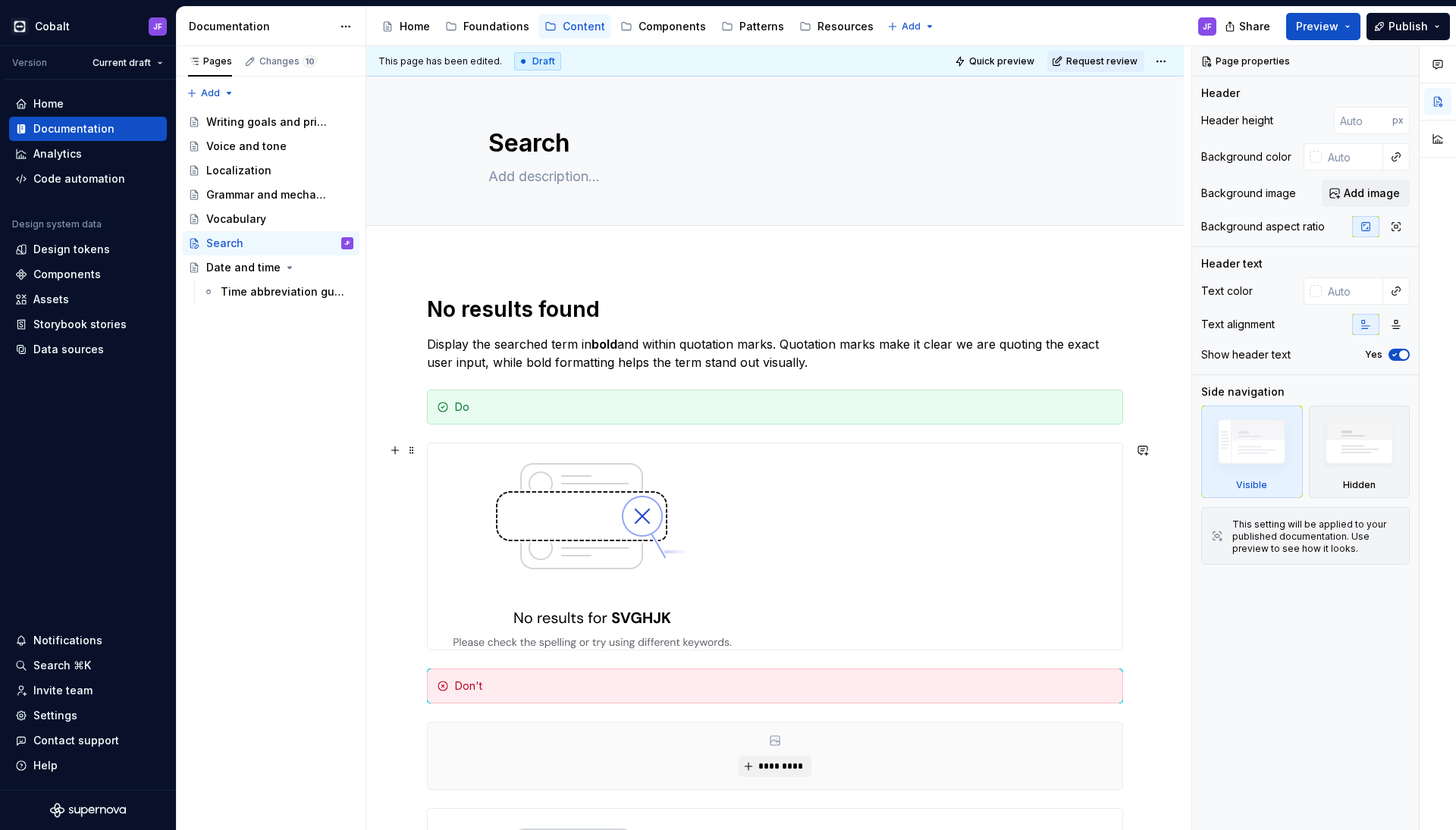
click at [643, 512] on img at bounding box center [591, 547] width 329 height 207
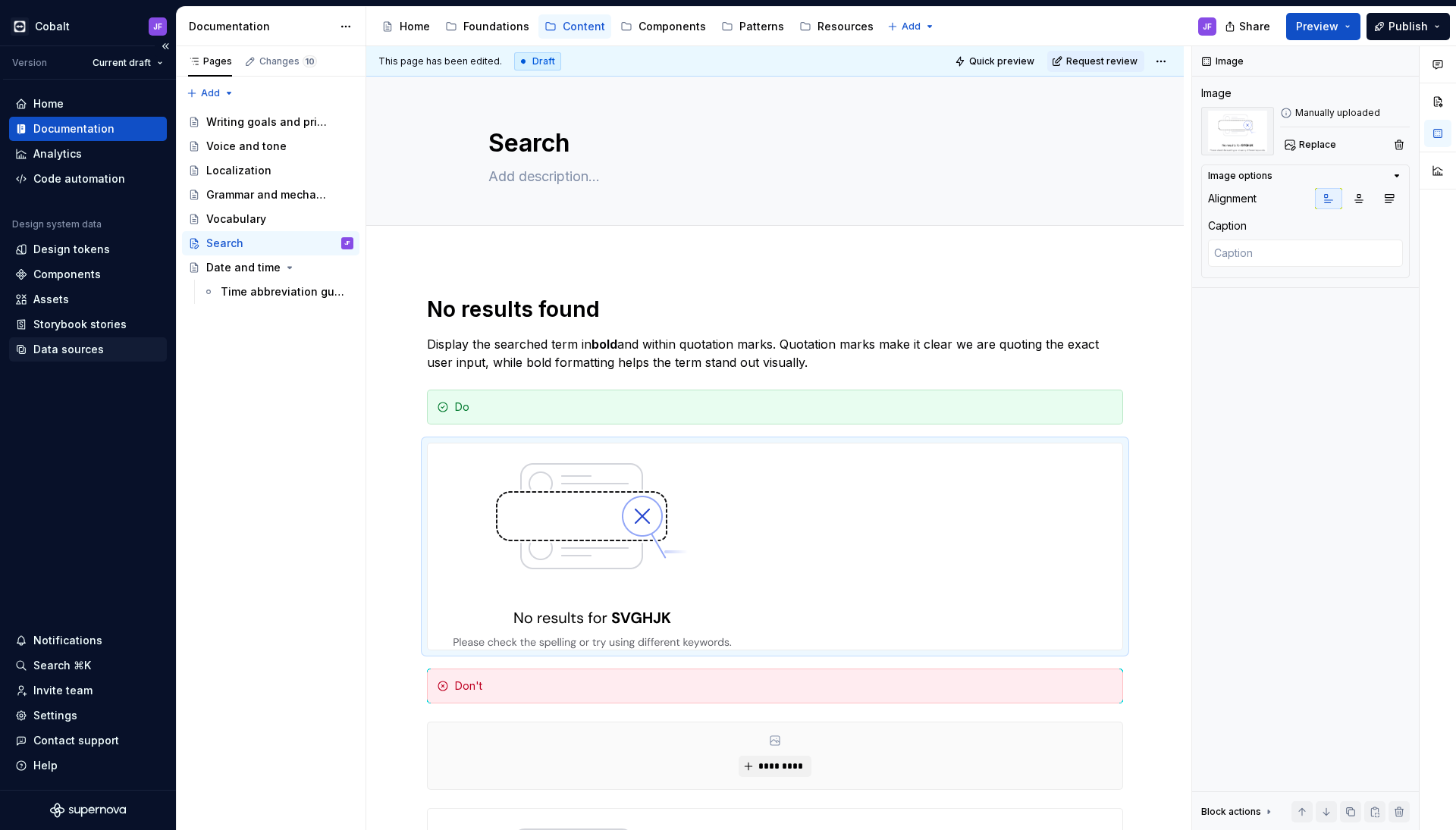
click at [71, 349] on div "Data sources" at bounding box center [69, 349] width 70 height 15
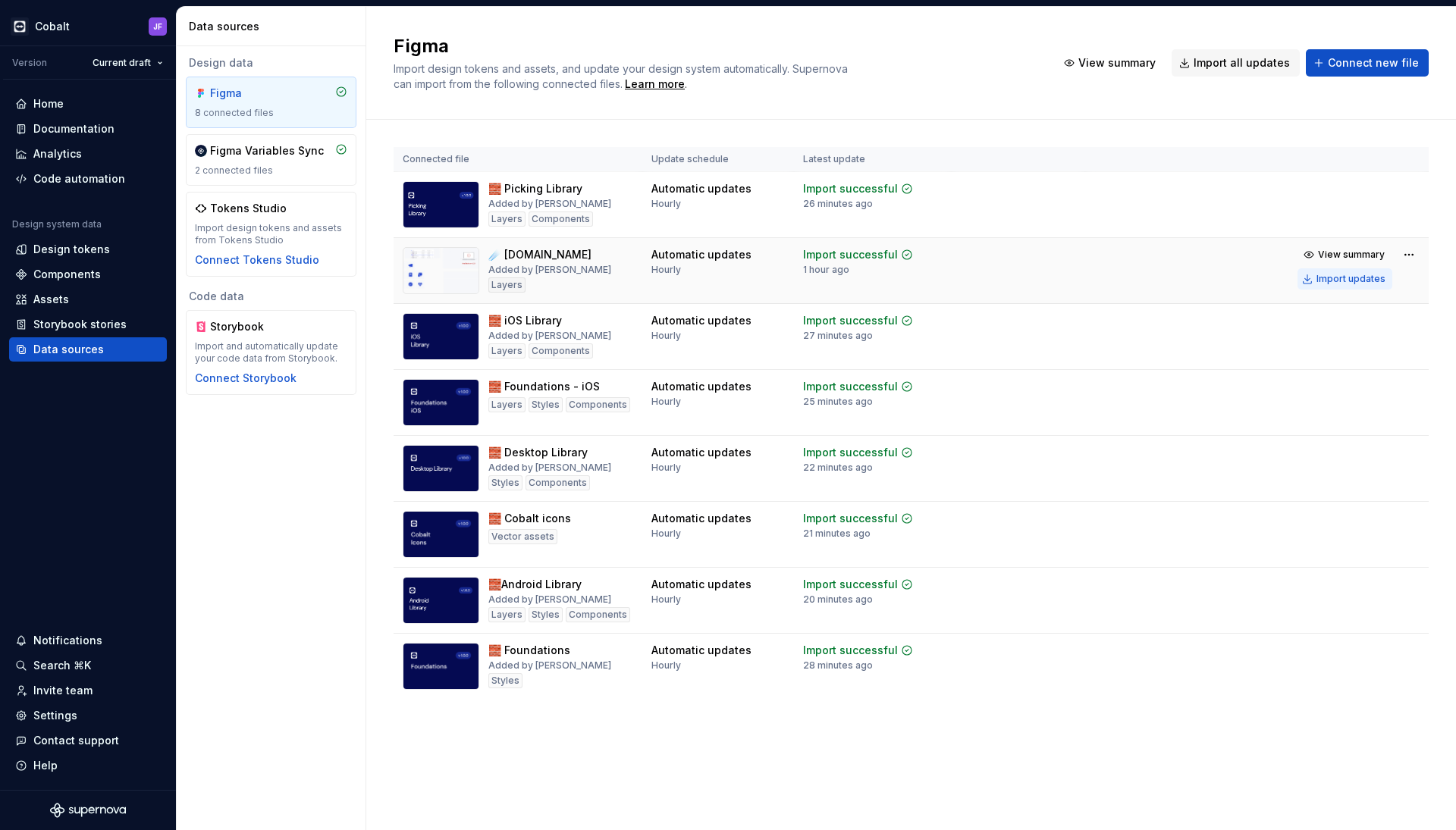
click at [1325, 275] on div "Import updates" at bounding box center [1350, 278] width 69 height 12
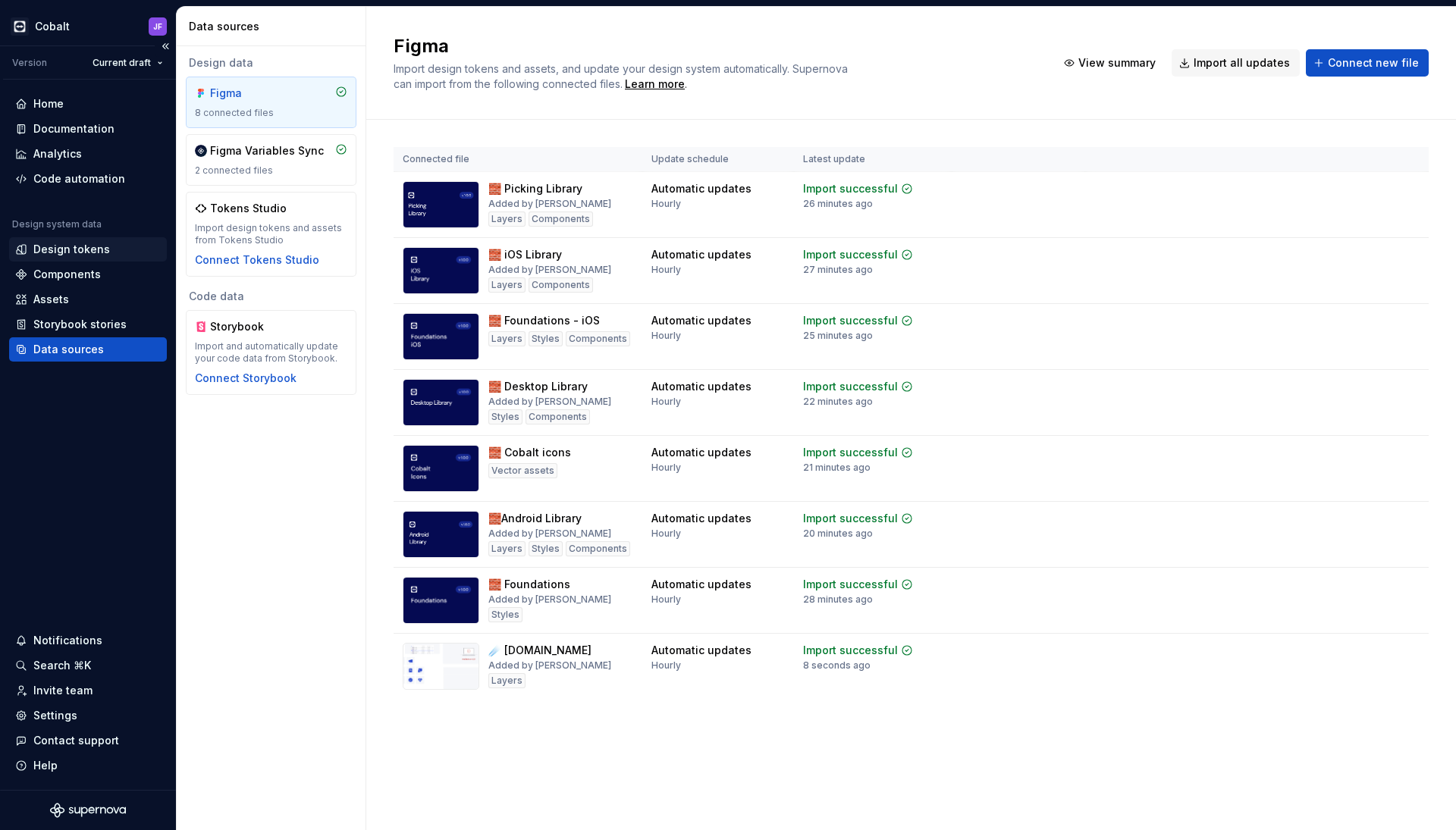
click at [90, 251] on div "Design tokens" at bounding box center [71, 249] width 77 height 15
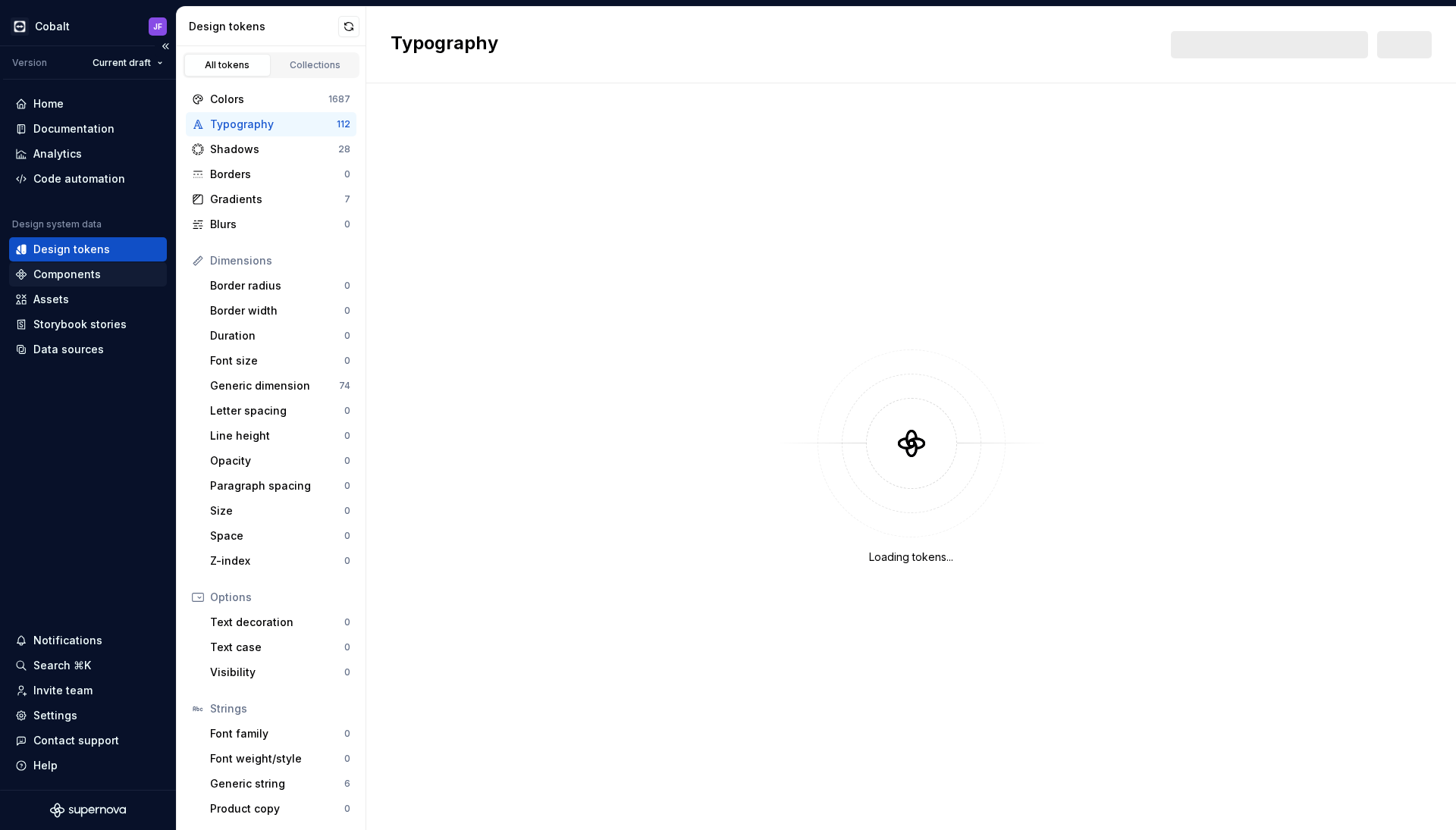
click at [85, 277] on div "Components" at bounding box center [67, 274] width 68 height 15
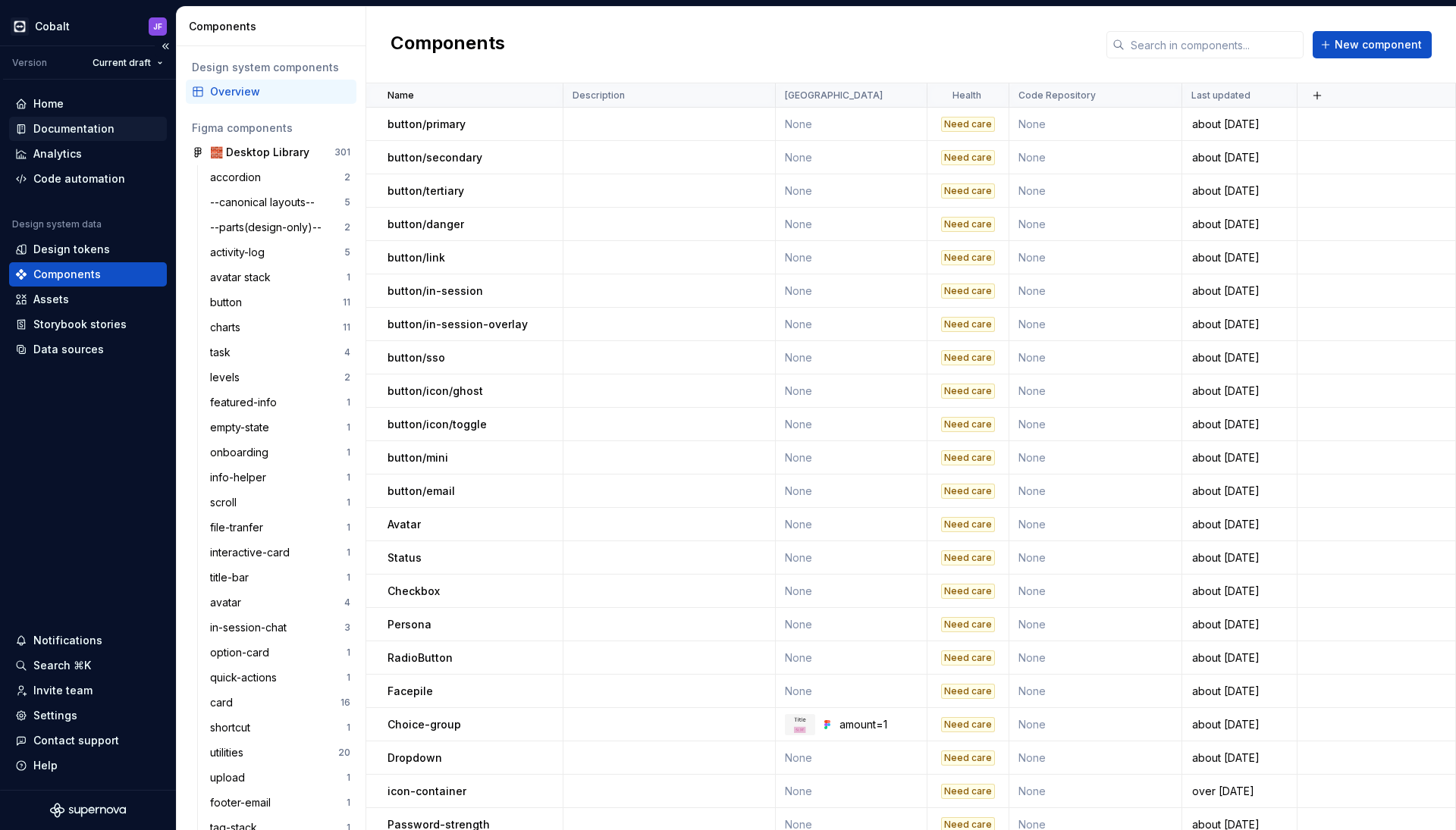
click at [94, 131] on div "Documentation" at bounding box center [74, 129] width 82 height 15
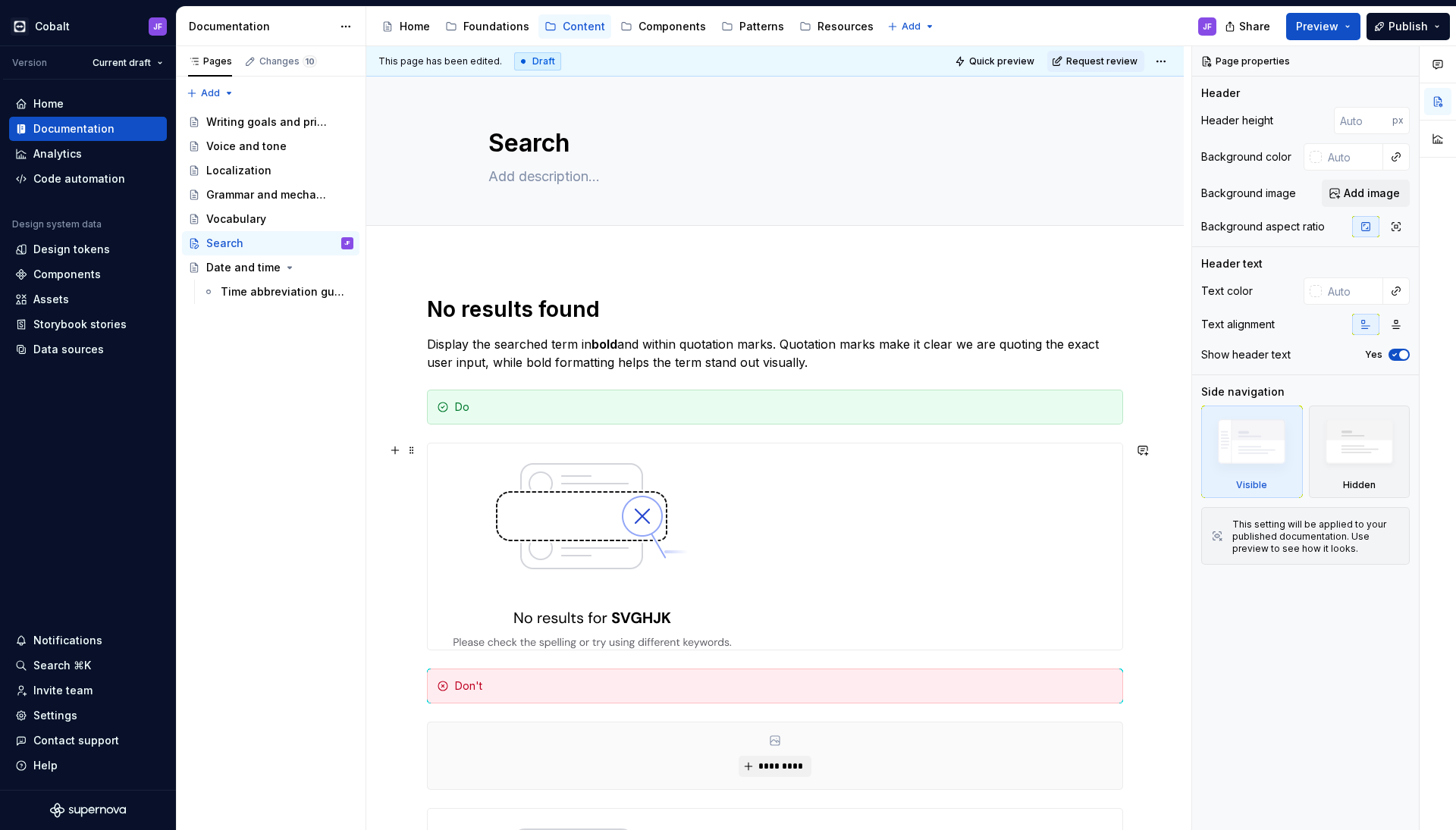
click at [713, 500] on img at bounding box center [591, 547] width 329 height 207
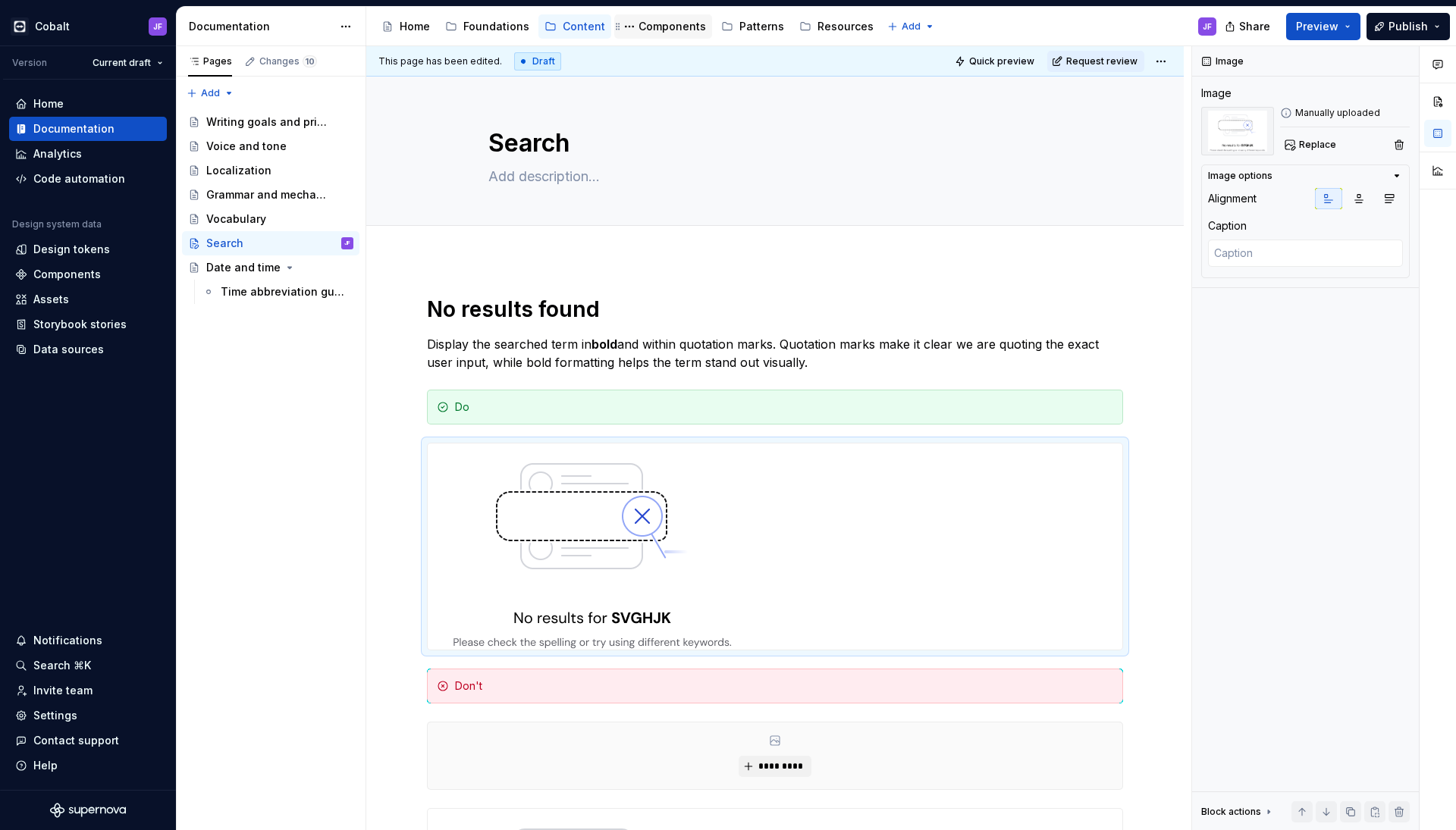
click at [652, 20] on div "Components" at bounding box center [672, 26] width 68 height 15
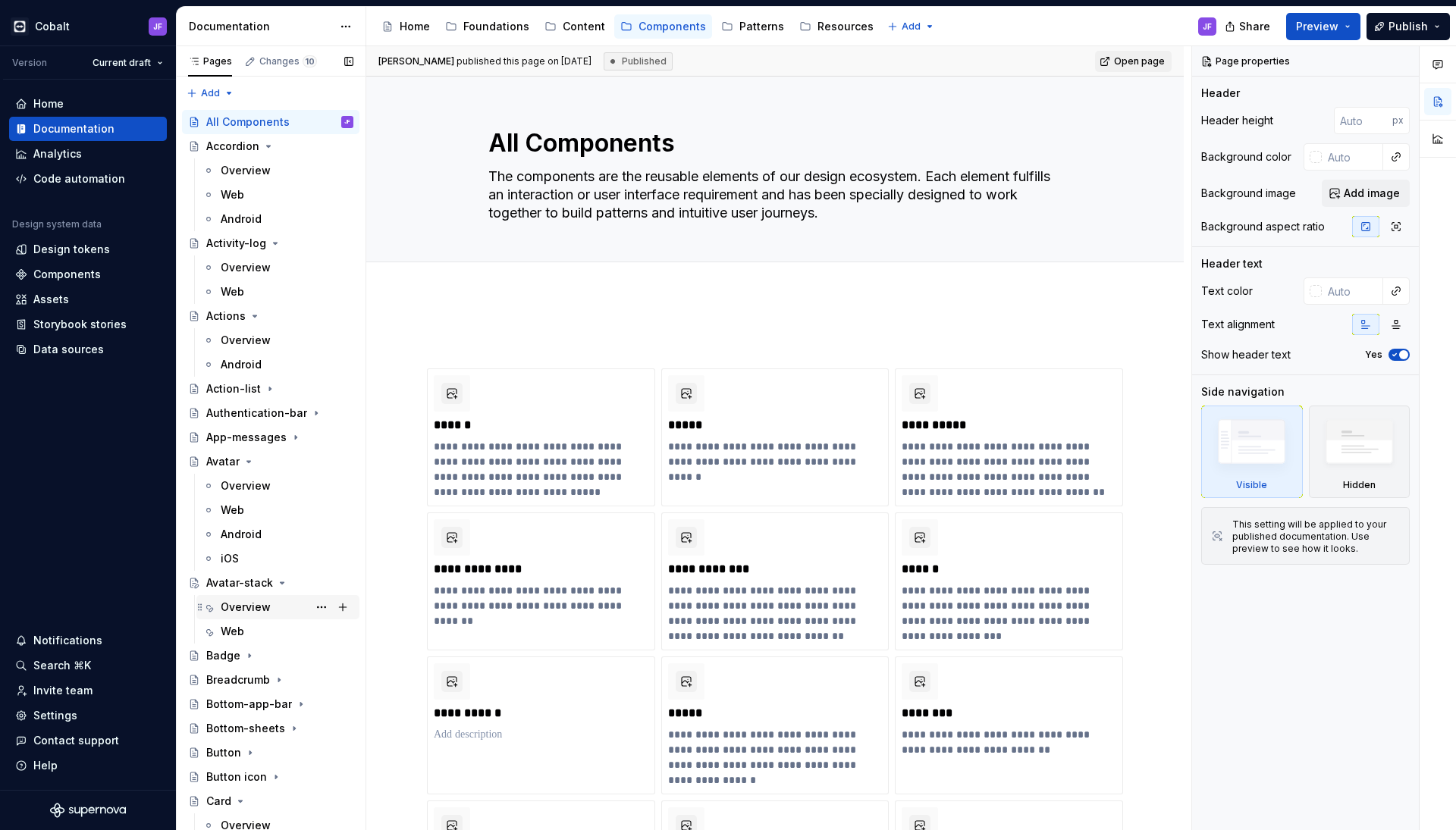
click at [247, 600] on div "Overview" at bounding box center [246, 607] width 50 height 15
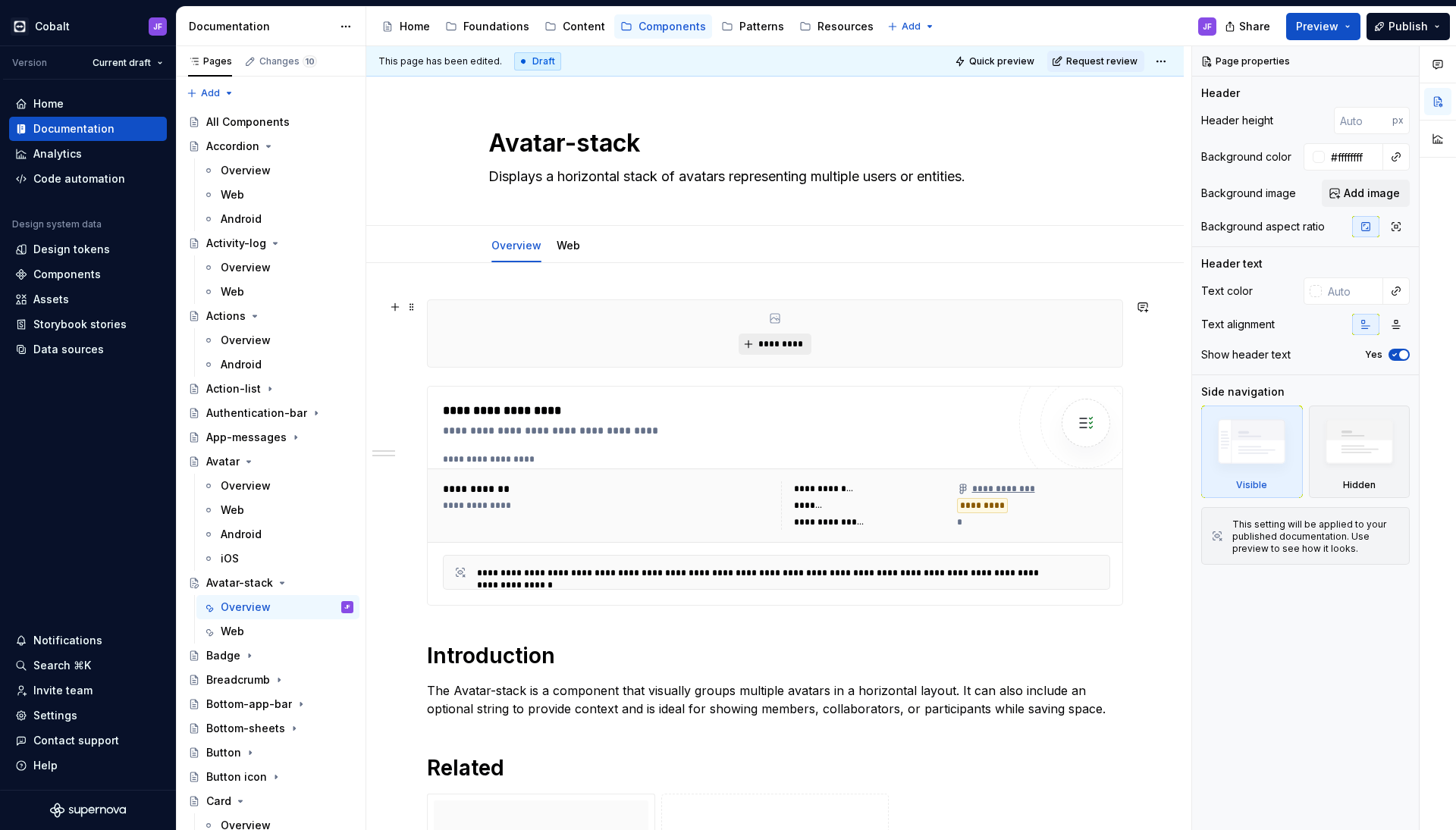
click at [769, 349] on span "*********" at bounding box center [780, 344] width 46 height 12
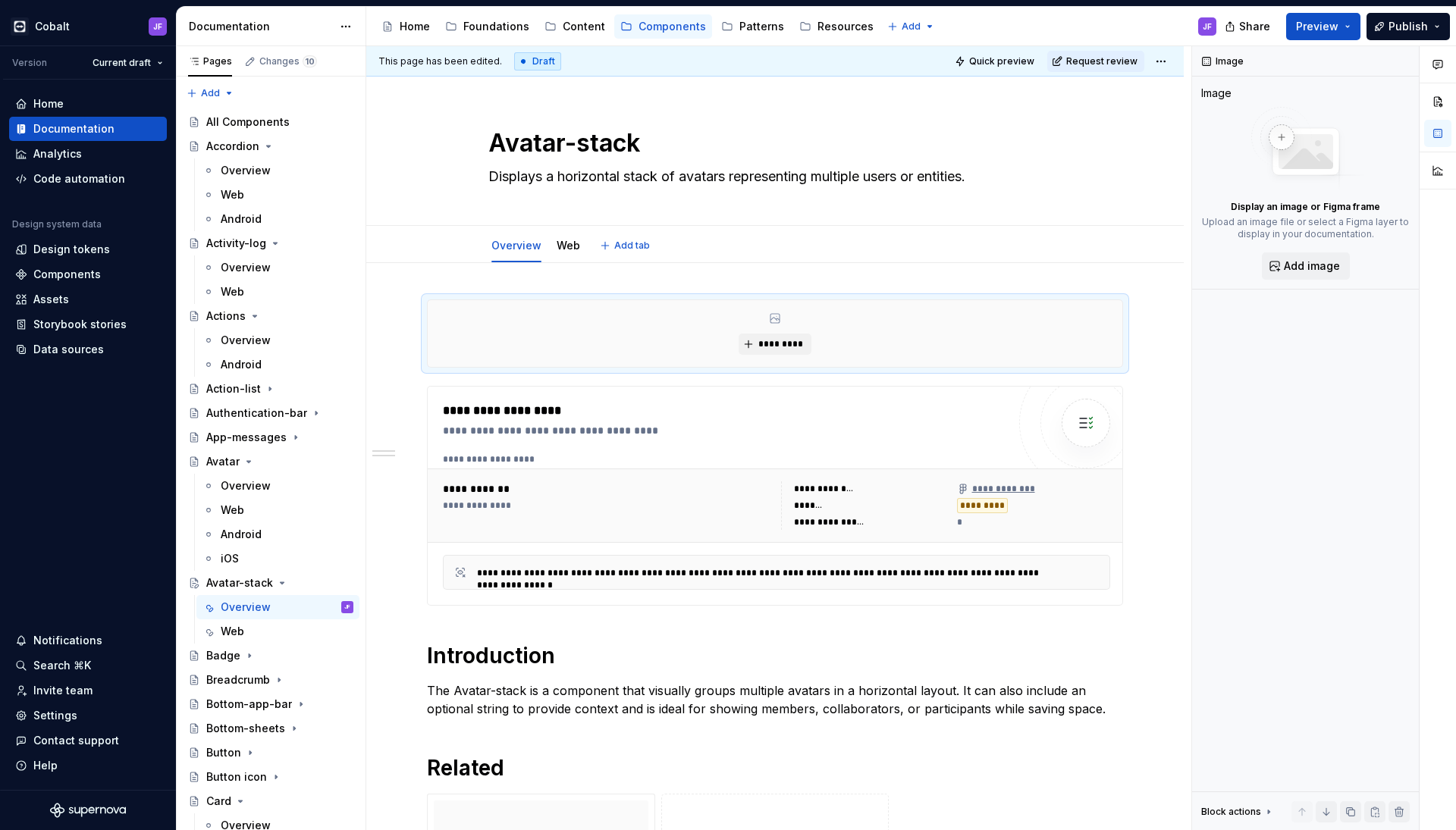
type textarea "*"
click at [807, 346] on button "*********" at bounding box center [775, 344] width 72 height 21
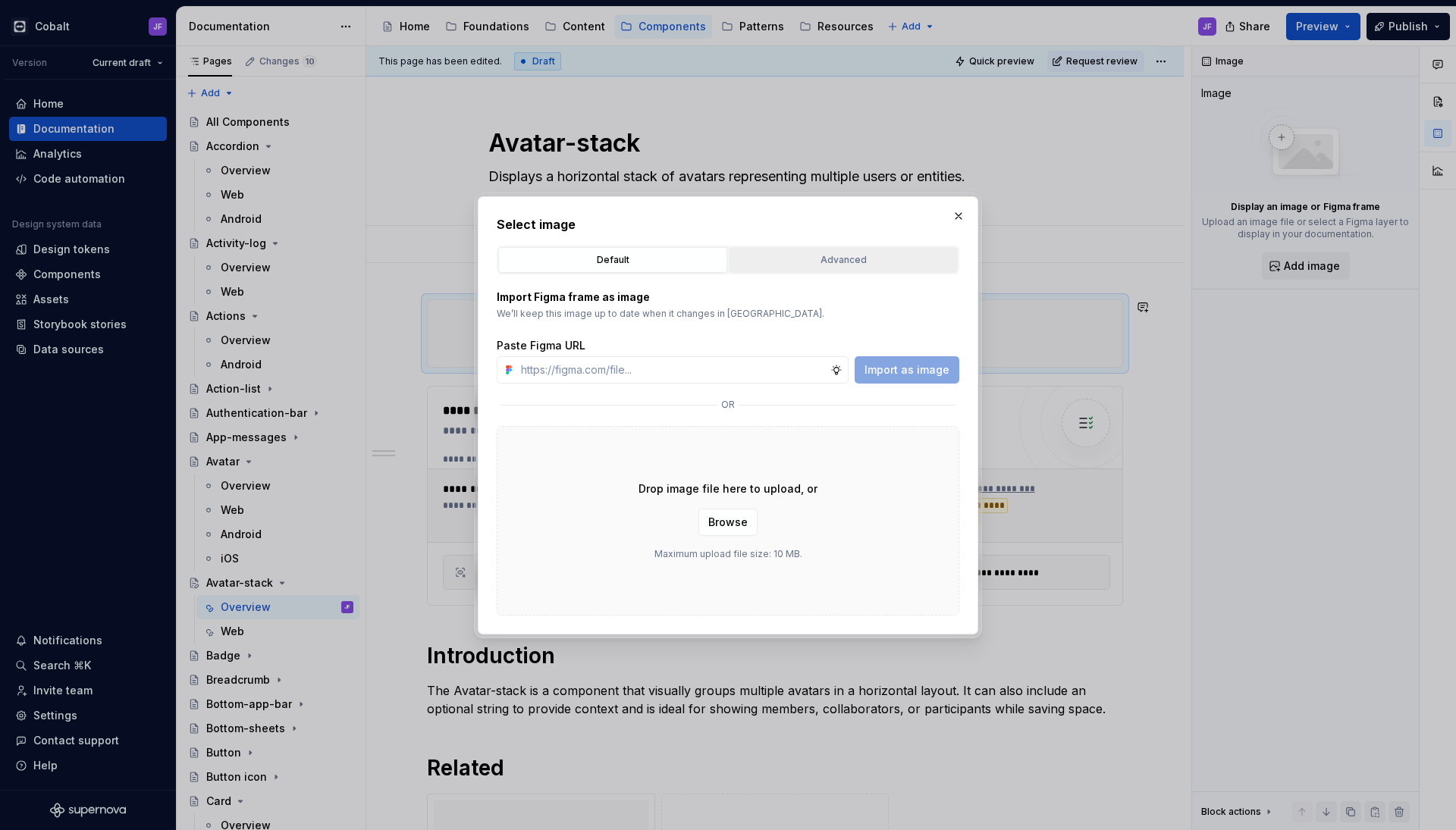
click at [847, 250] on button "Advanced" at bounding box center [842, 260] width 229 height 26
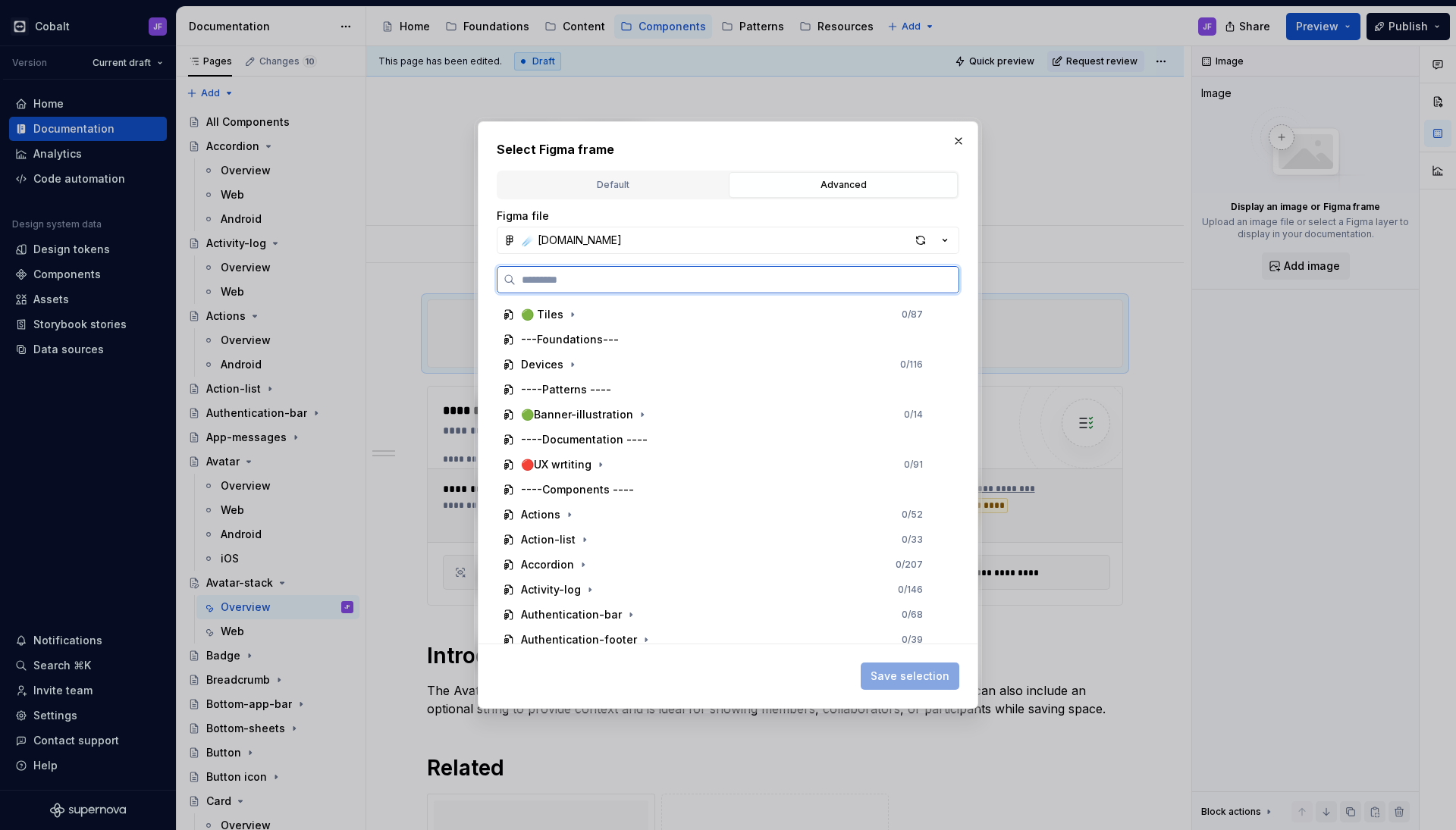
click at [842, 276] on input "search" at bounding box center [737, 280] width 443 height 15
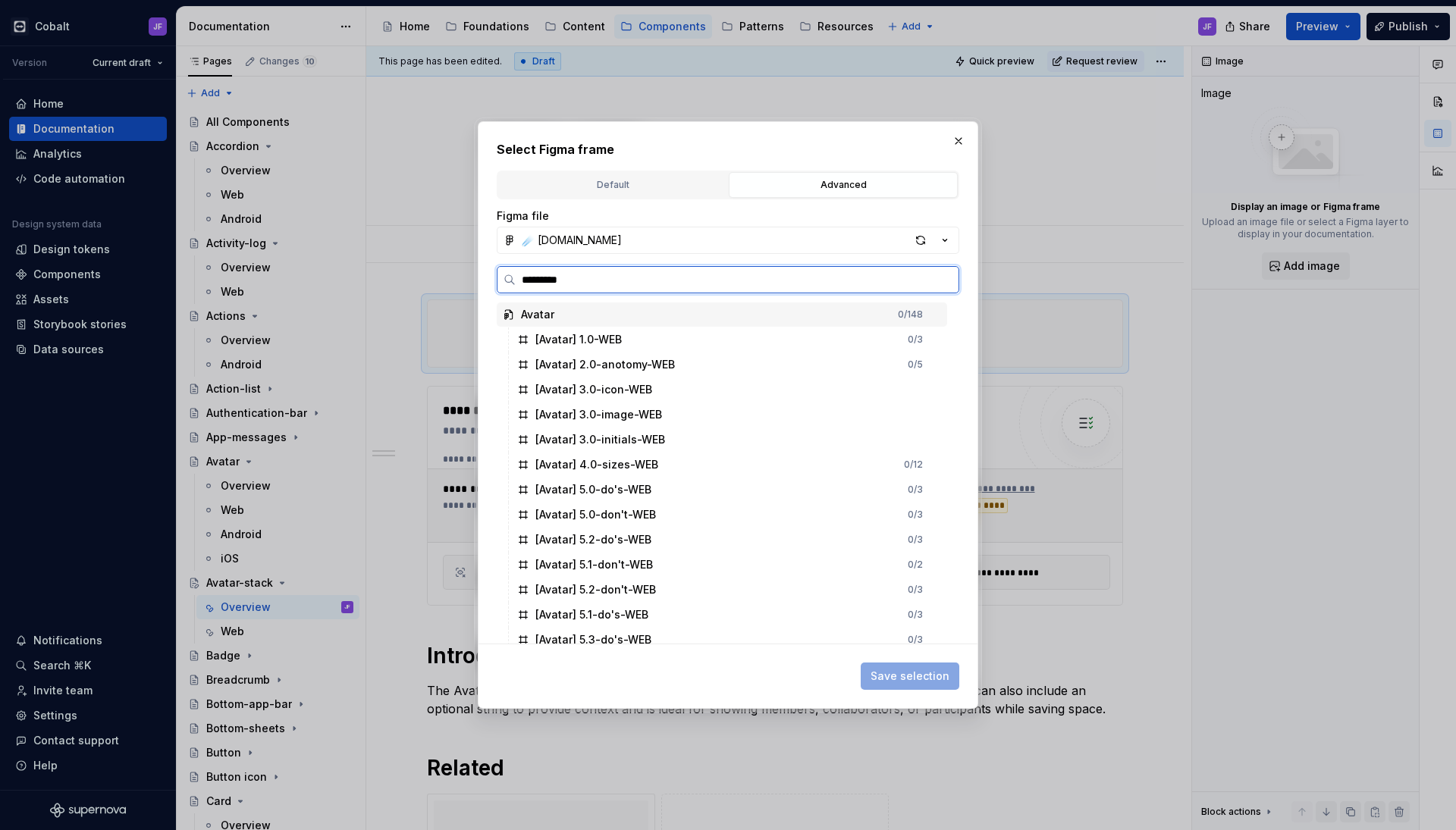
type input "**********"
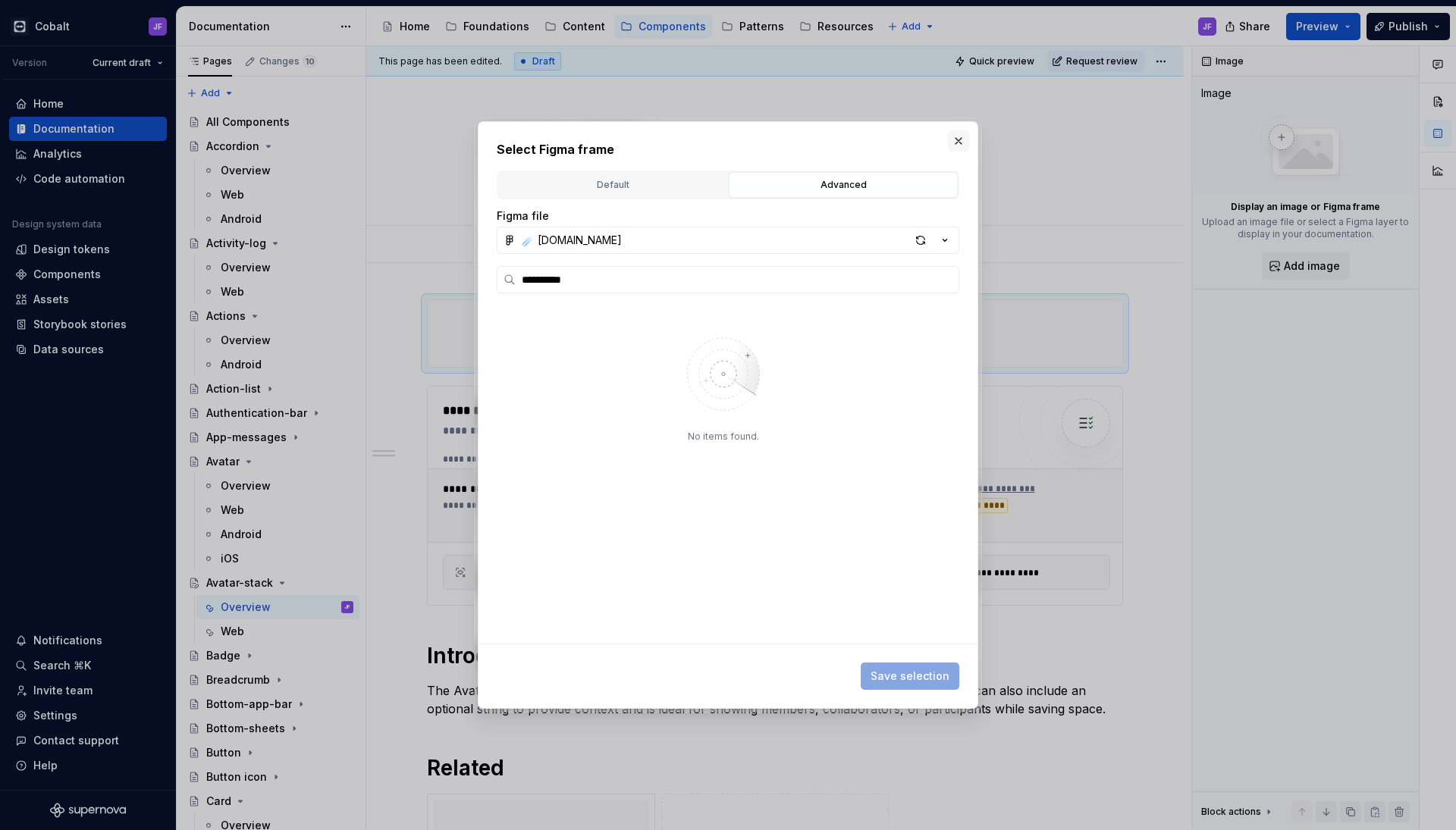
click at [961, 141] on button "button" at bounding box center [958, 141] width 21 height 21
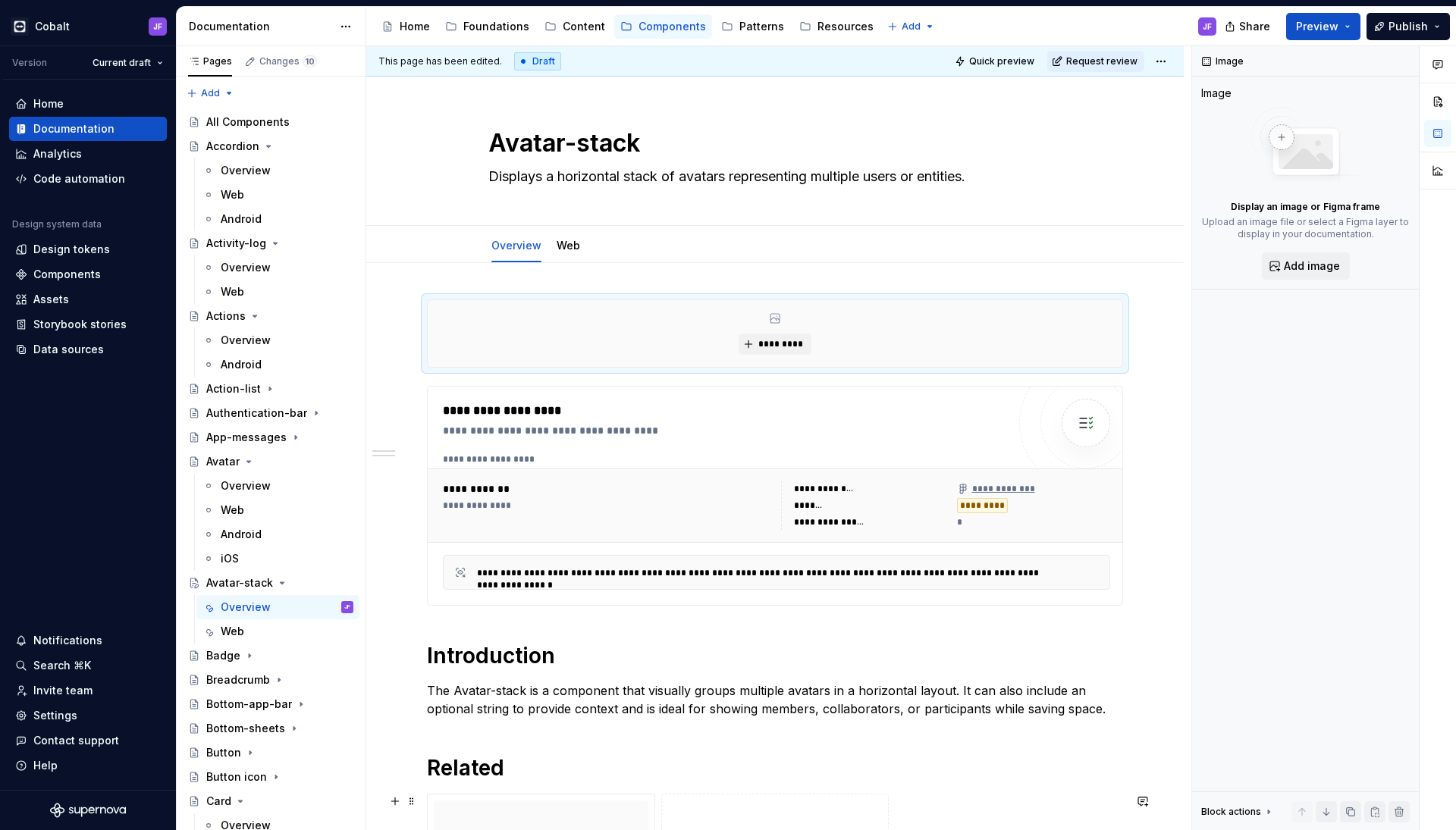
type textarea "*"
